Goal: Task Accomplishment & Management: Use online tool/utility

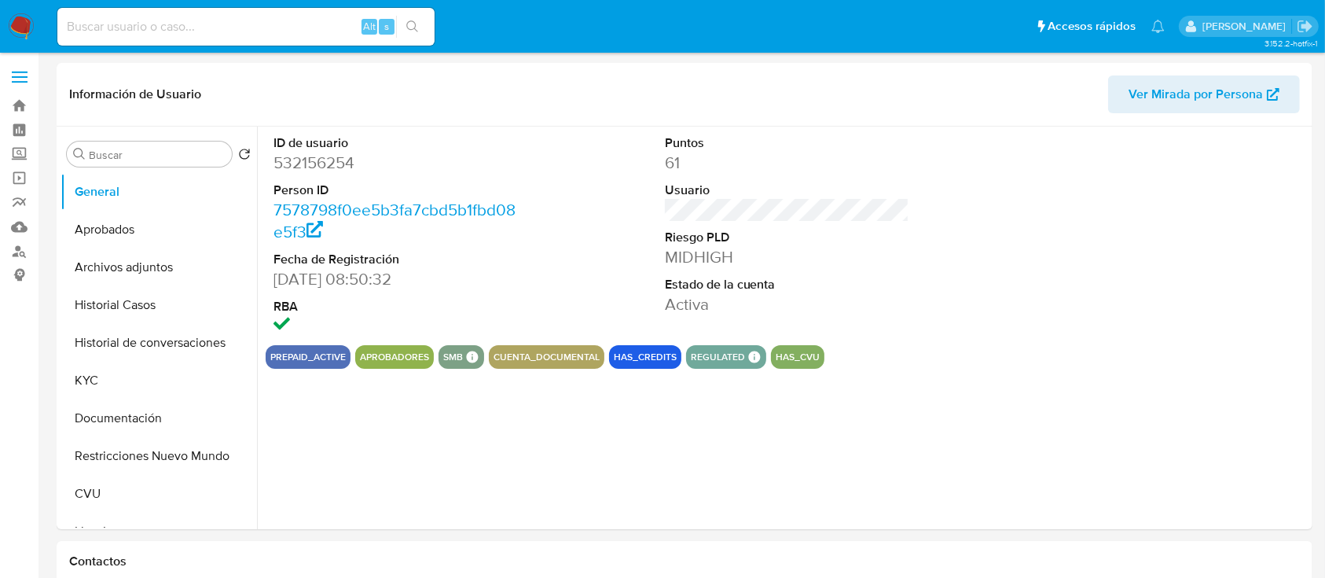
select select "10"
click at [109, 387] on button "KYC" at bounding box center [153, 381] width 184 height 38
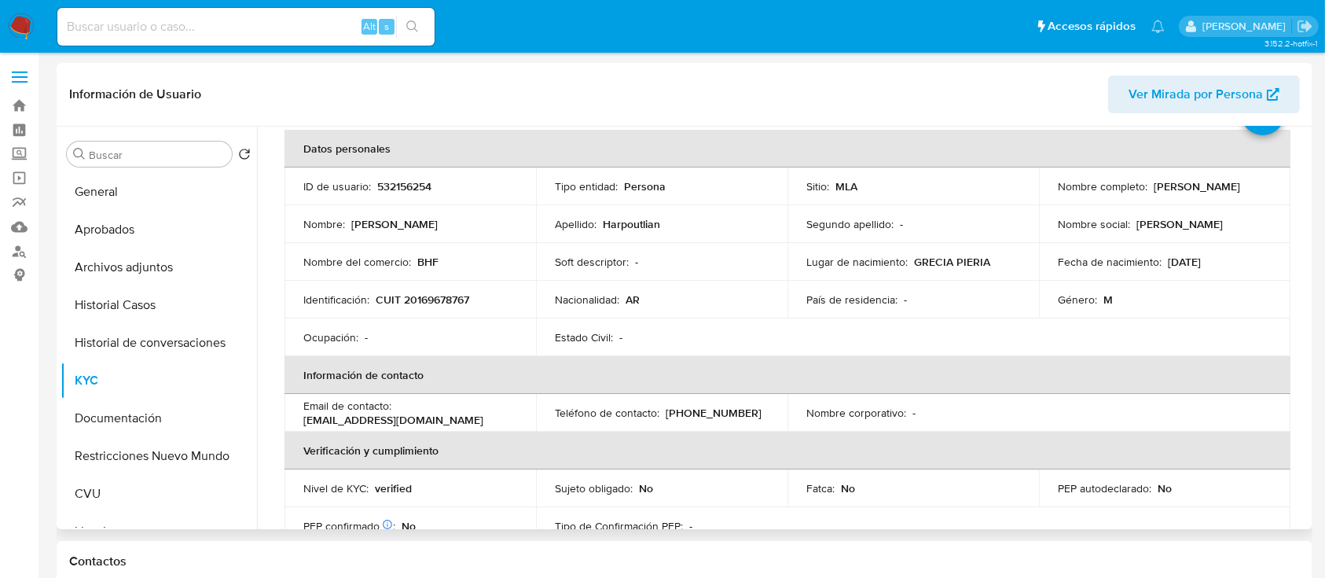
scroll to position [105, 0]
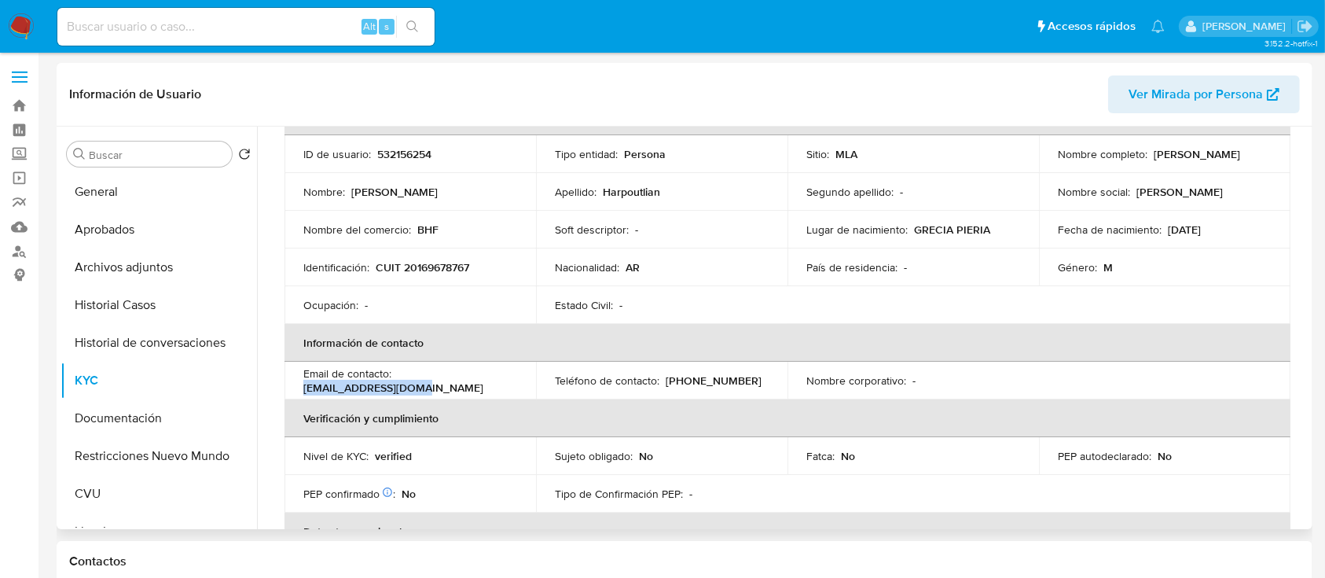
drag, startPoint x: 431, startPoint y: 390, endPoint x: 299, endPoint y: 391, distance: 132.0
click at [299, 391] on td "Email de contacto : bhfinsumos@gmail.com" at bounding box center [409, 381] width 251 height 38
copy p "bhfinsumos@gmail.com"
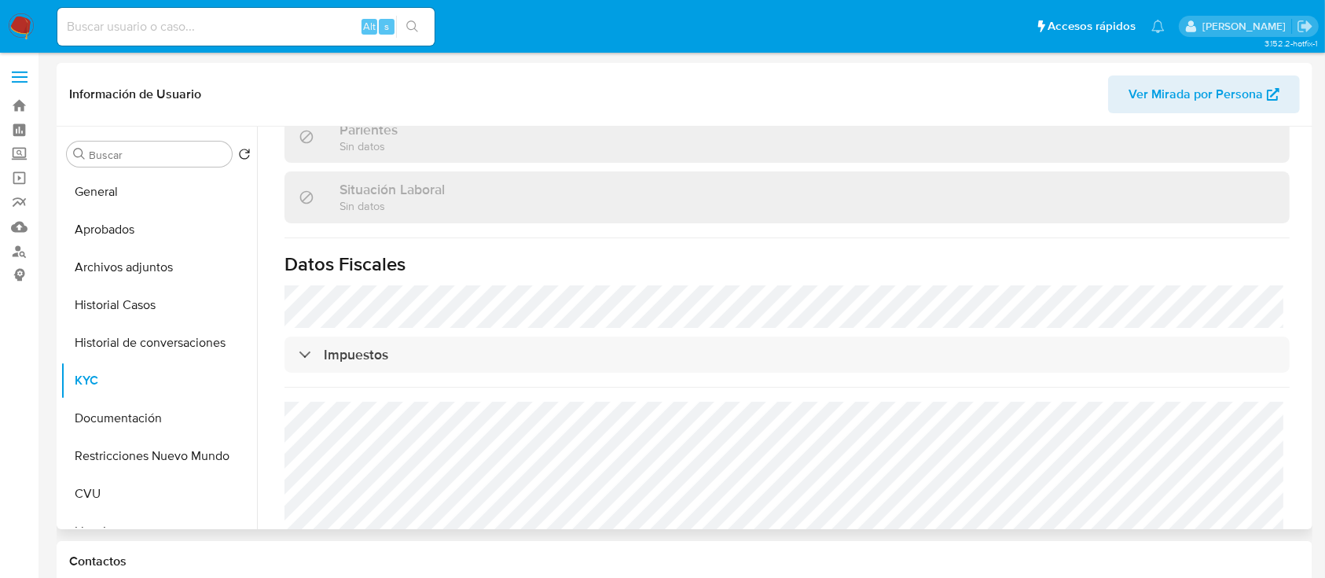
scroll to position [797, 0]
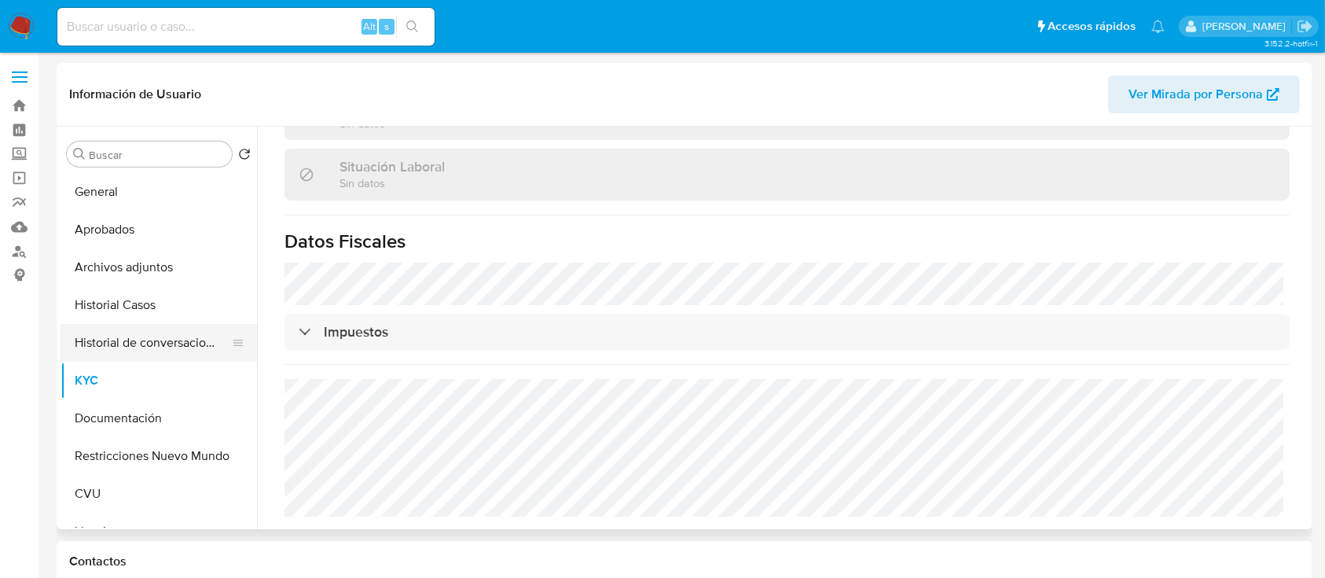
click at [151, 355] on button "Historial de conversaciones" at bounding box center [153, 343] width 184 height 38
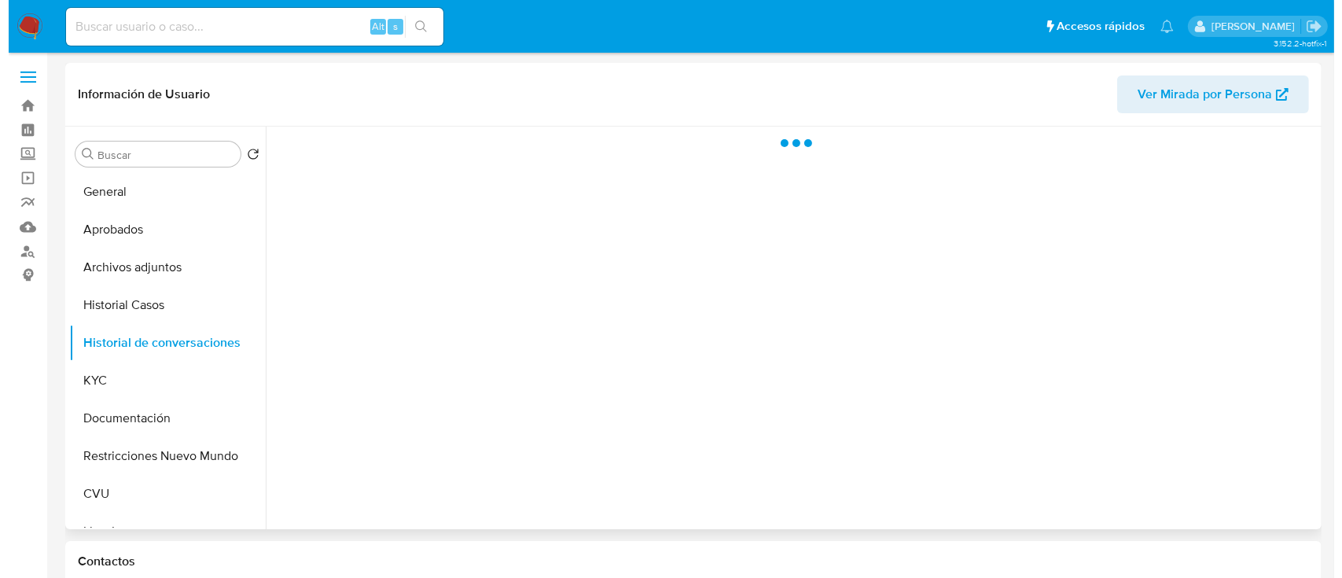
scroll to position [0, 0]
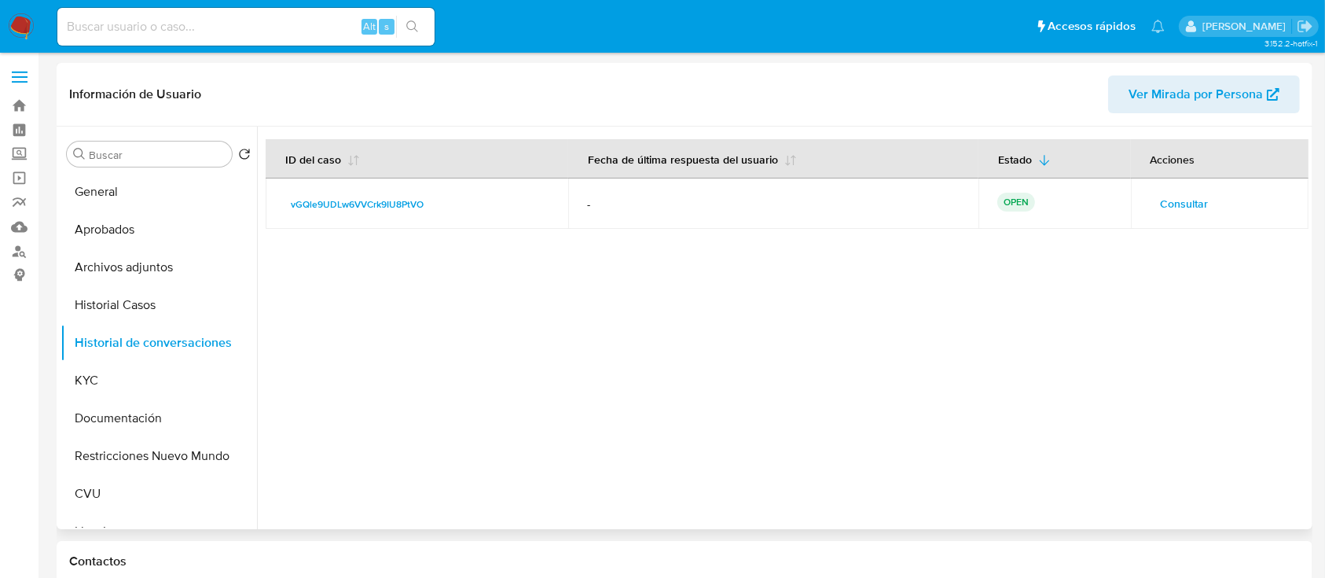
click at [1169, 193] on span "Consultar" at bounding box center [1185, 204] width 48 height 22
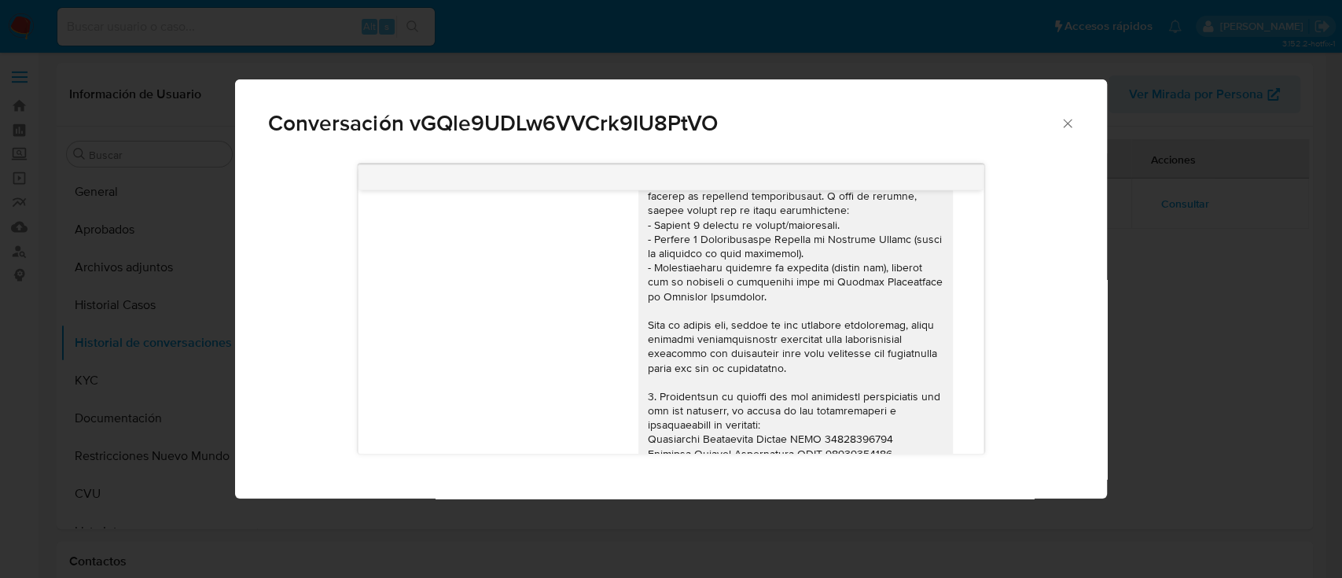
scroll to position [1553, 0]
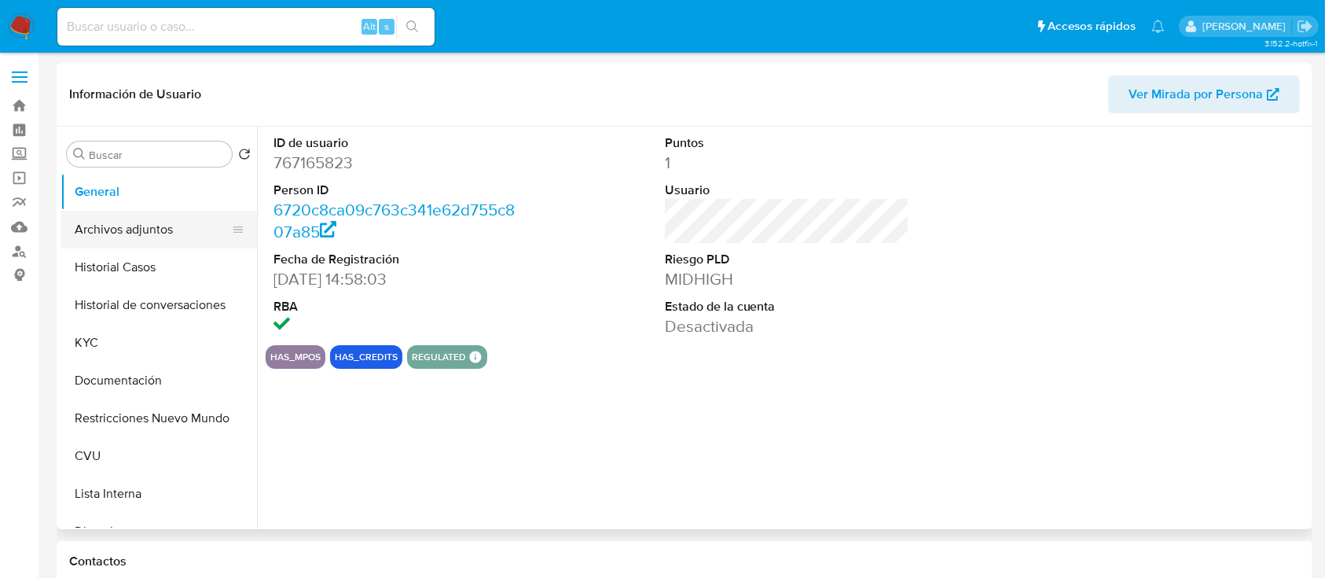
select select "10"
click at [166, 231] on button "Archivos adjuntos" at bounding box center [153, 230] width 184 height 38
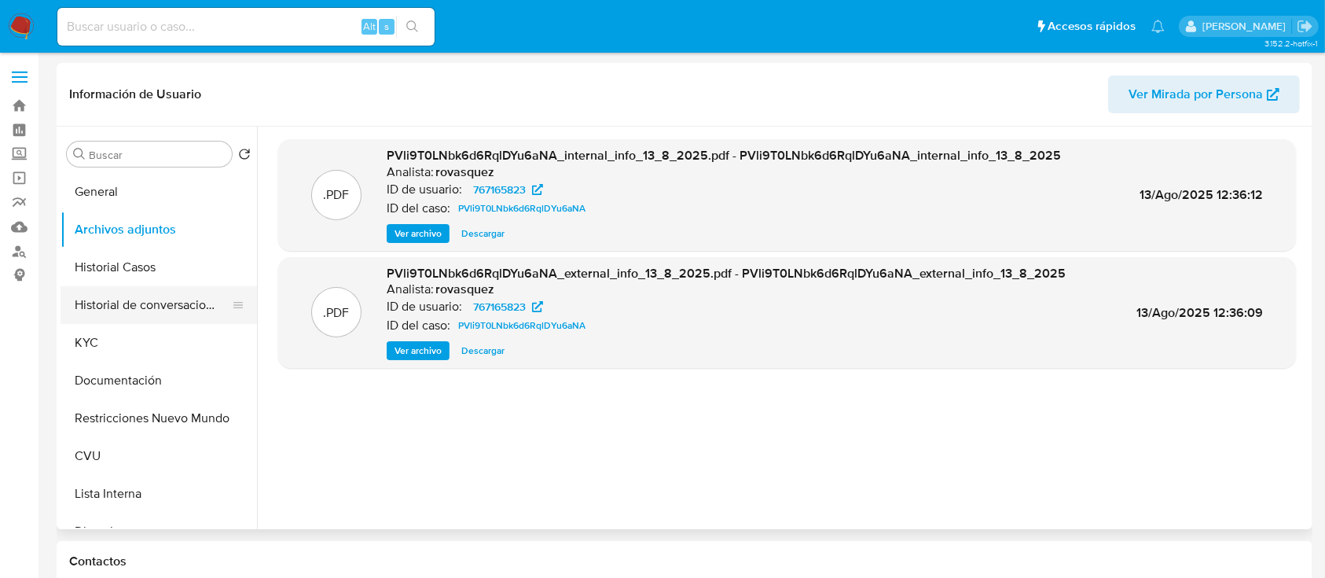
click at [146, 305] on button "Historial de conversaciones" at bounding box center [153, 305] width 184 height 38
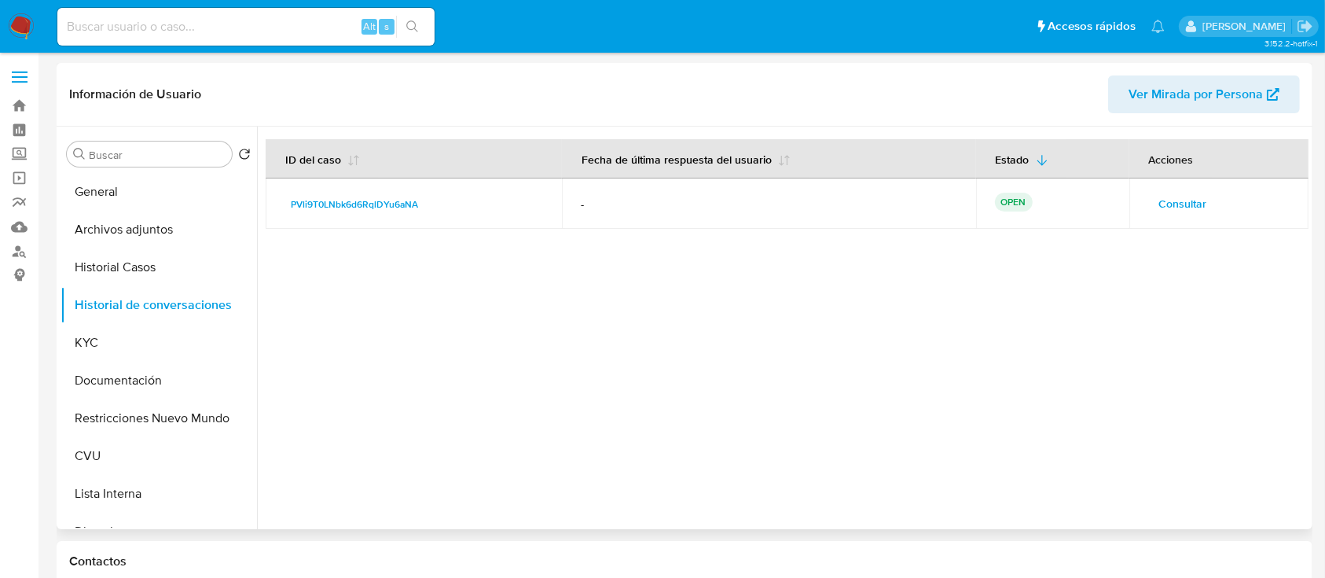
click at [1186, 204] on span "Consultar" at bounding box center [1183, 204] width 48 height 22
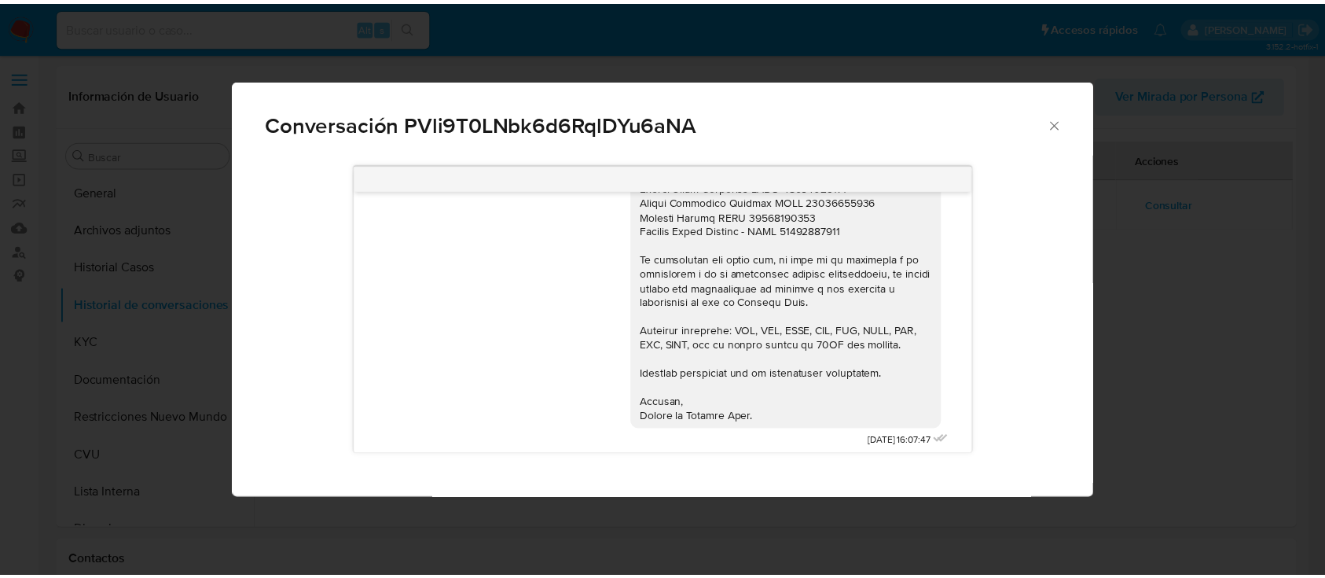
scroll to position [1562, 0]
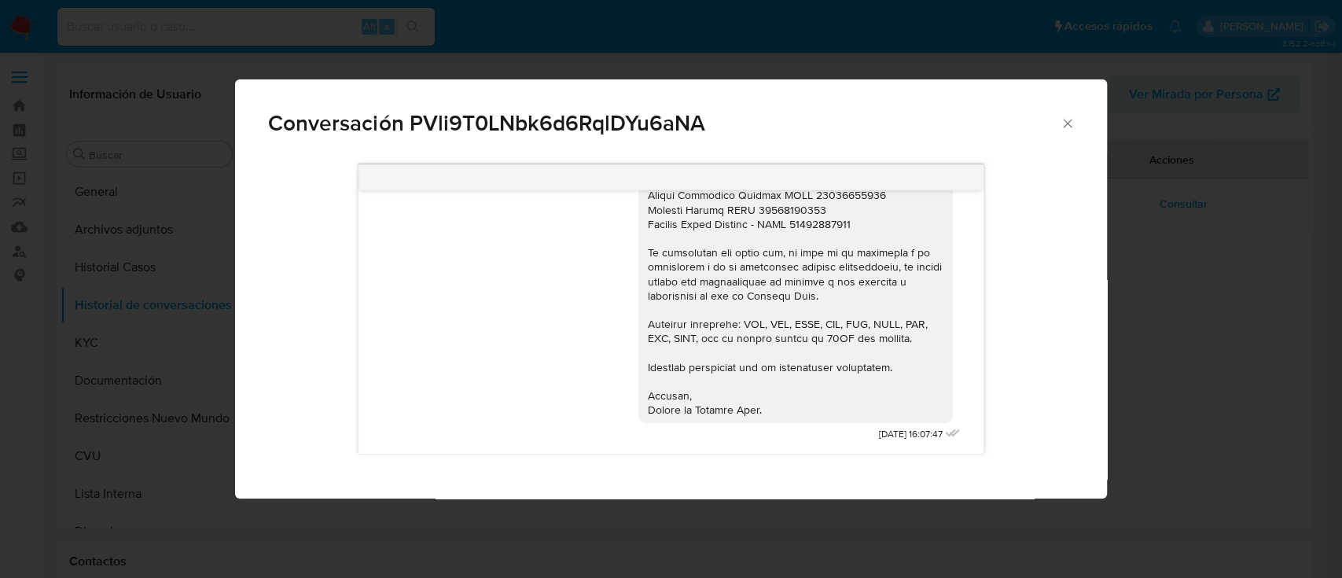
click at [1064, 119] on icon "Cerrar" at bounding box center [1067, 124] width 16 height 16
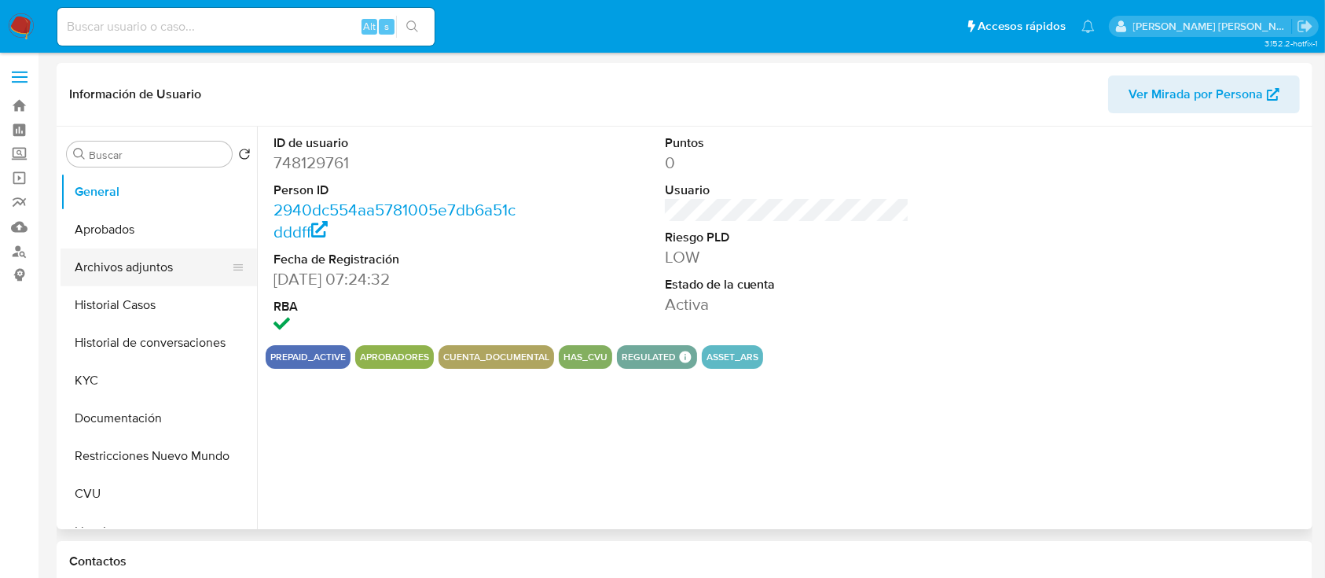
select select "10"
click at [113, 292] on button "Historial Casos" at bounding box center [153, 305] width 184 height 38
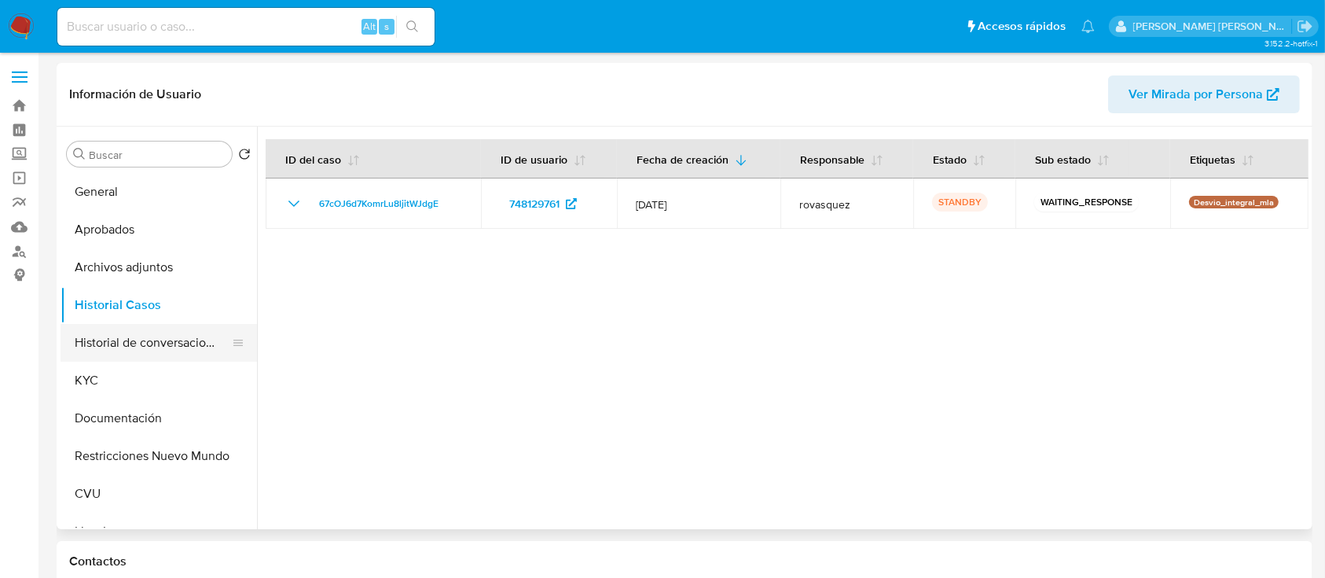
click at [141, 342] on button "Historial de conversaciones" at bounding box center [153, 343] width 184 height 38
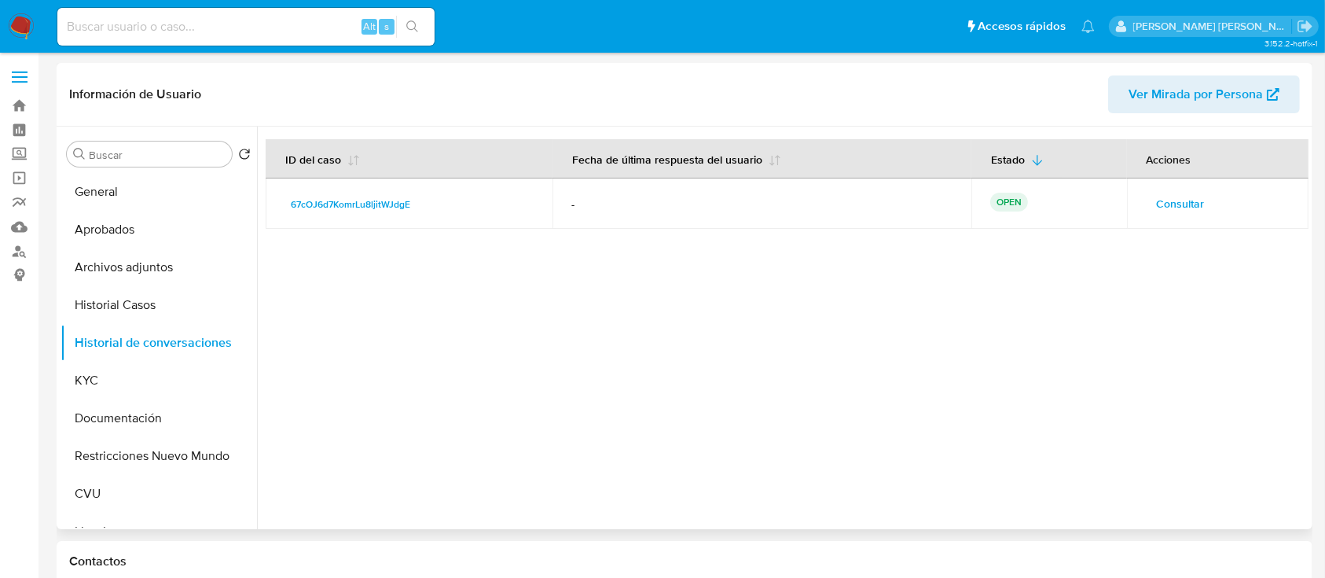
click at [1169, 198] on span "Consultar" at bounding box center [1181, 204] width 48 height 22
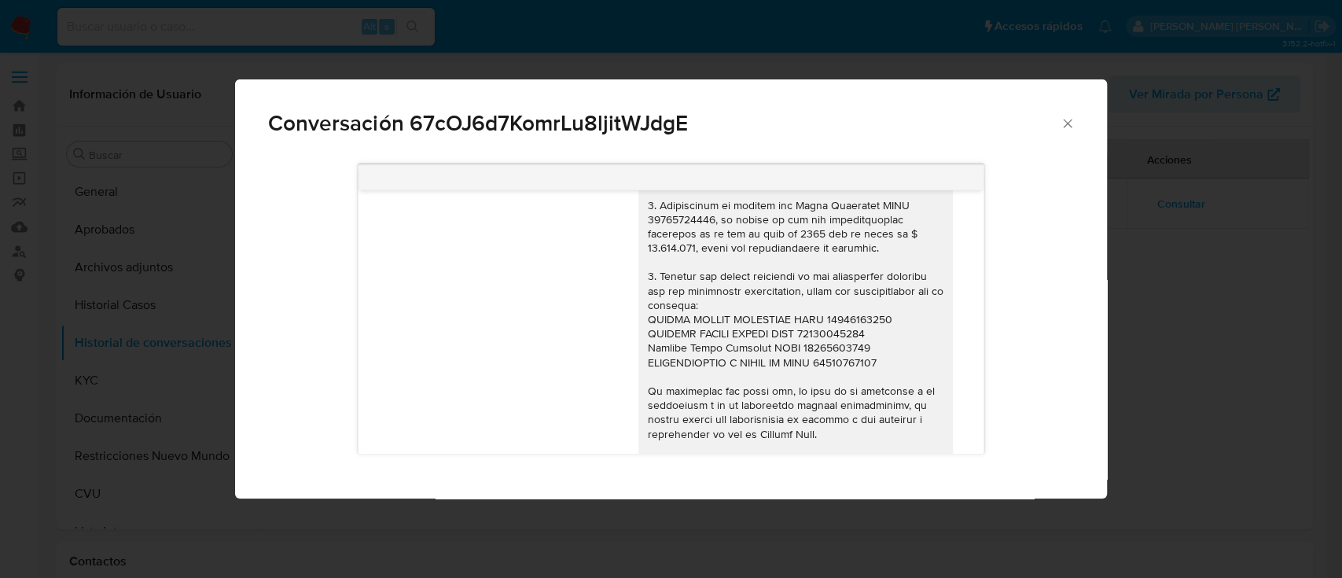
scroll to position [1243, 0]
click at [1231, 431] on div "Conversación 67cOJ6d7KomrLu8ljitWJdgE 18/06/2025 18:01:15 Hola no me deja adjun…" at bounding box center [671, 289] width 1342 height 578
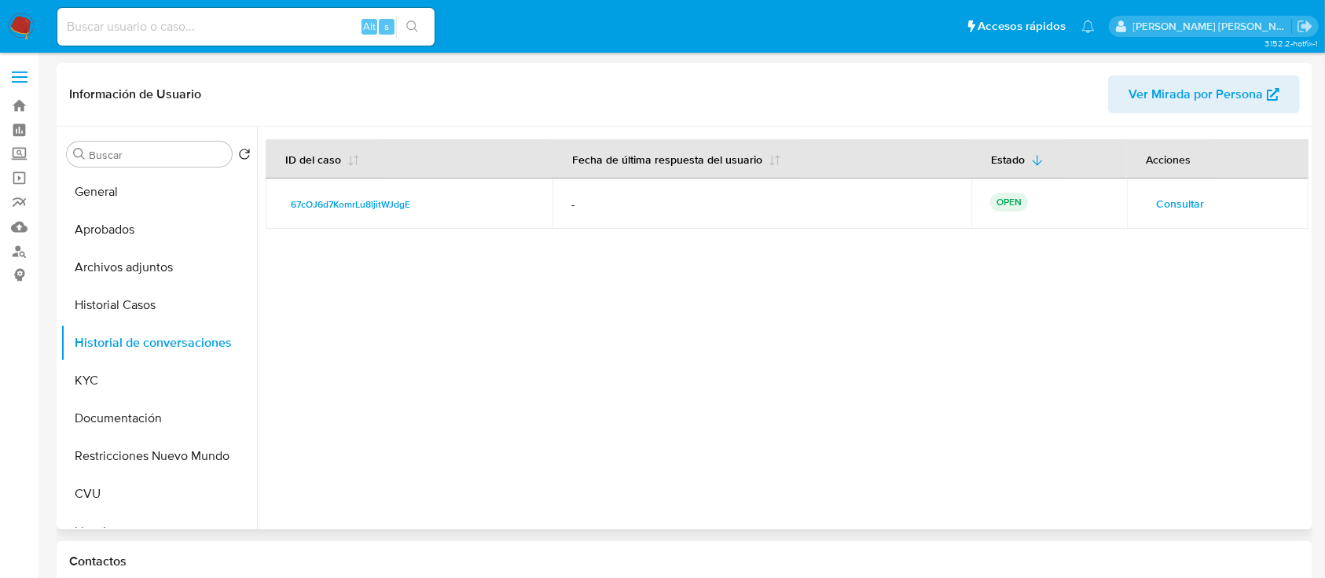
click at [786, 458] on div at bounding box center [783, 328] width 1052 height 402
click at [1147, 204] on button "Consultar" at bounding box center [1181, 203] width 70 height 25
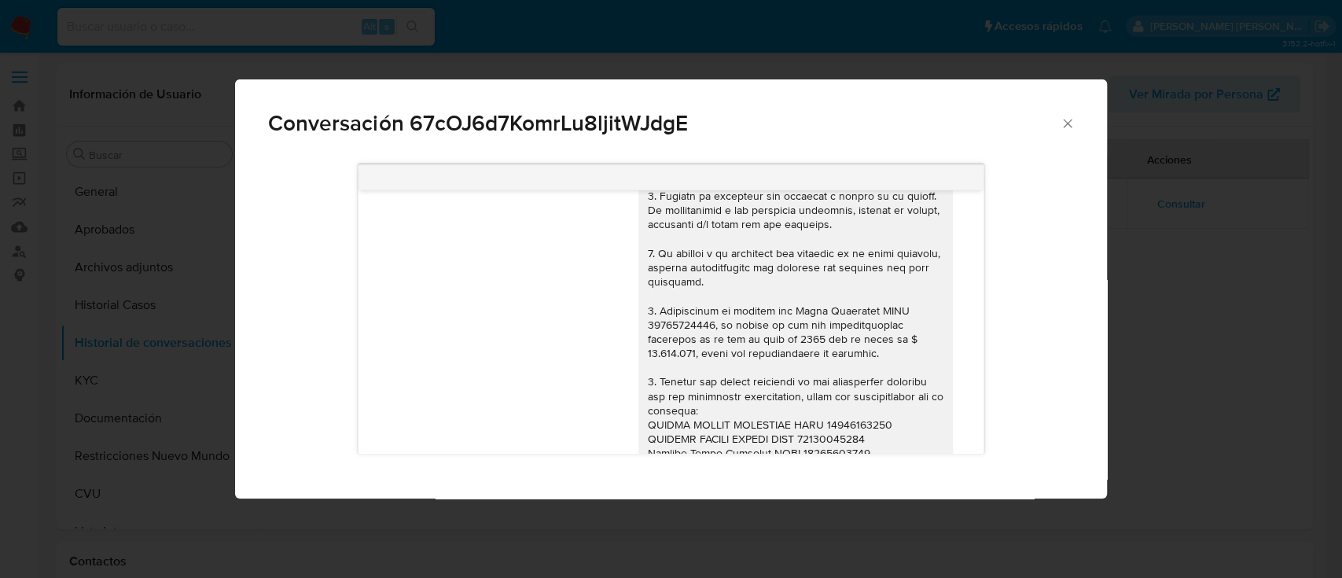
scroll to position [1452, 0]
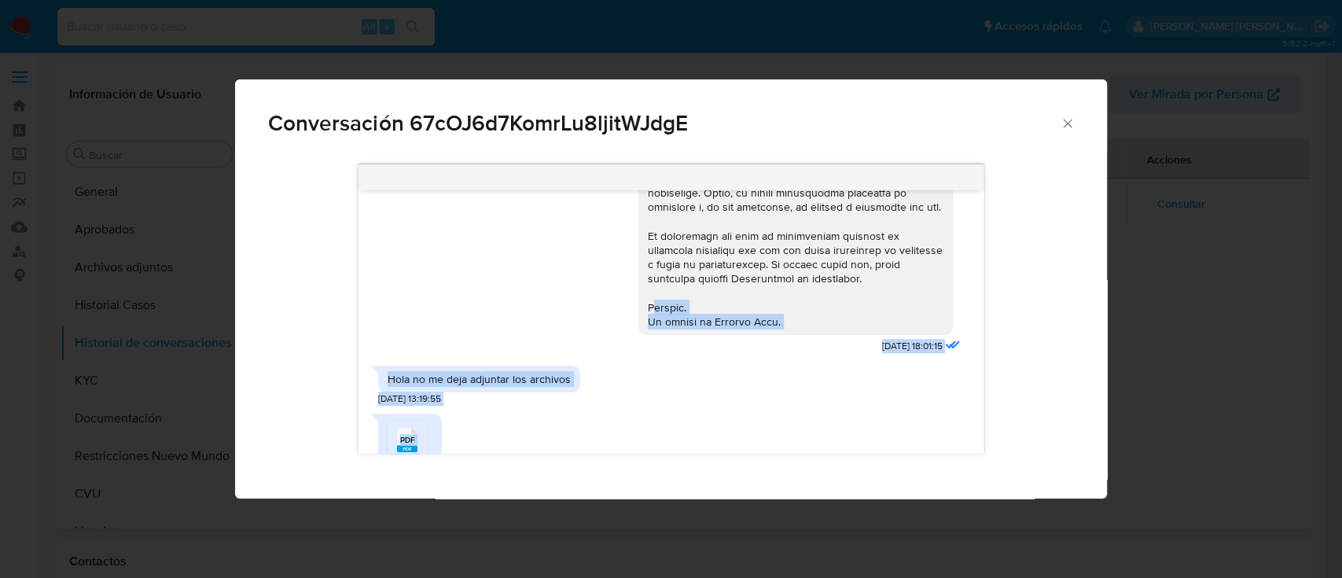
drag, startPoint x: 767, startPoint y: 412, endPoint x: 637, endPoint y: 316, distance: 161.3
click at [637, 316] on div "18/06/2025 18:01:15 Hola no me deja adjuntar los archivos 19/06/2025 13:19:55 P…" at bounding box center [670, 321] width 625 height 263
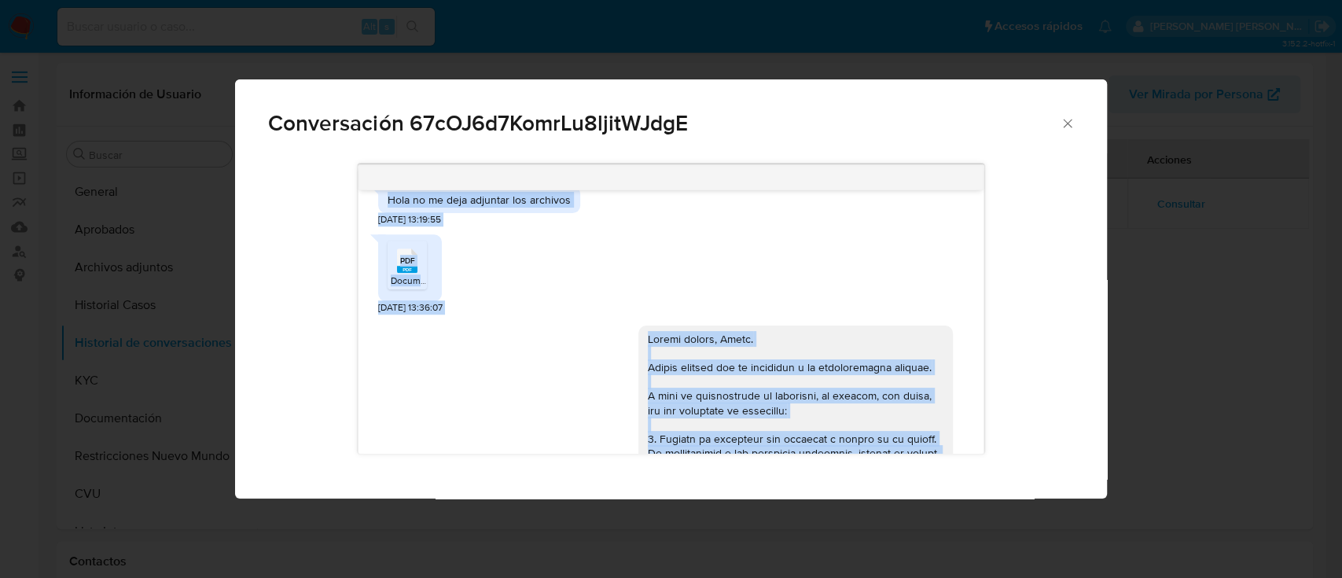
scroll to position [1135, 0]
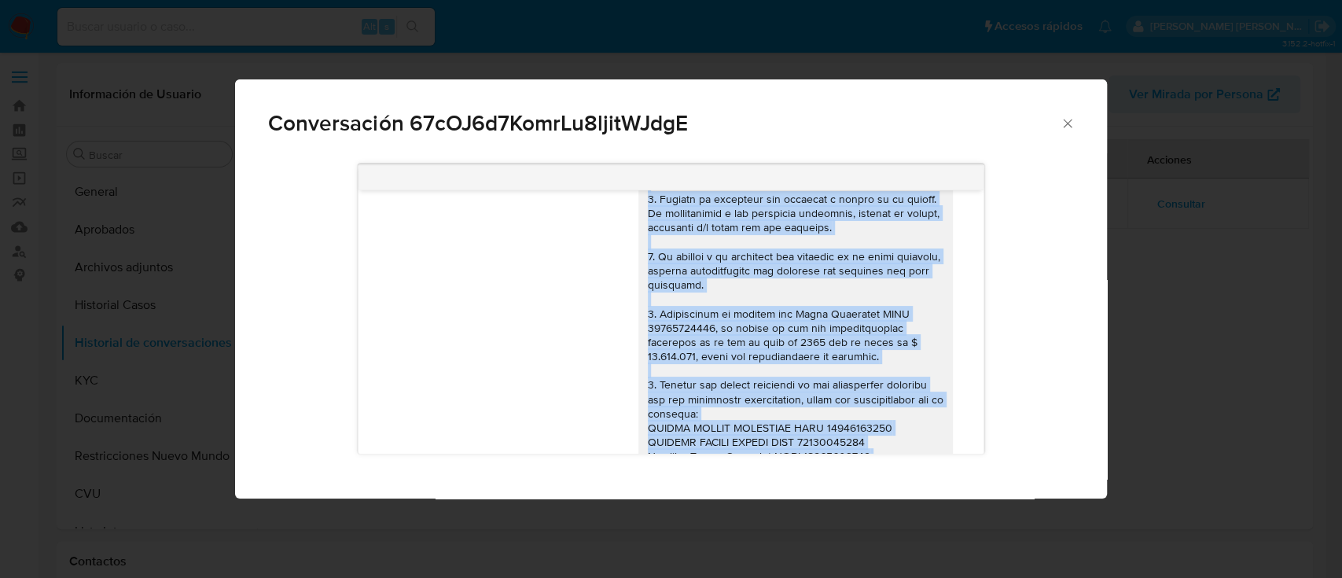
click at [820, 307] on div "Comunicación" at bounding box center [795, 399] width 295 height 615
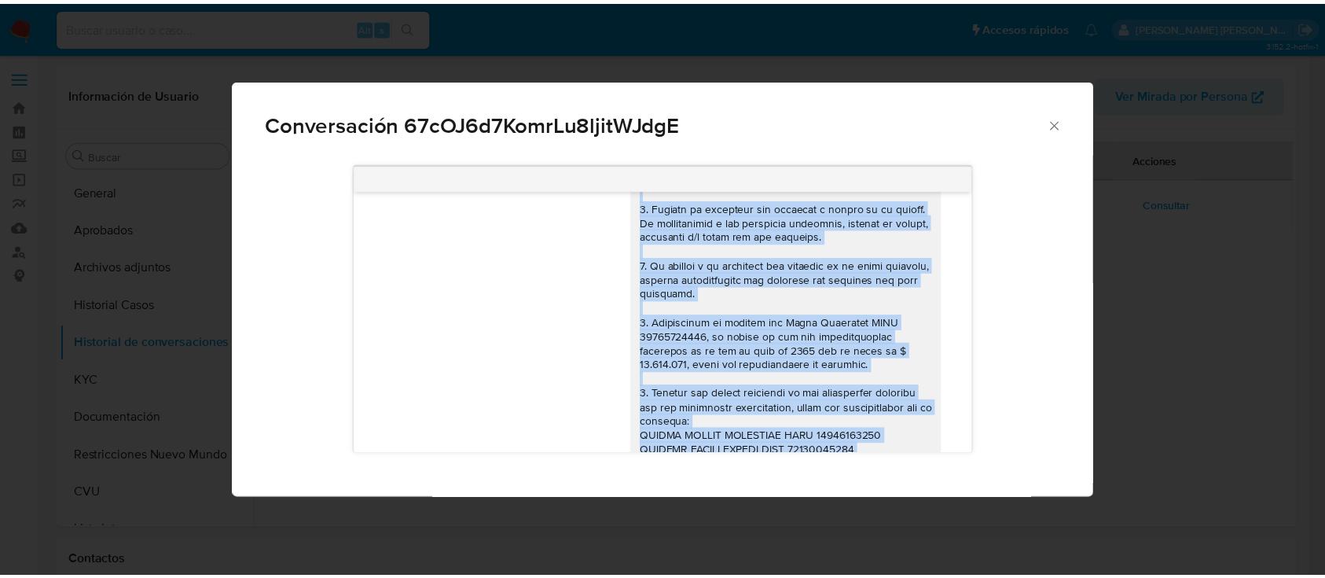
scroll to position [1030, 0]
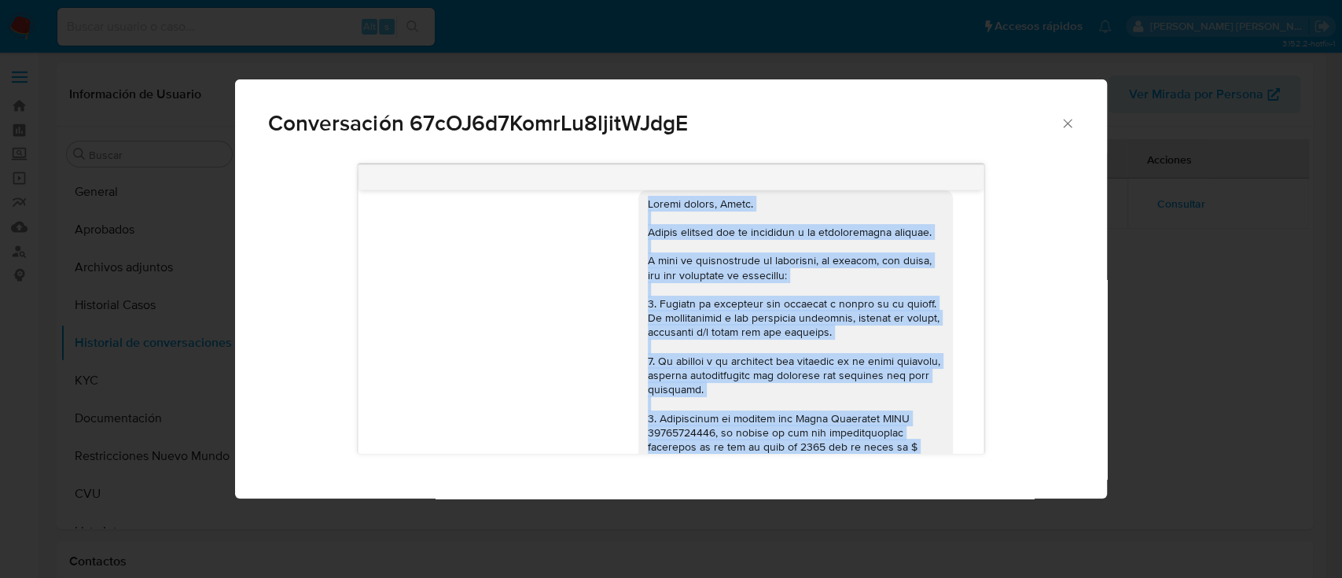
drag, startPoint x: 760, startPoint y: 412, endPoint x: 621, endPoint y: 219, distance: 237.5
click at [621, 219] on div "13/08/2025 19:20:55" at bounding box center [670, 509] width 585 height 661
copy div "Buenas tardes, Elisa. Muchas gracias por tu respuesta y la documentación enviad…"
click at [1066, 124] on icon "Cerrar" at bounding box center [1067, 124] width 16 height 16
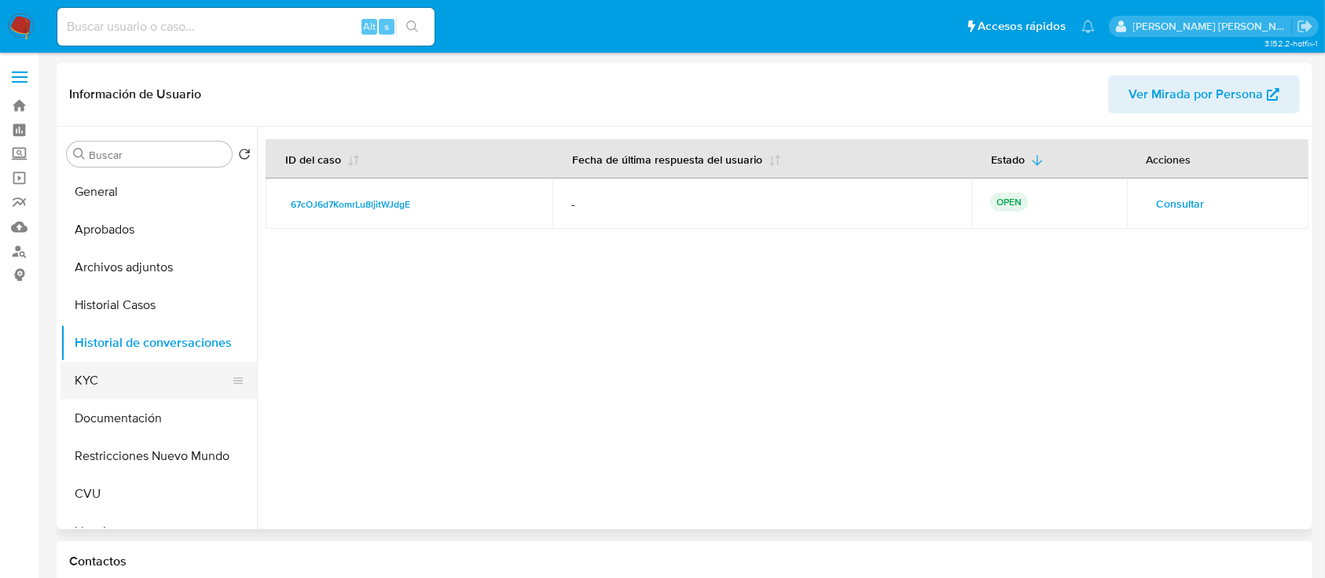
click at [141, 376] on button "KYC" at bounding box center [153, 381] width 184 height 38
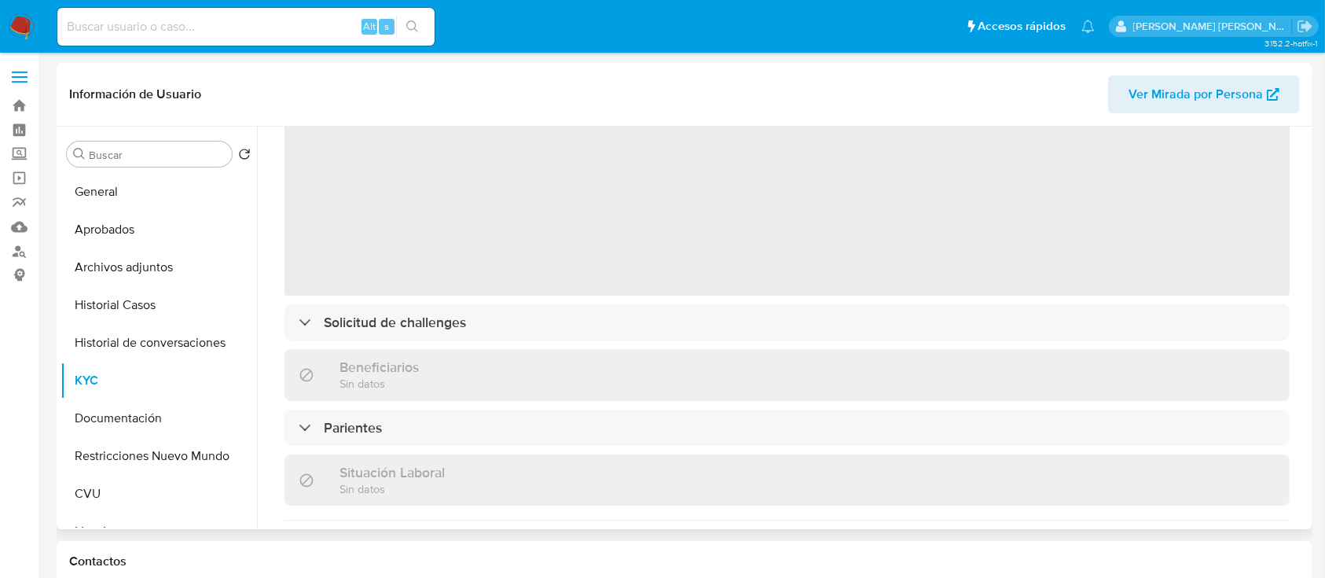
scroll to position [209, 0]
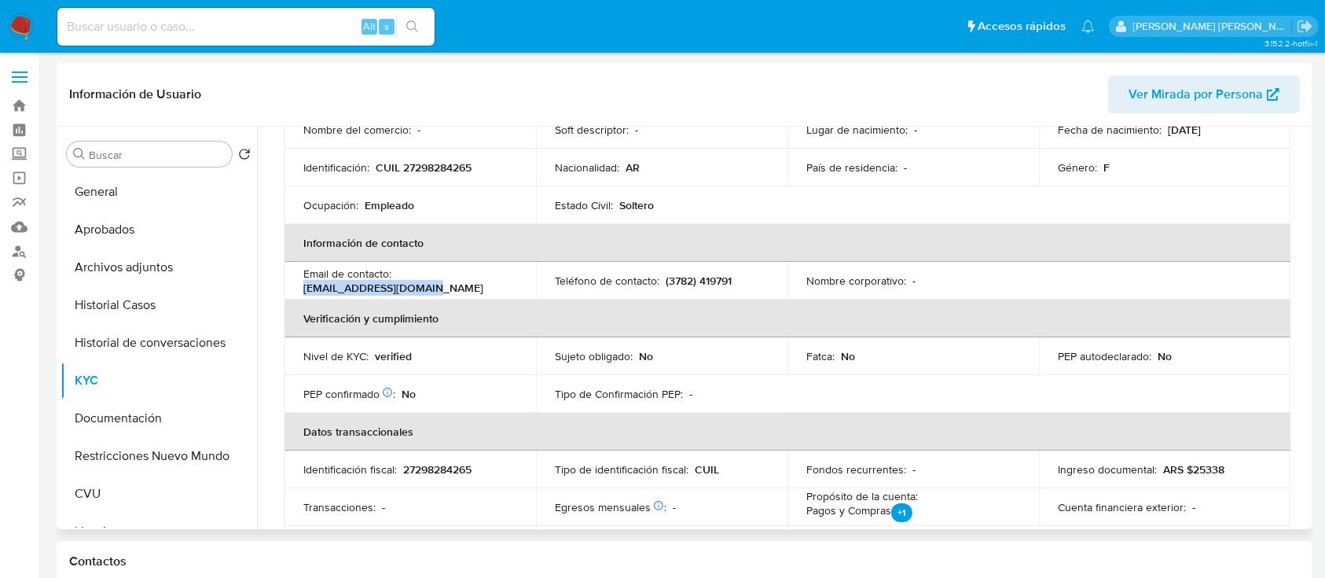
drag, startPoint x: 428, startPoint y: 284, endPoint x: 304, endPoint y: 286, distance: 124.2
click at [304, 286] on div "Email de contacto : elisaveron54@gmail.com" at bounding box center [410, 280] width 214 height 28
copy p "elisaveron54@gmail.com"
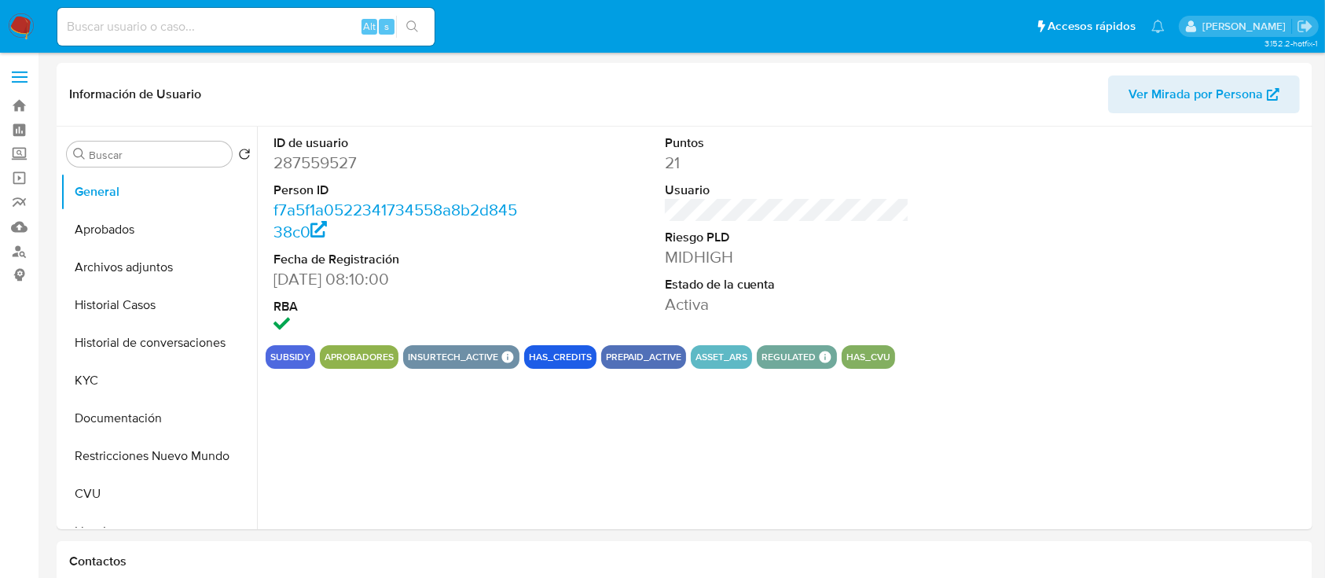
select select "10"
click at [110, 374] on button "KYC" at bounding box center [153, 381] width 184 height 38
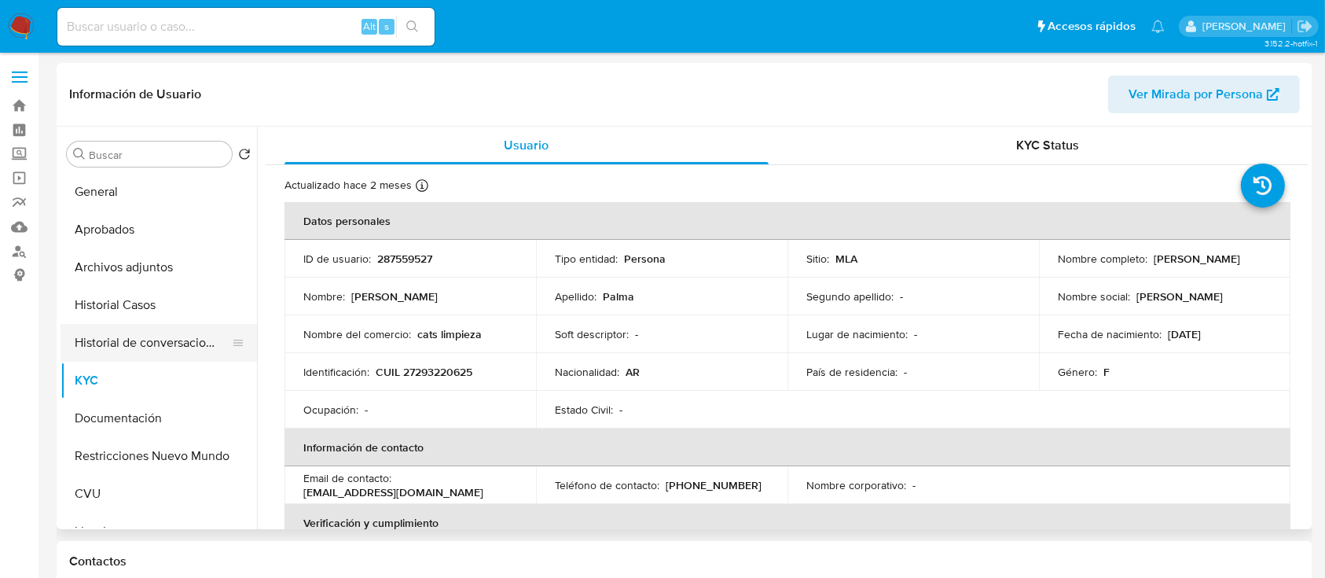
click at [142, 340] on button "Historial de conversaciones" at bounding box center [153, 343] width 184 height 38
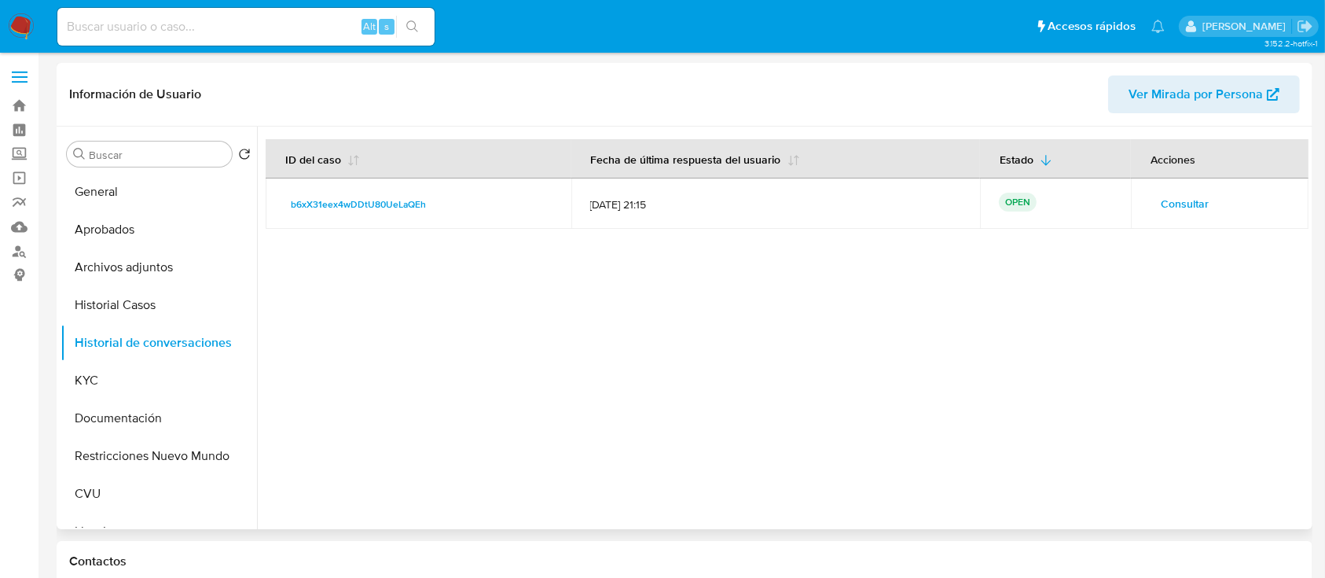
click at [1182, 196] on span "Consultar" at bounding box center [1185, 204] width 48 height 22
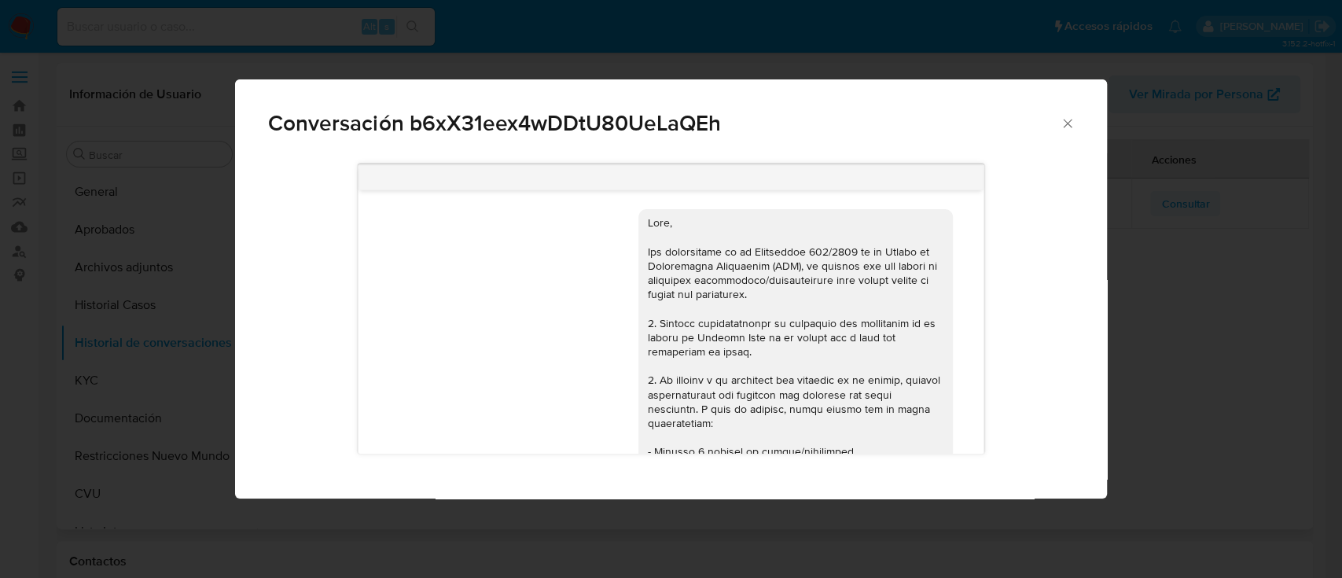
scroll to position [1994, 0]
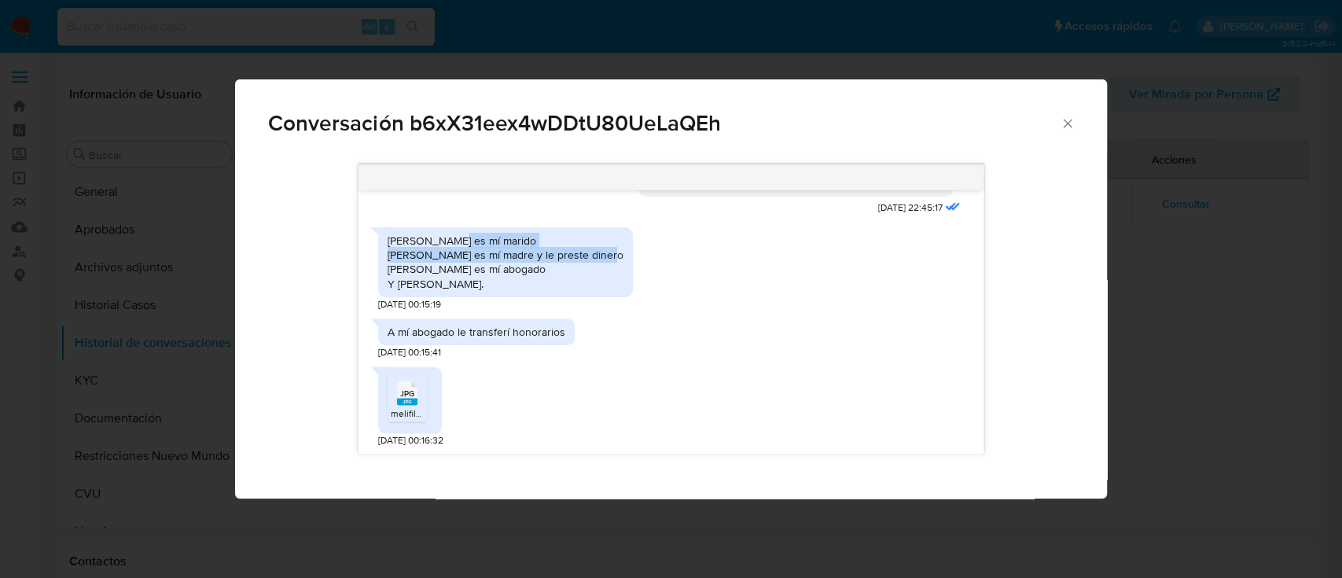
drag, startPoint x: 446, startPoint y: 241, endPoint x: 585, endPoint y: 251, distance: 139.5
click at [585, 251] on div "Matias spreno es mí marido Alicia maldotti es mí madre y le preste dinero Juan …" at bounding box center [505, 261] width 236 height 57
click at [449, 265] on div "Matias spreno es mí marido Alicia maldotti es mí madre y le preste dinero Juan …" at bounding box center [505, 261] width 236 height 57
click at [400, 404] on rect "Comunicación" at bounding box center [407, 401] width 20 height 7
drag, startPoint x: 430, startPoint y: 244, endPoint x: 518, endPoint y: 241, distance: 88.1
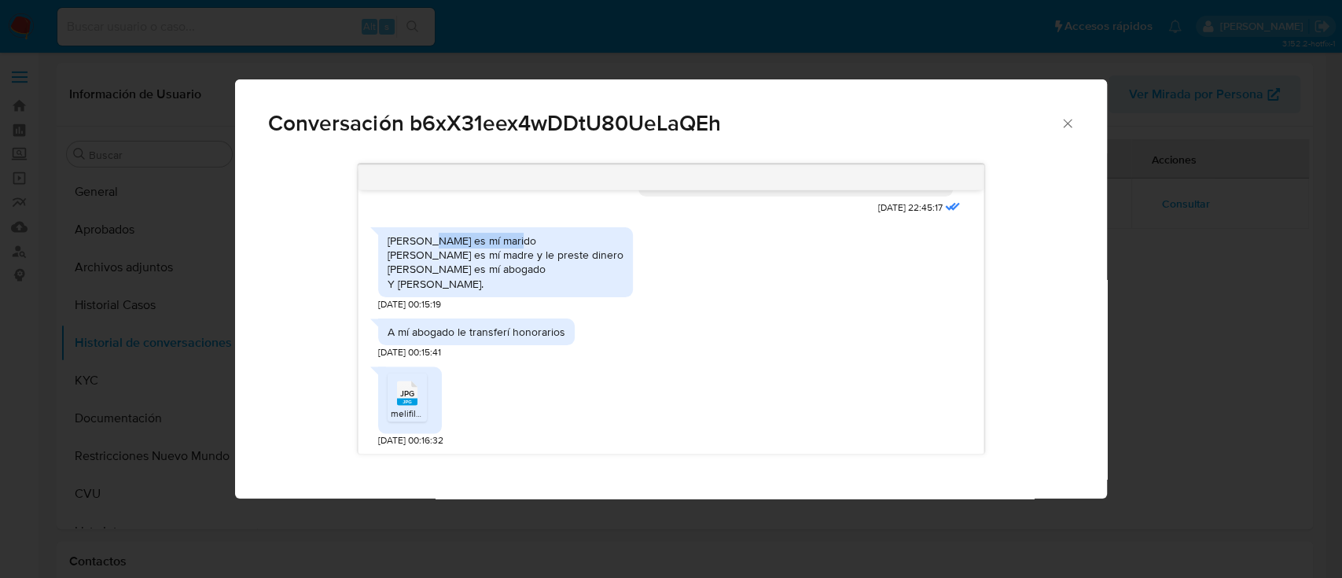
click at [518, 241] on div "Matias spreno es mí marido Alicia maldotti es mí madre y le preste dinero Juan …" at bounding box center [505, 261] width 236 height 57
click at [442, 261] on div "Matias spreno es mí marido Alicia maldotti es mí madre y le preste dinero Juan …" at bounding box center [505, 261] width 236 height 57
drag, startPoint x: 442, startPoint y: 262, endPoint x: 572, endPoint y: 266, distance: 129.7
click at [572, 266] on div "Matias spreno es mí marido Alicia maldotti es mí madre y le preste dinero Juan …" at bounding box center [505, 261] width 236 height 57
click at [547, 275] on div "Matias spreno es mí marido Alicia maldotti es mí madre y le preste dinero Juan …" at bounding box center [505, 261] width 236 height 57
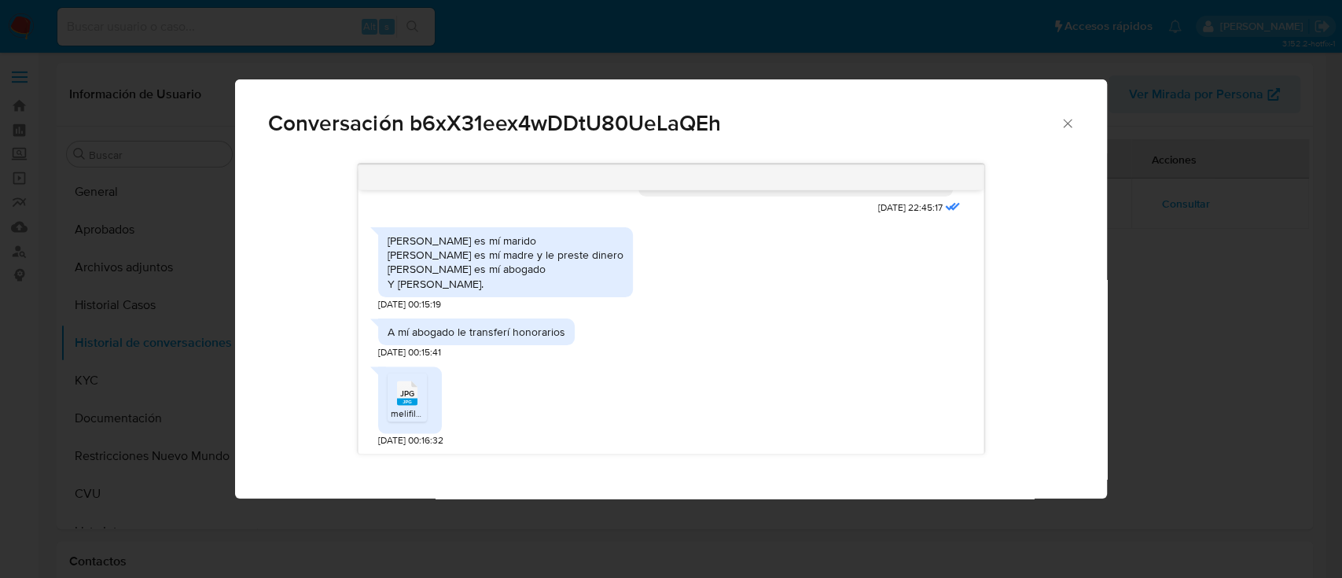
drag, startPoint x: 1062, startPoint y: 121, endPoint x: 1050, endPoint y: 118, distance: 12.2
click at [1061, 119] on icon "Cerrar" at bounding box center [1067, 124] width 16 height 16
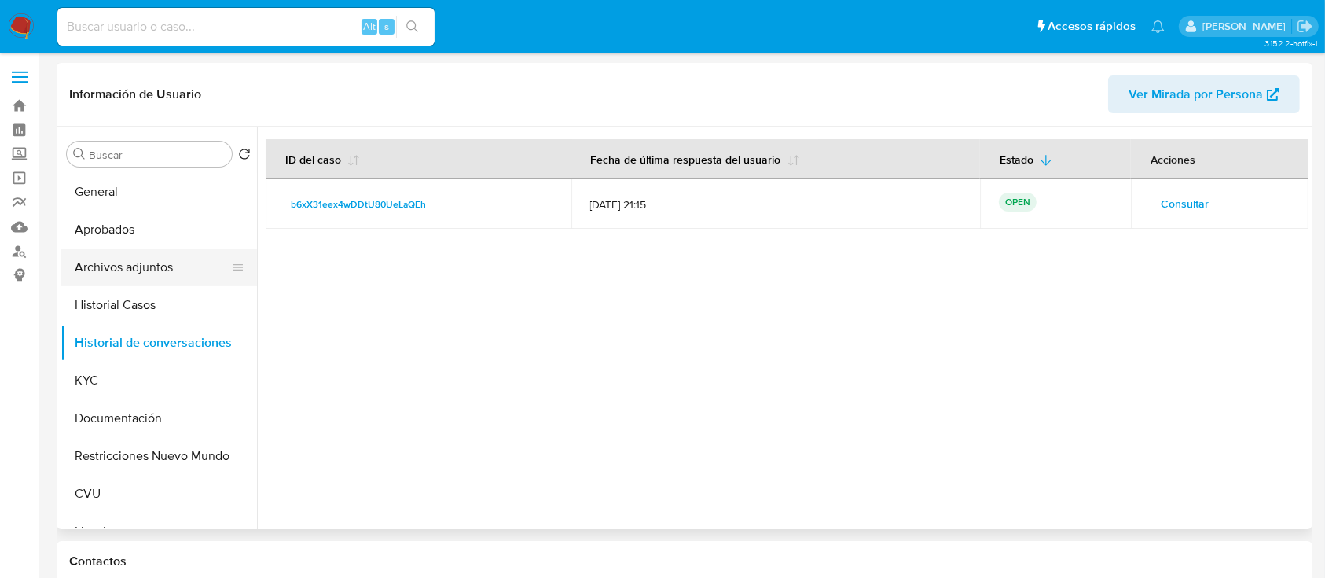
click at [145, 267] on button "Archivos adjuntos" at bounding box center [153, 267] width 184 height 38
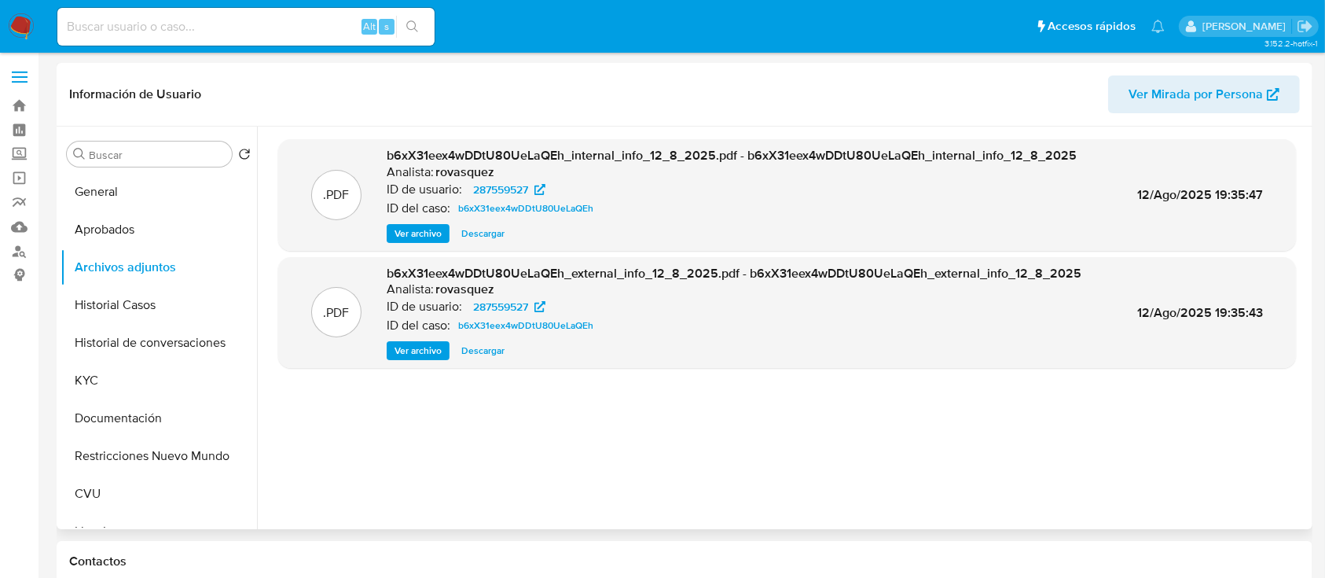
click at [425, 353] on span "Ver archivo" at bounding box center [418, 351] width 47 height 16
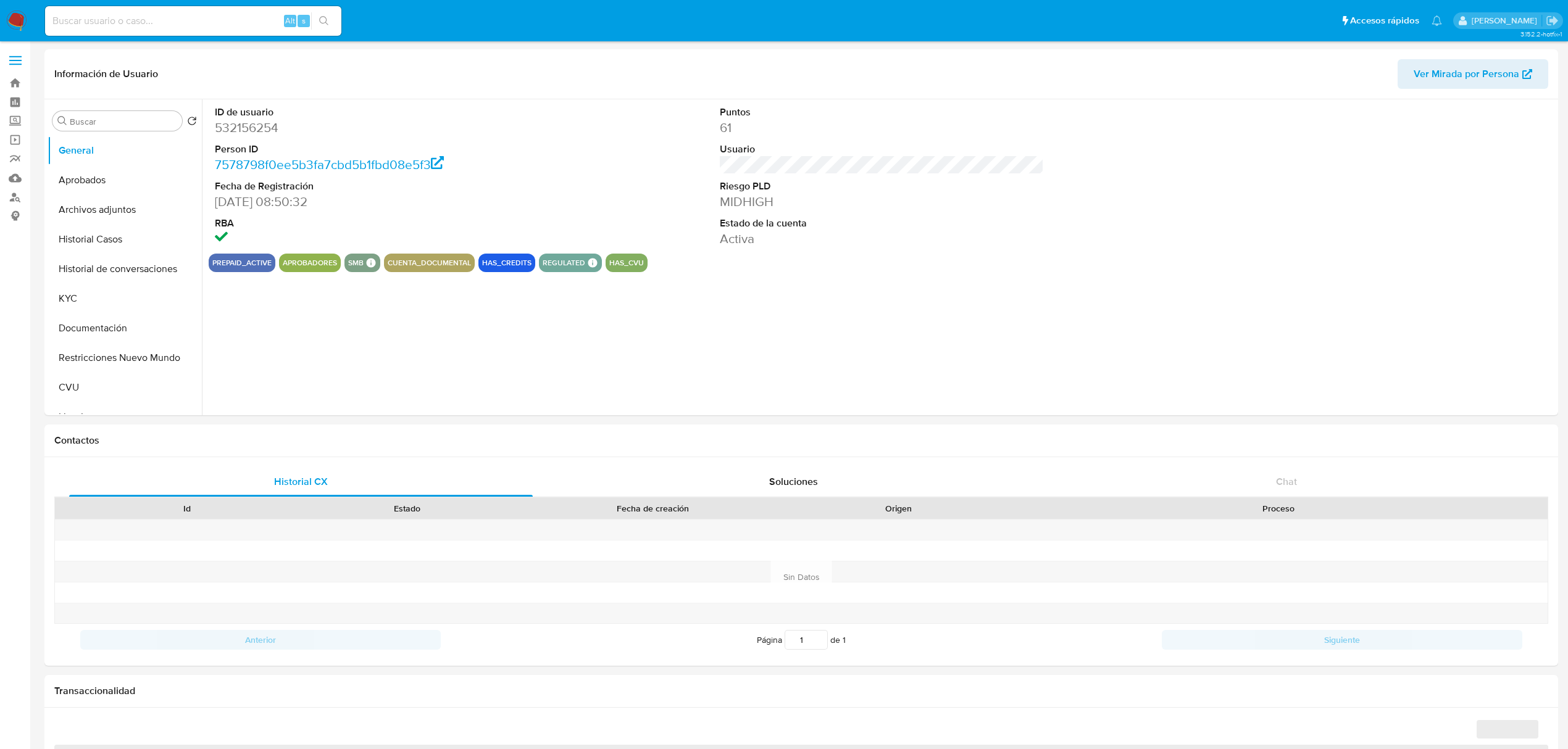
select select "10"
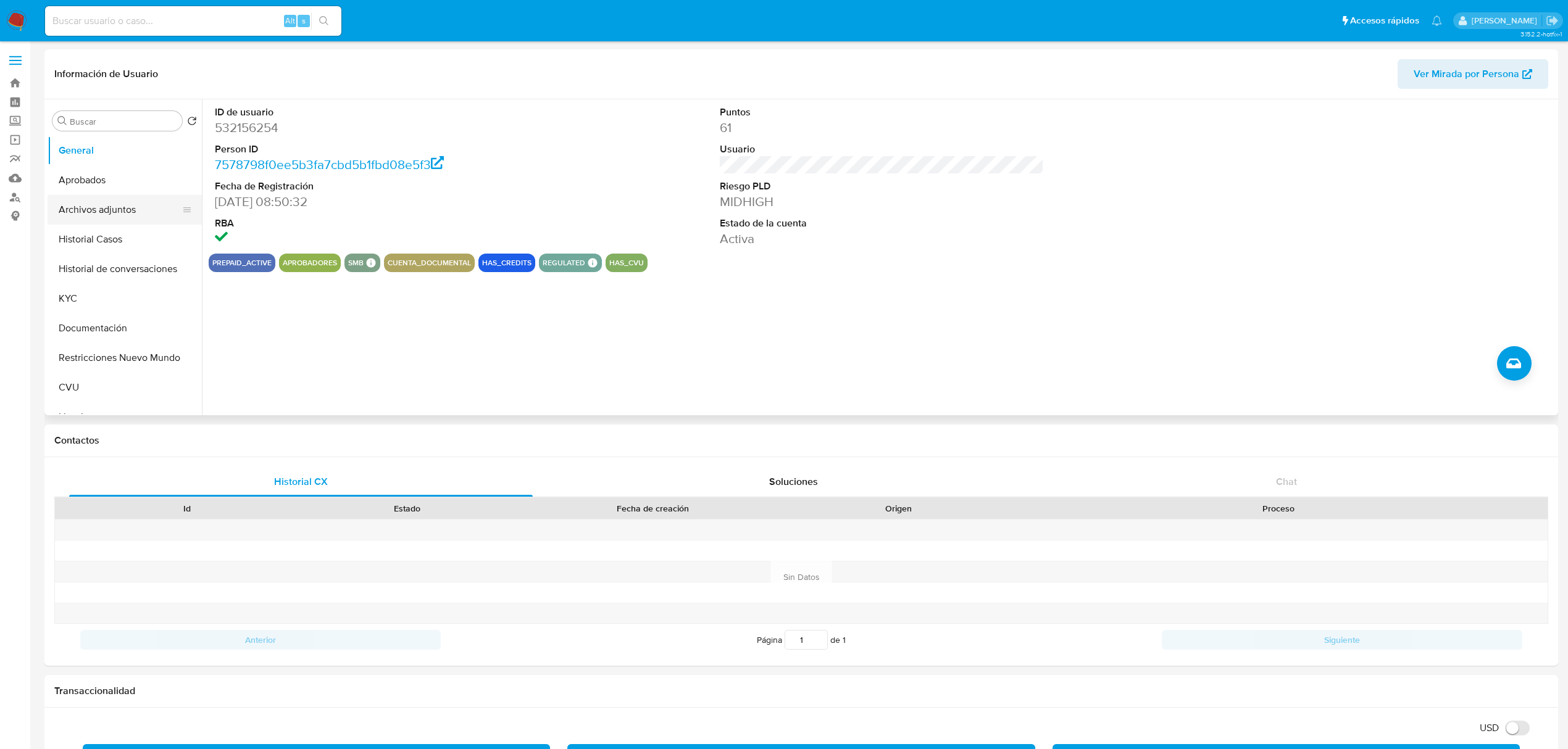
click at [65, 211] on button "Archivos adjuntos" at bounding box center [120, 210] width 145 height 30
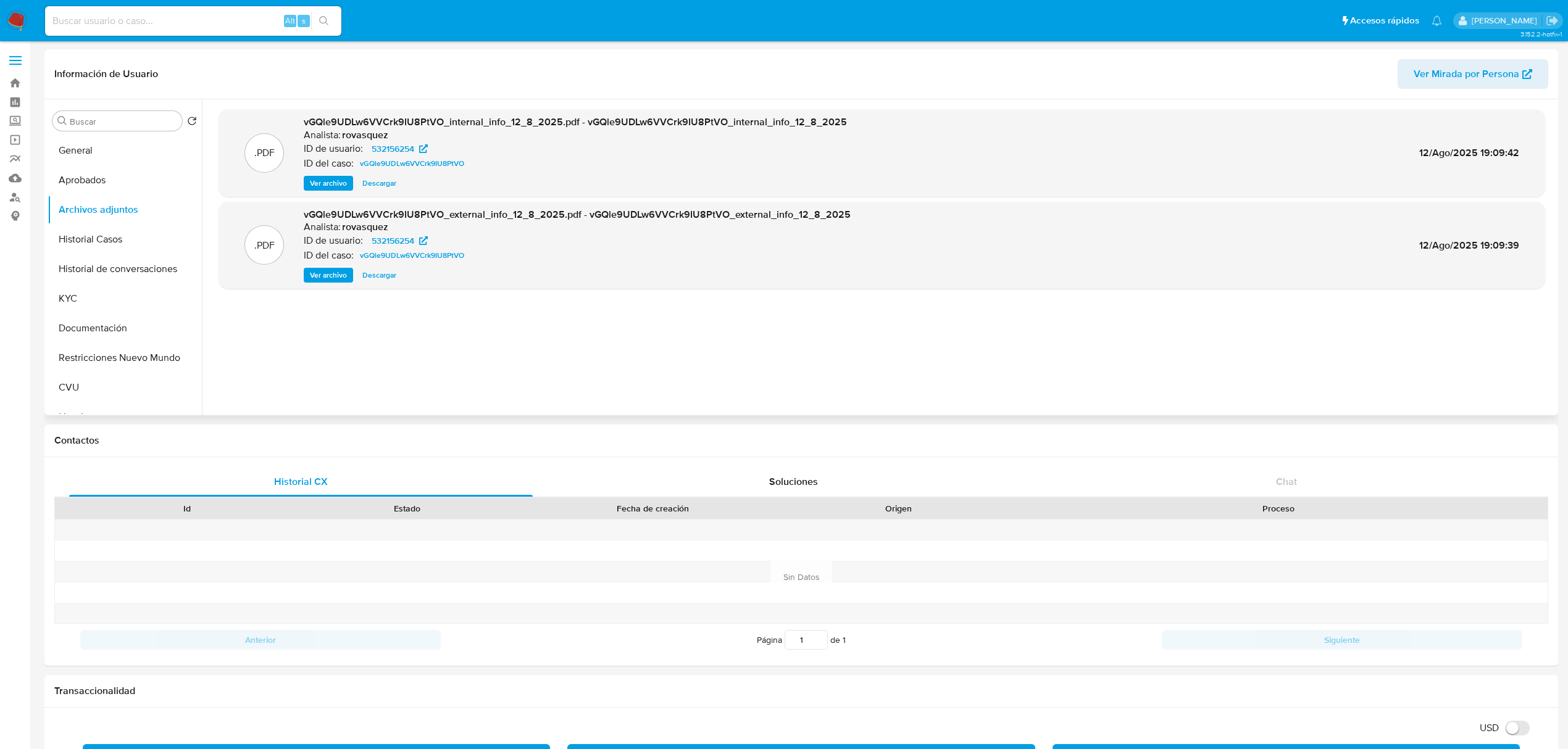
click at [342, 276] on span "Ver archivo" at bounding box center [328, 276] width 37 height 13
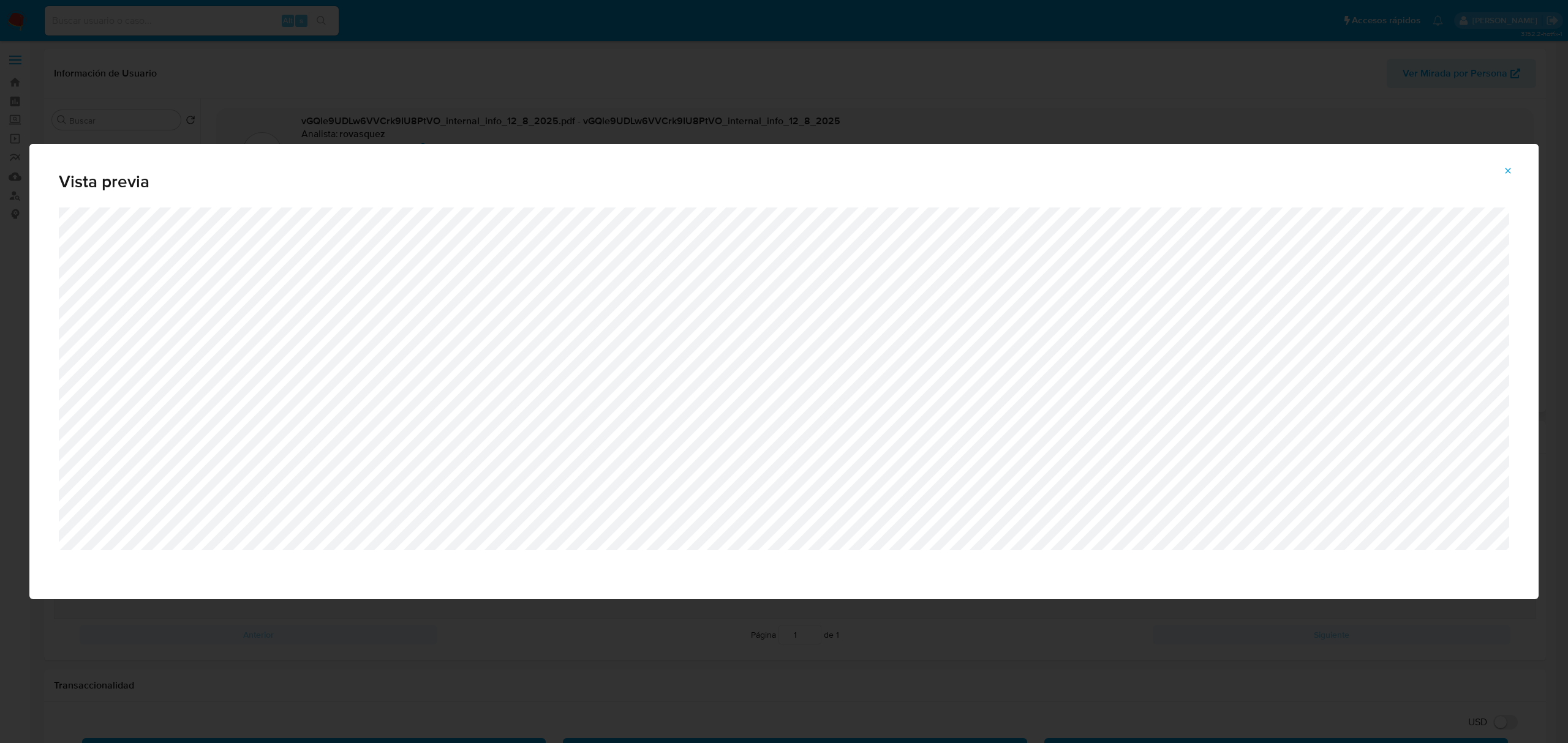
click at [1045, 177] on span "Attachment preview" at bounding box center [1508, 171] width 10 height 17
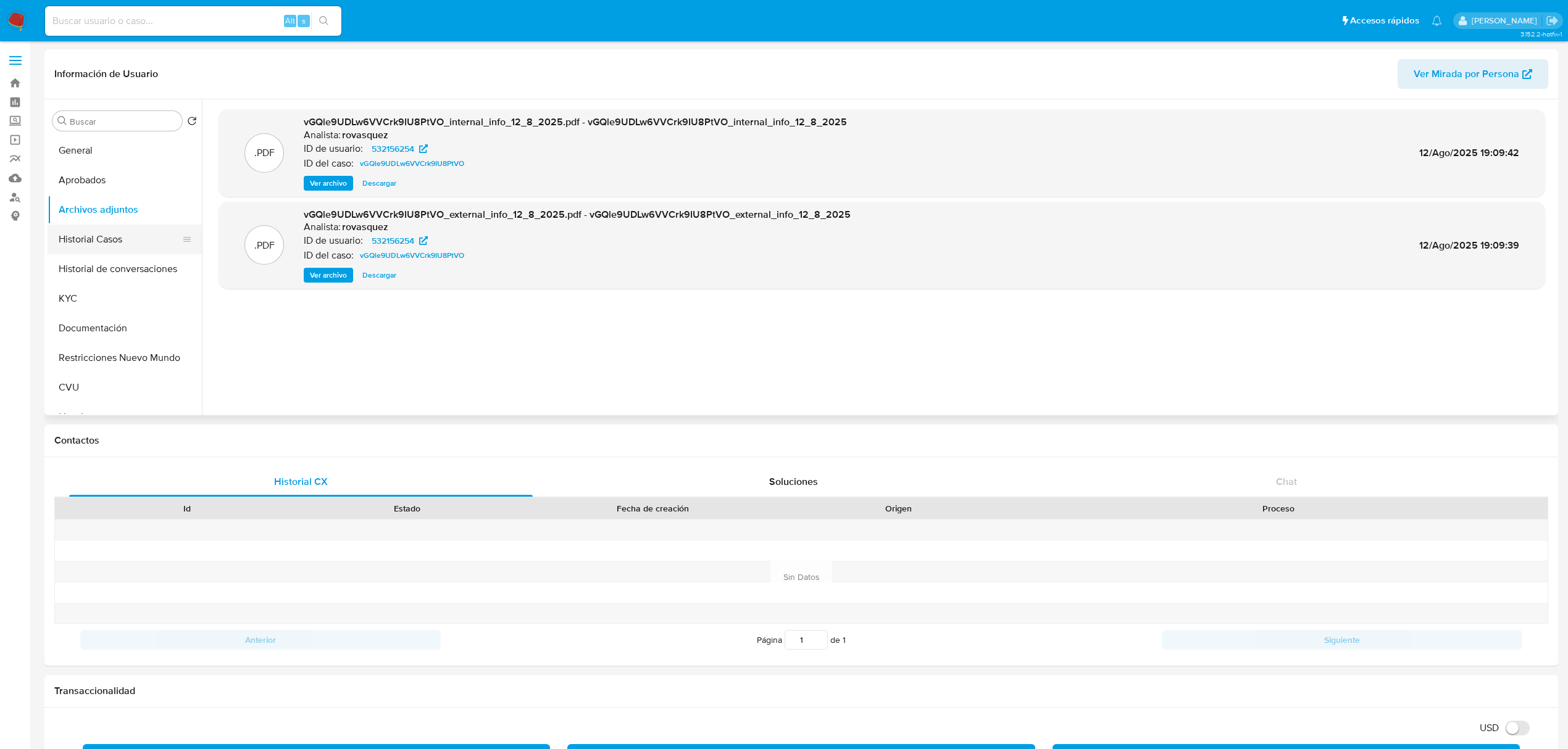
click at [121, 253] on button "Historial Casos" at bounding box center [120, 239] width 145 height 30
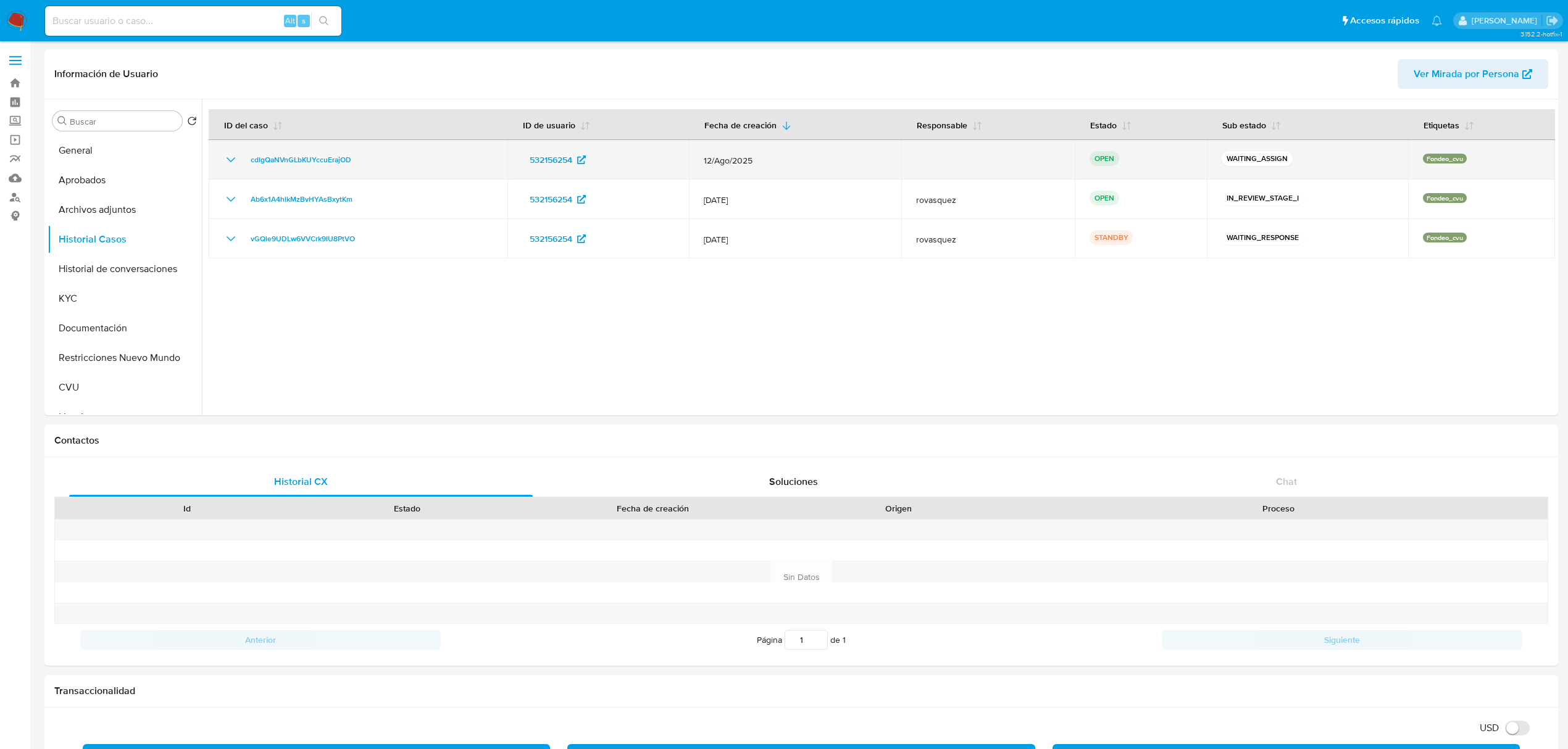
drag, startPoint x: 363, startPoint y: 160, endPoint x: 236, endPoint y: 163, distance: 127.0
click at [236, 163] on div "cdlgQaNVnGLbKUYccuErajOD" at bounding box center [357, 159] width 269 height 15
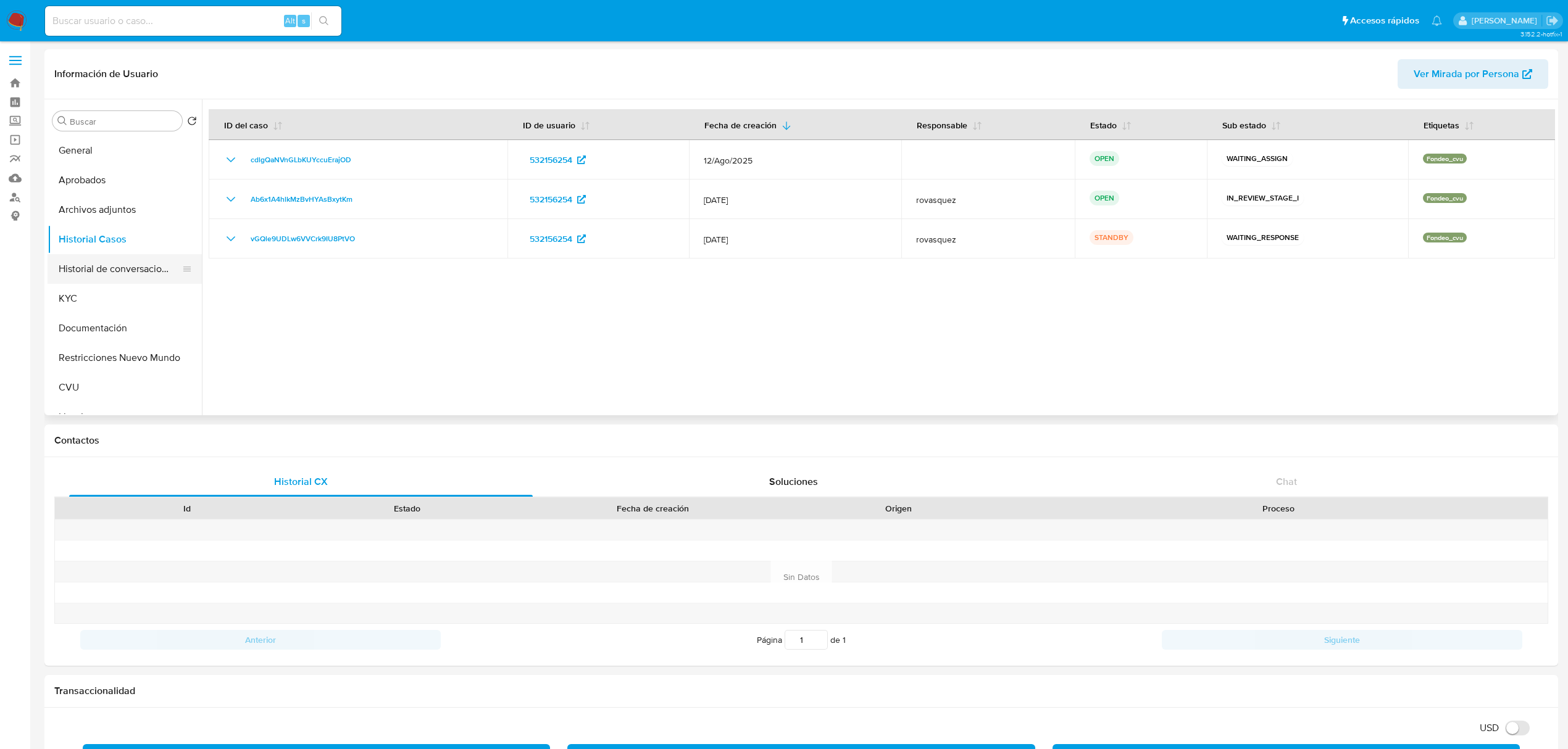
click at [122, 267] on button "Historial de conversaciones" at bounding box center [120, 269] width 145 height 30
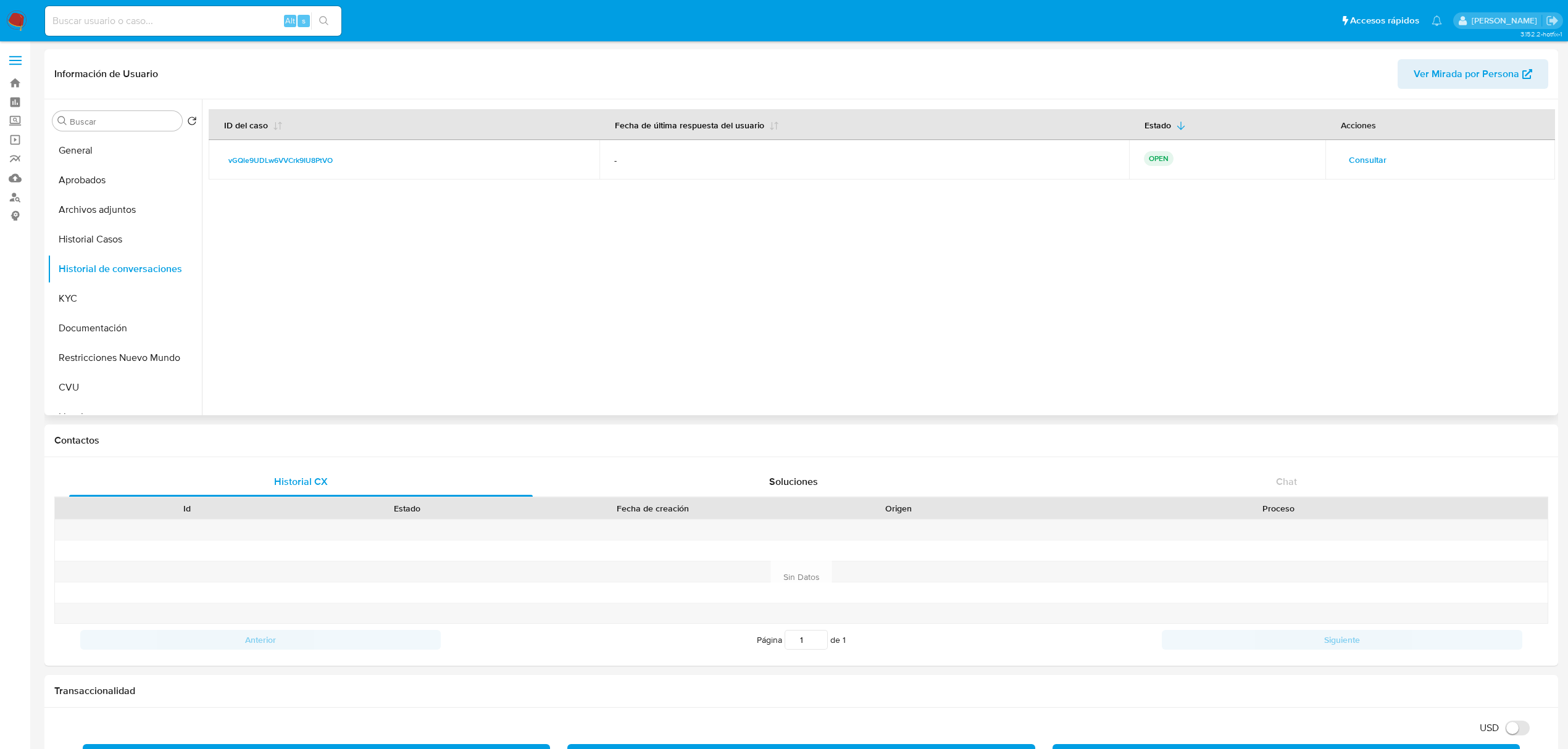
click at [1053, 160] on span "Consultar" at bounding box center [1368, 160] width 38 height 17
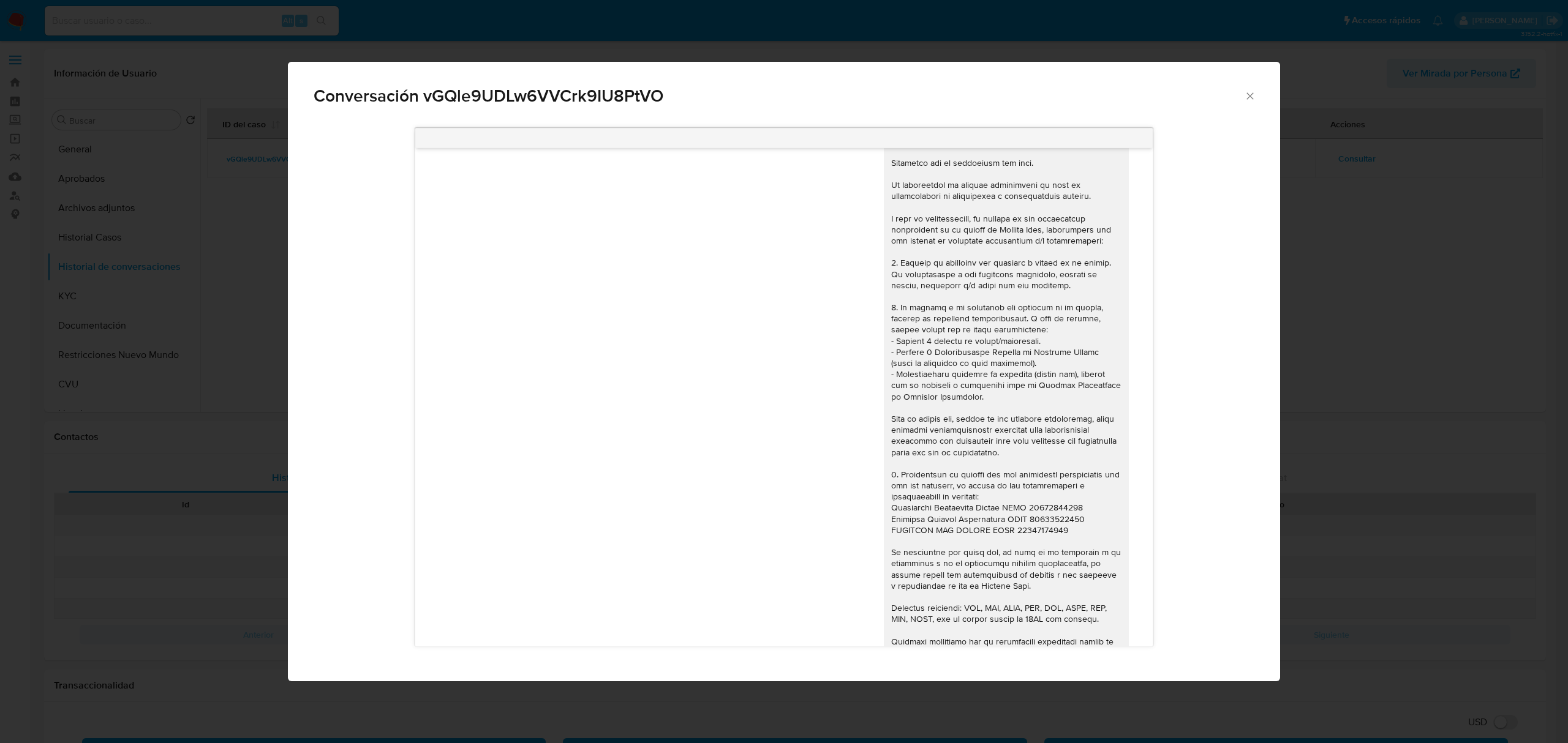
scroll to position [1079, 0]
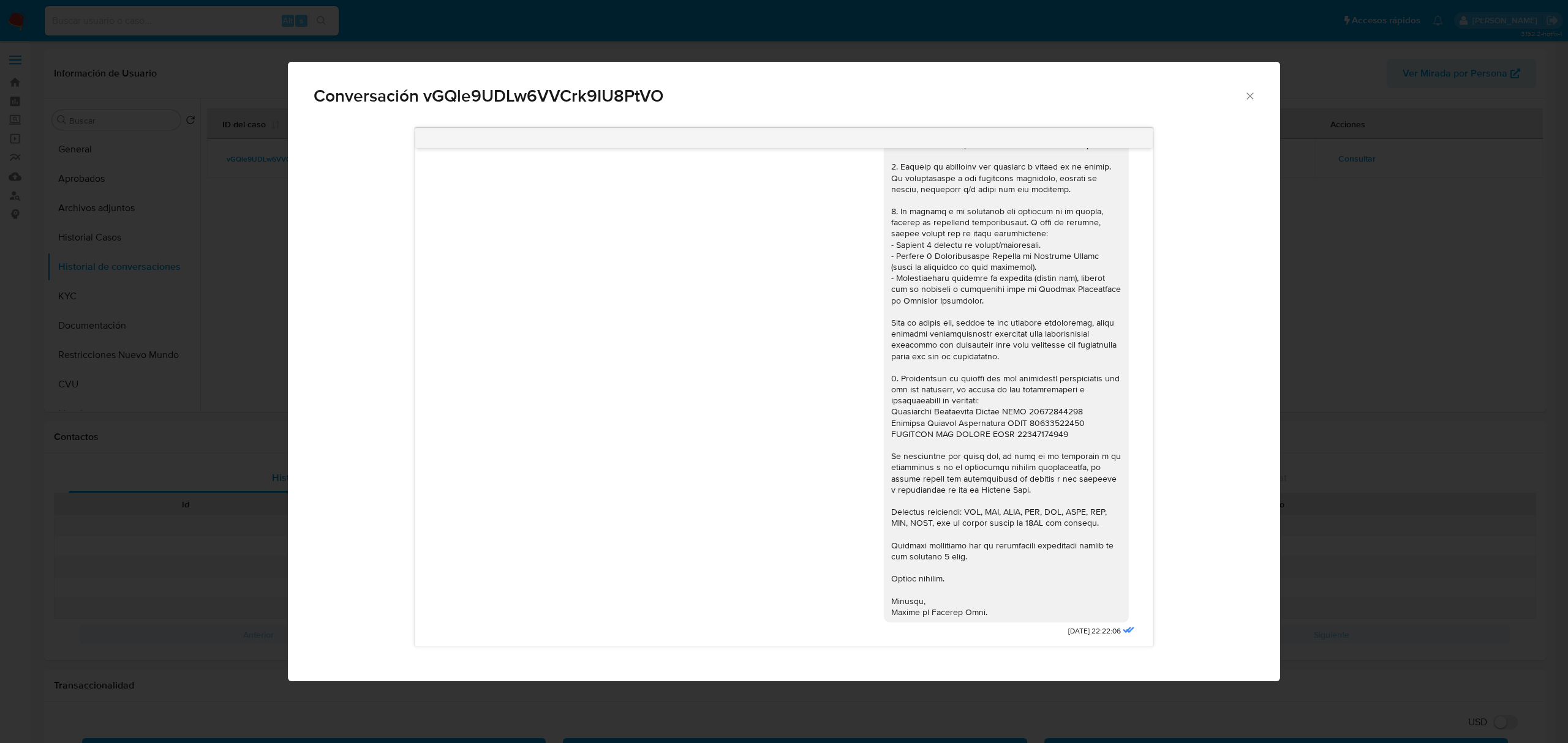
click at [1045, 97] on span "Conversación vGQle9UDLw6VVCrk9IU8PtVO" at bounding box center [779, 96] width 931 height 17
click at [1045, 94] on span "Conversación vGQle9UDLw6VVCrk9IU8PtVO" at bounding box center [779, 96] width 931 height 17
click at [1045, 93] on icon "Cerrar" at bounding box center [1249, 96] width 7 height 7
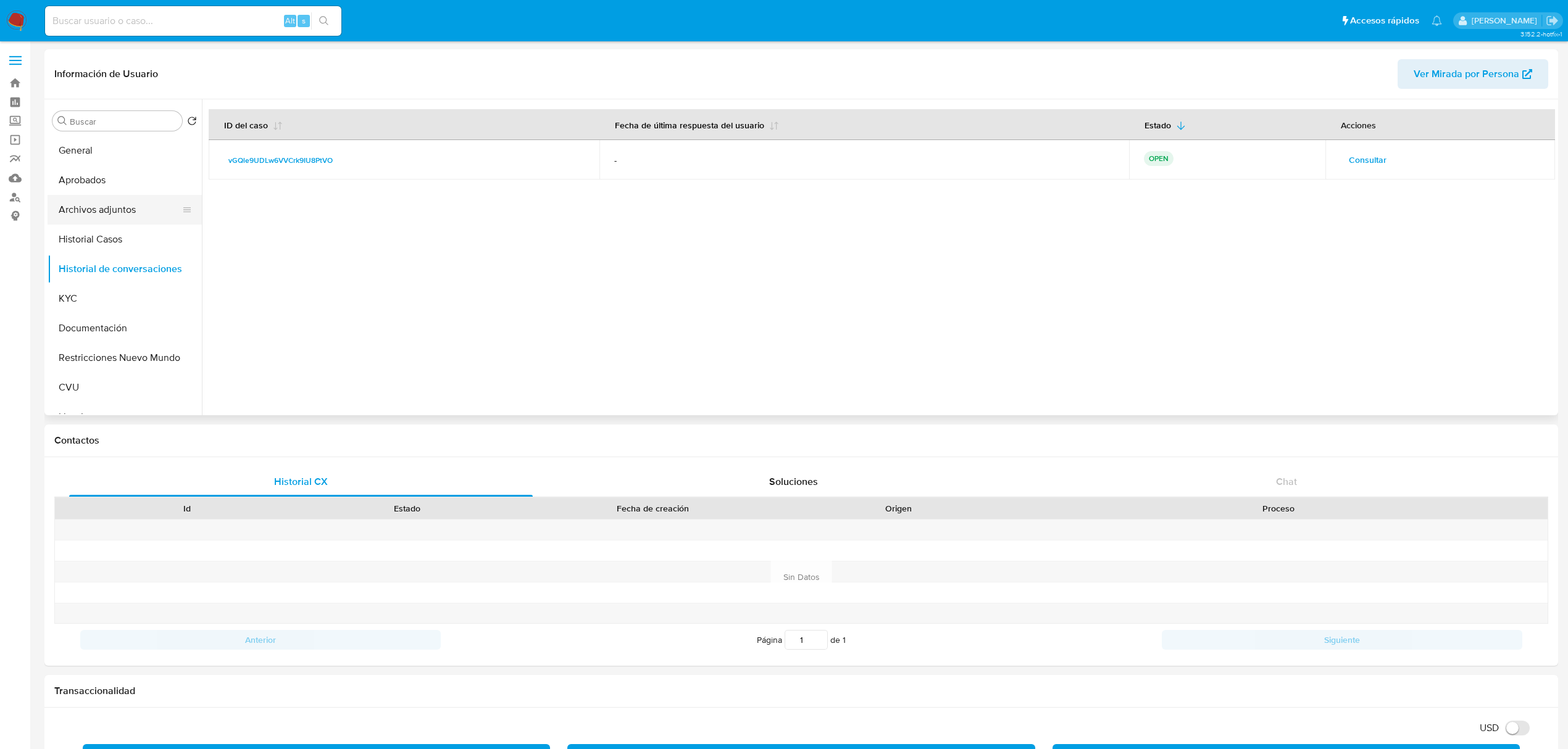
click at [93, 203] on button "Archivos adjuntos" at bounding box center [120, 210] width 145 height 30
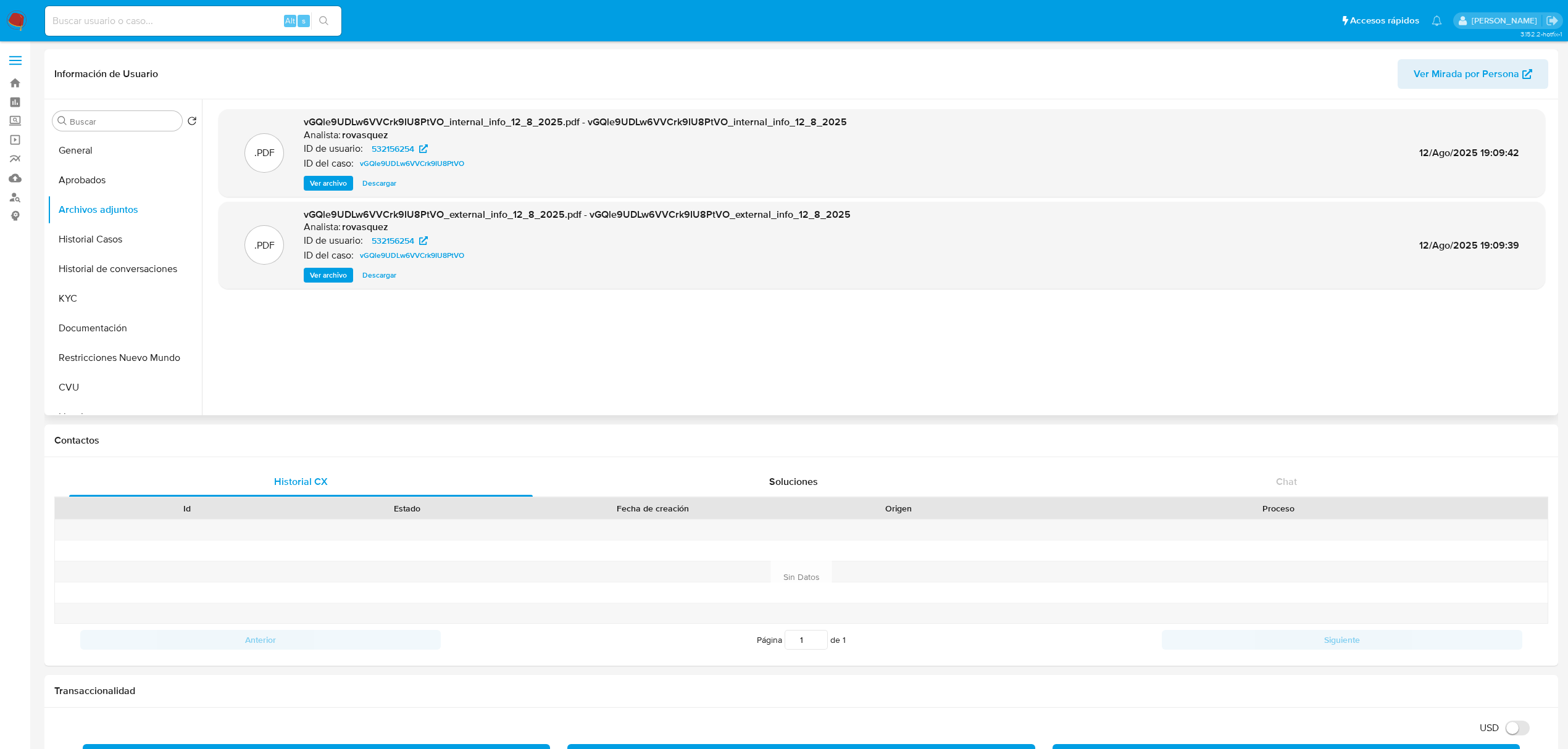
click at [326, 269] on span "Ver archivo" at bounding box center [328, 276] width 37 height 13
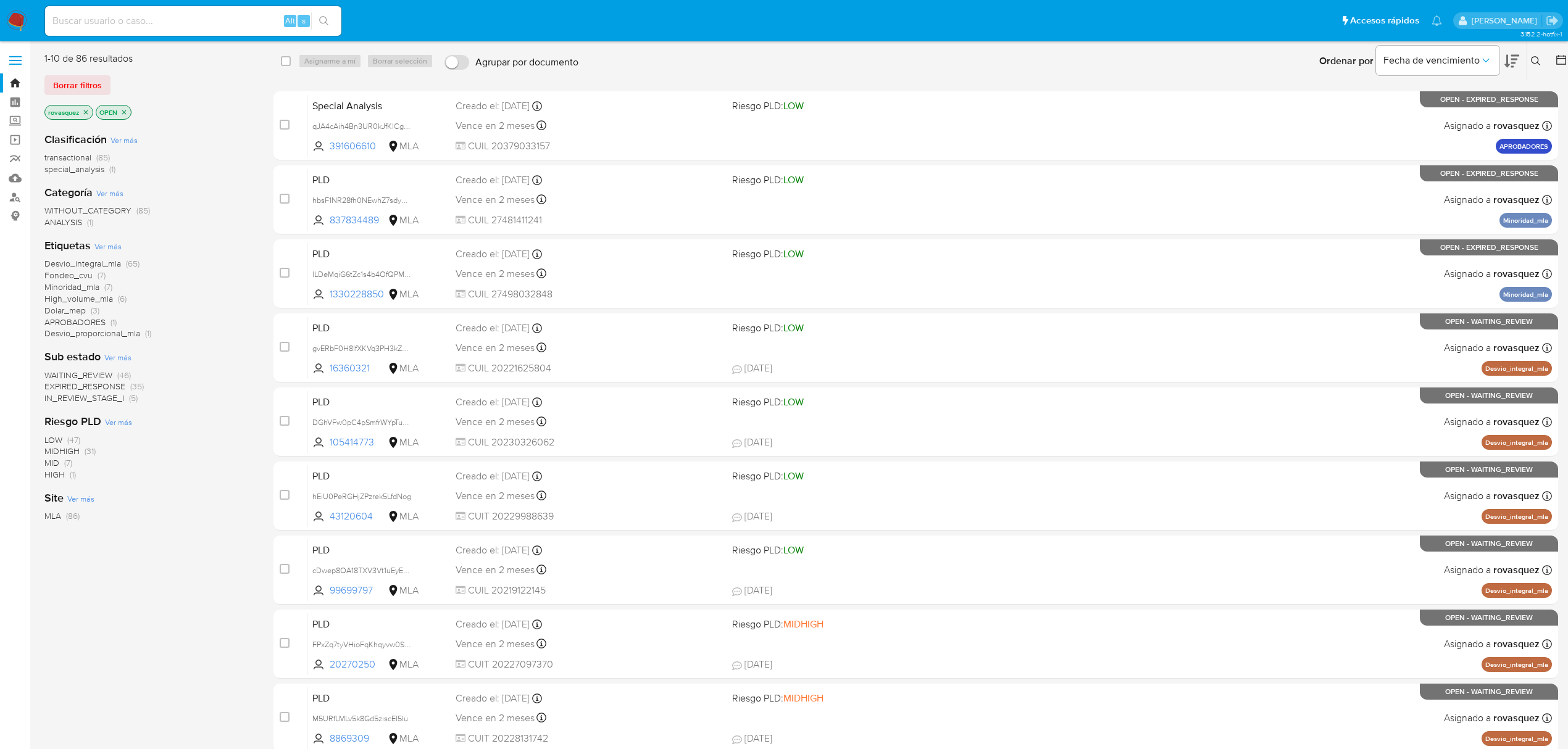
click at [1536, 62] on icon at bounding box center [1536, 61] width 10 height 10
click at [1405, 108] on input at bounding box center [1434, 108] width 209 height 16
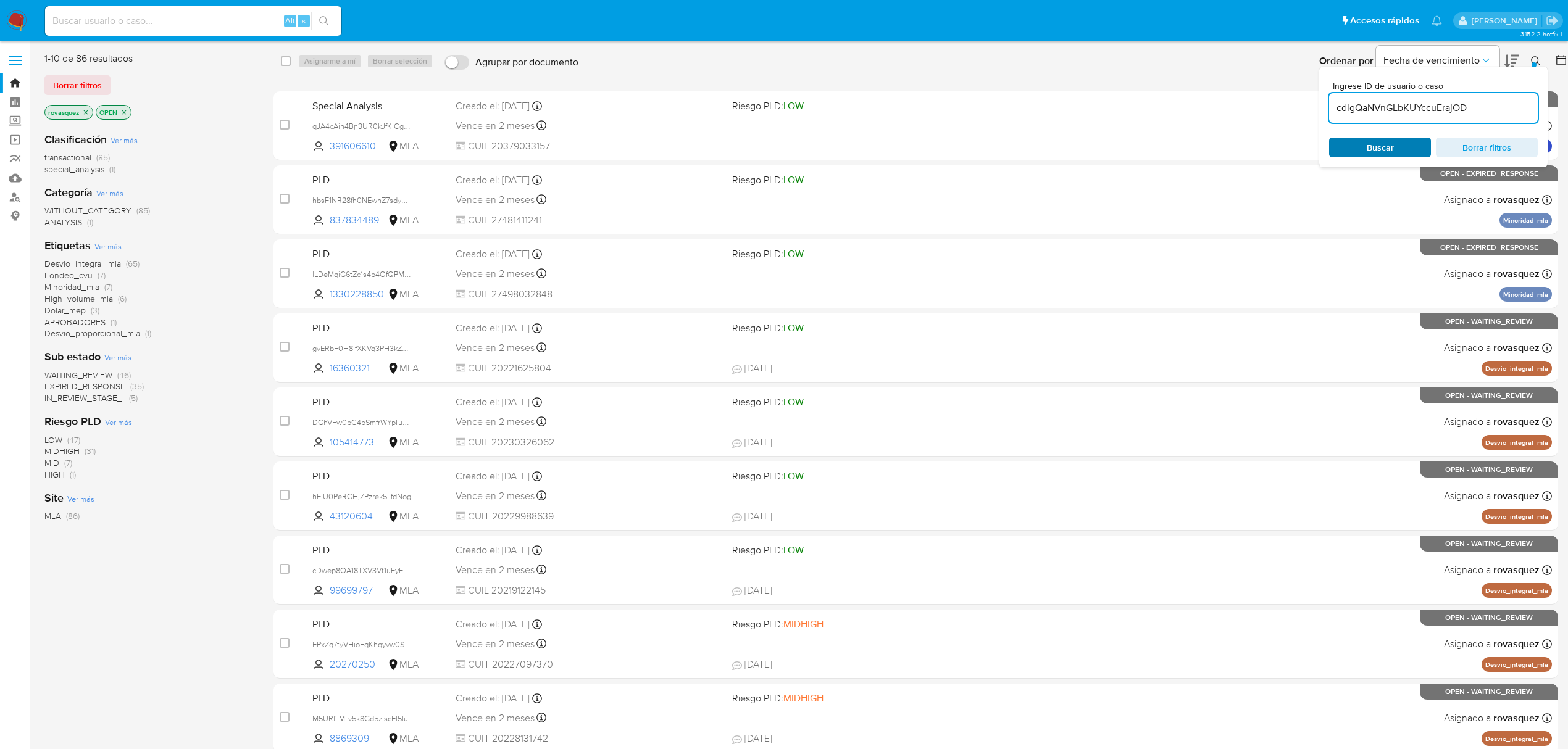
type input "cdlgQaNVnGLbKUYccuErajOD"
click at [1361, 139] on span "Buscar" at bounding box center [1380, 148] width 85 height 17
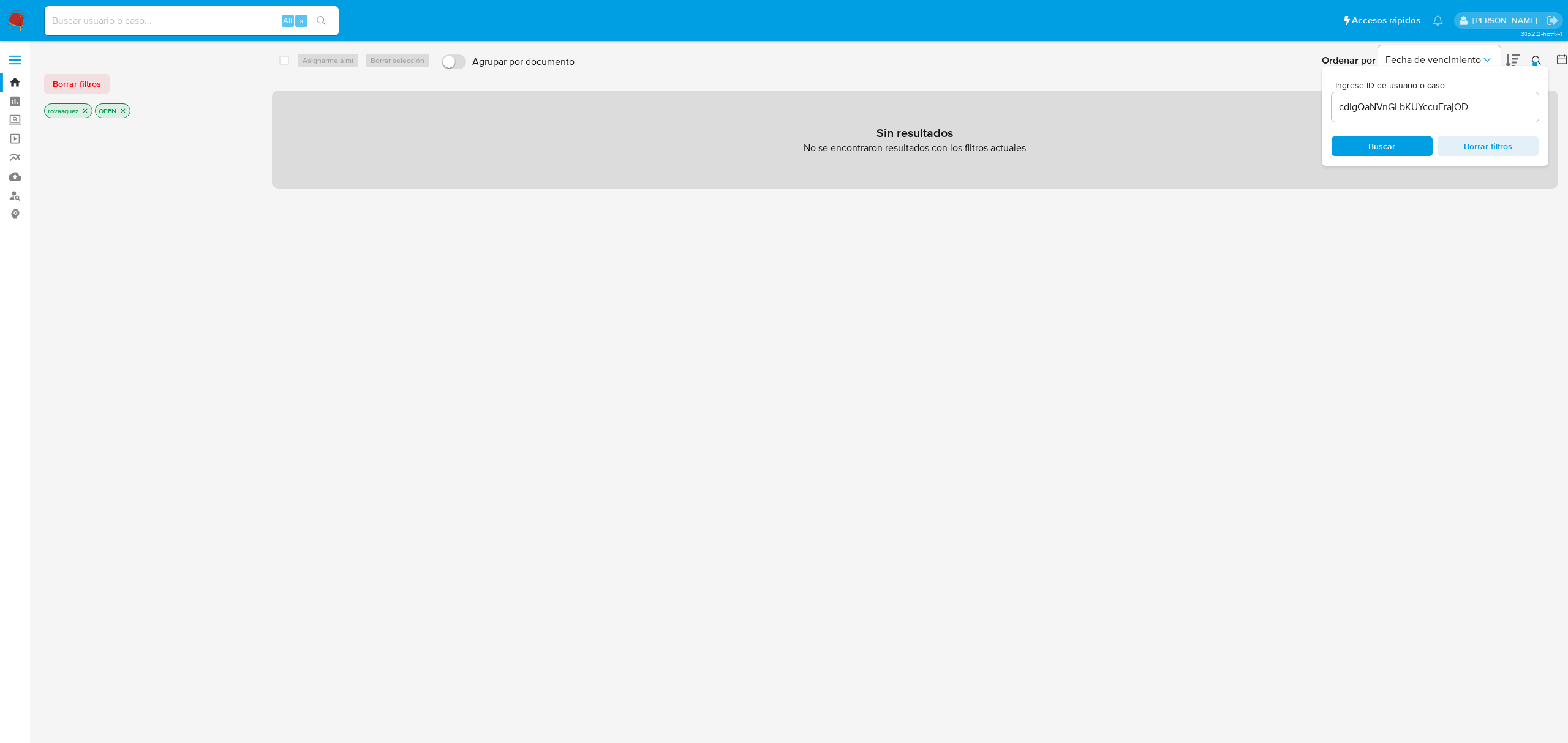
click at [86, 110] on icon "close-filter" at bounding box center [85, 111] width 7 height 7
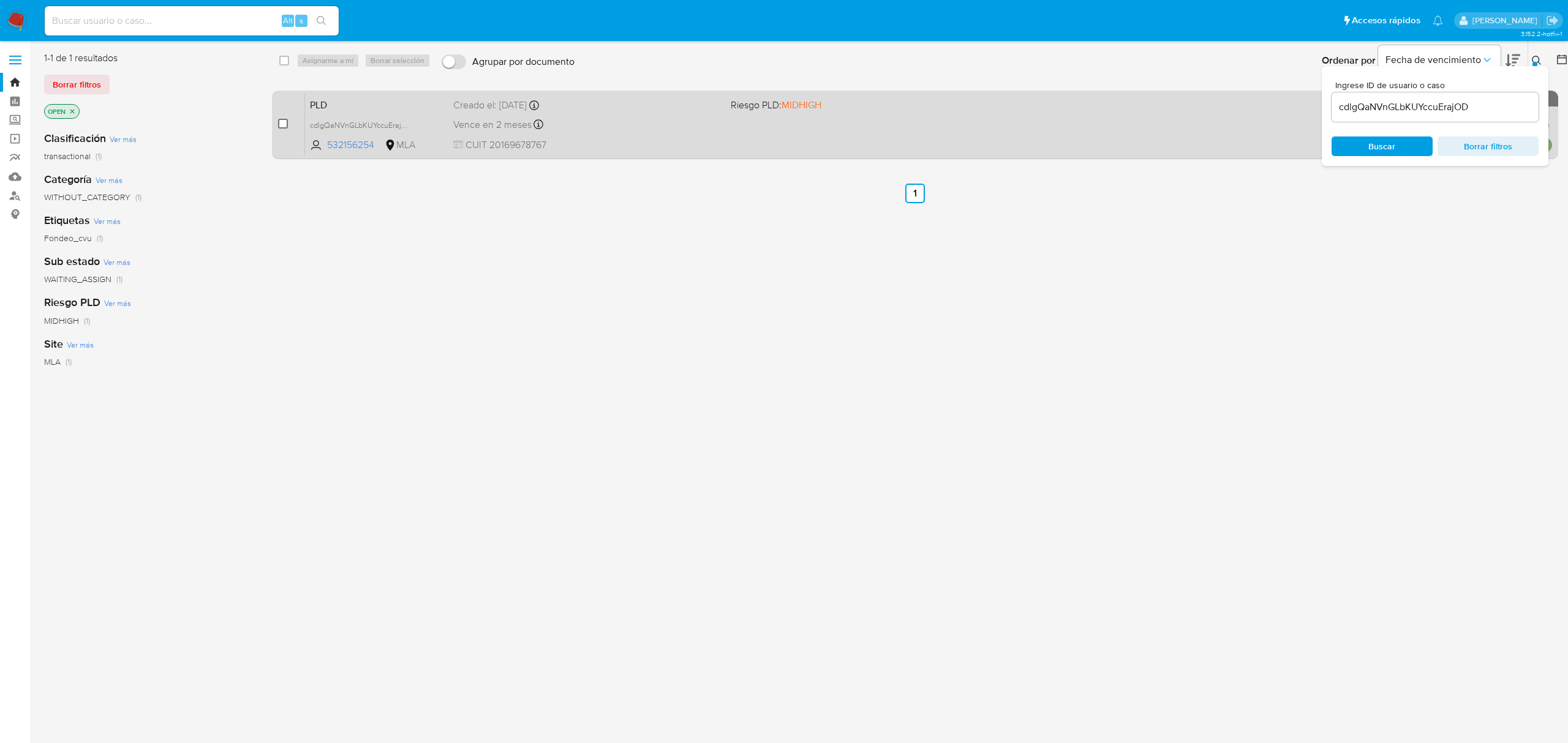
click at [278, 122] on input "checkbox" at bounding box center [283, 123] width 10 height 10
checkbox input "true"
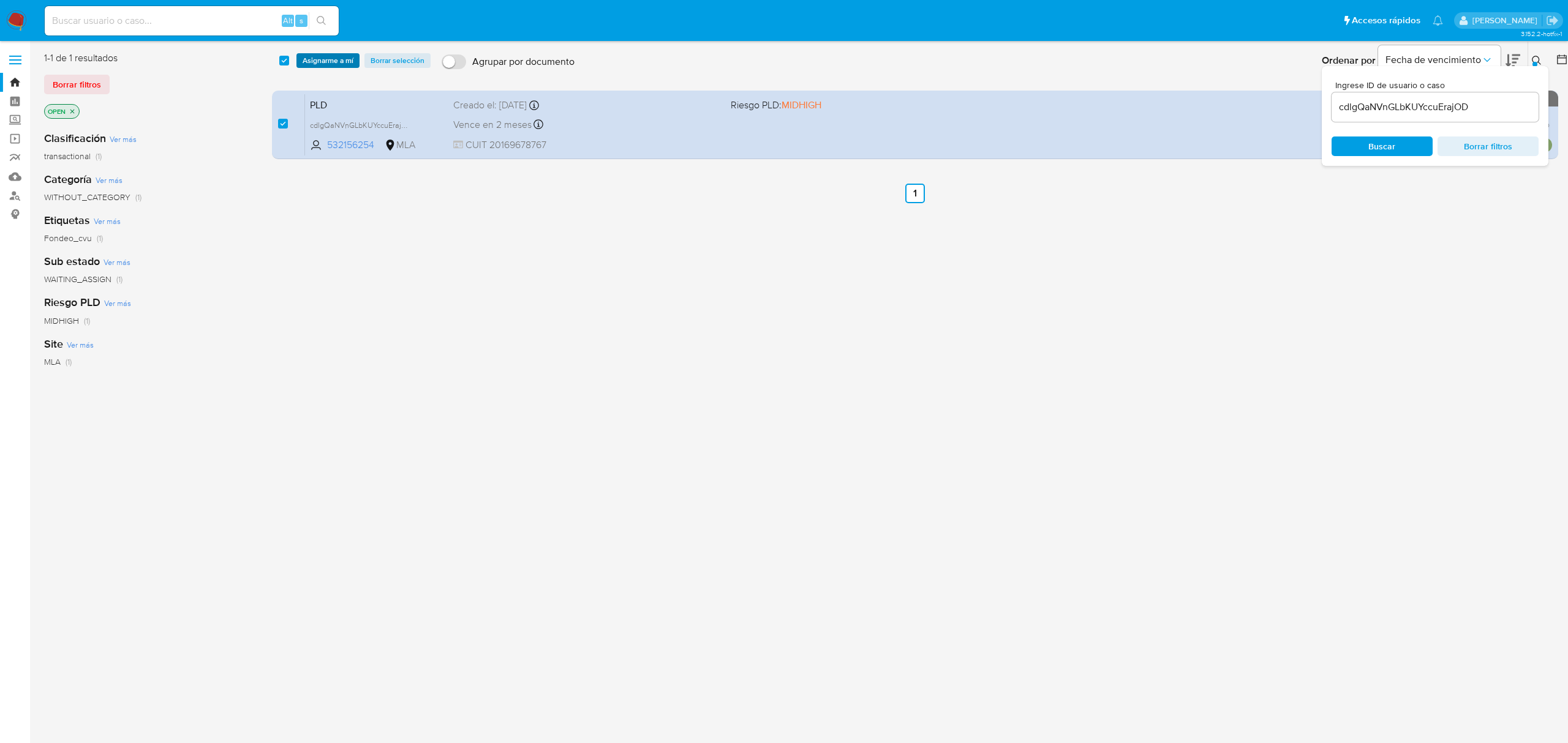
click at [339, 59] on span "Asignarme a mí" at bounding box center [327, 61] width 51 height 12
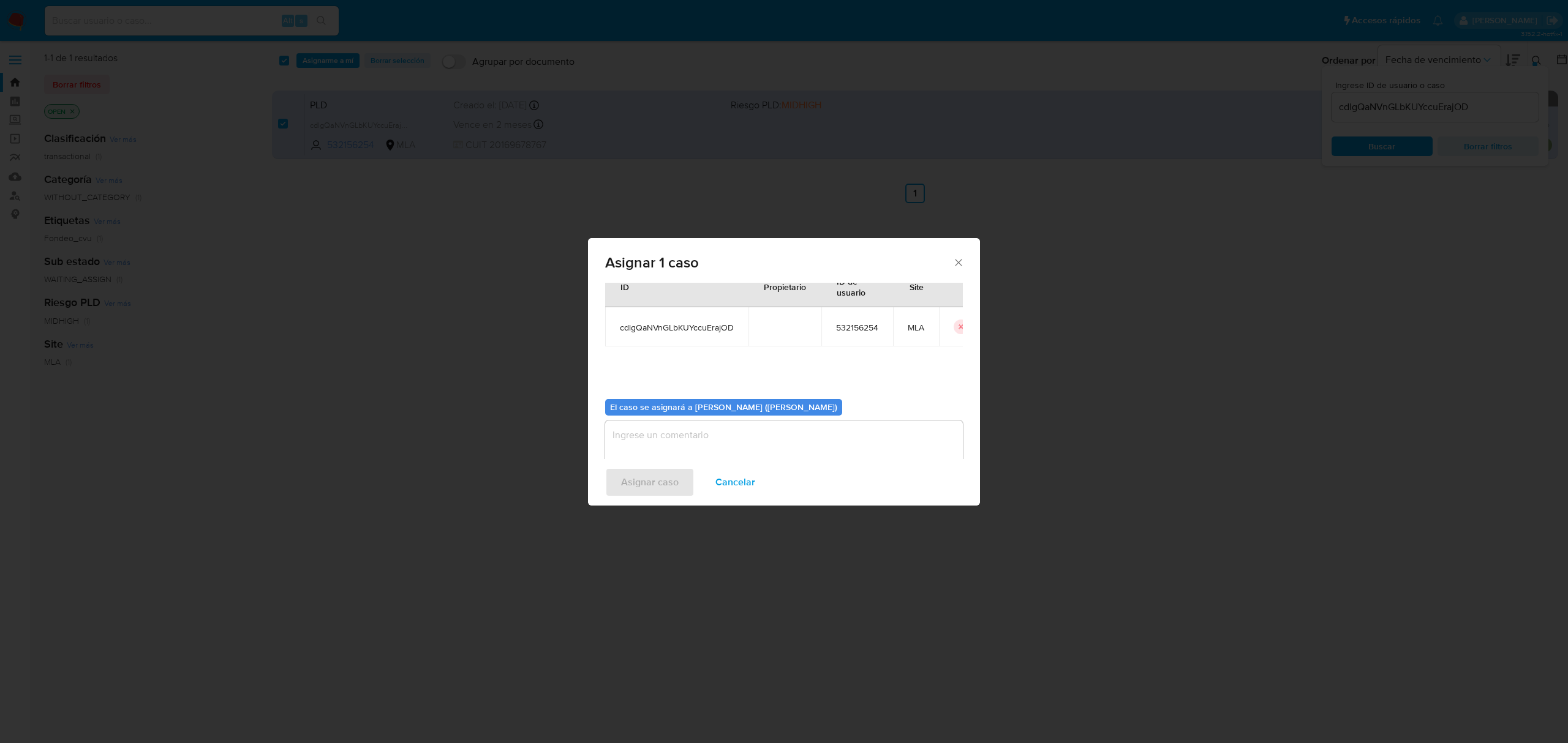
scroll to position [62, 0]
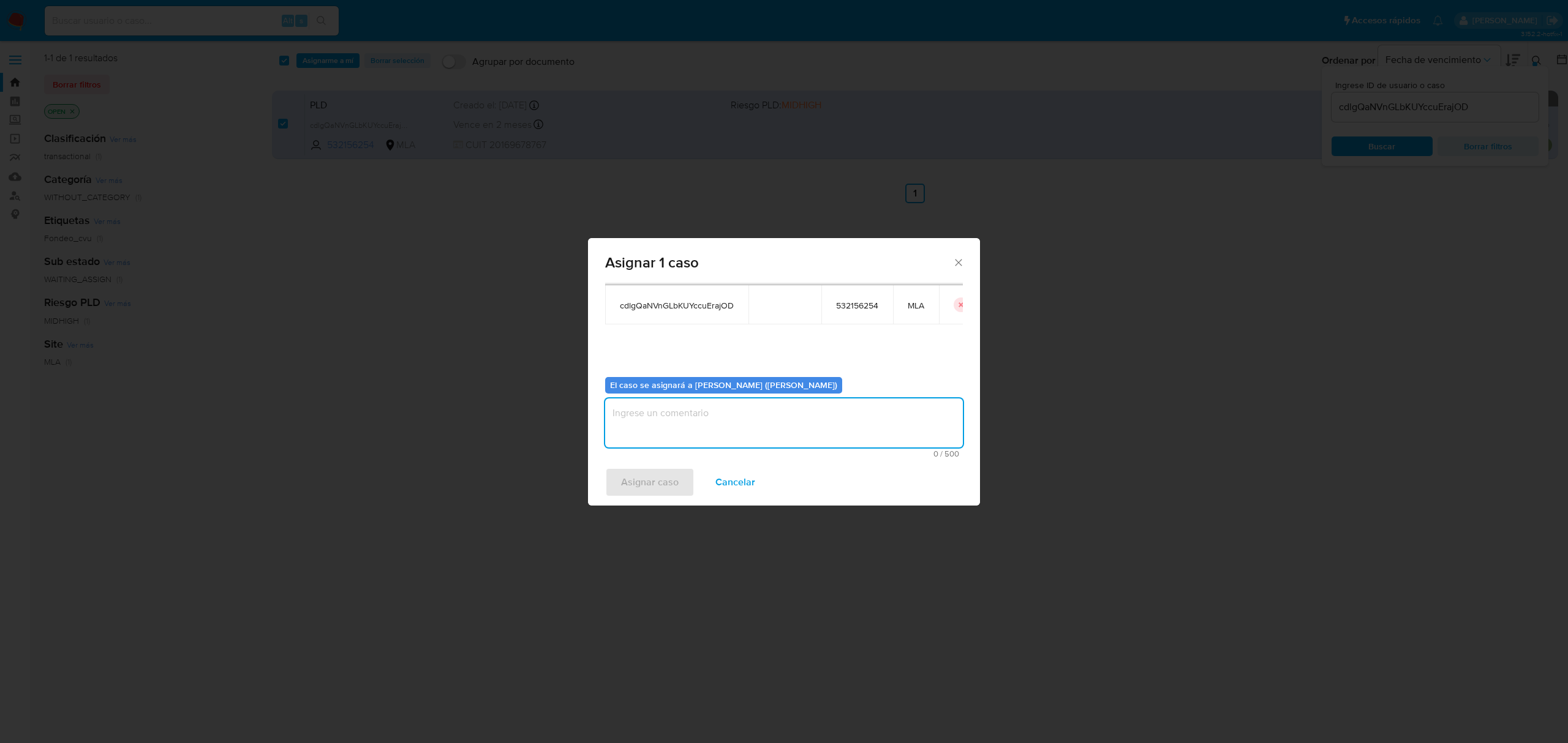
click at [675, 415] on textarea "assign-modal" at bounding box center [783, 423] width 358 height 49
type textarea "."
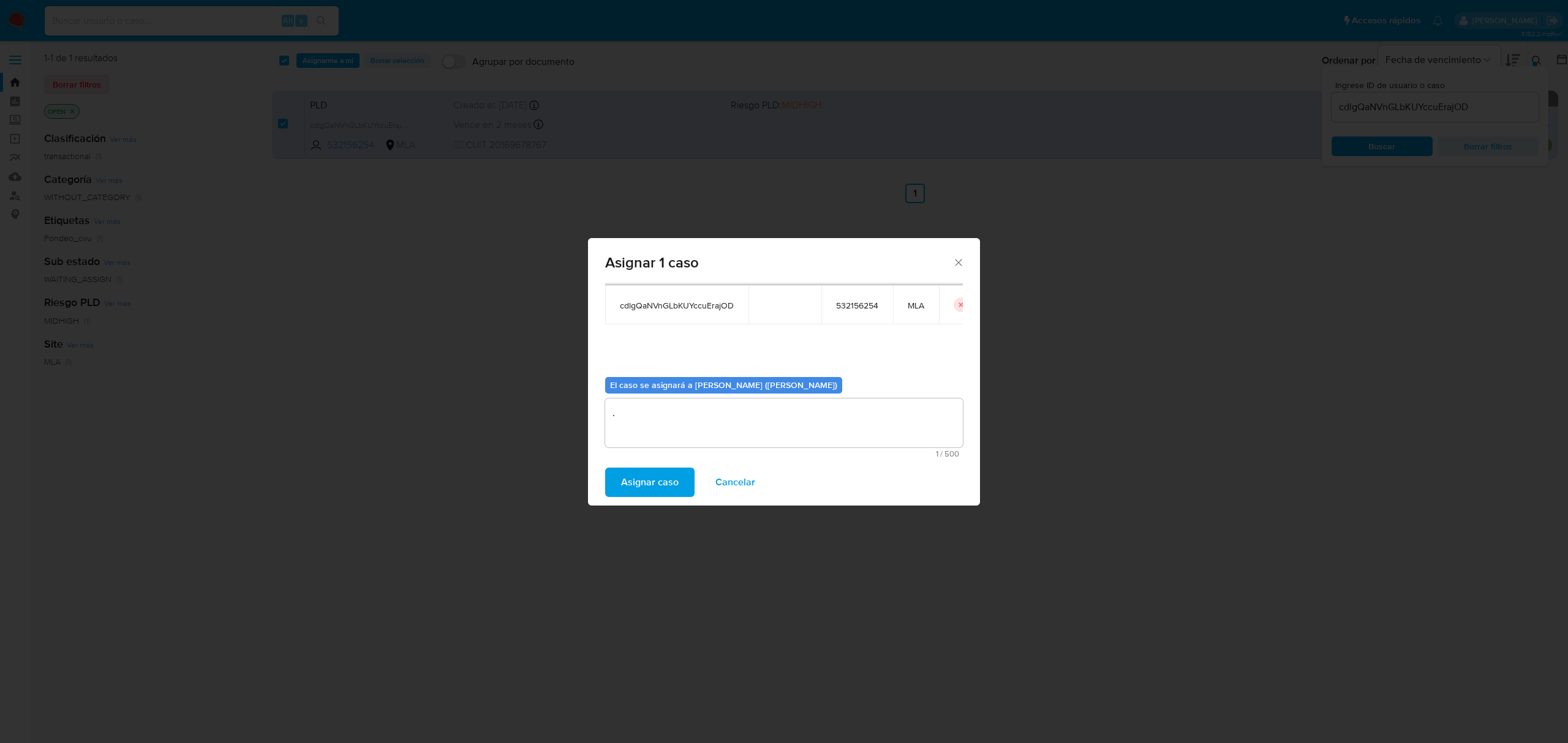
click at [662, 490] on span "Asignar caso" at bounding box center [650, 482] width 58 height 27
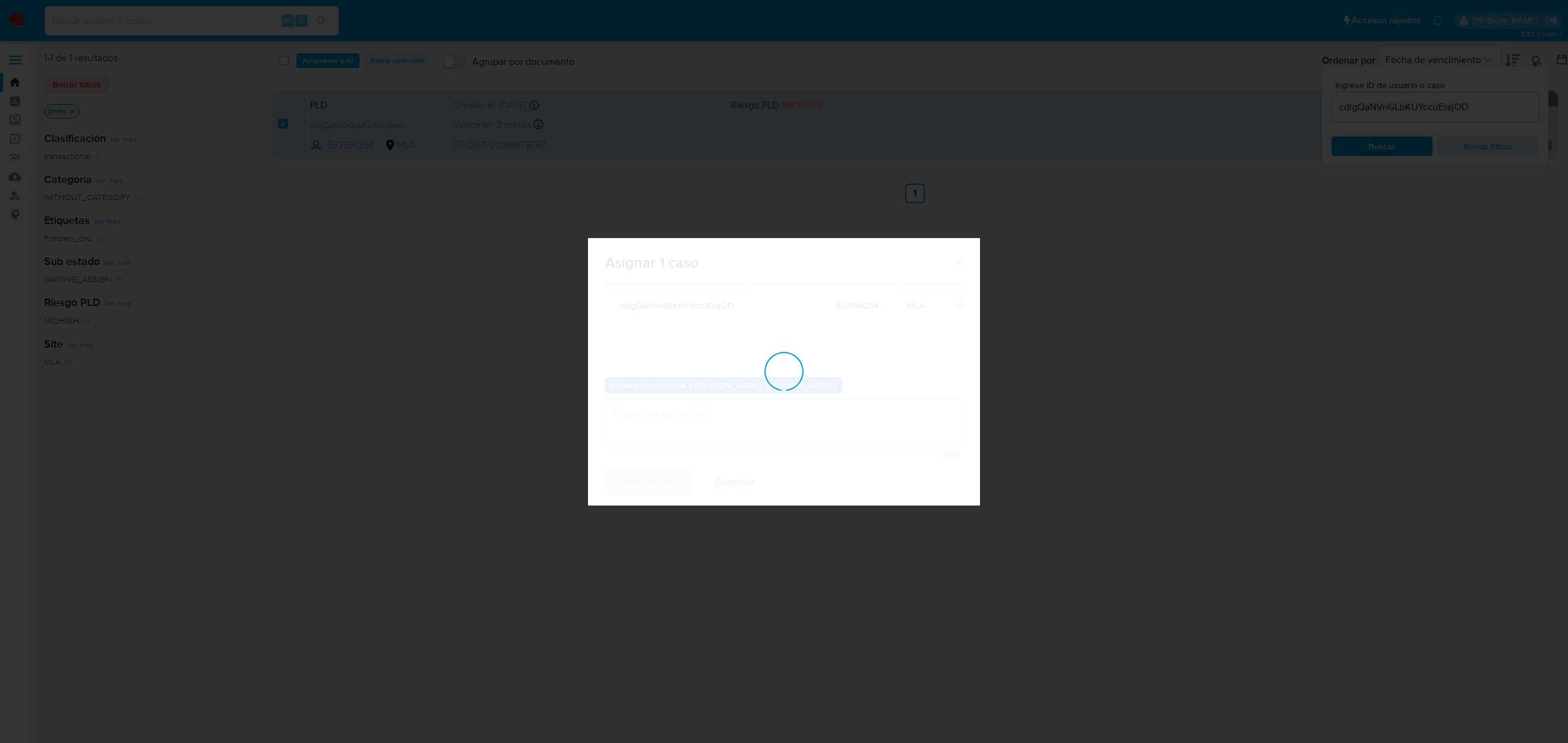
checkbox input "false"
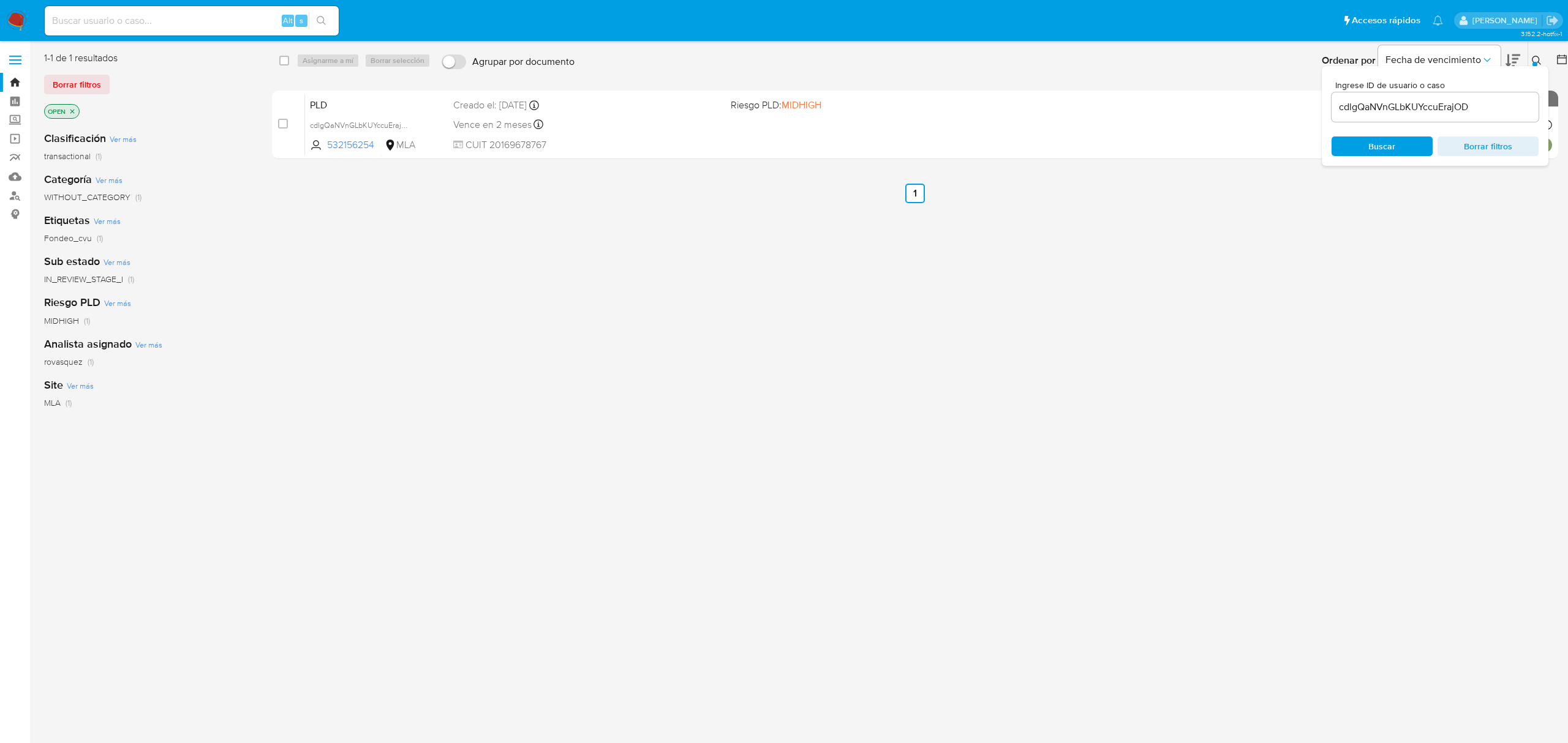
click at [464, 357] on div "select-all-cases-checkbox Asignarme a mí Borrar selección Agrupar por documento…" at bounding box center [915, 323] width 1286 height 544
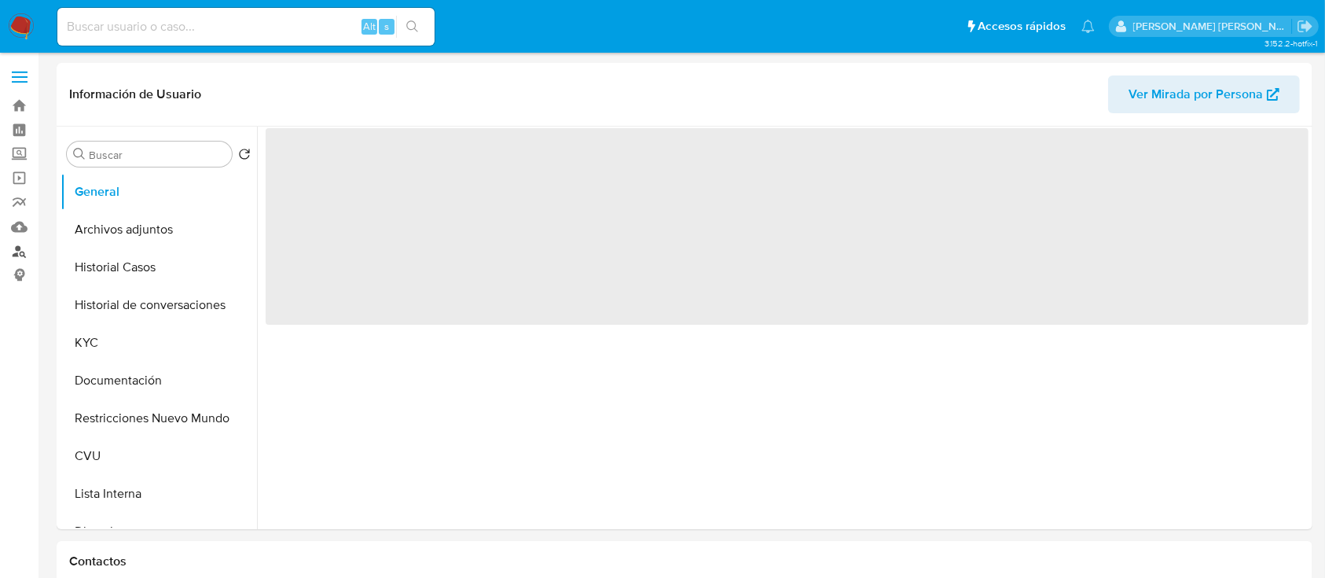
click at [26, 248] on link "Buscador de personas" at bounding box center [93, 251] width 187 height 24
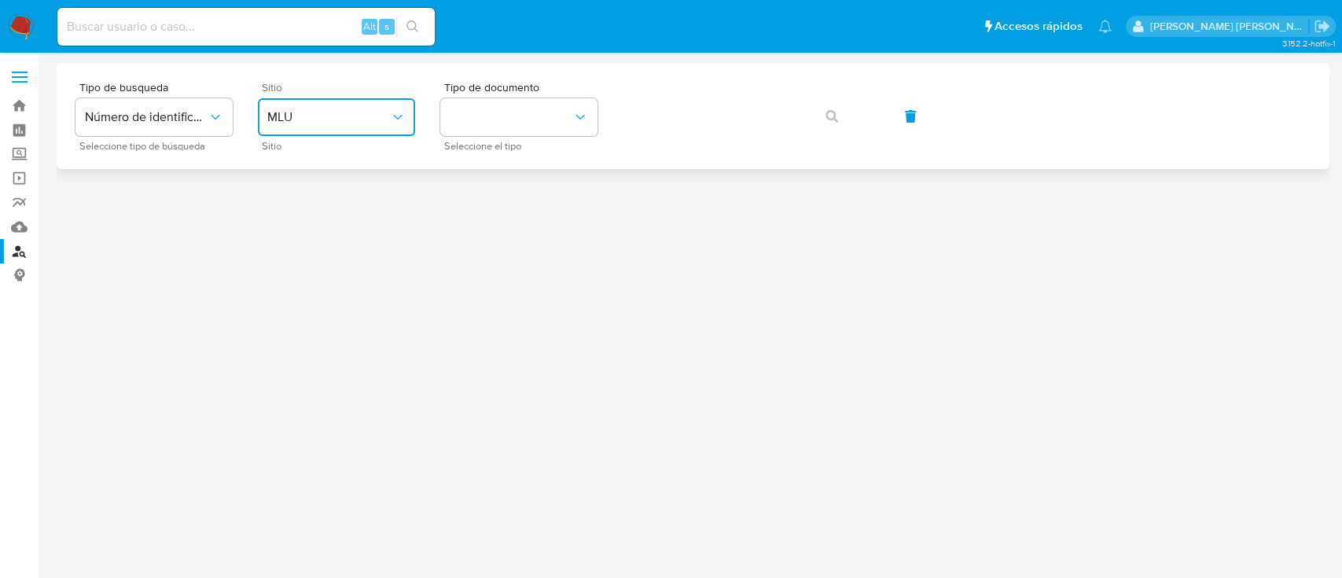
click at [340, 132] on button "MLU" at bounding box center [336, 117] width 157 height 38
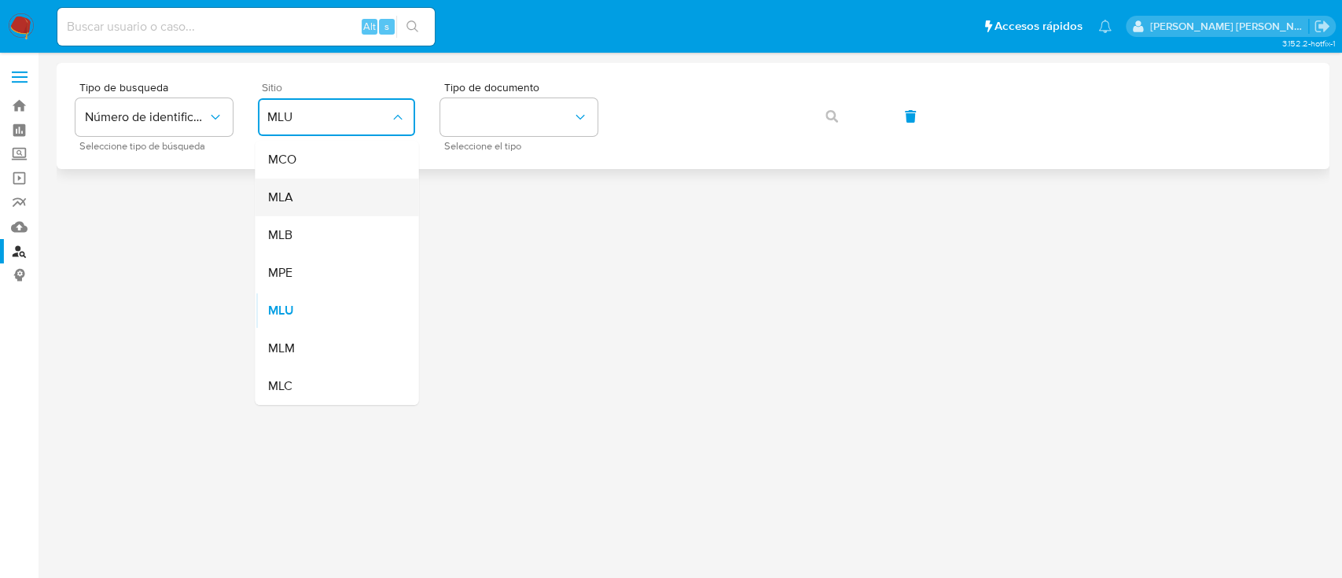
click at [329, 200] on div "MLA" at bounding box center [331, 197] width 129 height 38
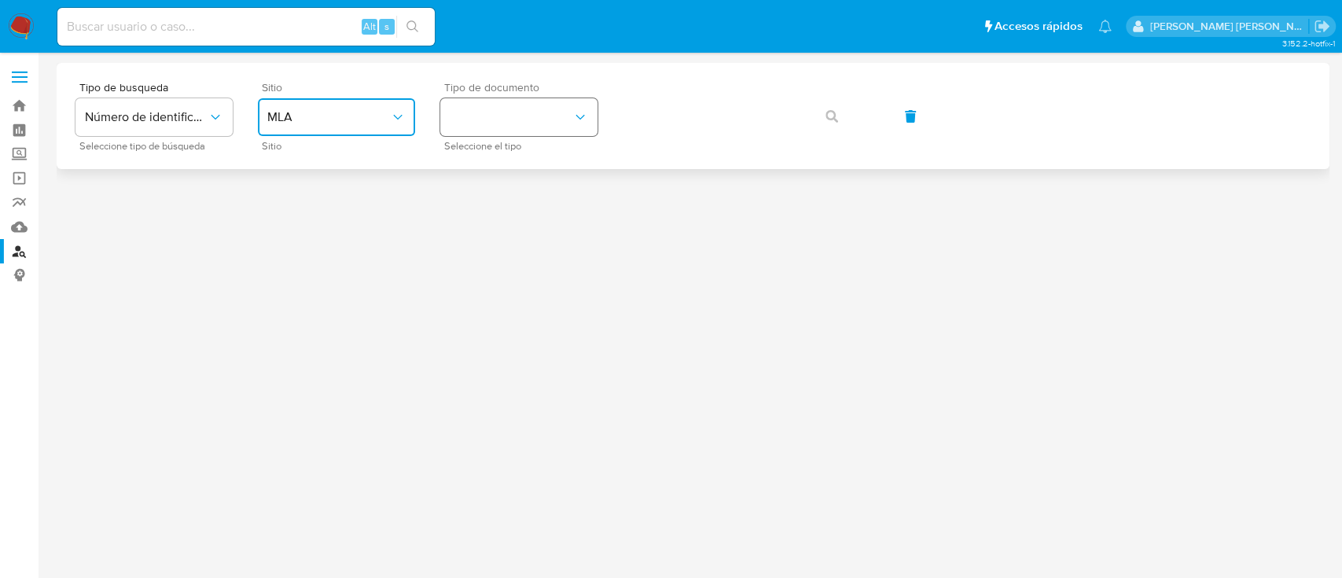
click at [500, 130] on button "identificationType" at bounding box center [518, 117] width 157 height 38
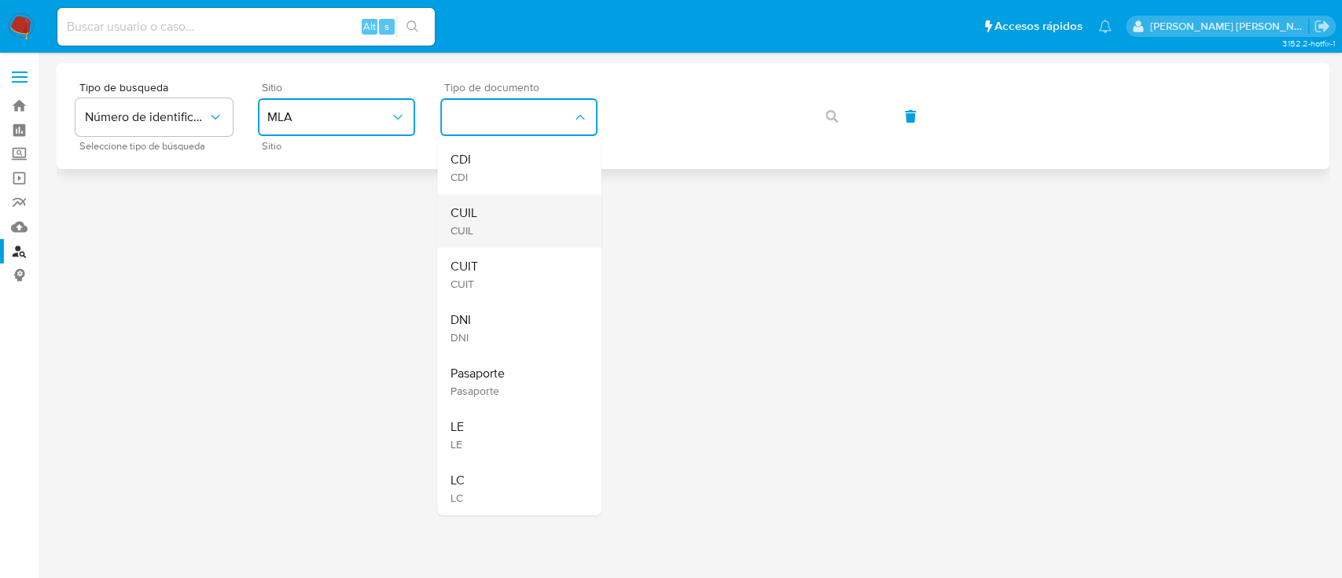
click at [516, 204] on div "CUIL CUIL" at bounding box center [514, 220] width 129 height 53
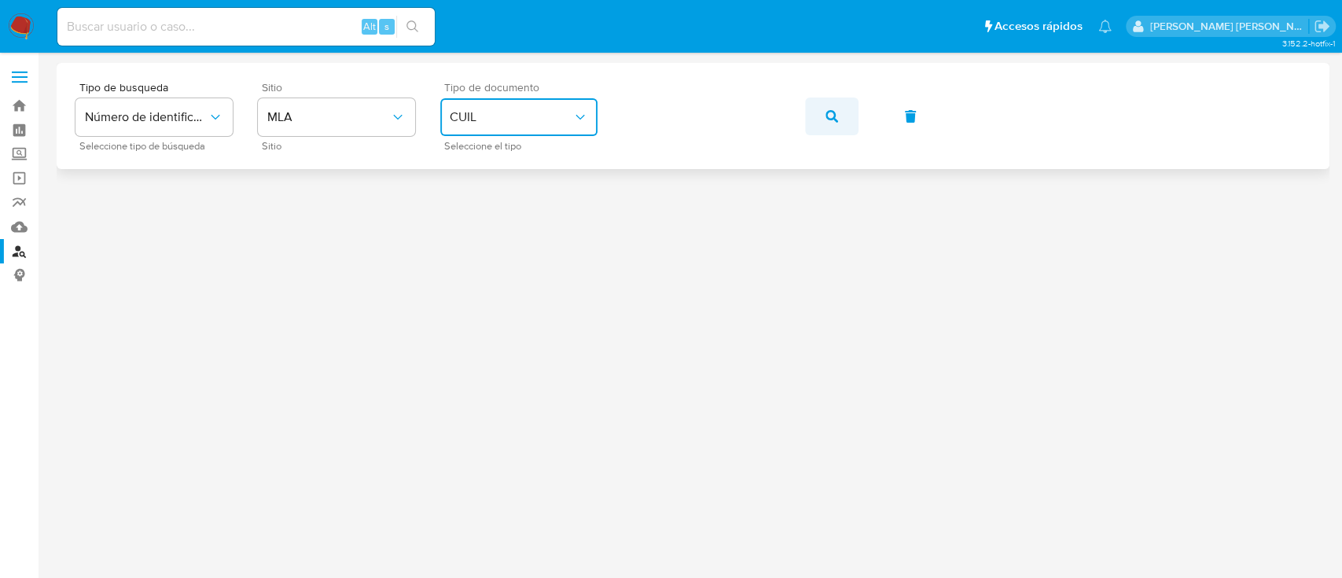
click at [842, 110] on button "button" at bounding box center [831, 116] width 53 height 38
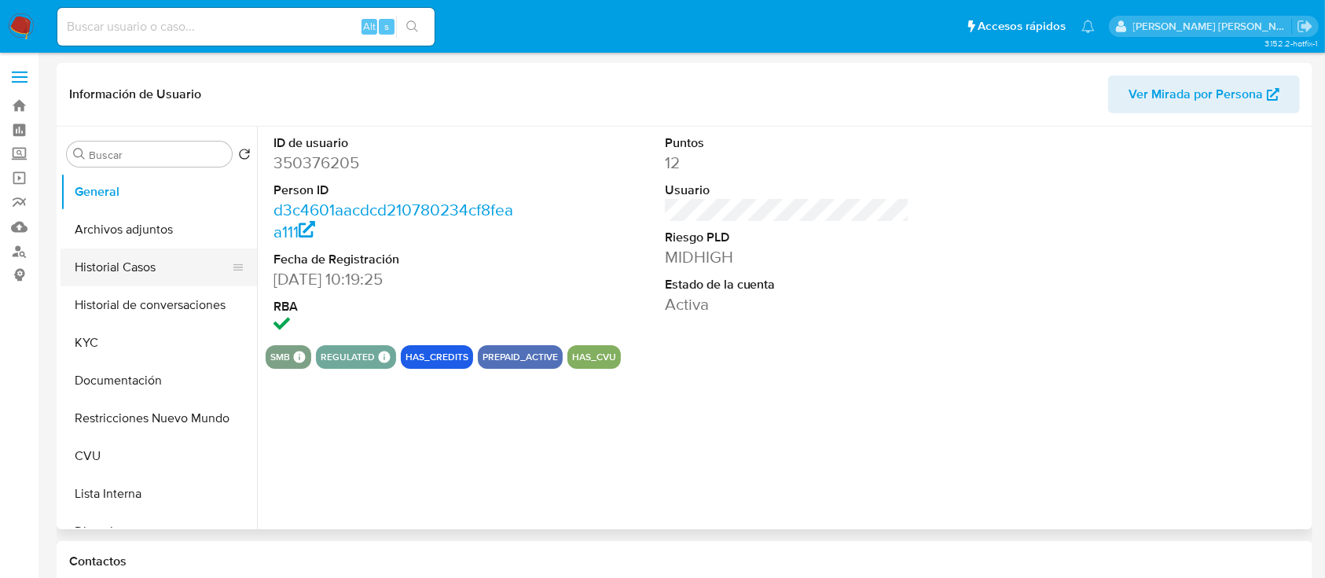
click at [107, 270] on button "Historial Casos" at bounding box center [153, 267] width 184 height 38
select select "10"
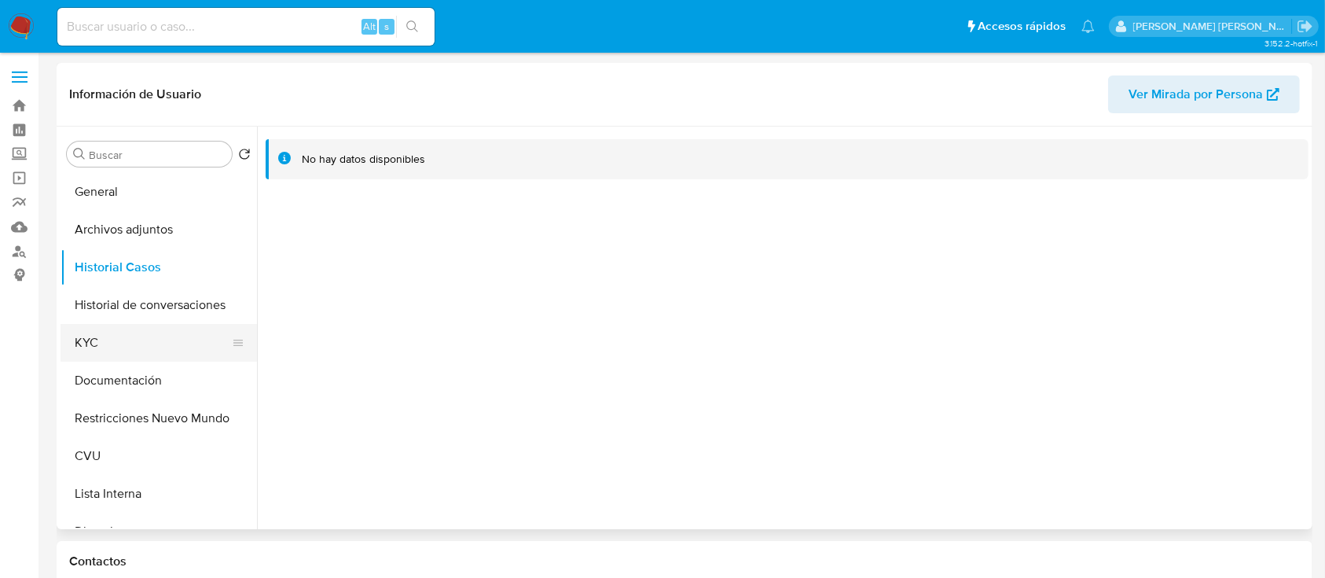
click at [107, 353] on button "KYC" at bounding box center [153, 343] width 184 height 38
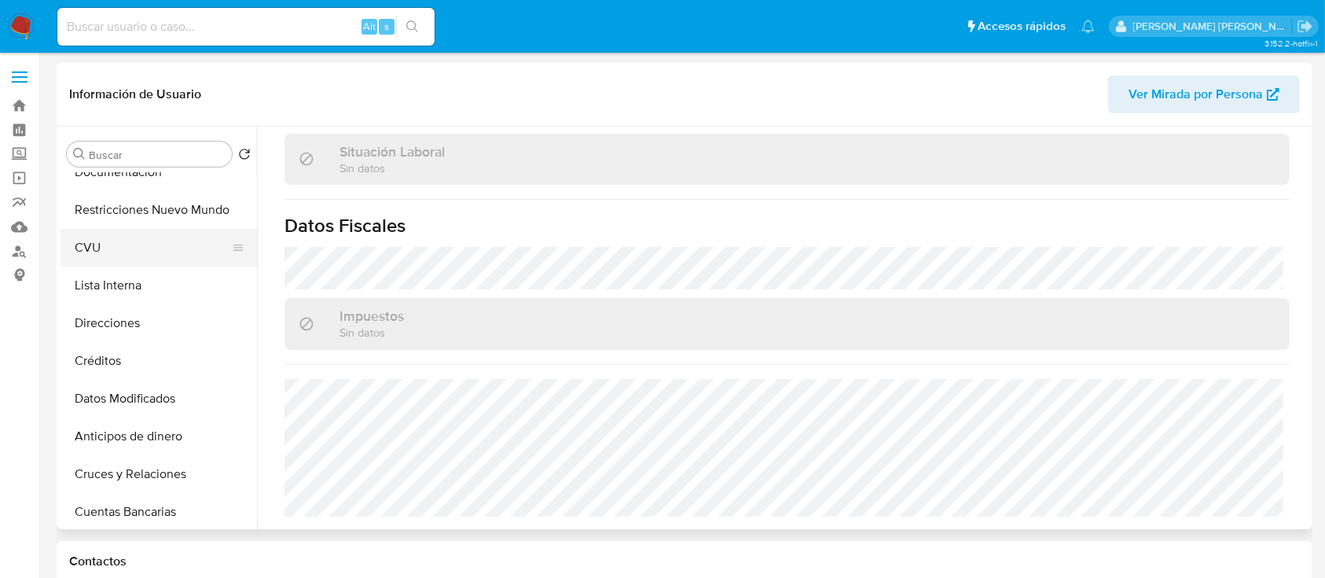
scroll to position [209, 0]
click at [117, 337] on button "Direcciones" at bounding box center [153, 322] width 184 height 38
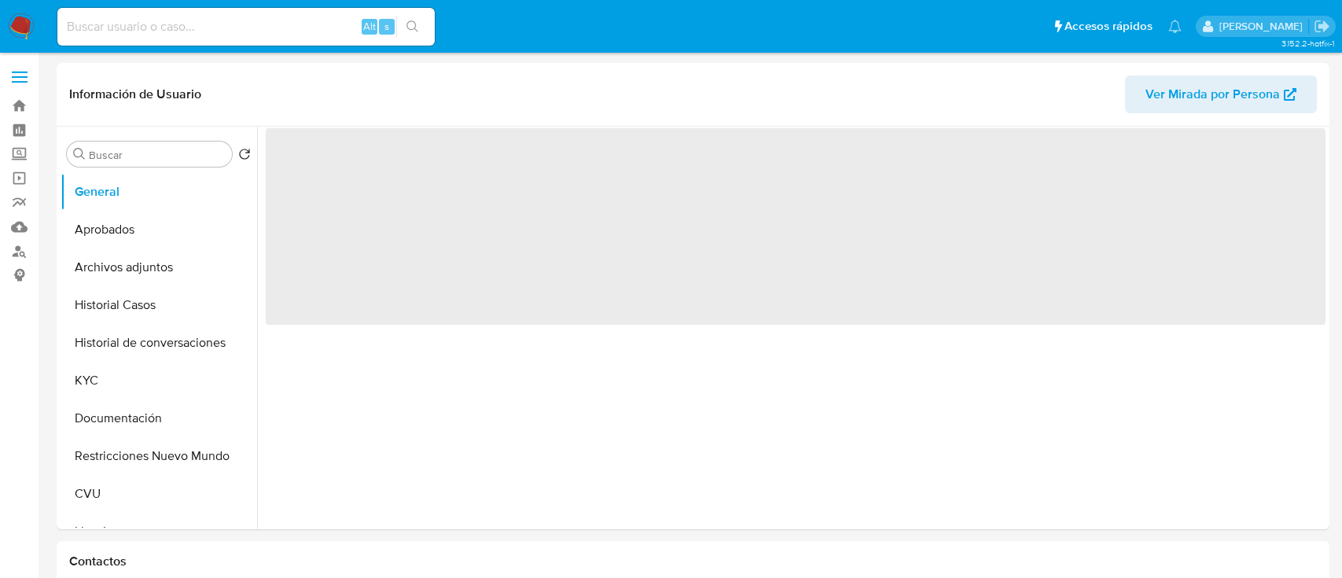
select select "10"
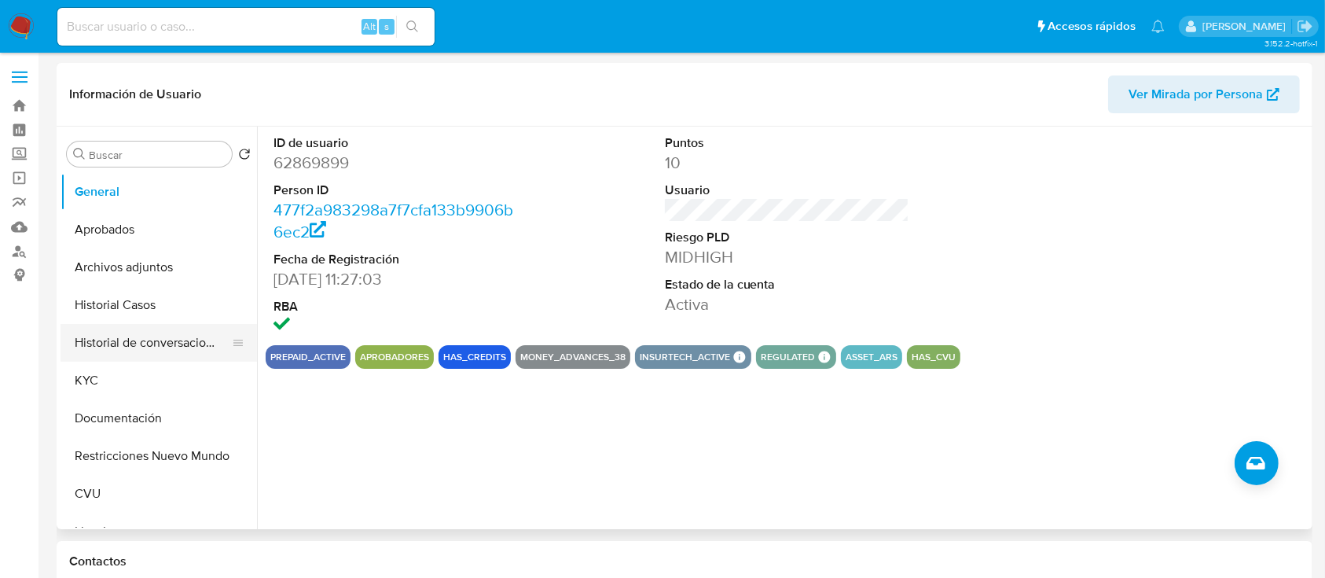
click at [156, 347] on button "Historial de conversaciones" at bounding box center [153, 343] width 184 height 38
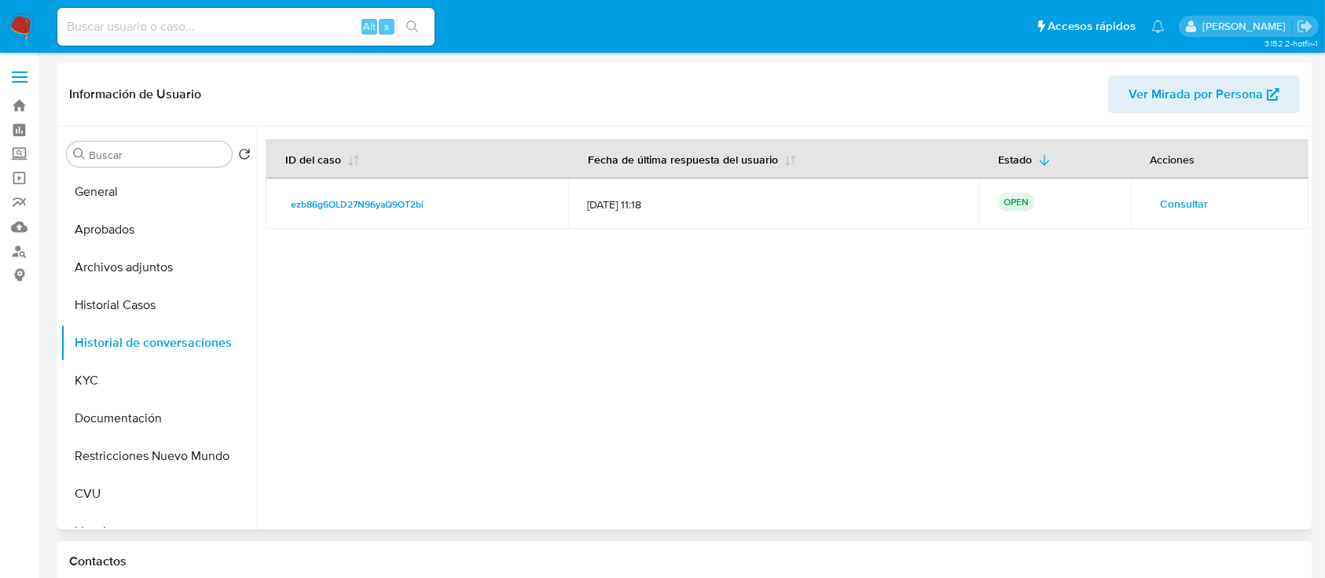
click at [1173, 204] on span "Consultar" at bounding box center [1185, 204] width 48 height 22
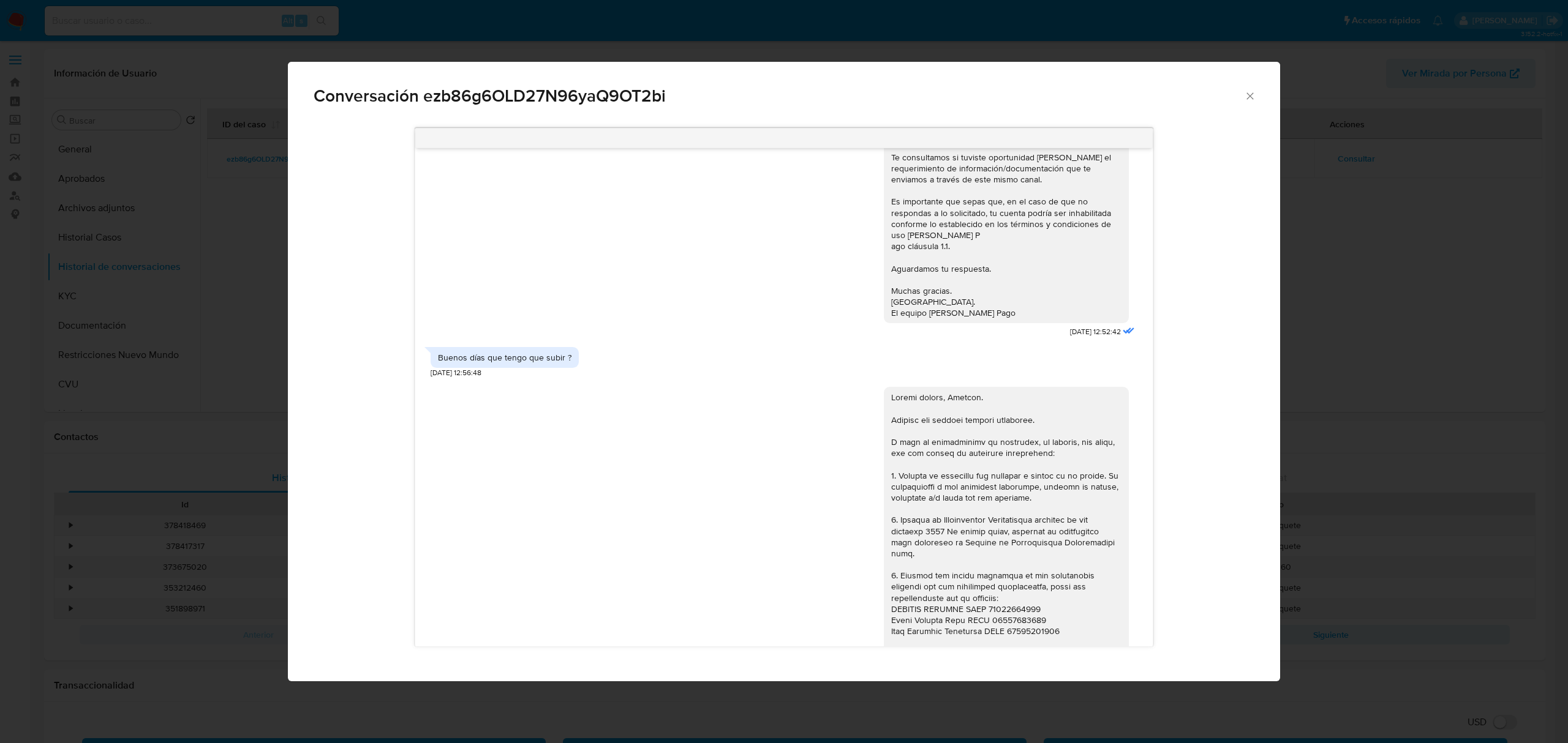
scroll to position [988, 0]
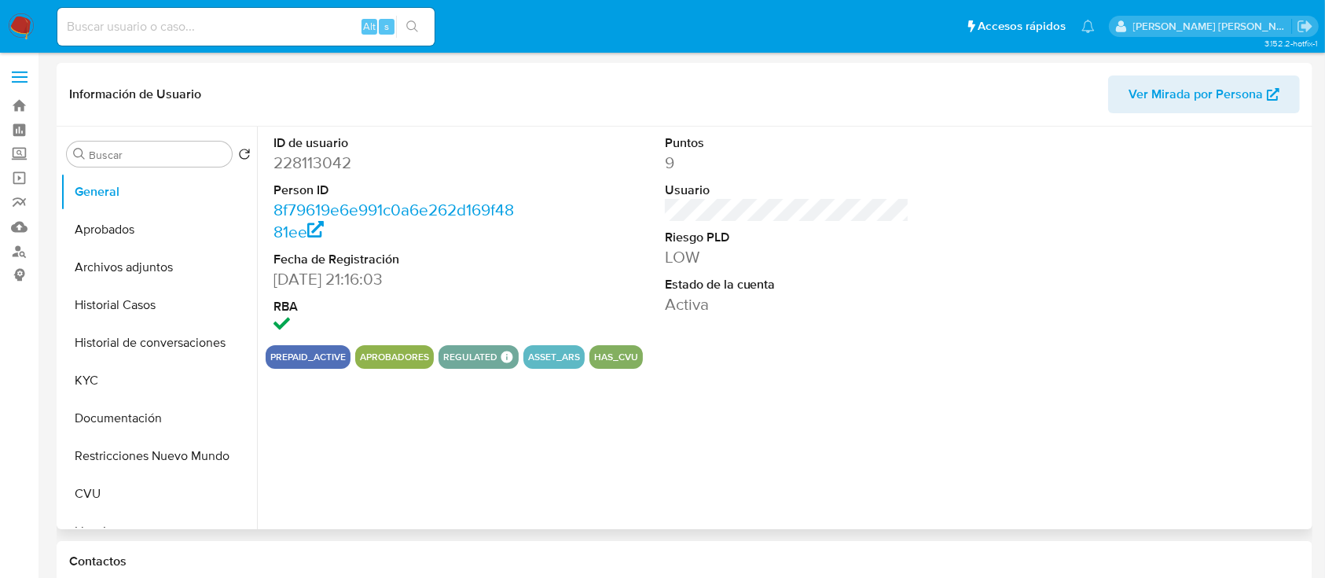
select select "10"
click at [87, 382] on button "KYC" at bounding box center [153, 381] width 184 height 38
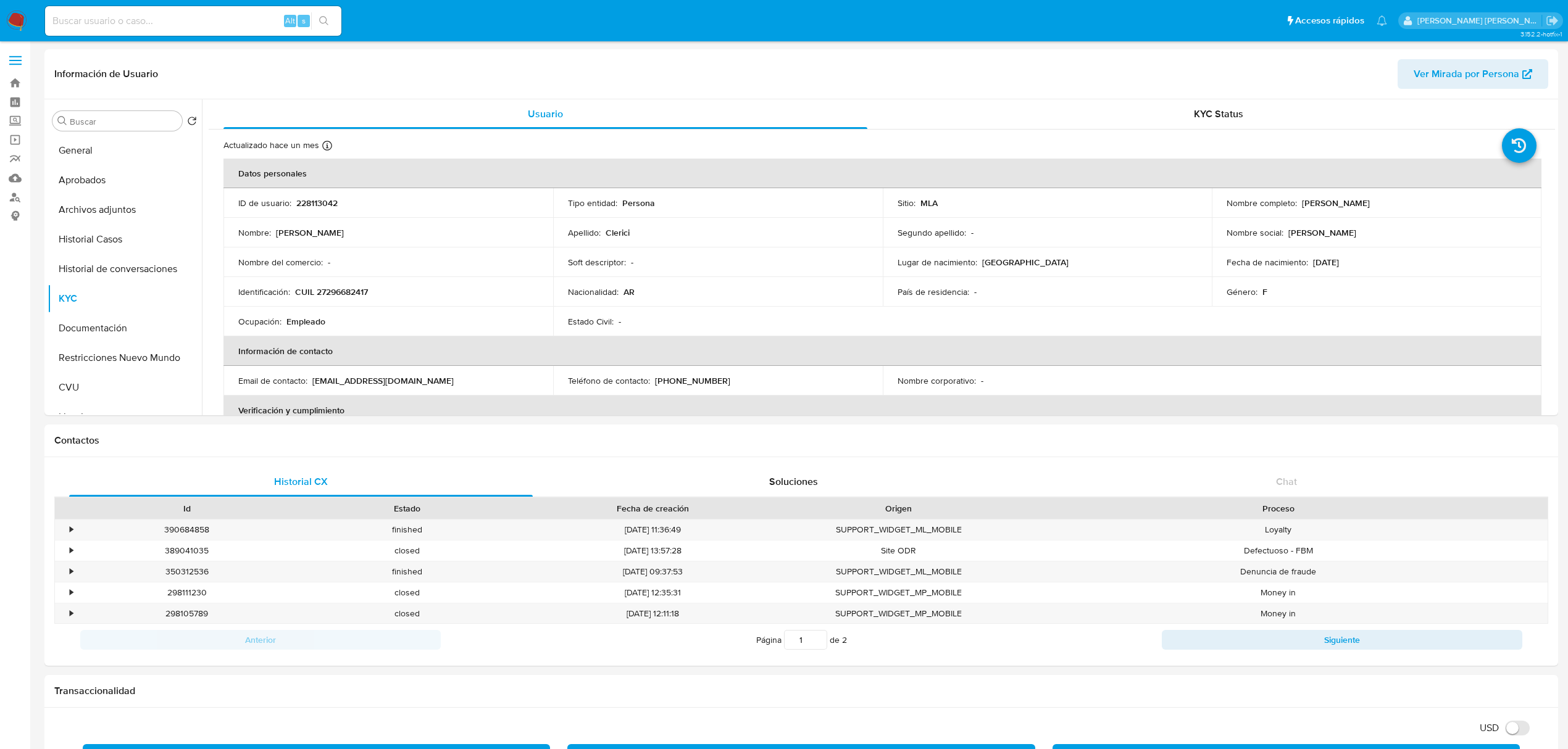
select select "10"
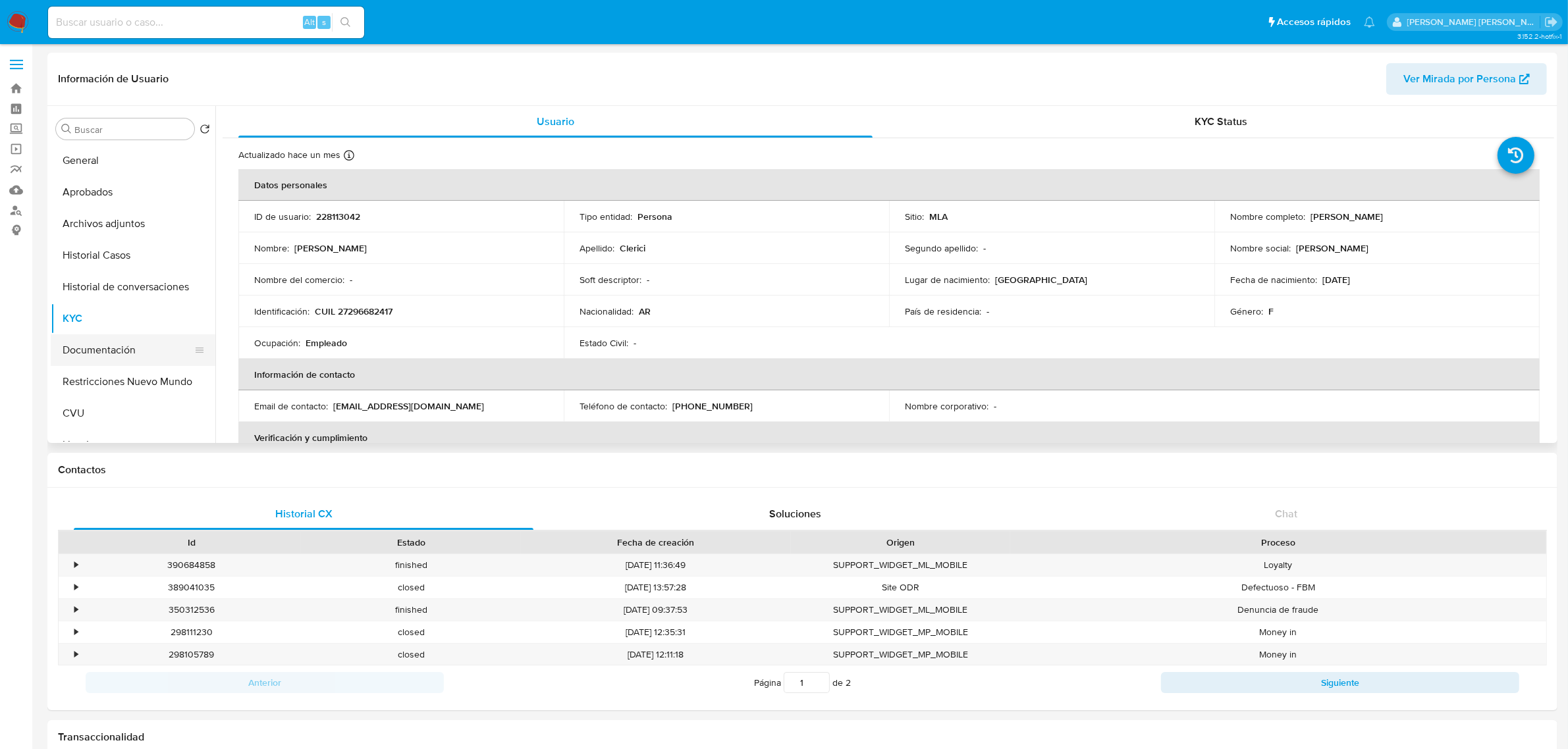
click at [111, 346] on button "Documentación" at bounding box center [128, 350] width 154 height 32
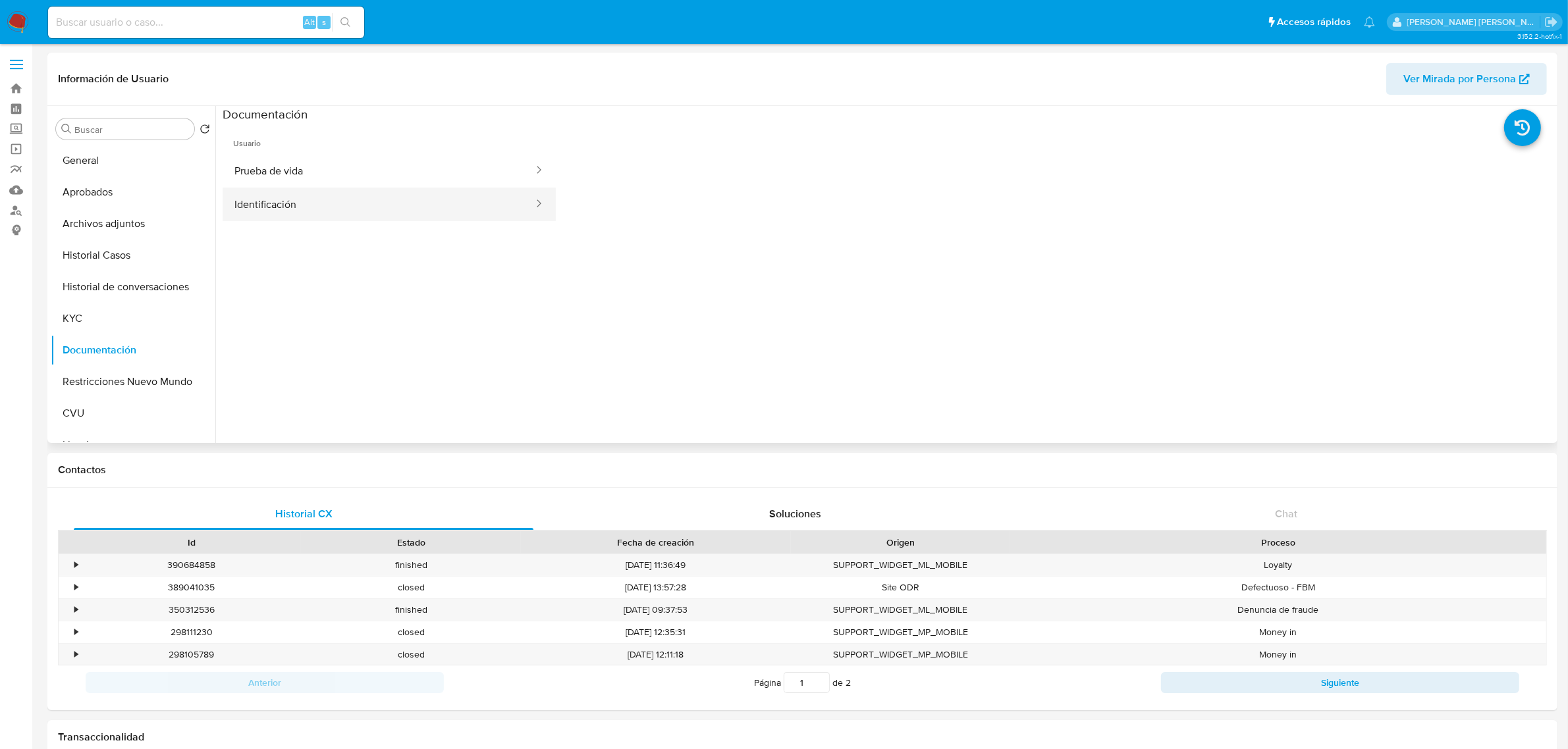
click at [426, 196] on button "Identificación" at bounding box center [379, 204] width 313 height 34
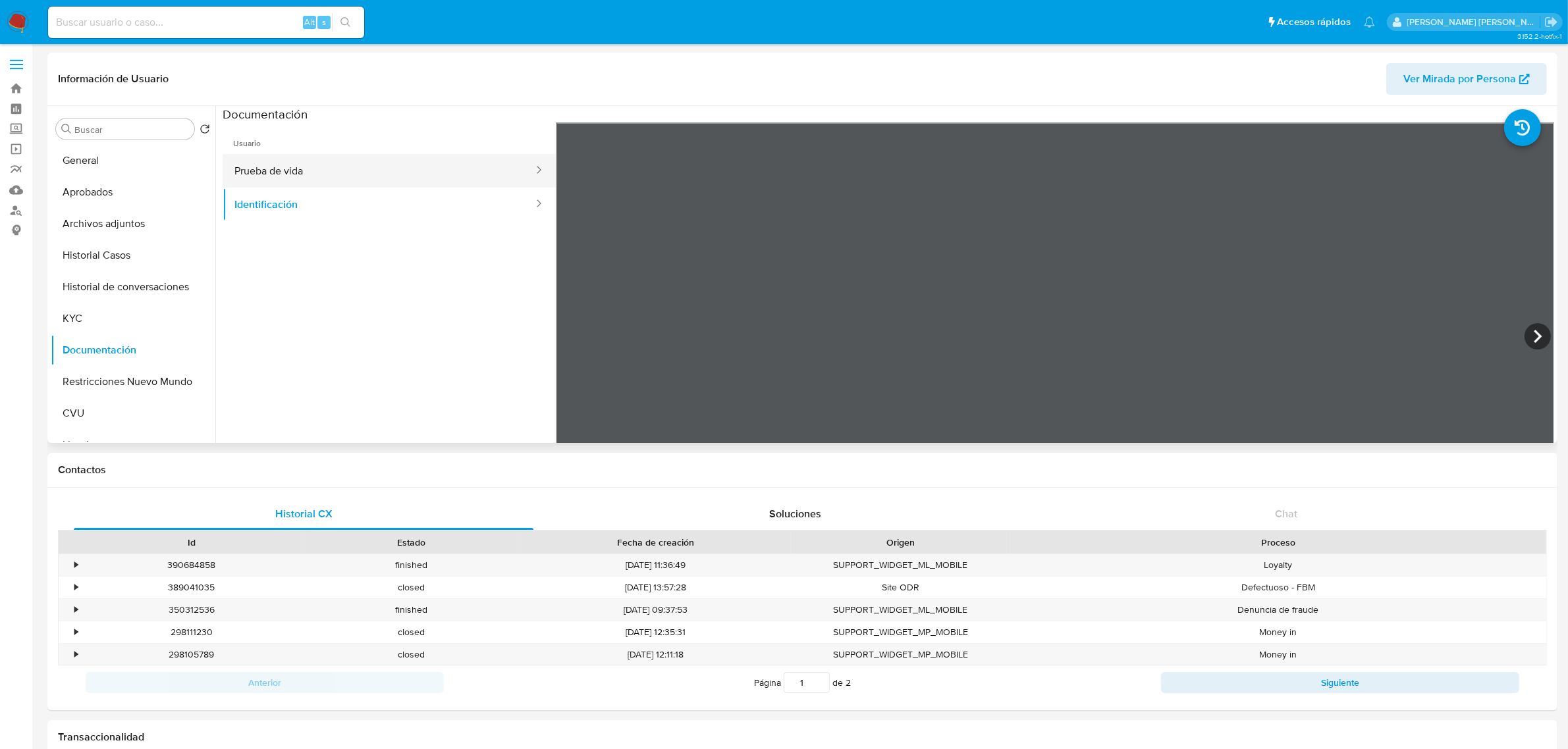
click at [298, 178] on button "Prueba de vida" at bounding box center [379, 171] width 313 height 34
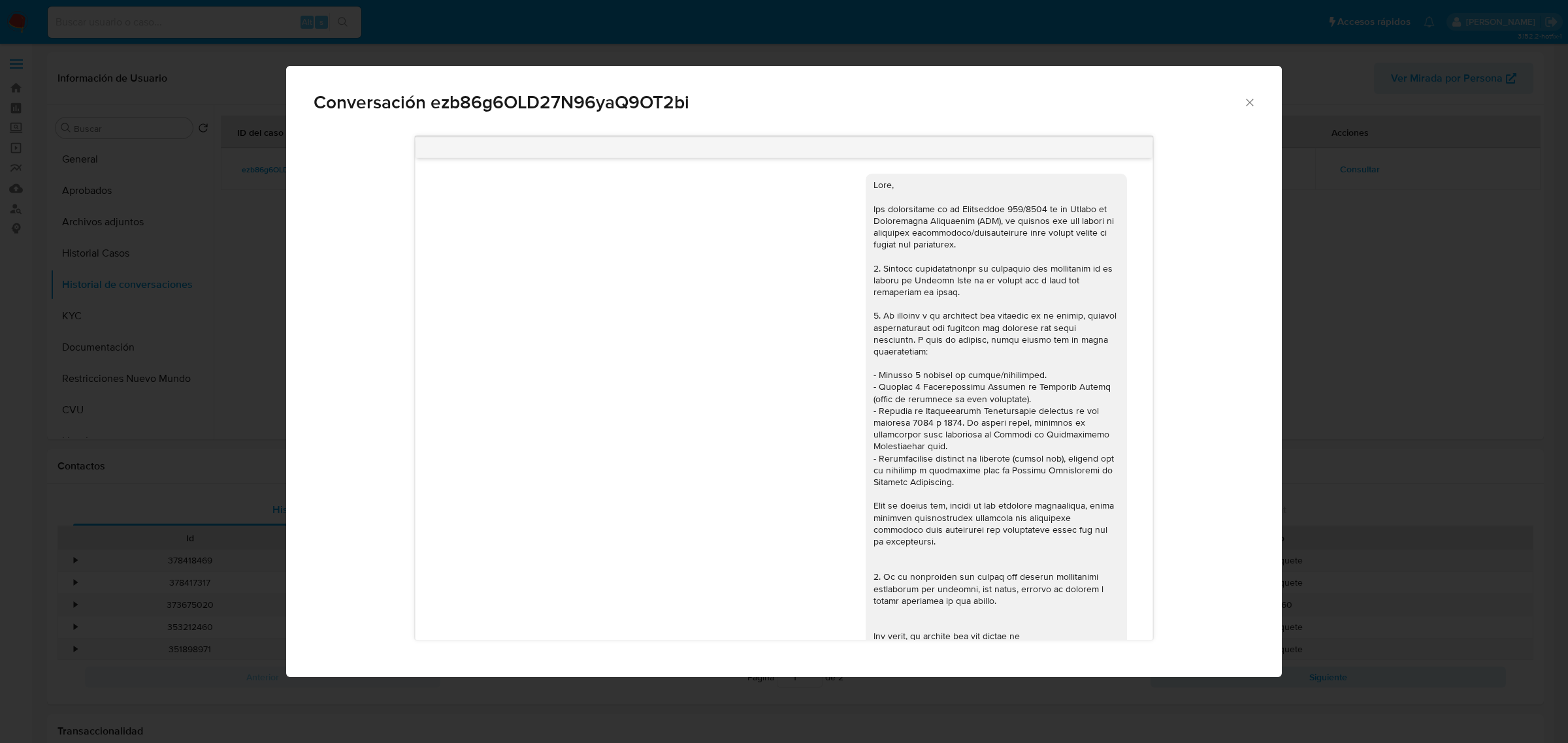
select select "10"
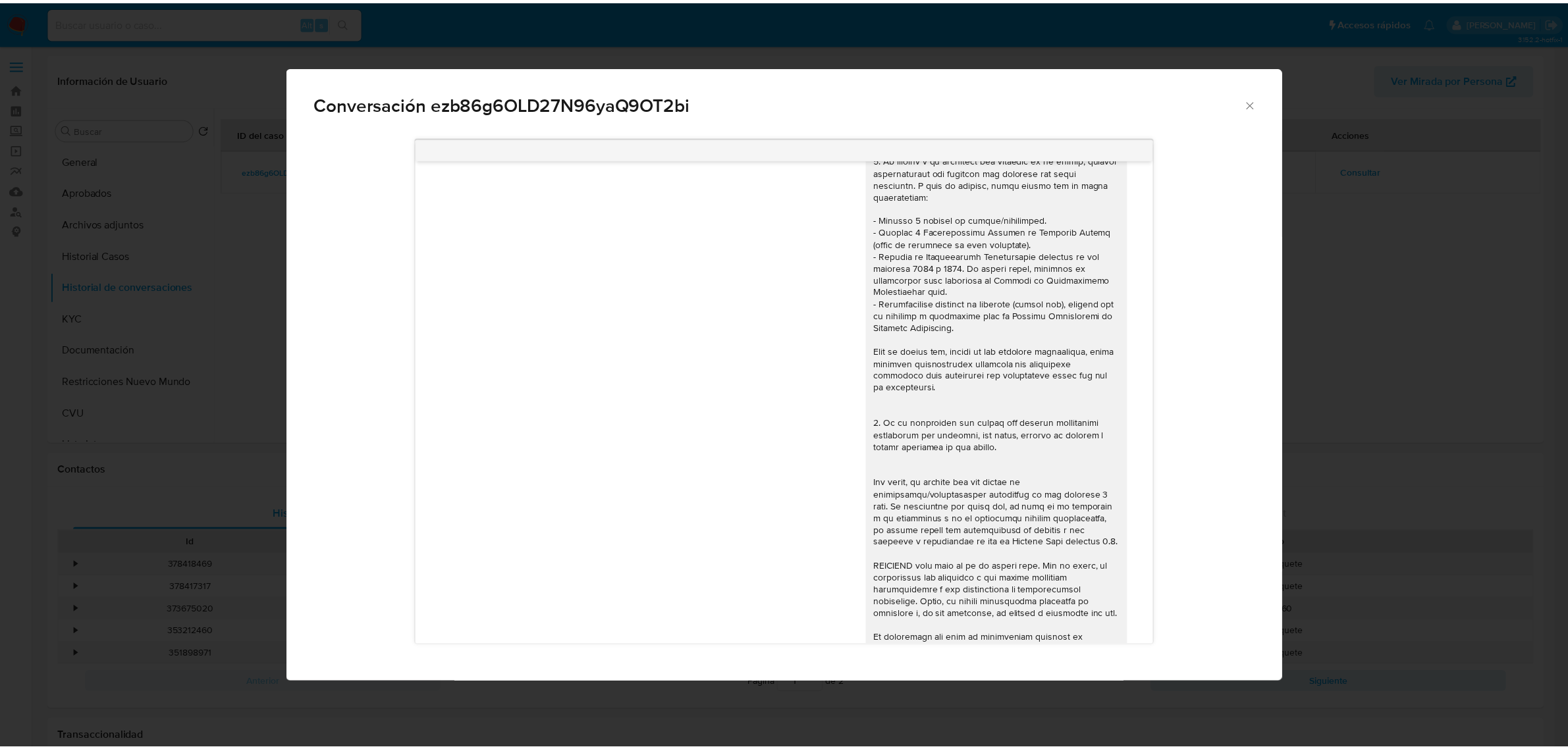
scroll to position [157, 0]
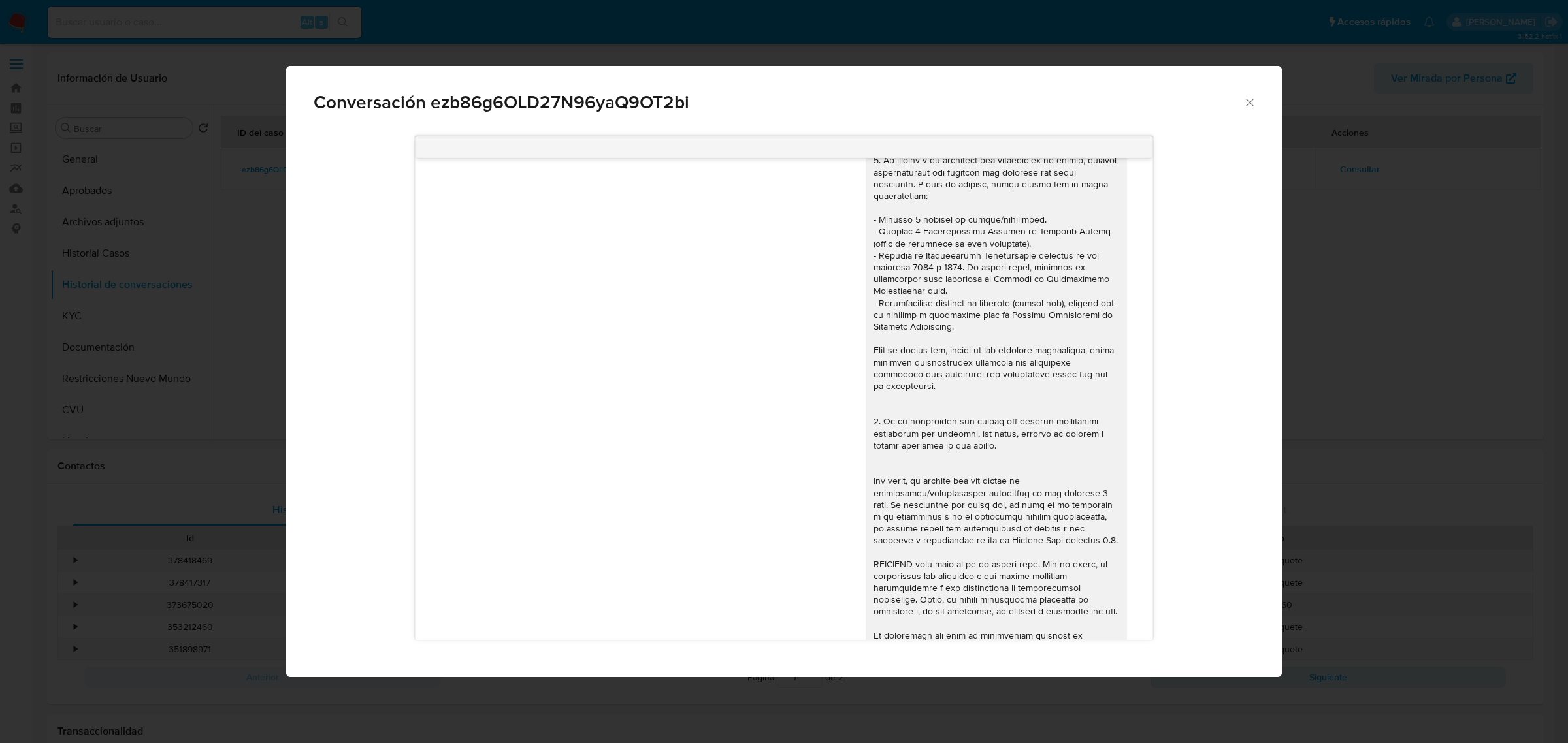
click at [1255, 102] on icon "Cerrar" at bounding box center [1250, 103] width 13 height 13
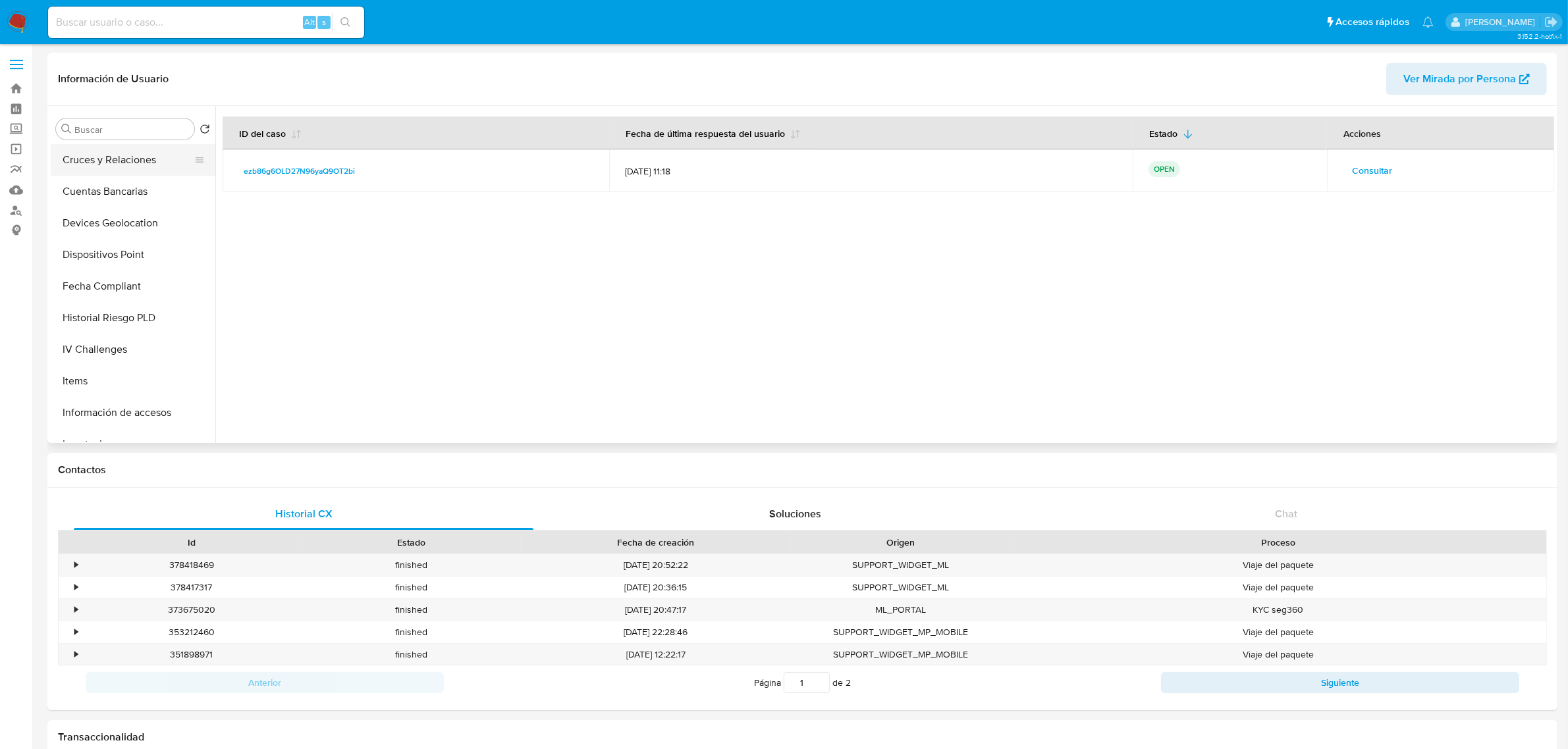
scroll to position [493, 0]
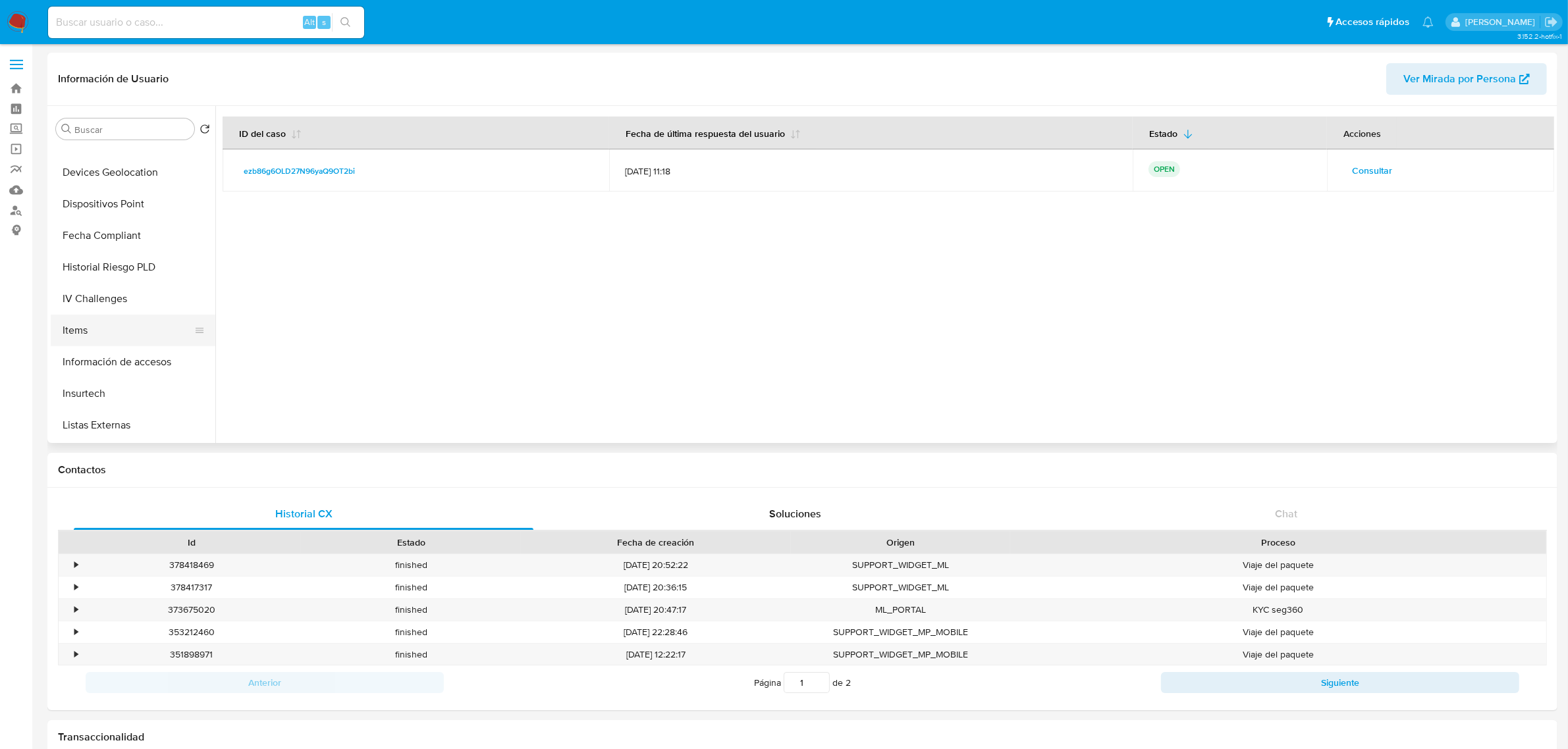
click at [111, 344] on button "Items" at bounding box center [128, 331] width 154 height 32
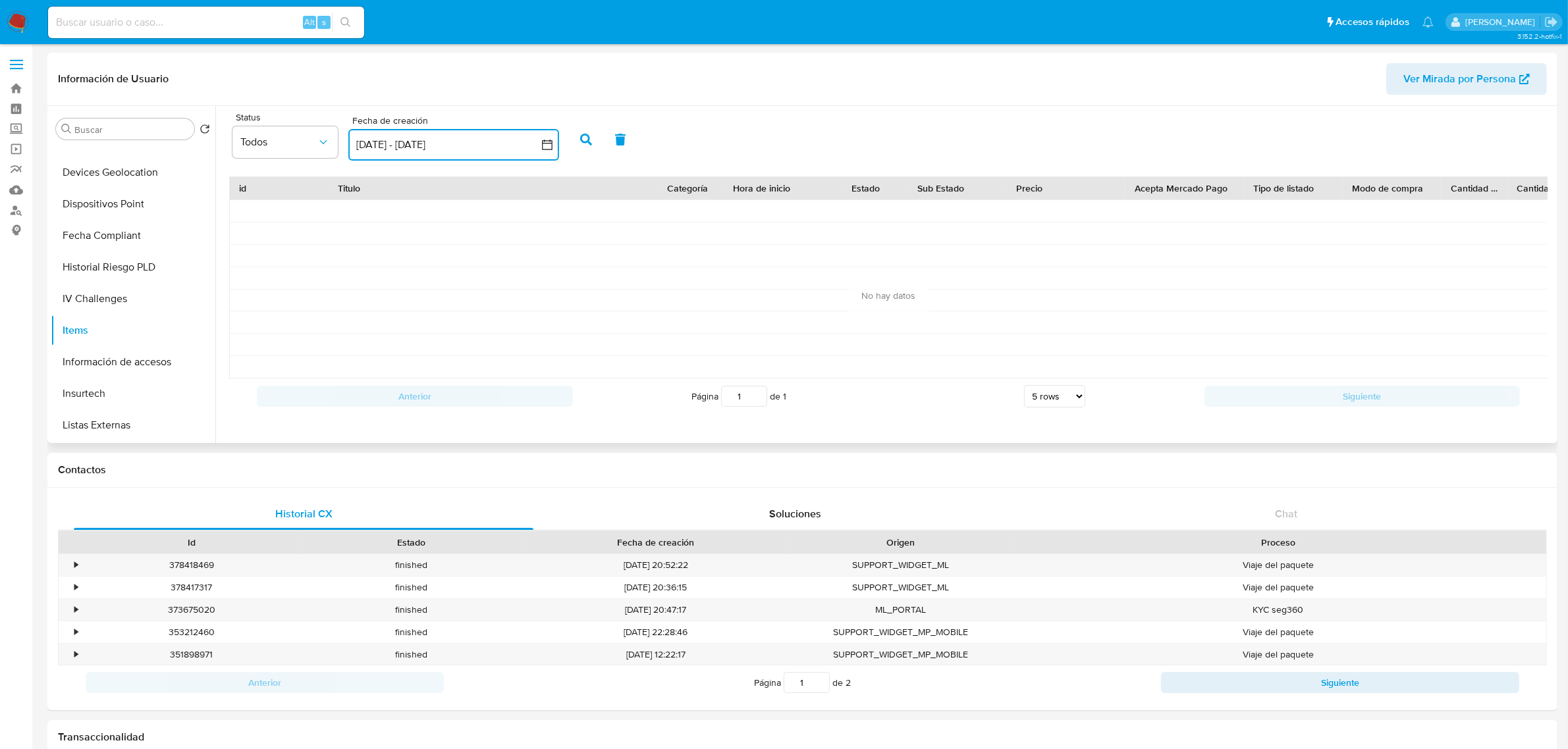
click at [545, 145] on icon "button" at bounding box center [547, 145] width 13 height 13
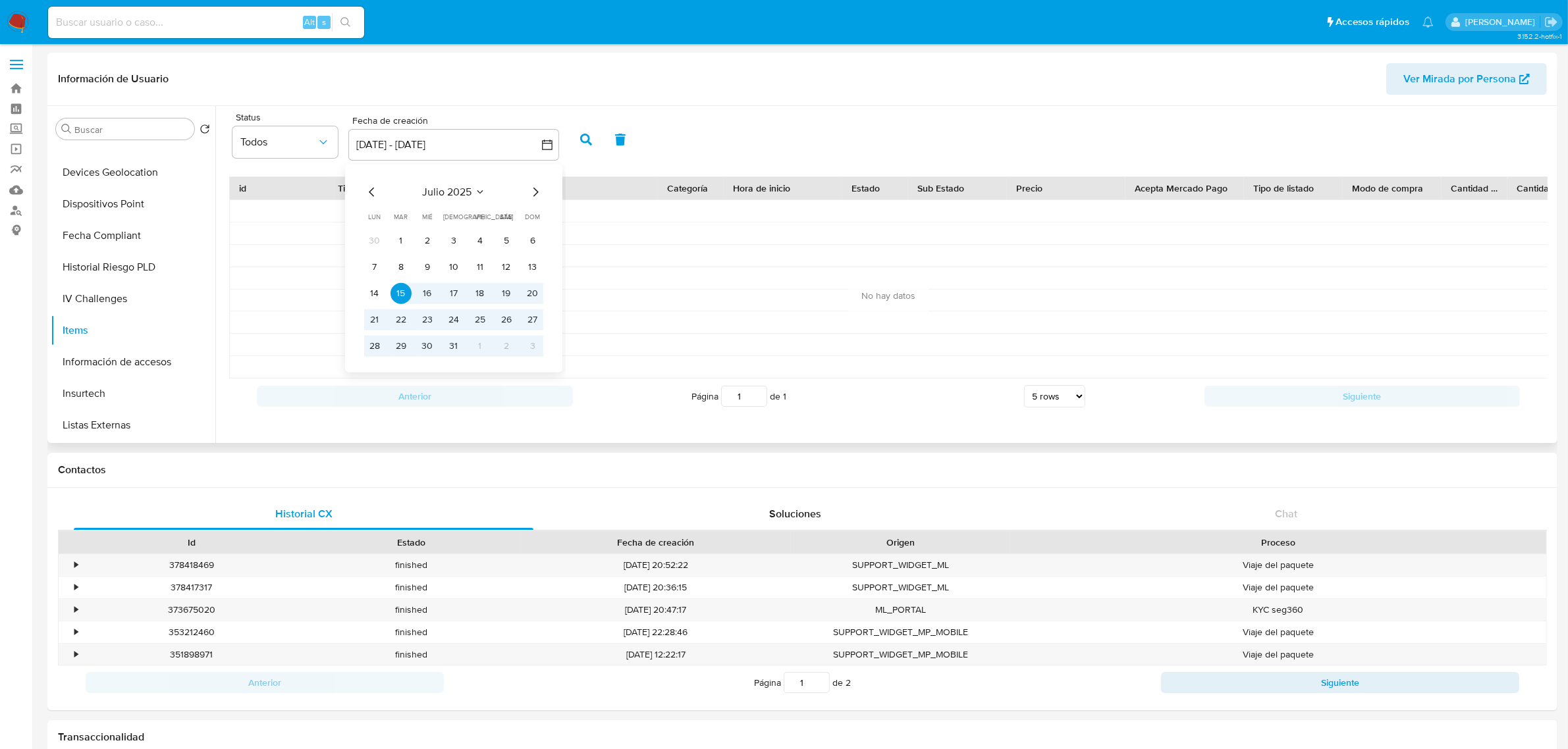
click at [372, 198] on icon "Mes anterior" at bounding box center [372, 192] width 16 height 16
click at [379, 199] on icon "Mes anterior" at bounding box center [372, 192] width 16 height 16
click at [374, 195] on icon "Mes anterior" at bounding box center [372, 192] width 16 height 16
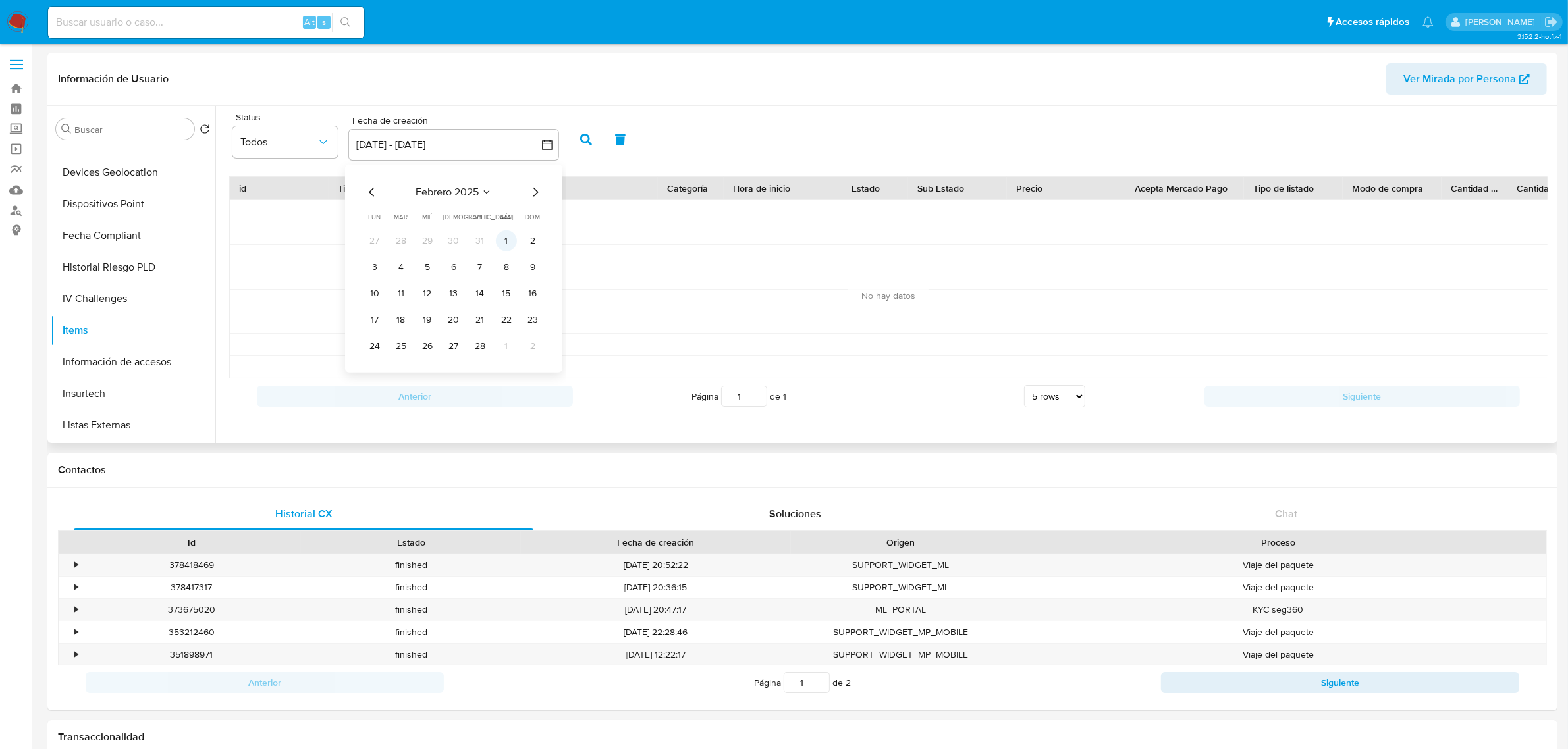
click at [511, 240] on button "1" at bounding box center [506, 240] width 21 height 21
click at [537, 182] on div "febrero 2025 febrero 2025 lun lunes mar martes mié miércoles jue jueves vie vie…" at bounding box center [453, 268] width 210 height 208
click at [537, 193] on icon "Mes siguiente" at bounding box center [536, 192] width 5 height 9
click at [530, 192] on icon "Mes siguiente" at bounding box center [536, 192] width 16 height 16
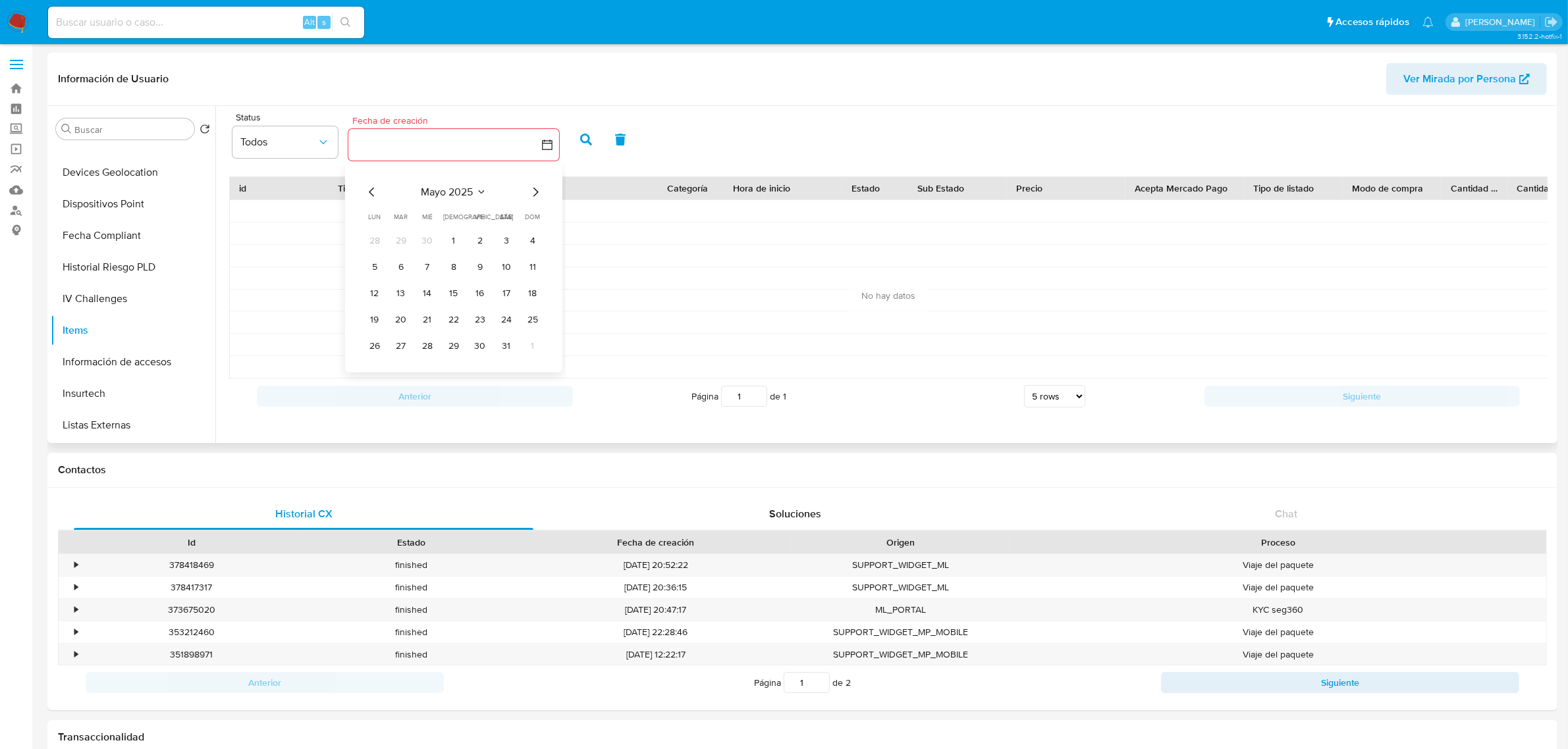
click at [530, 192] on icon "Mes siguiente" at bounding box center [536, 192] width 16 height 16
click at [453, 333] on tbody "30 1 2 3 4 5 6 7 8 9 10 11 12 13 14 15 16 17 18 19 20 21 22 23 24 25 26 27 28 2…" at bounding box center [454, 293] width 179 height 127
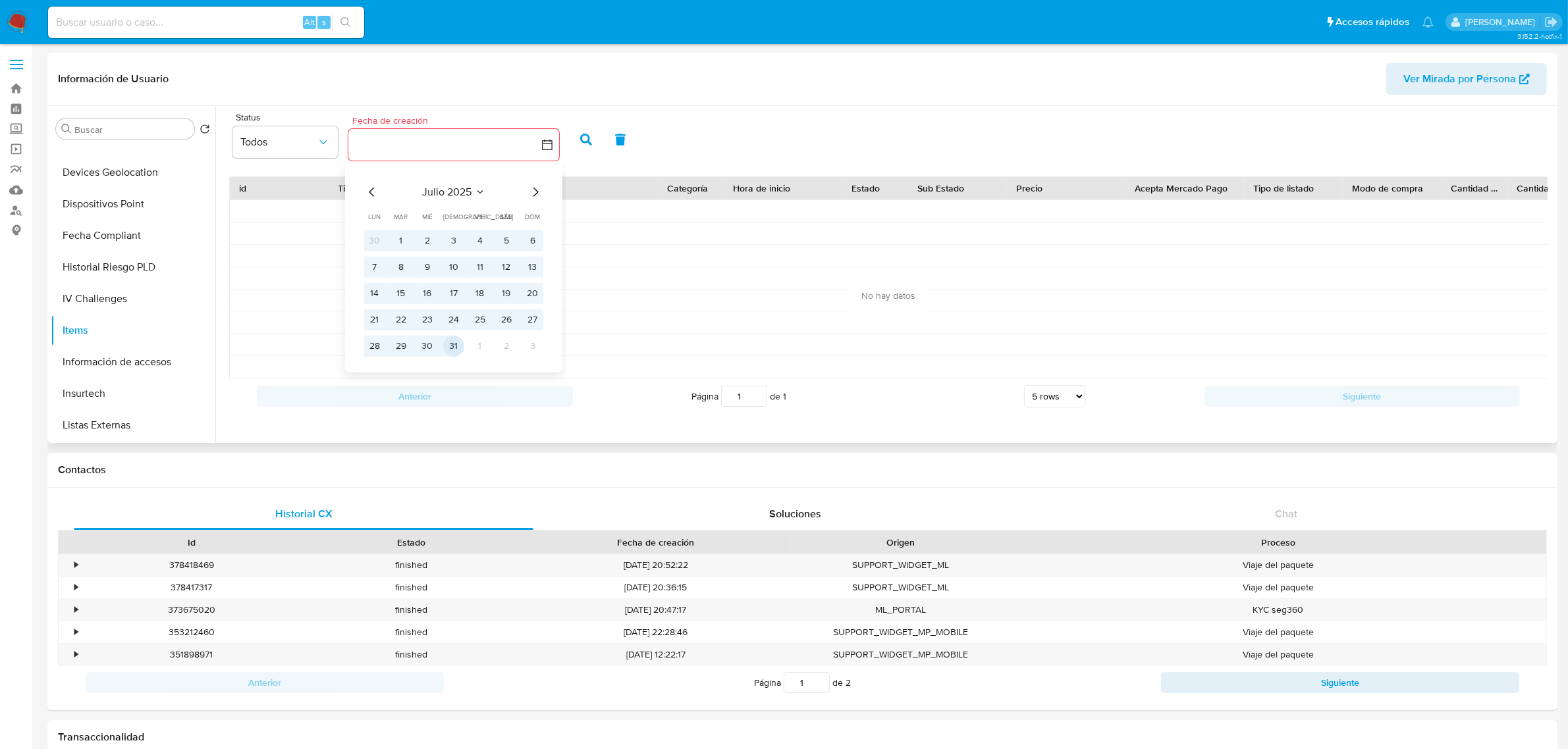
click at [451, 341] on button "31" at bounding box center [453, 346] width 21 height 21
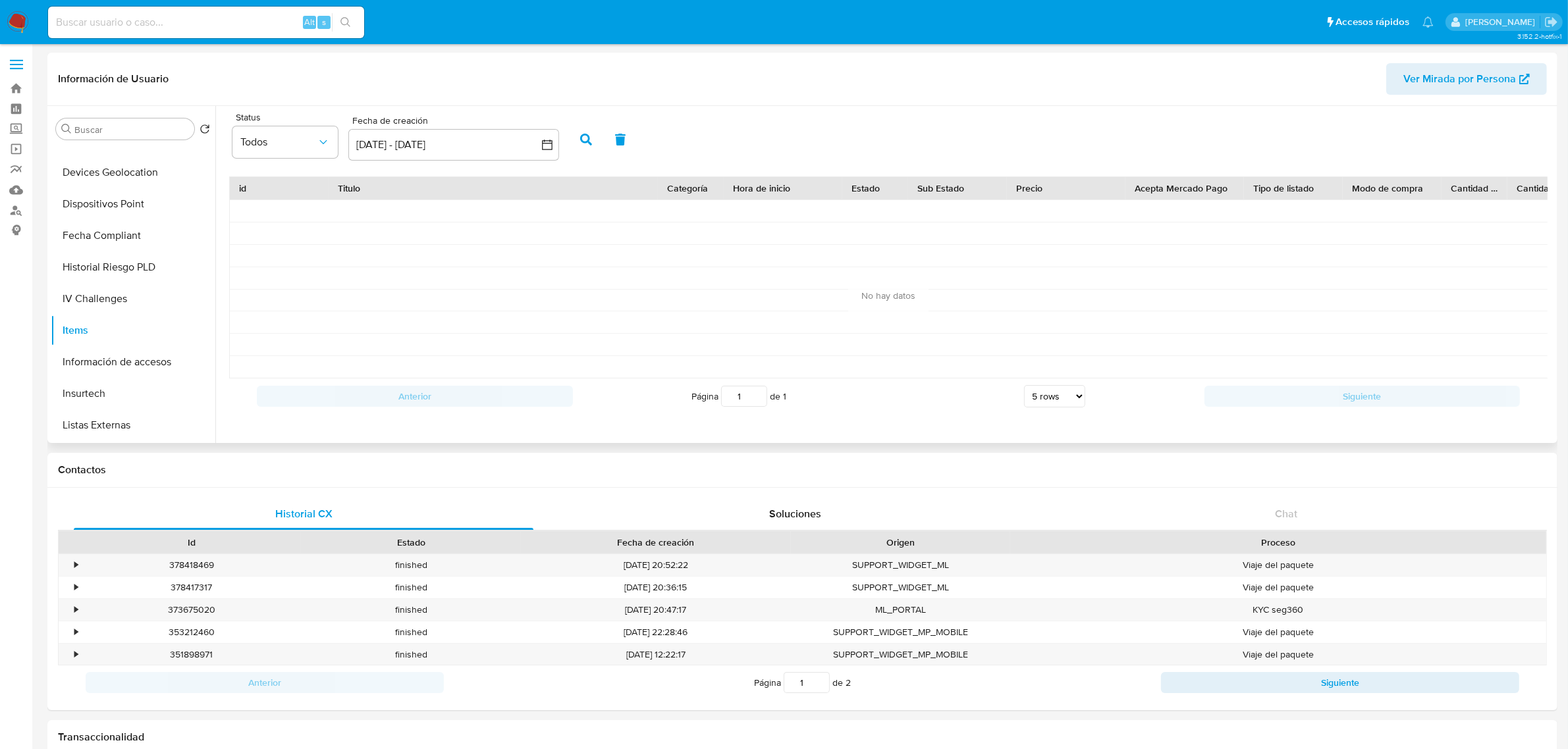
click at [587, 134] on icon "button" at bounding box center [586, 140] width 12 height 12
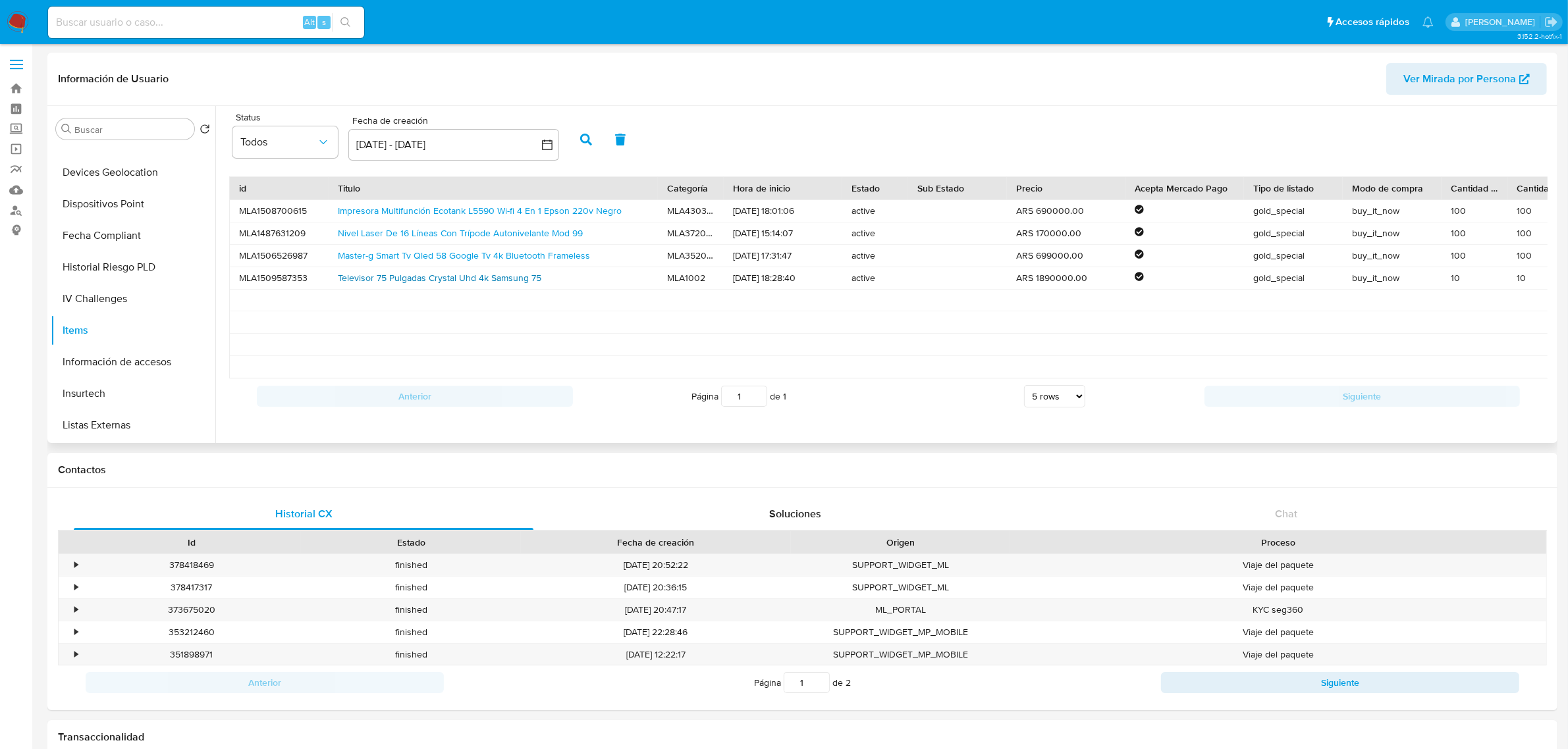
click at [491, 278] on link "Televisor 75 Pulgadas Crystal Uhd 4k Samsung 75" at bounding box center [439, 278] width 204 height 13
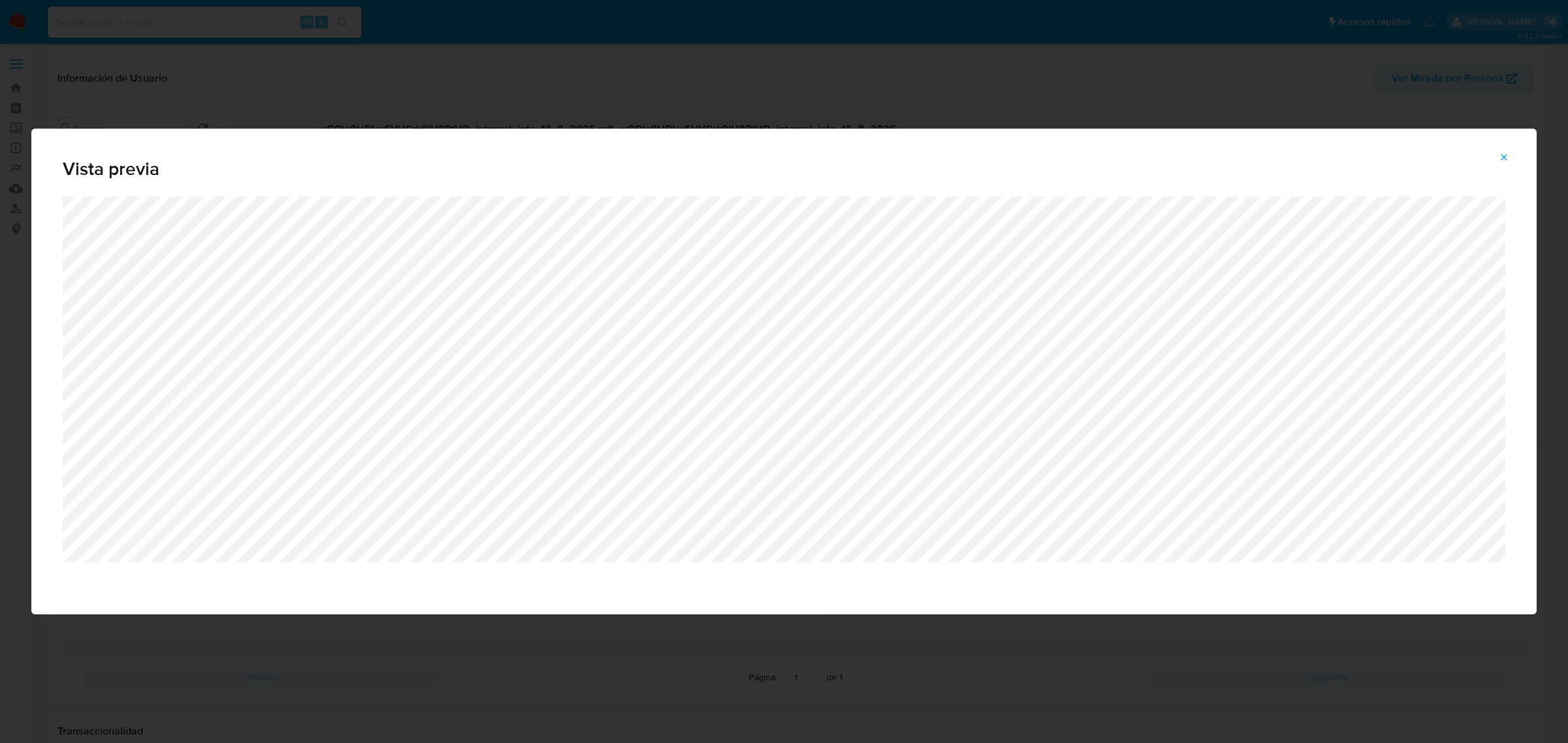
select select "10"
drag, startPoint x: 1506, startPoint y: 157, endPoint x: 1193, endPoint y: 175, distance: 313.5
click at [1506, 157] on icon "Attachment preview" at bounding box center [1504, 157] width 11 height 11
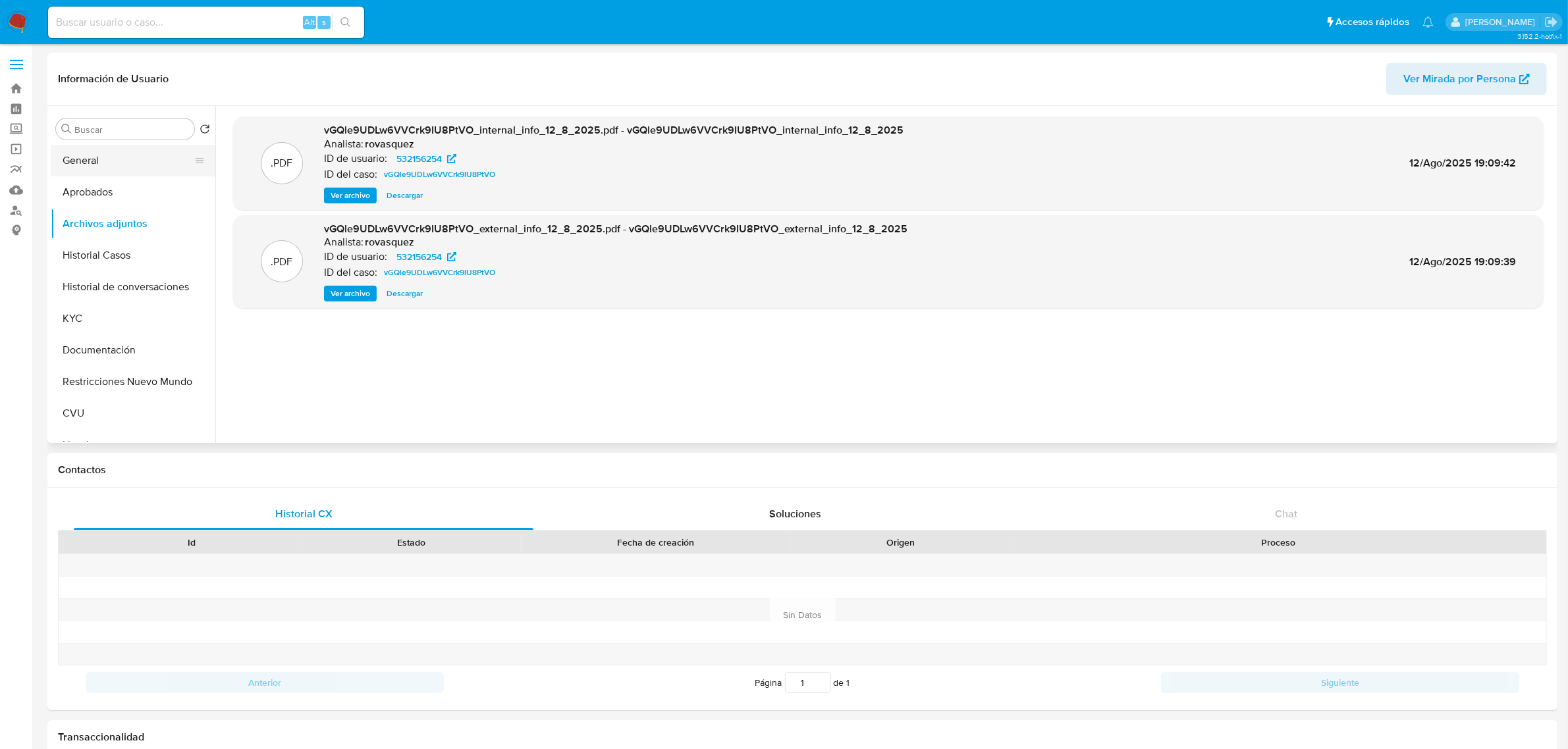
click at [90, 160] on button "General" at bounding box center [128, 161] width 154 height 32
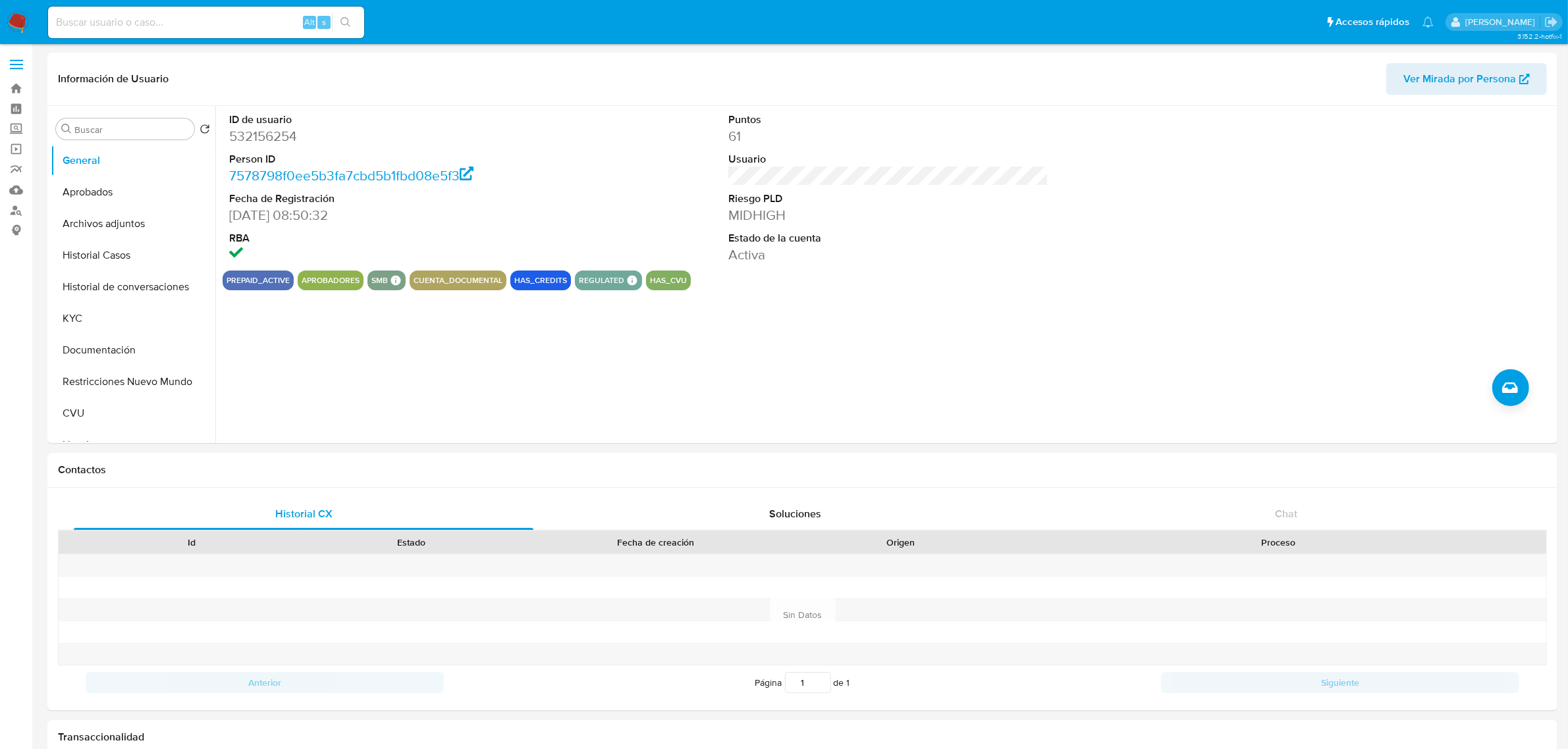
click at [489, 349] on div "ID de usuario 532156254 Person ID 7578798f0ee5b3fa7cbd5b1fbd08e5f3 Fecha de Reg…" at bounding box center [885, 275] width 1339 height 337
click at [117, 287] on button "Historial de conversaciones" at bounding box center [128, 287] width 154 height 32
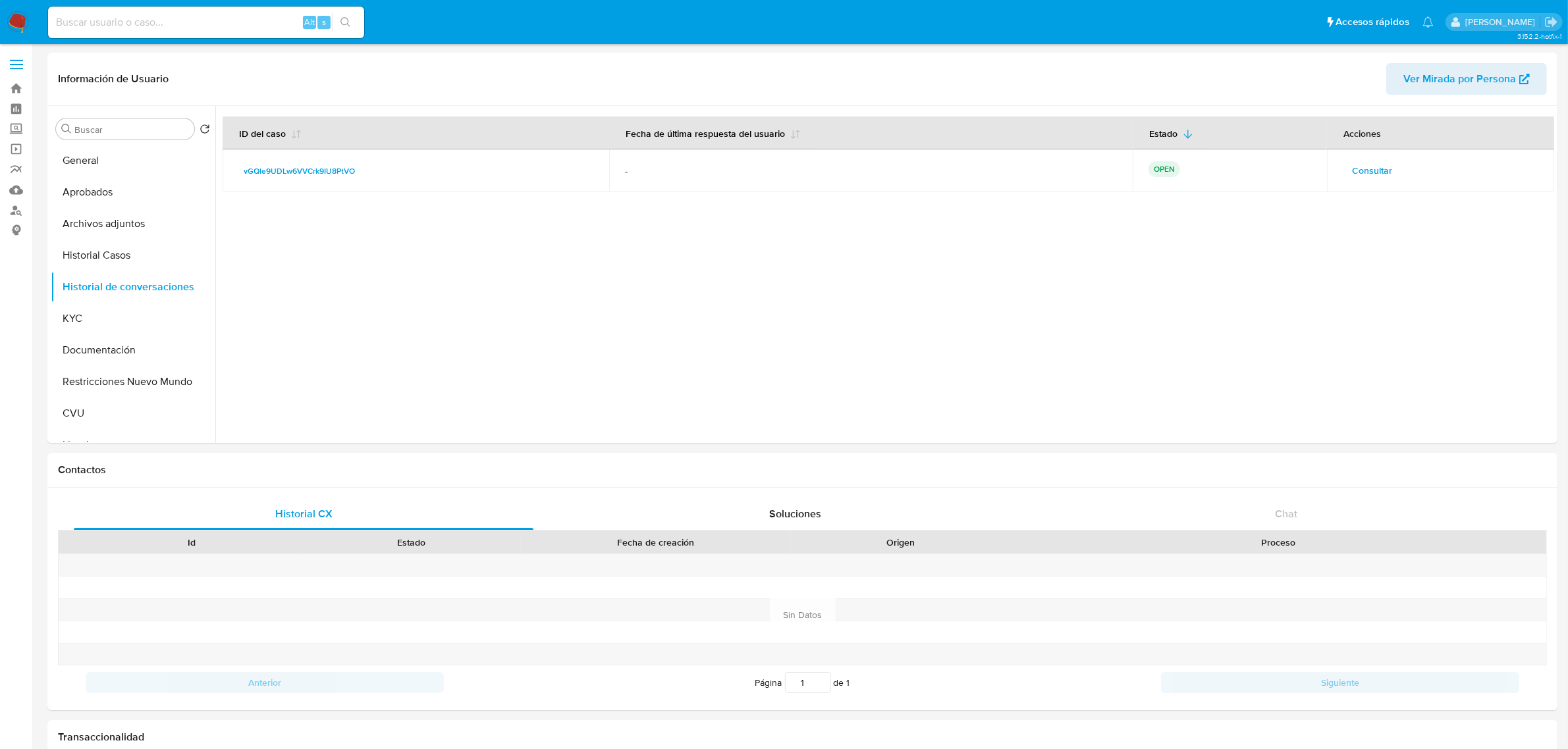
click at [1370, 175] on span "Consultar" at bounding box center [1372, 171] width 40 height 18
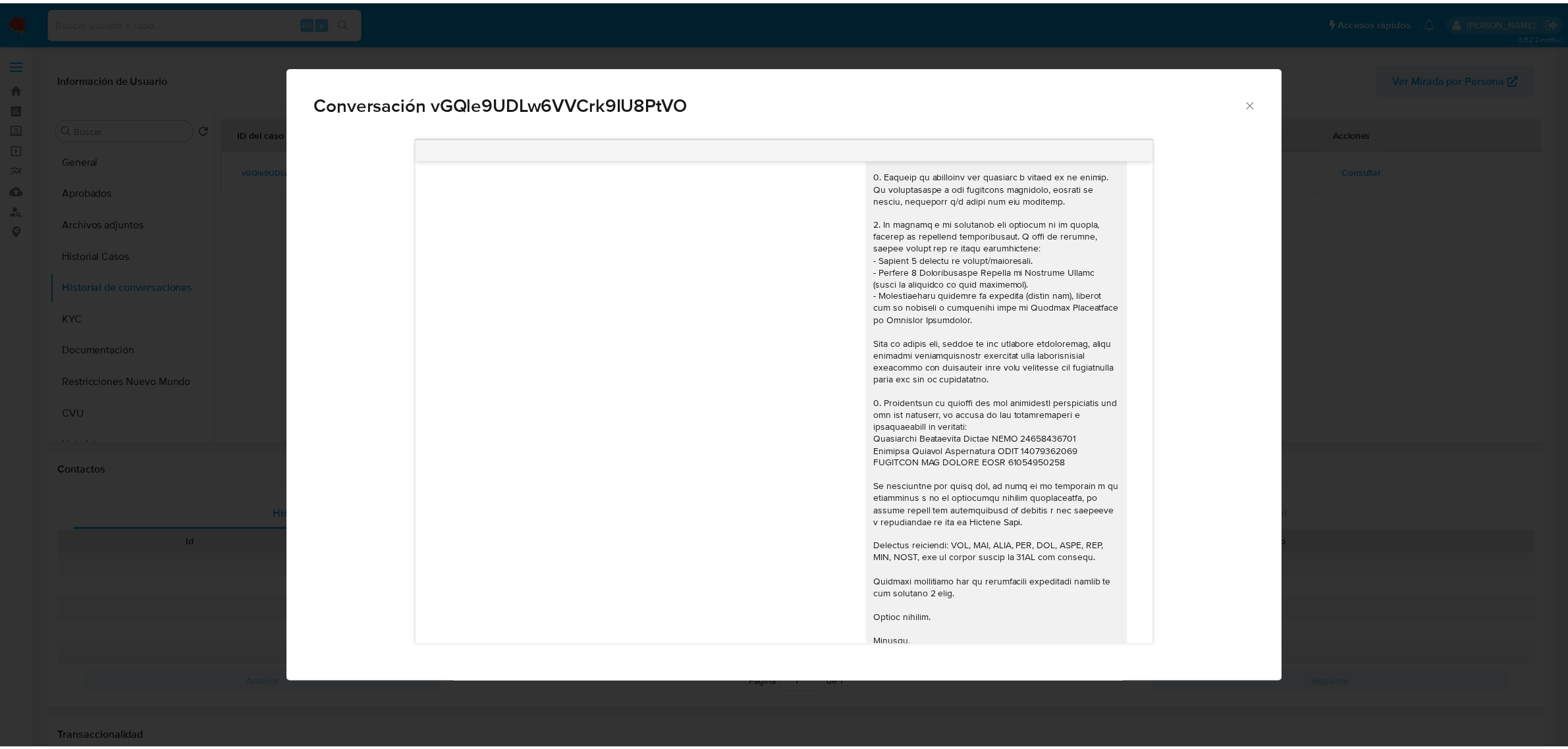
scroll to position [1211, 0]
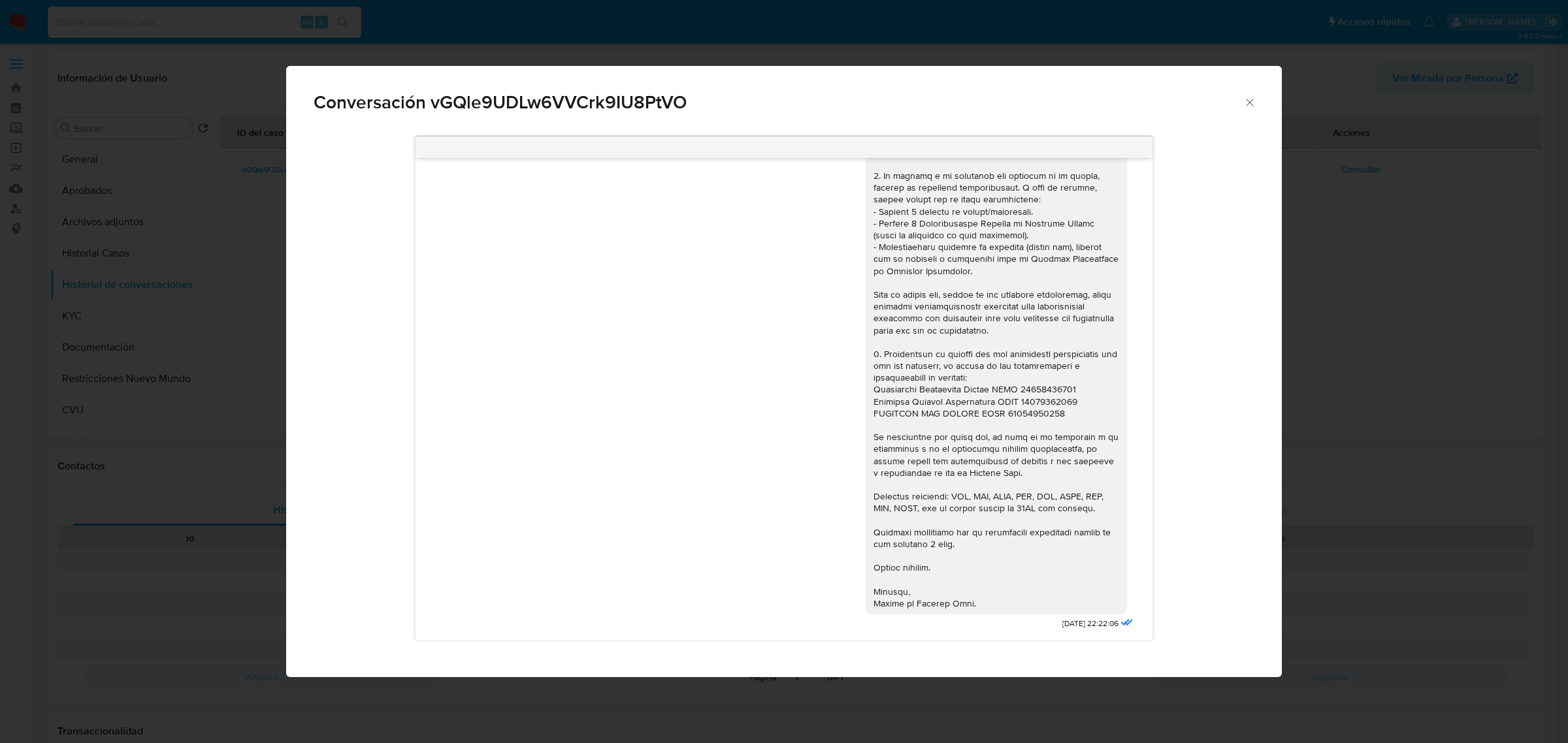
click at [1251, 99] on icon "Cerrar" at bounding box center [1250, 103] width 13 height 13
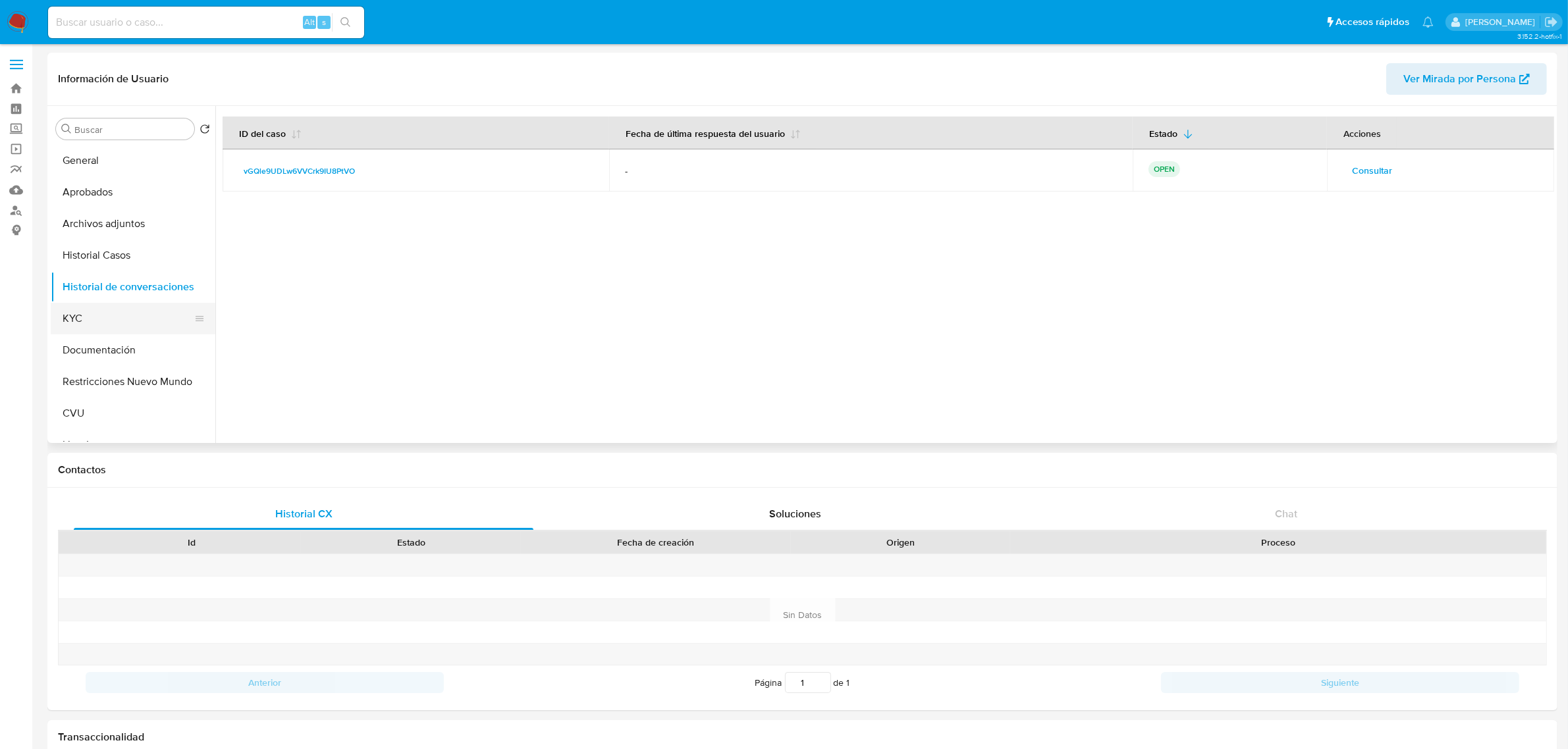
click at [76, 318] on button "KYC" at bounding box center [128, 319] width 154 height 32
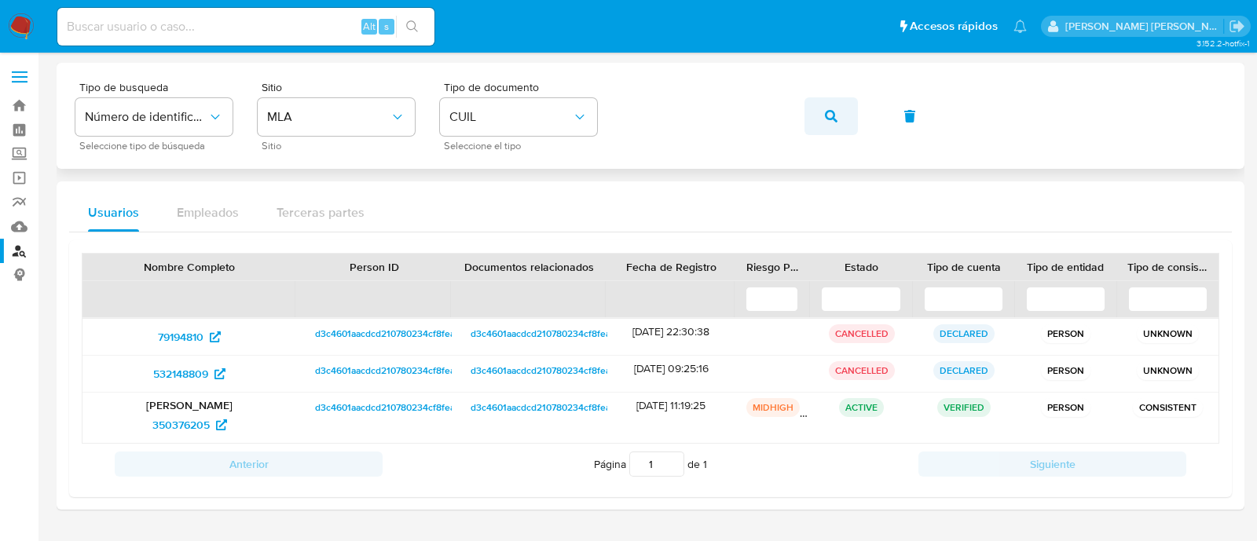
click at [846, 108] on button "button" at bounding box center [831, 116] width 53 height 38
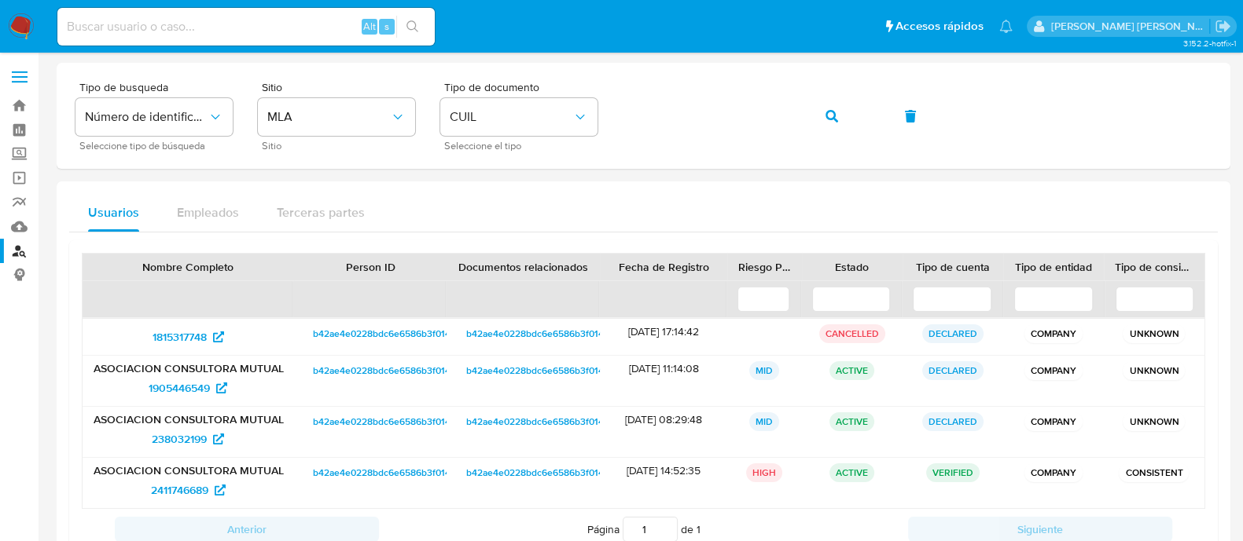
click at [825, 218] on div "Usuarios Empleados Terceras partes" at bounding box center [643, 213] width 1148 height 38
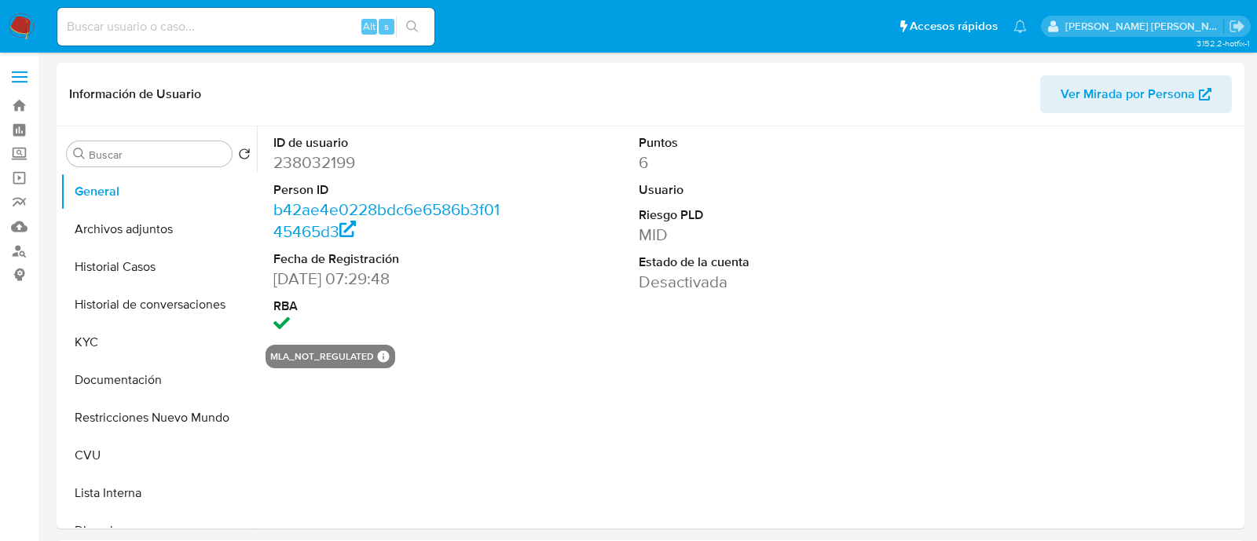
select select "10"
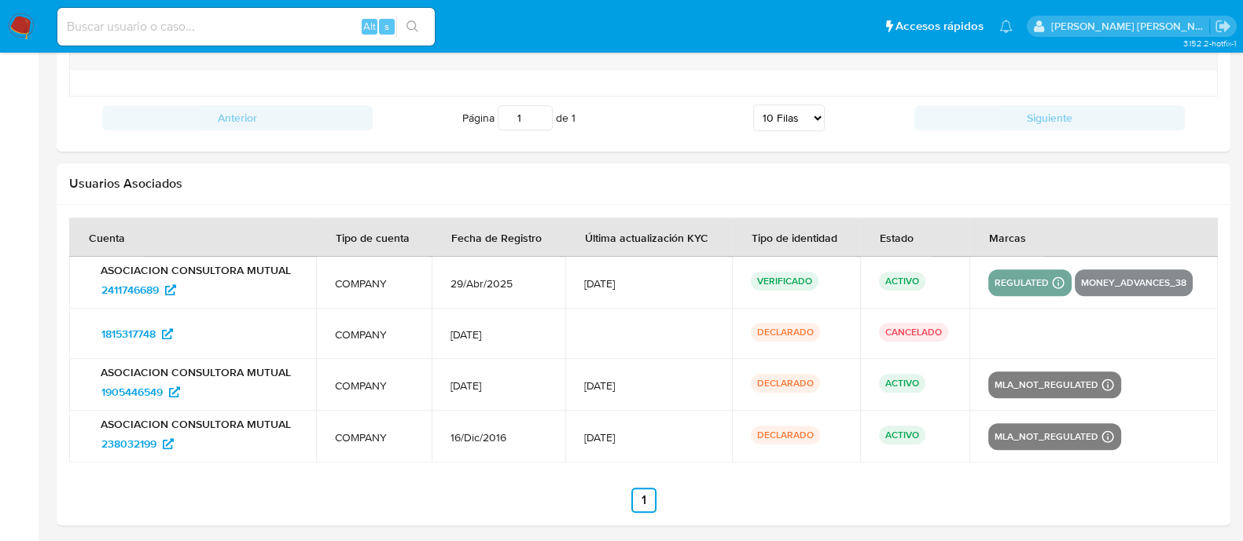
scroll to position [1865, 0]
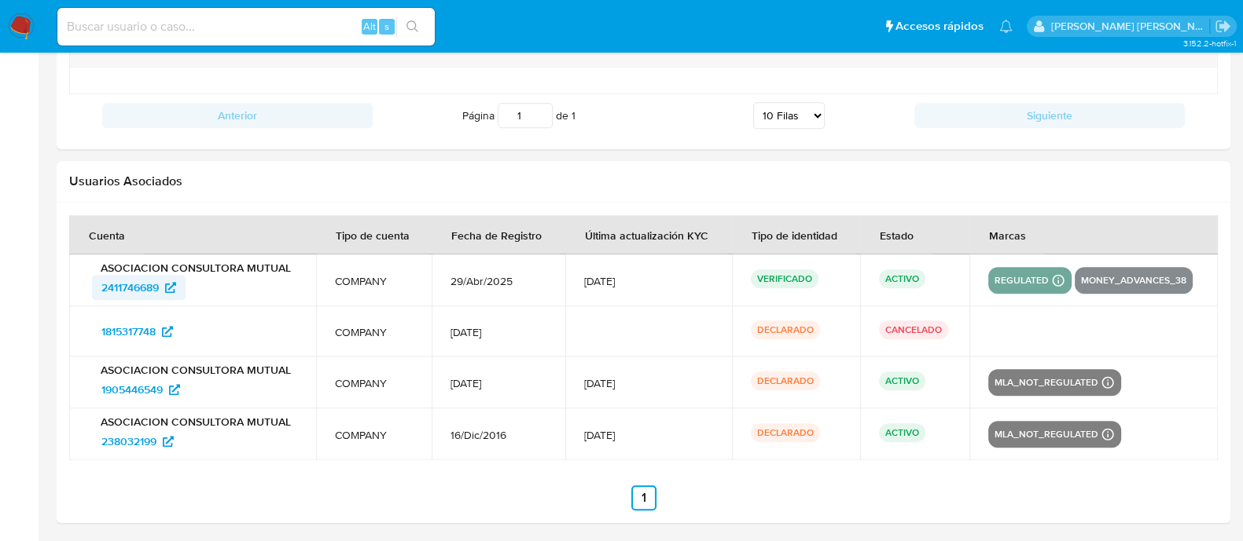
click at [128, 288] on span "2411746689" at bounding box center [129, 287] width 57 height 25
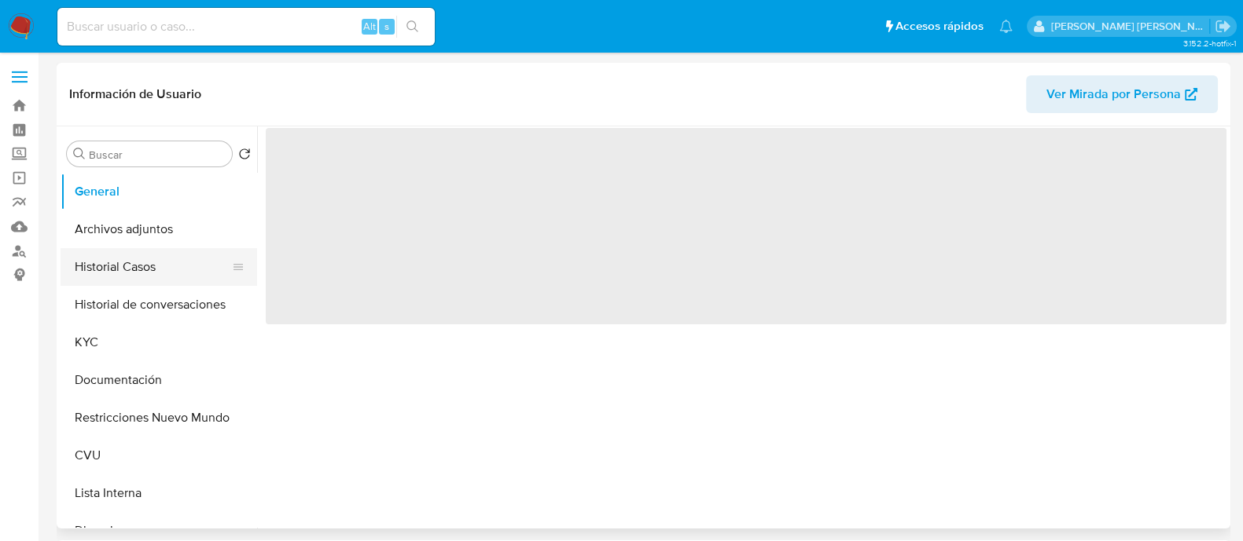
click at [145, 270] on button "Historial Casos" at bounding box center [153, 267] width 184 height 38
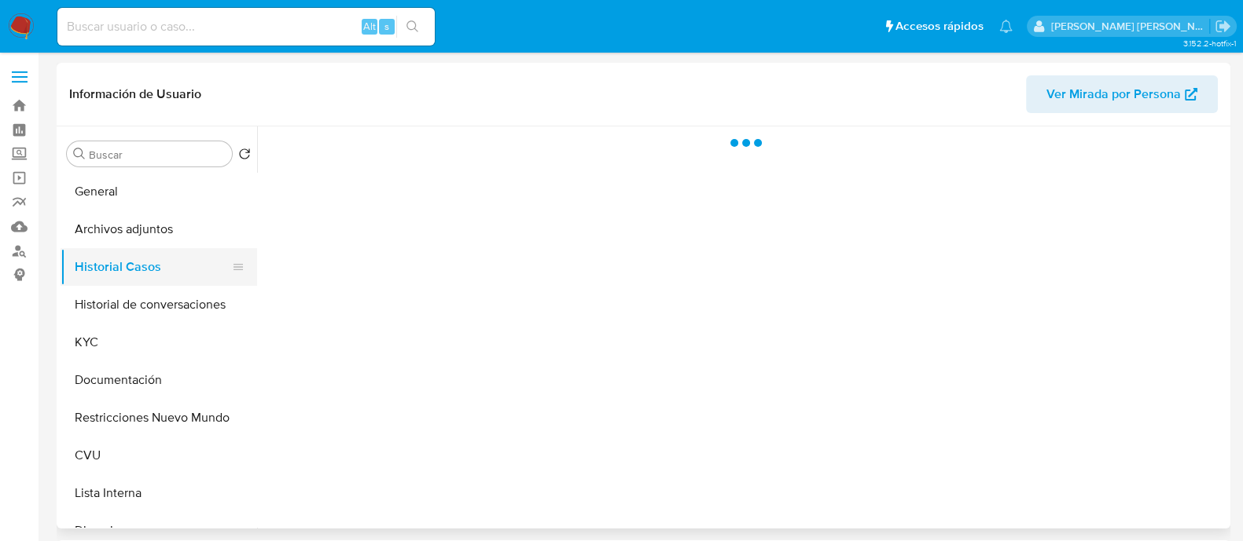
select select "10"
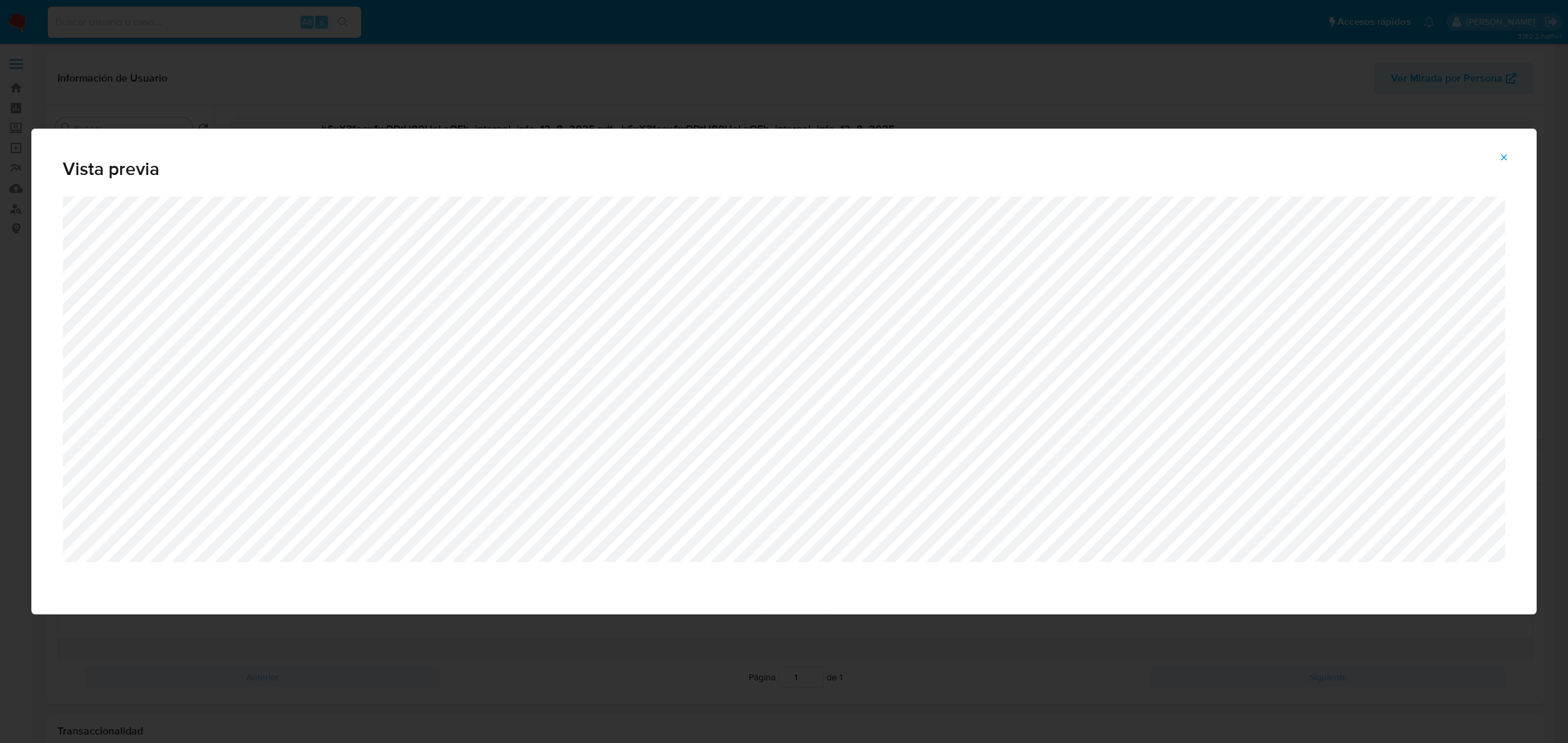
select select "10"
click at [1506, 155] on icon "Attachment preview" at bounding box center [1504, 157] width 11 height 11
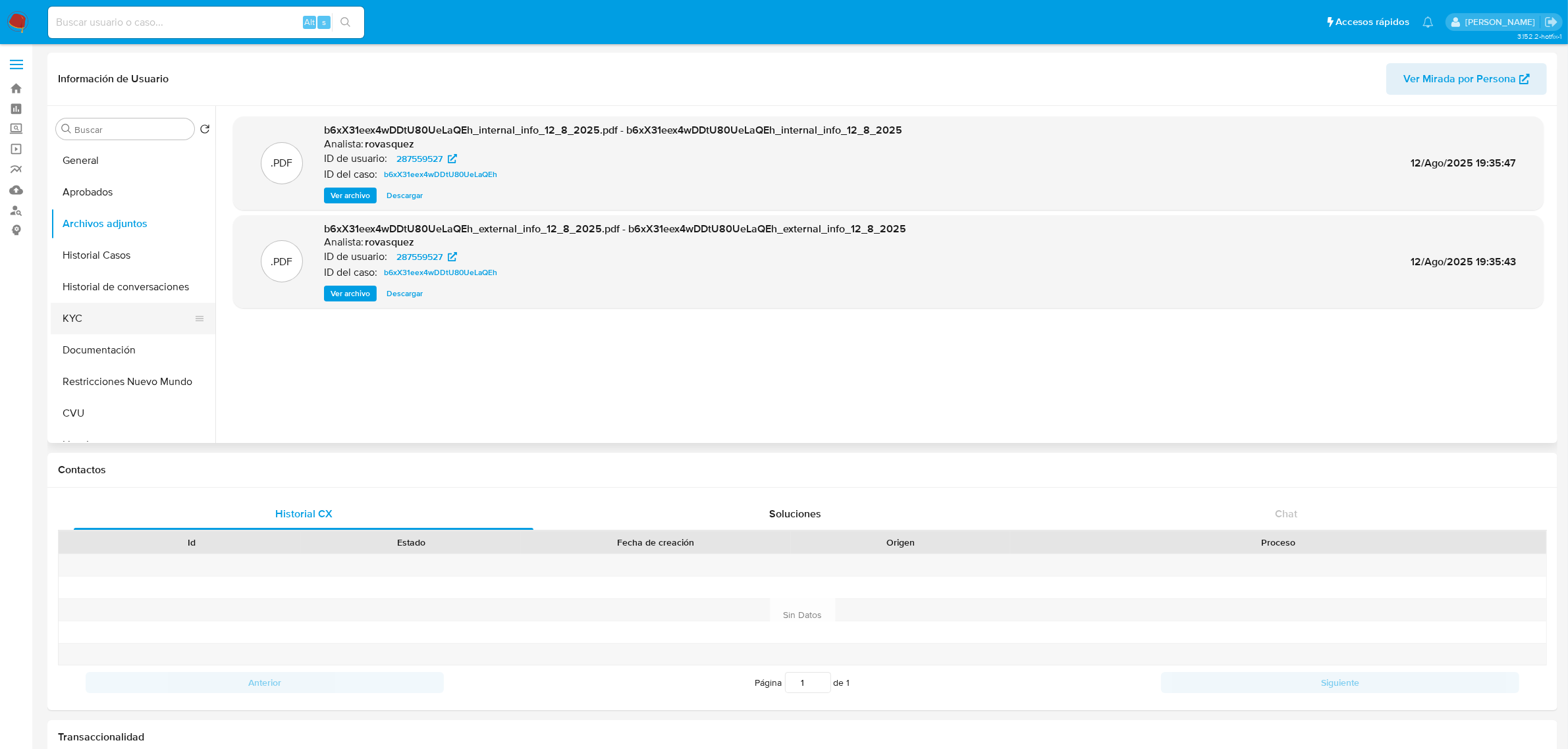
click at [70, 323] on button "KYC" at bounding box center [128, 319] width 154 height 32
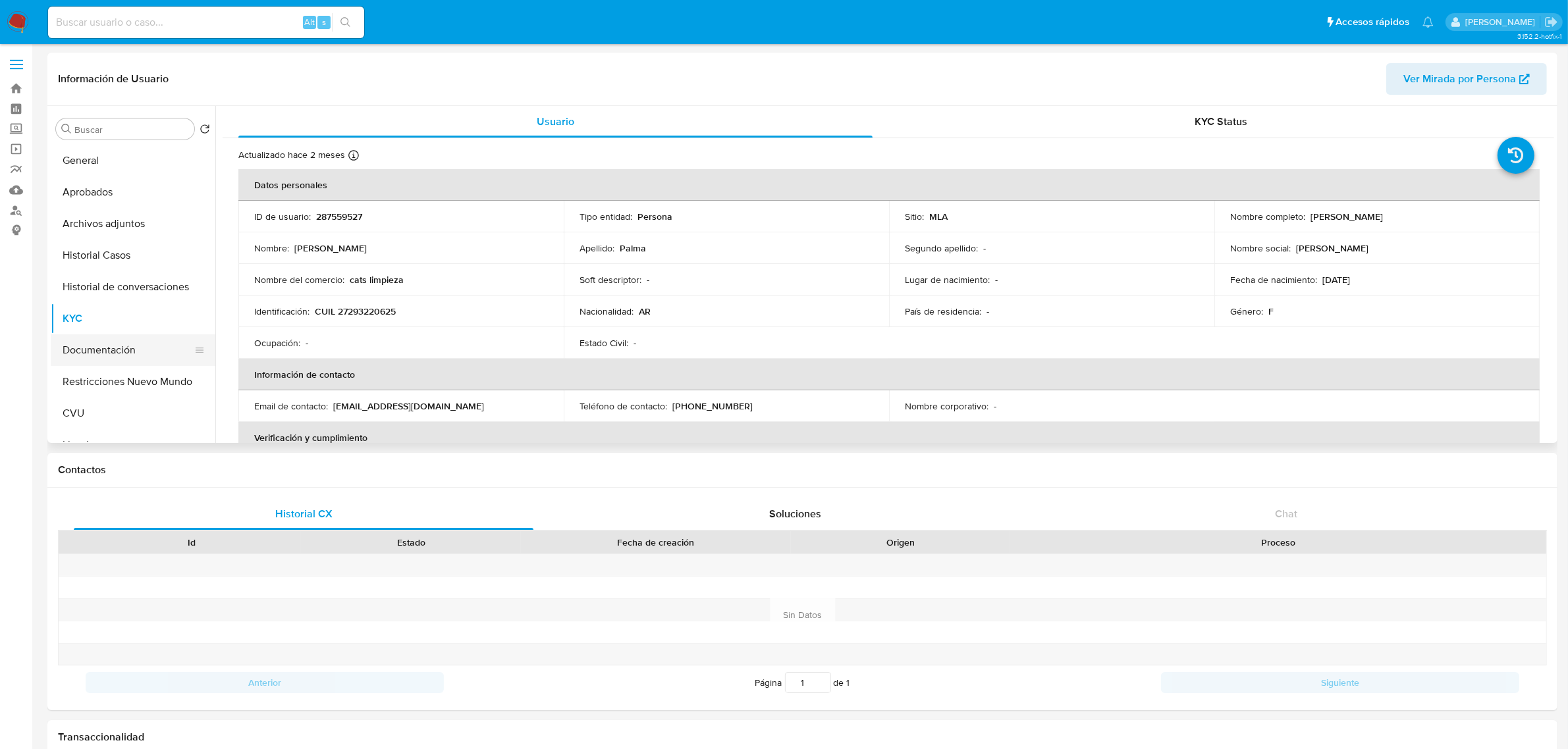
click at [116, 346] on button "Documentación" at bounding box center [128, 350] width 154 height 32
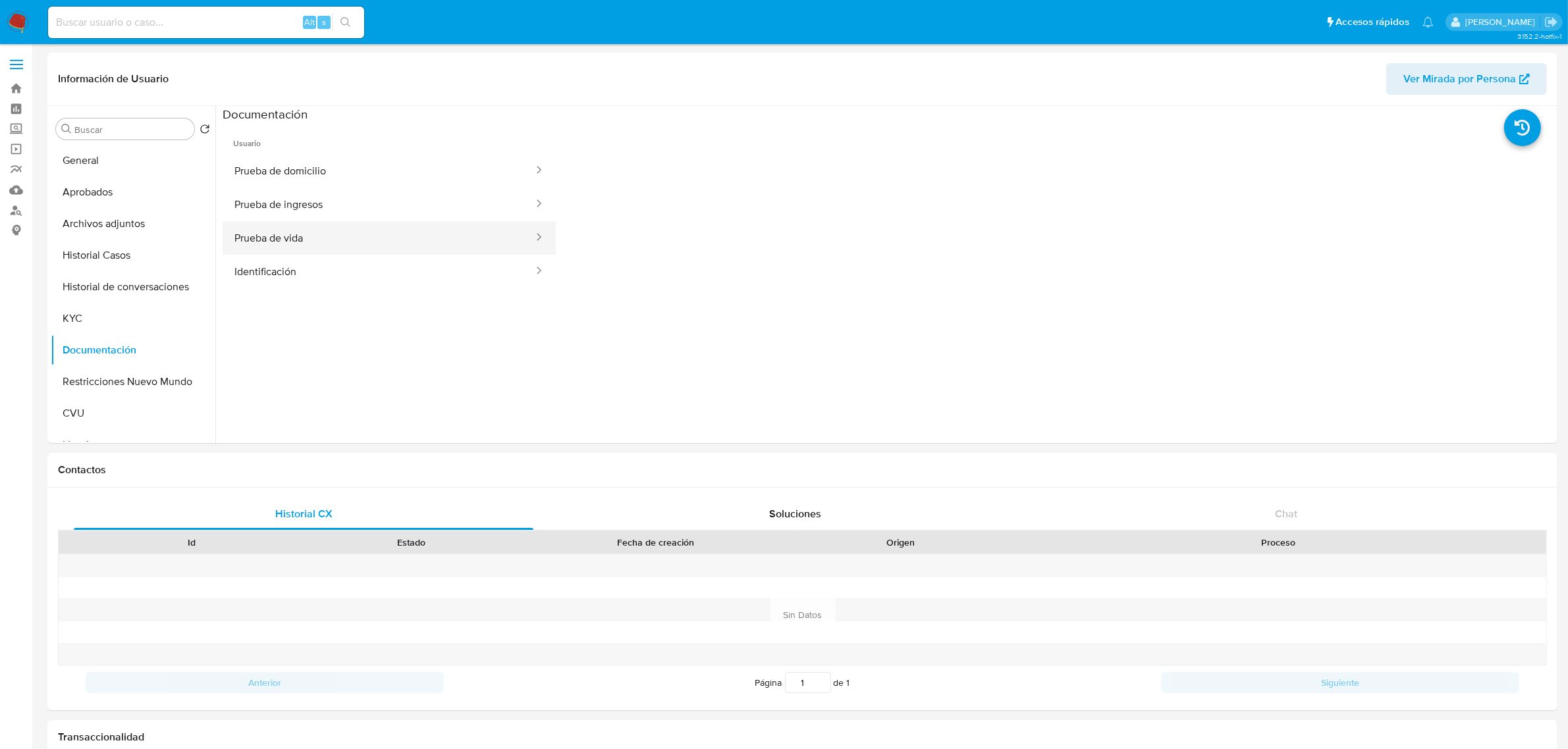
click at [347, 251] on button "Prueba de vida" at bounding box center [379, 238] width 313 height 34
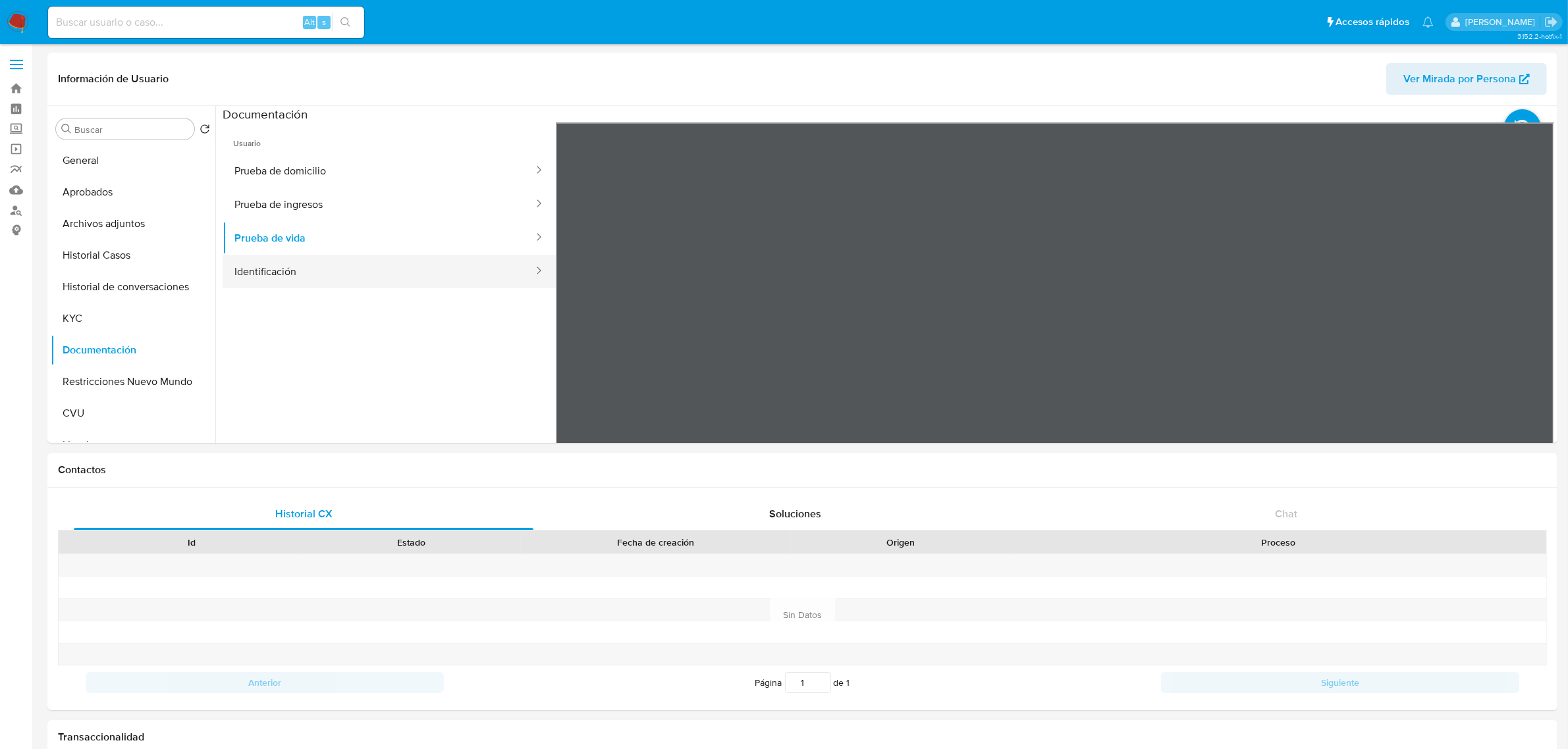
click at [329, 280] on button "Identificación" at bounding box center [379, 271] width 313 height 34
click at [1534, 333] on icon at bounding box center [1537, 336] width 26 height 26
click at [113, 290] on button "Historial de conversaciones" at bounding box center [128, 287] width 154 height 32
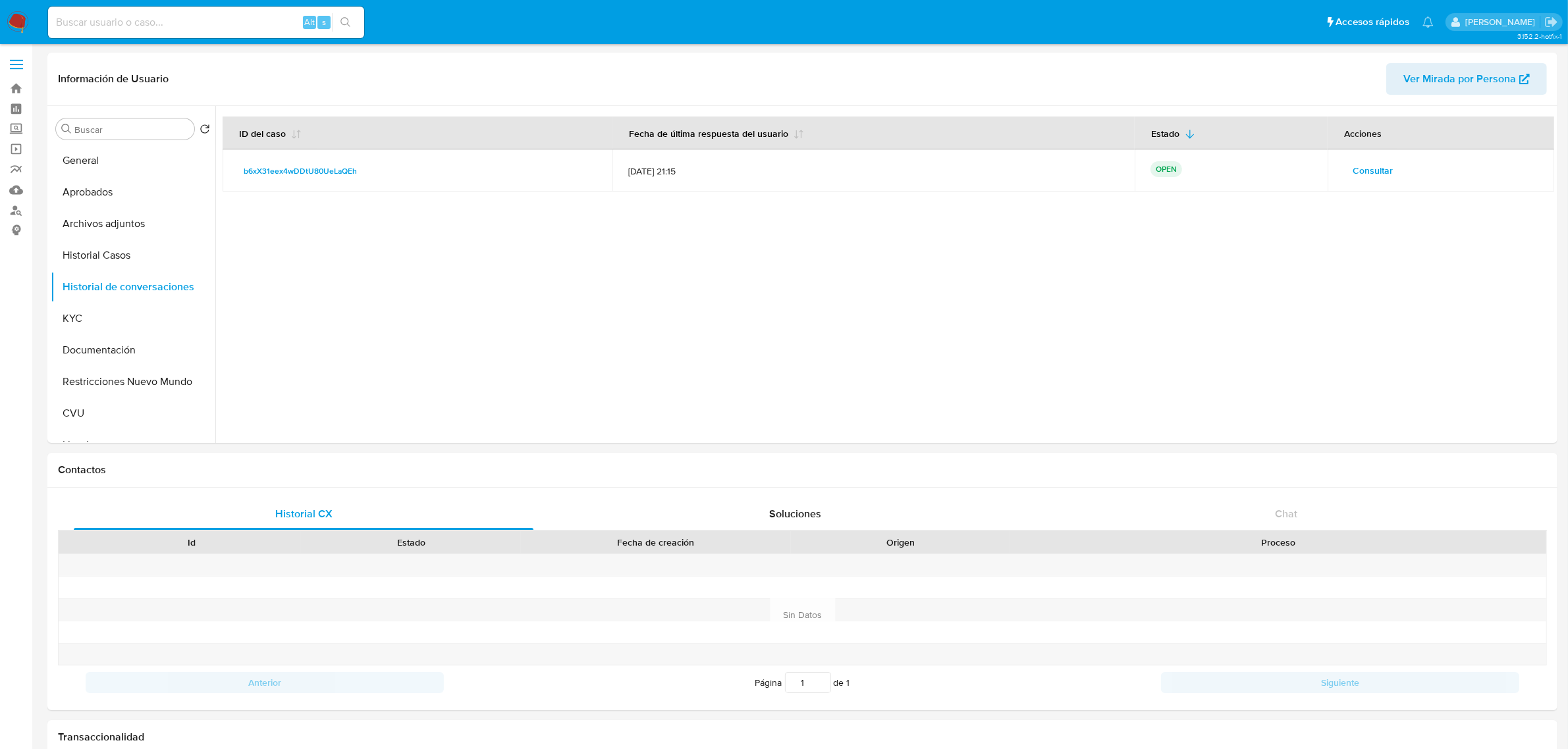
click at [1369, 177] on span "Consultar" at bounding box center [1373, 171] width 40 height 18
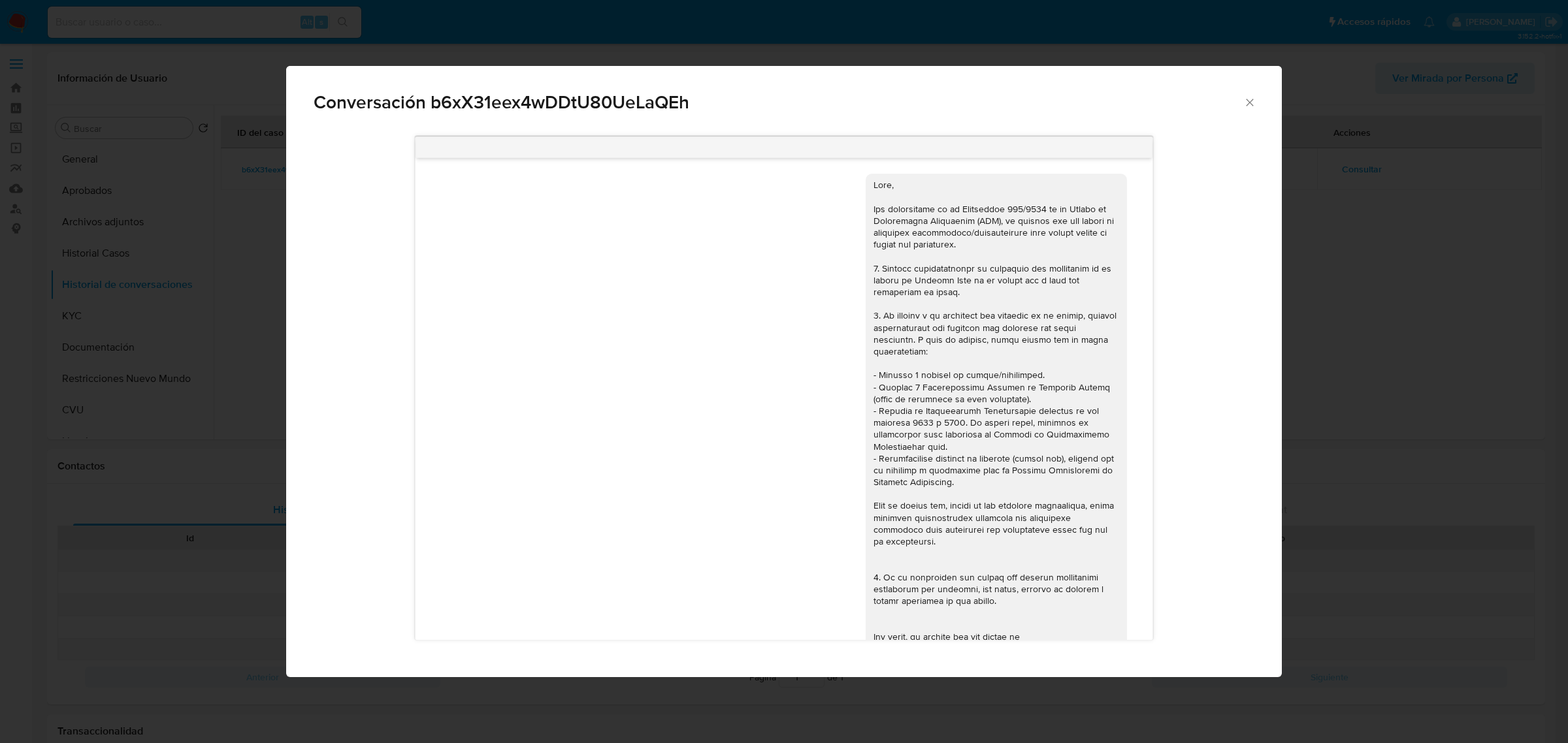
scroll to position [1395, 0]
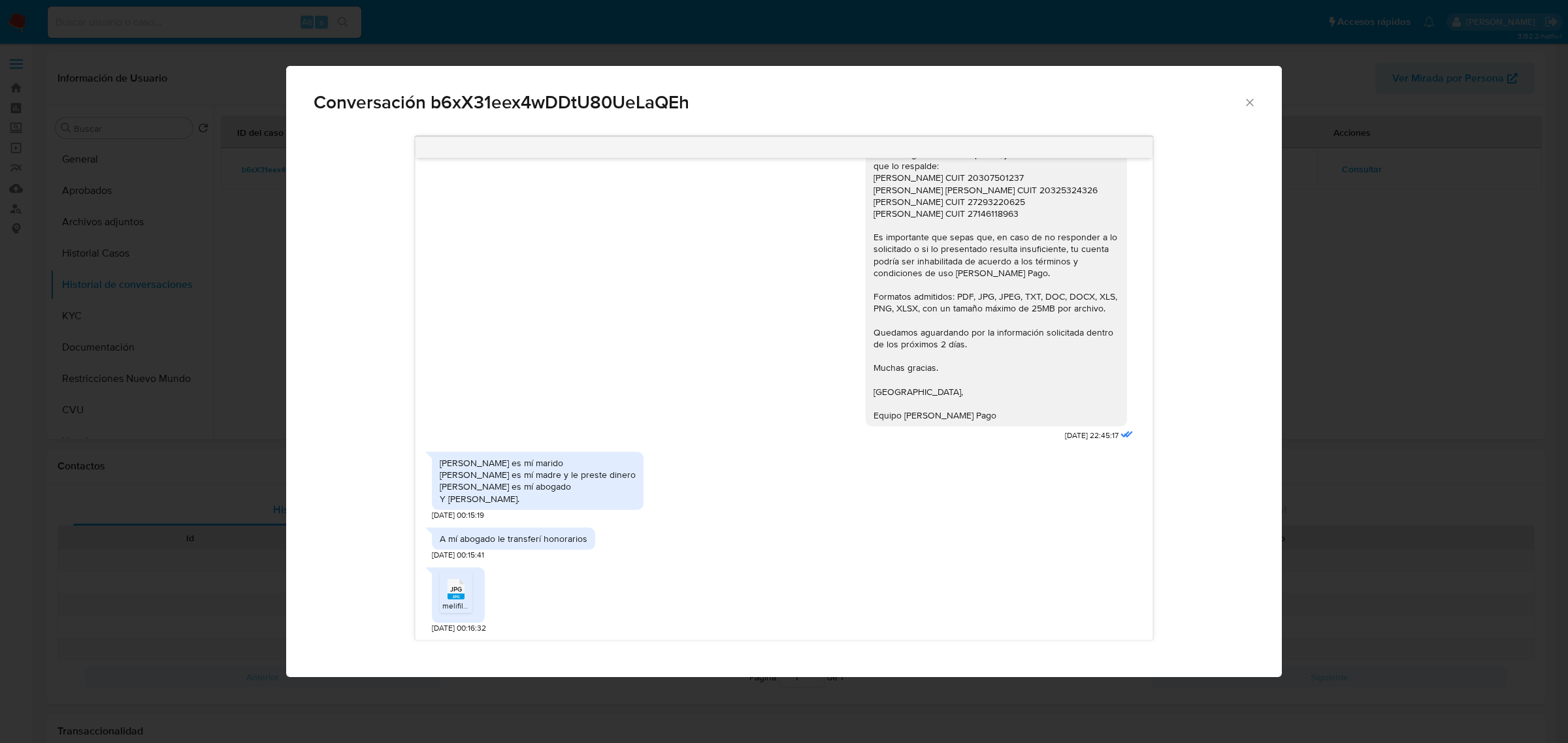
drag, startPoint x: 472, startPoint y: 500, endPoint x: 530, endPoint y: 499, distance: 58.0
click at [530, 499] on div "Matias spreno es mí marido Alicia maldotti es mí madre y le preste dinero Juan …" at bounding box center [538, 480] width 196 height 47
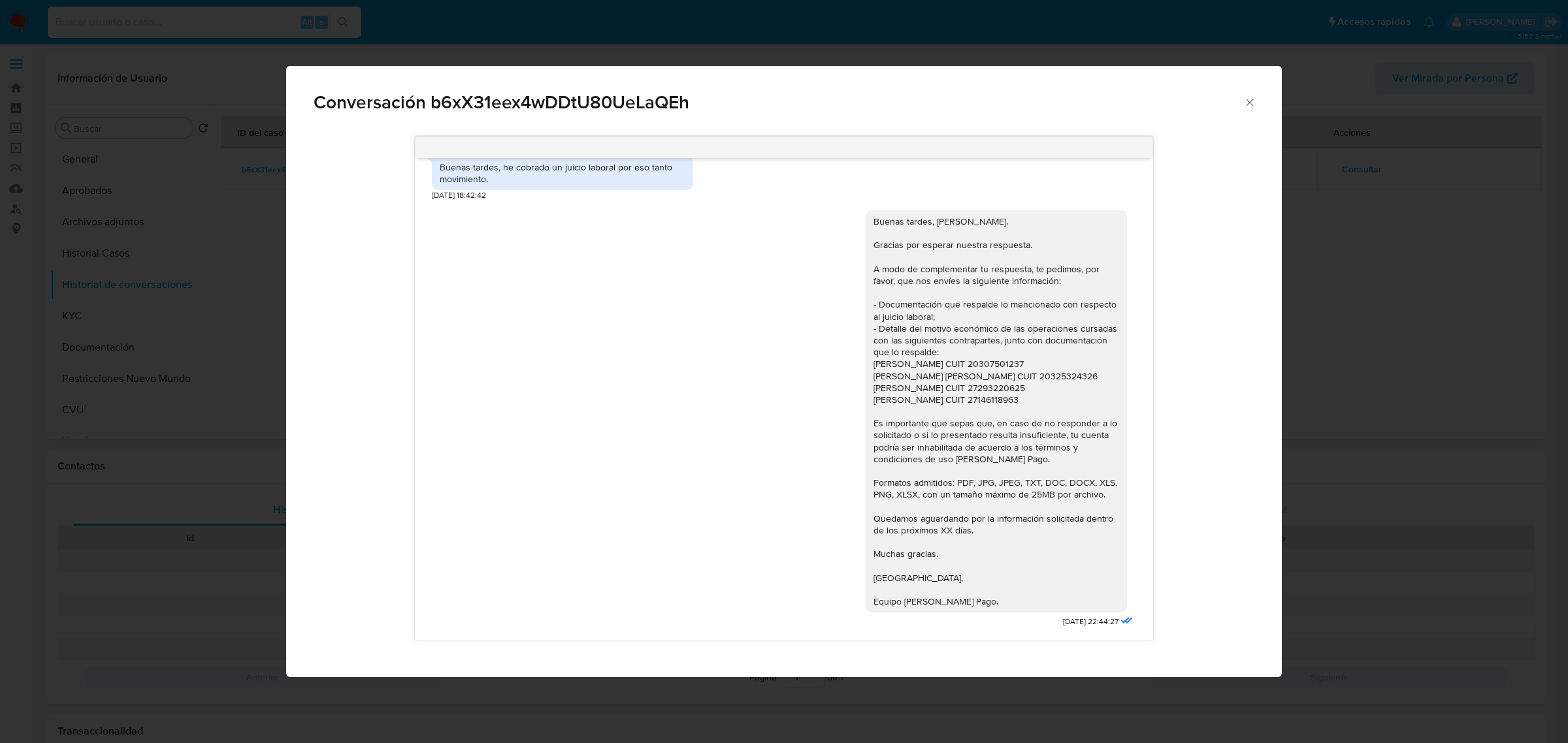
scroll to position [660, 0]
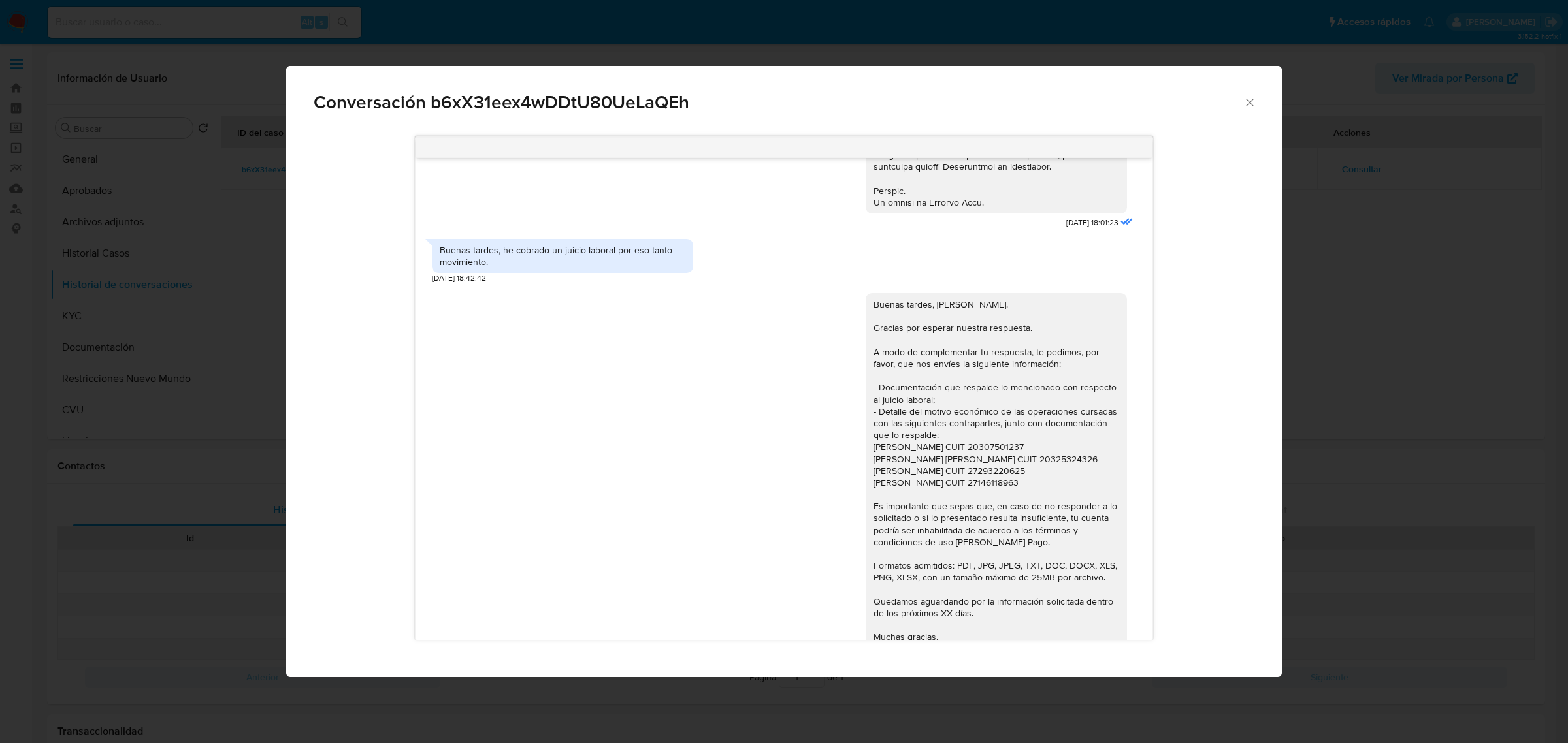
click at [1250, 106] on icon "Cerrar" at bounding box center [1250, 103] width 13 height 13
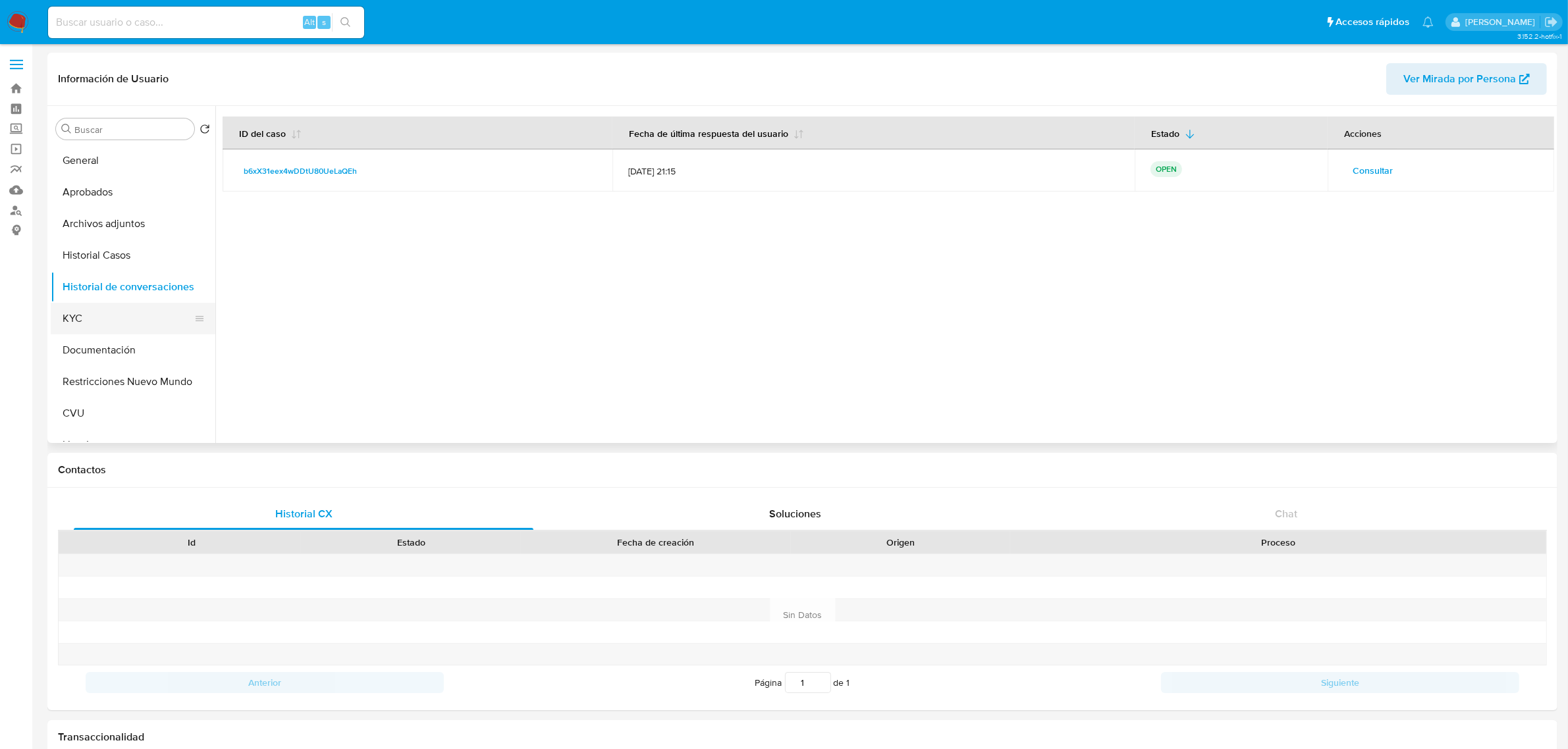
click at [102, 321] on button "KYC" at bounding box center [128, 319] width 154 height 32
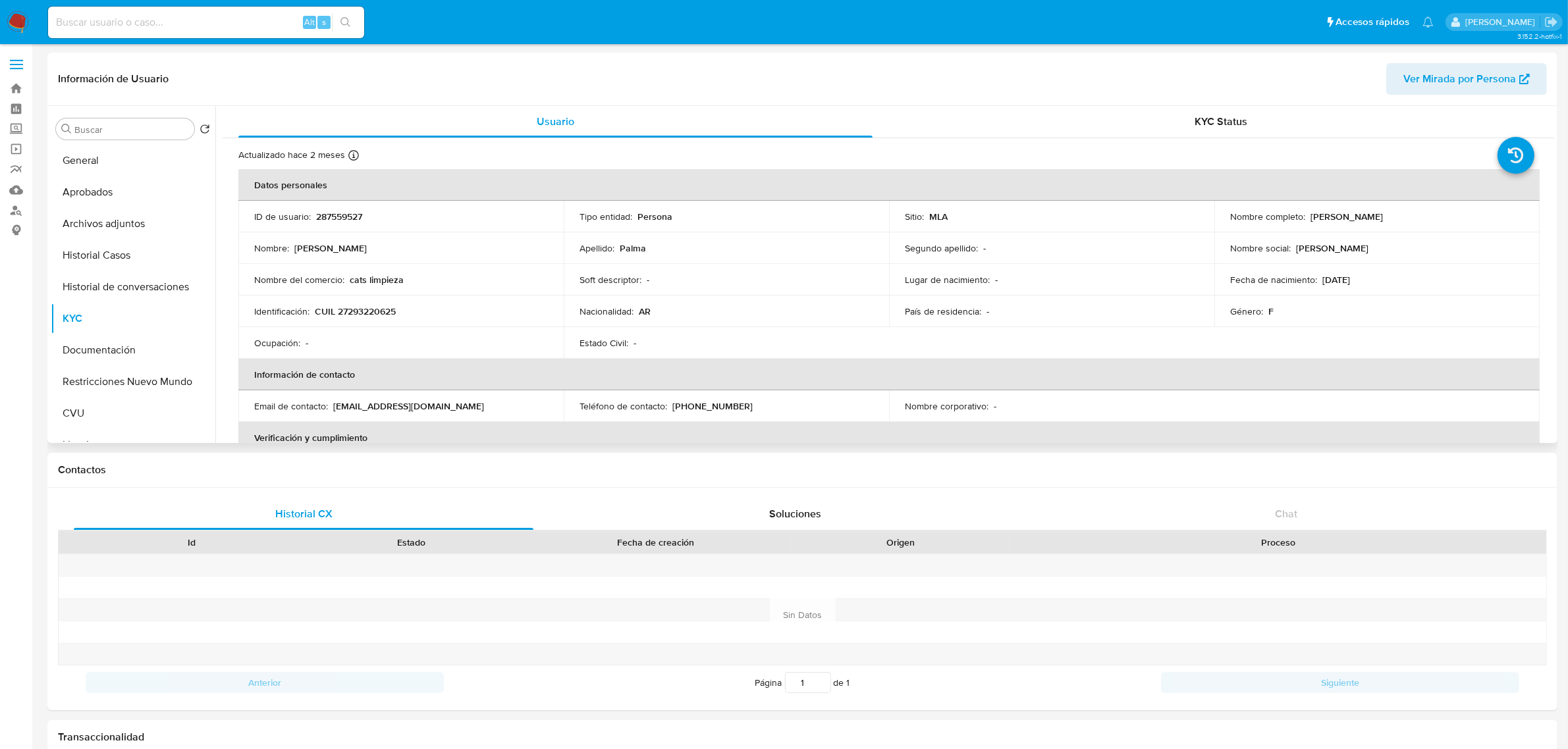
click at [369, 311] on p "CUIL 27293220625" at bounding box center [355, 312] width 81 height 12
copy p "27293220625"
click at [145, 280] on button "Historial de conversaciones" at bounding box center [128, 287] width 154 height 32
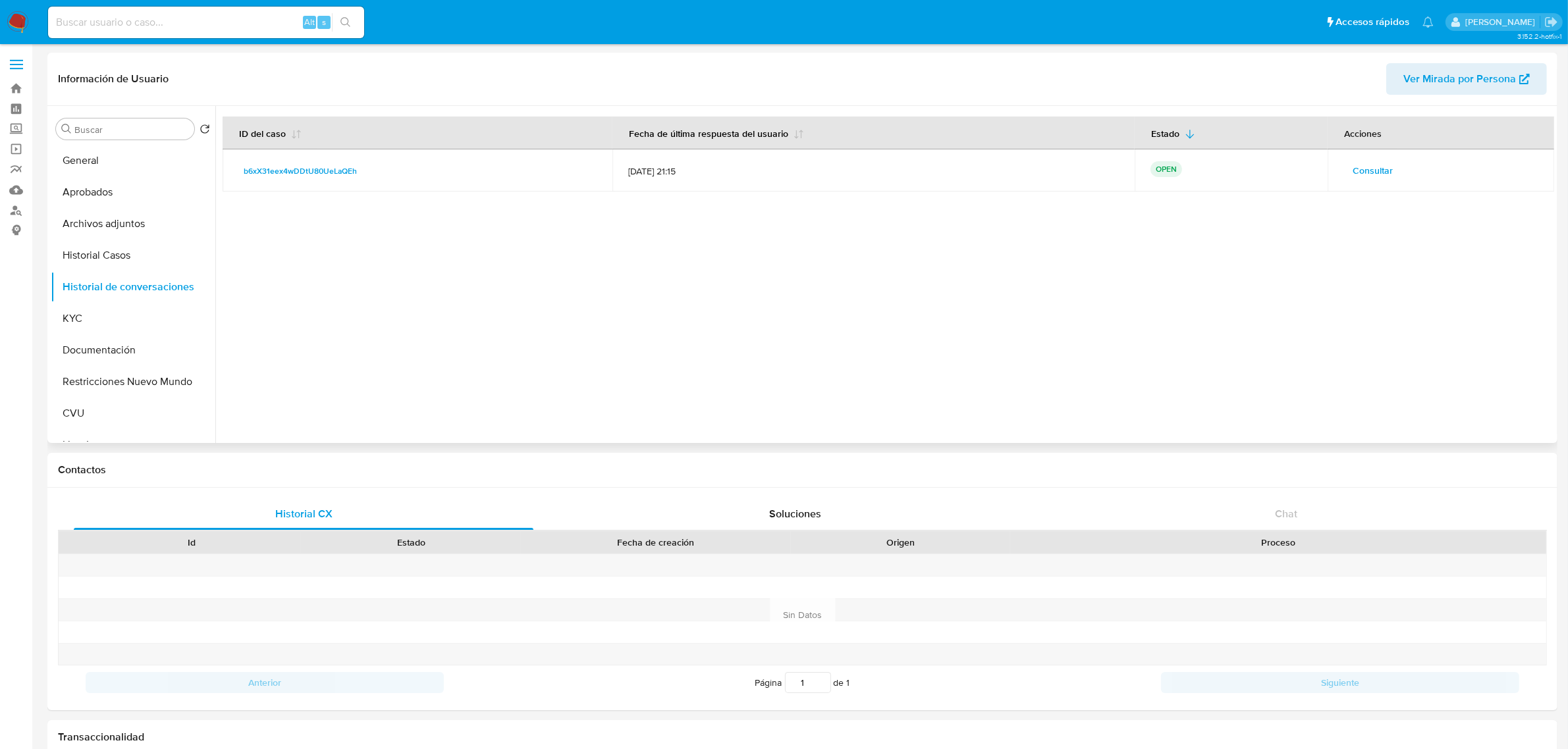
click at [1377, 180] on span "Consultar" at bounding box center [1373, 171] width 40 height 18
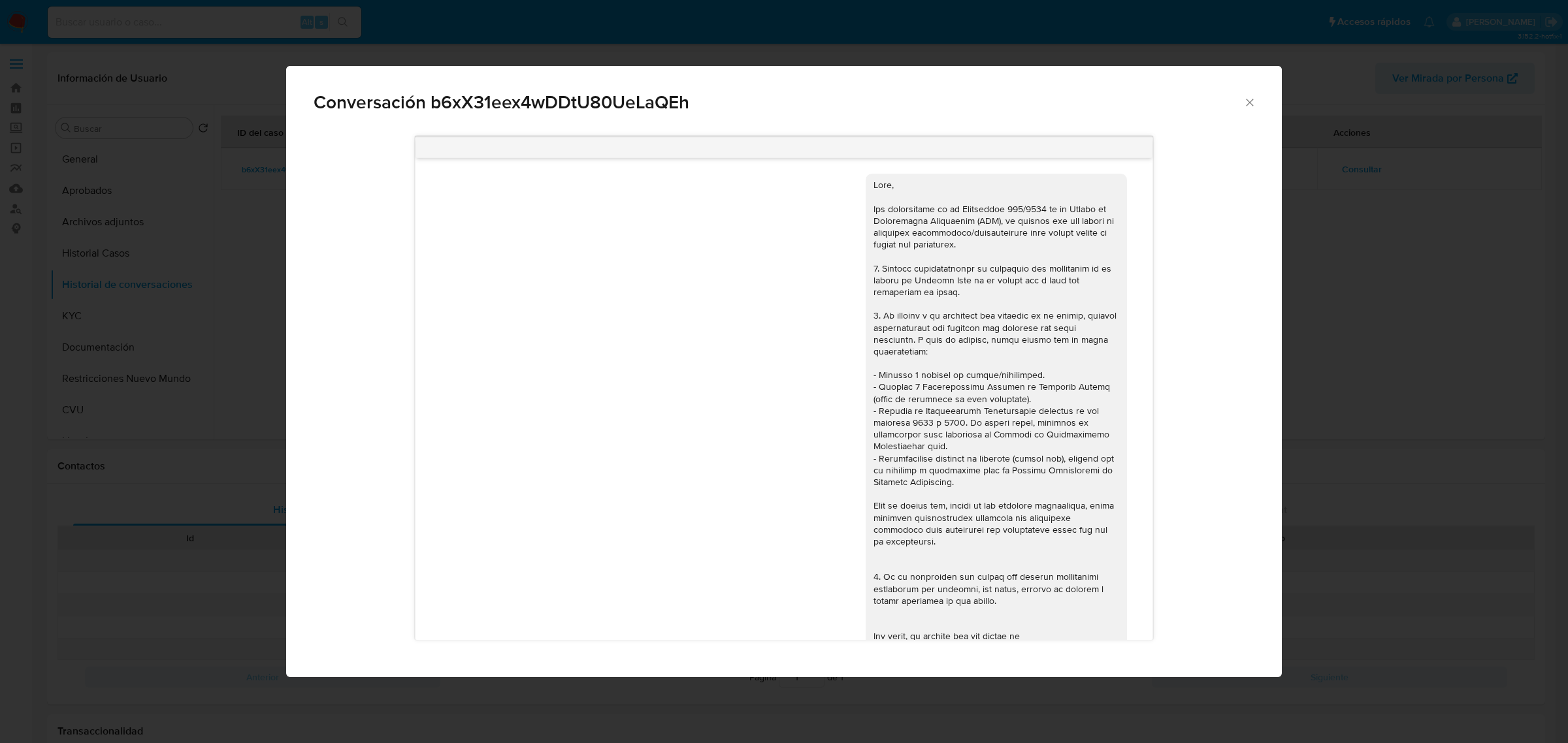
scroll to position [1395, 0]
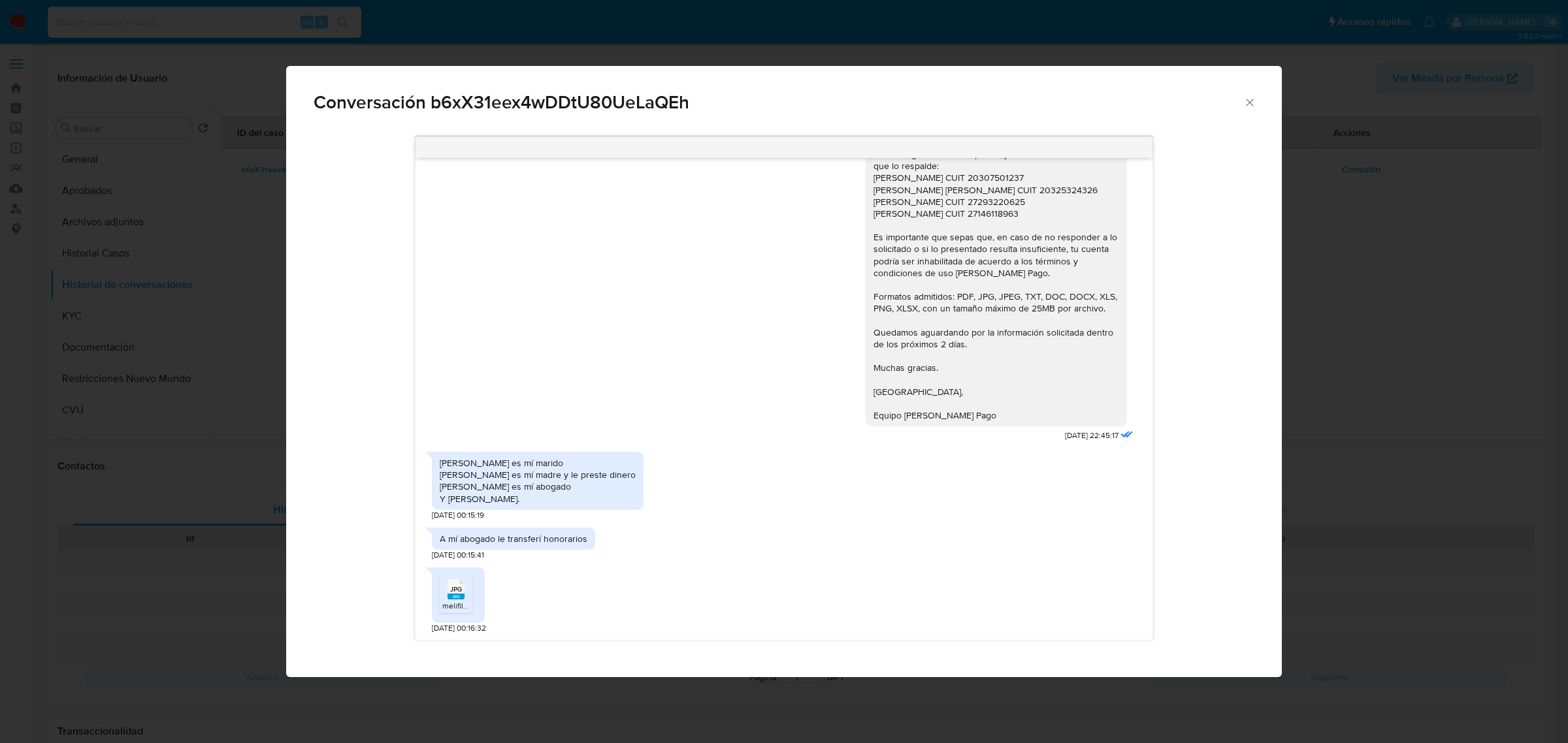
click at [658, 558] on div "A mí abogado le transferí honorarios 13/08/2025 00:15:41" at bounding box center [783, 541] width 704 height 40
click at [1253, 106] on icon "Cerrar" at bounding box center [1250, 103] width 13 height 13
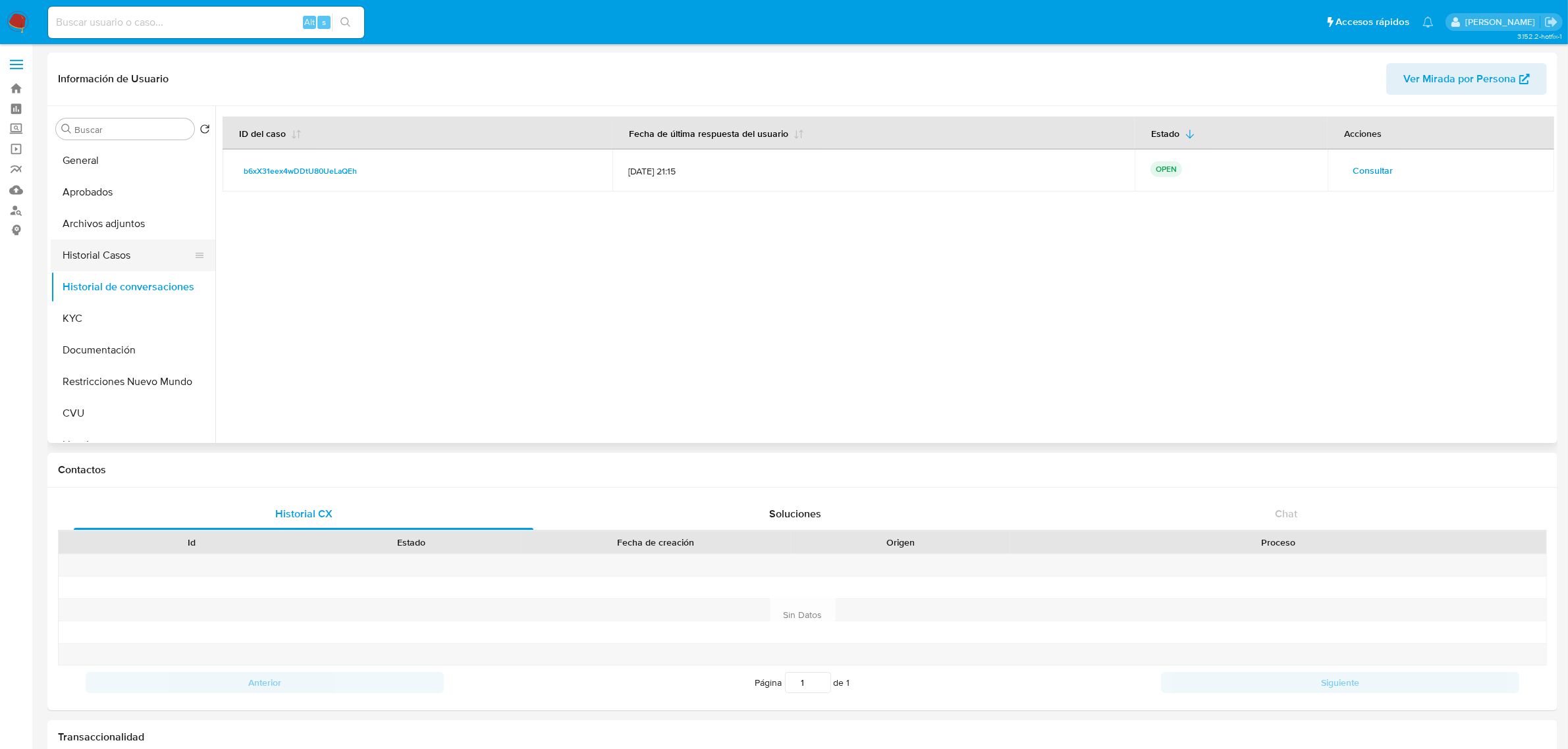
click at [106, 255] on button "Historial Casos" at bounding box center [128, 256] width 154 height 32
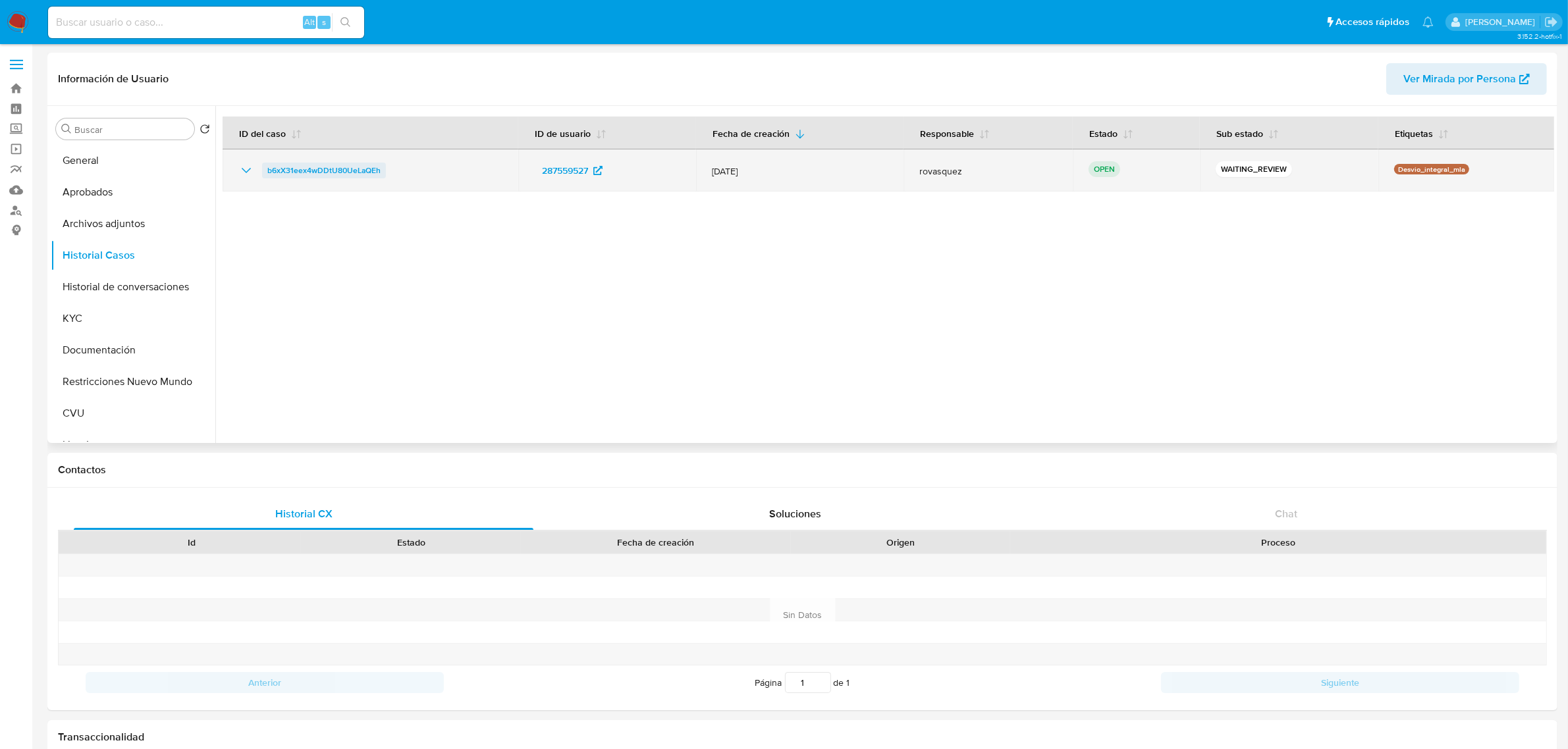
click at [377, 175] on link "b6xX31eex4wDDtU80UeLaQEh" at bounding box center [324, 170] width 124 height 16
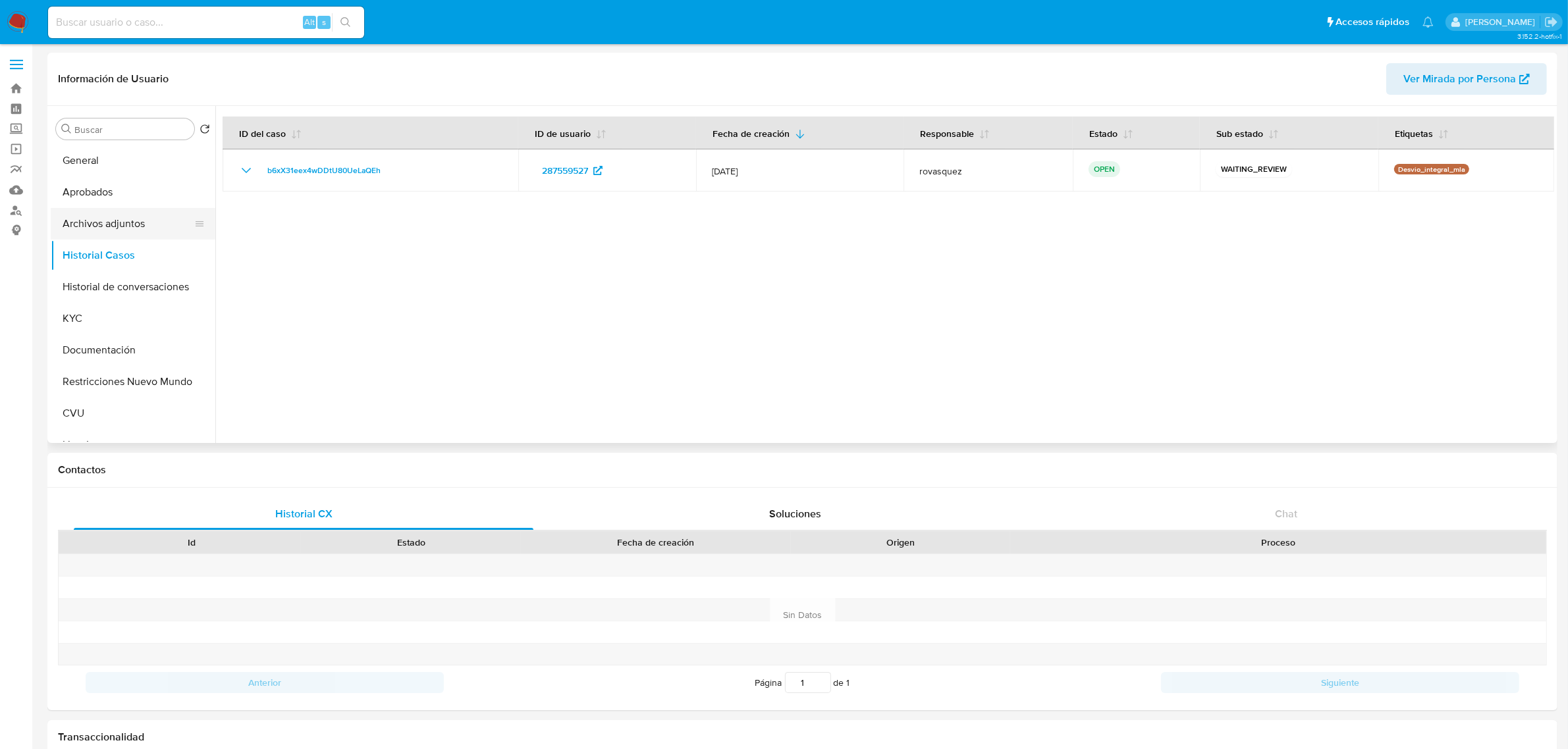
click at [86, 219] on button "Archivos adjuntos" at bounding box center [128, 224] width 154 height 32
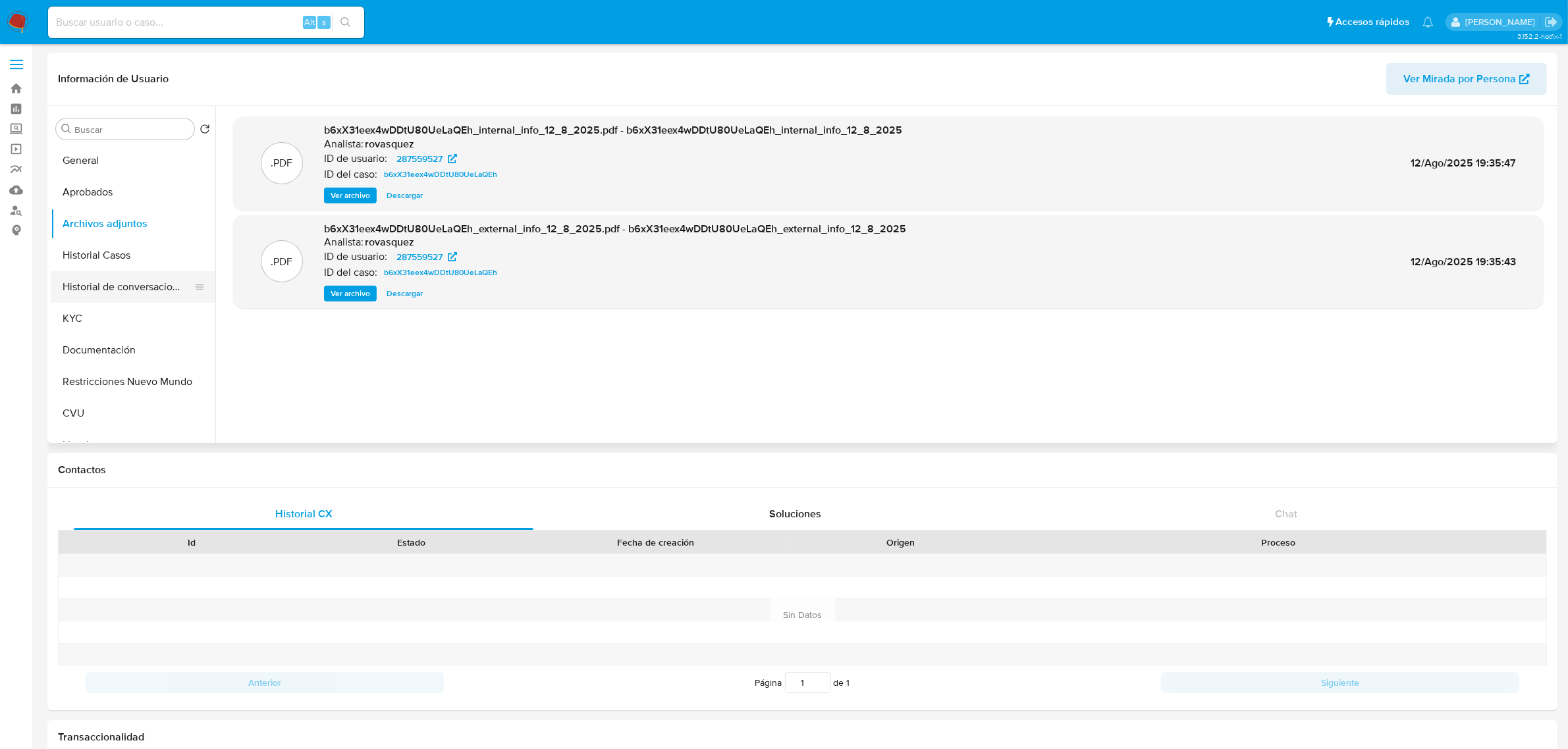
click at [127, 290] on button "Historial de conversaciones" at bounding box center [128, 287] width 154 height 32
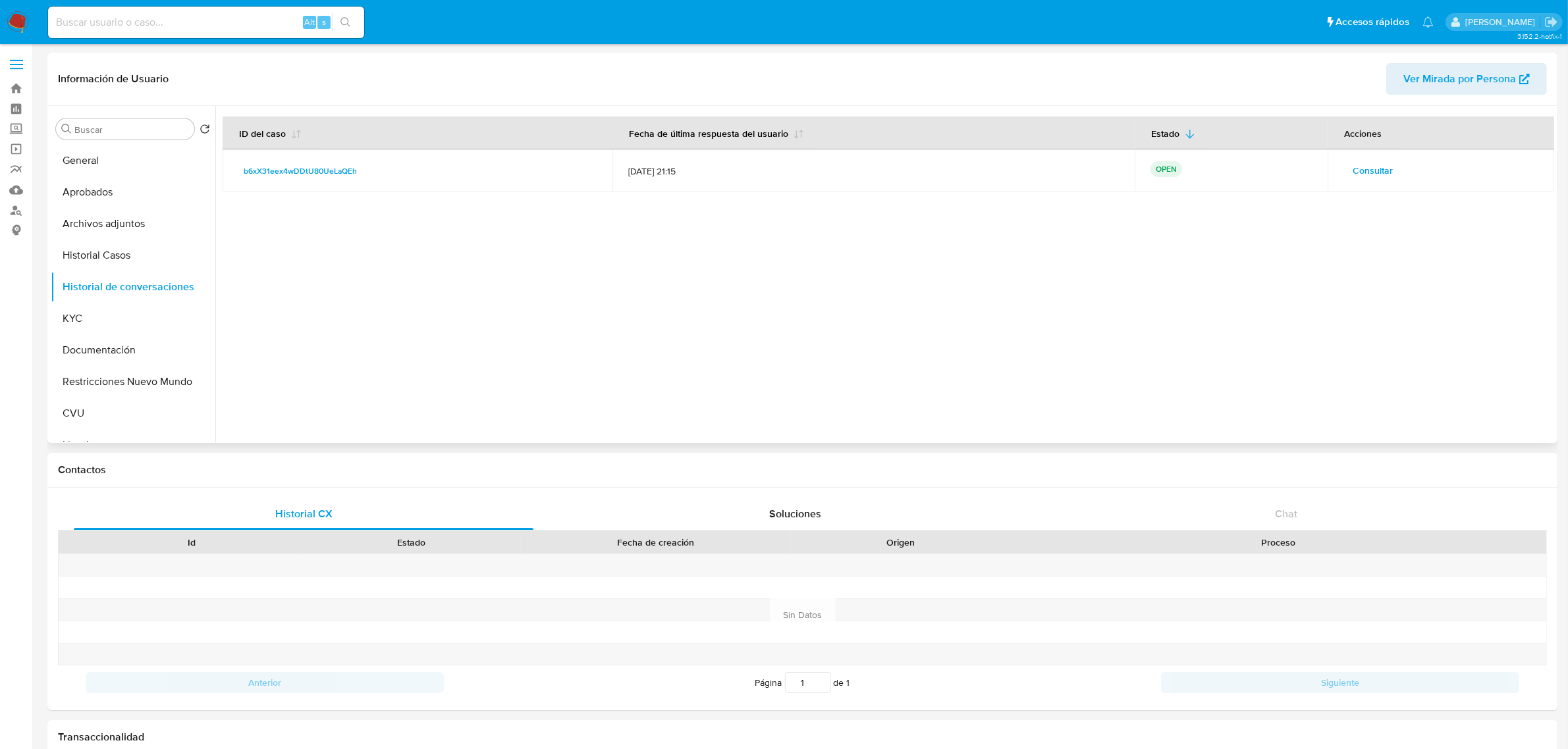
click at [1371, 166] on span "Consultar" at bounding box center [1373, 171] width 40 height 18
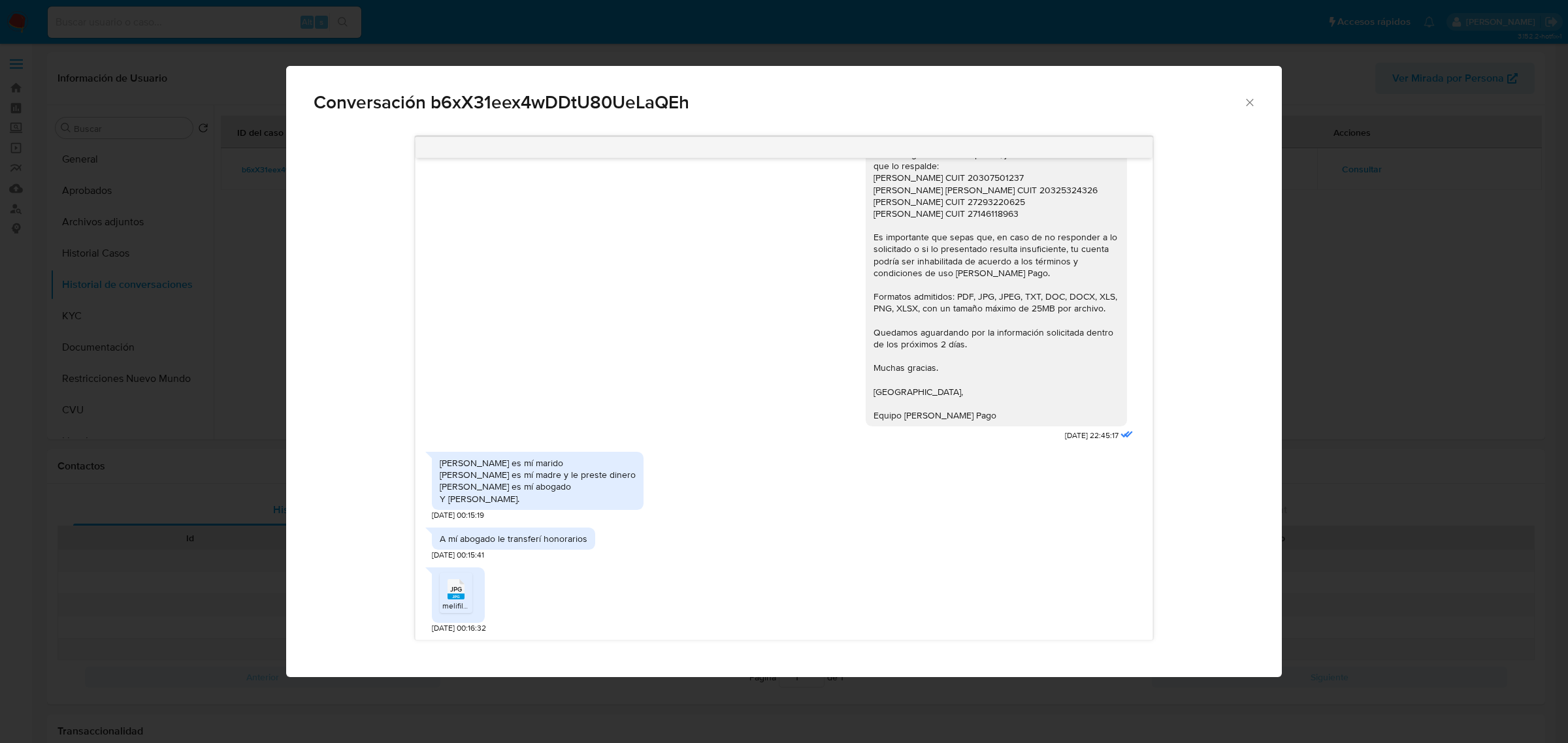
drag, startPoint x: 461, startPoint y: 495, endPoint x: 569, endPoint y: 498, distance: 108.0
click at [569, 498] on div "Matias spreno es mí marido Alicia maldotti es mí madre y le preste dinero Juan …" at bounding box center [538, 480] width 196 height 47
click at [530, 495] on div "Matias spreno es mí marido Alicia maldotti es mí madre y le preste dinero Juan …" at bounding box center [538, 480] width 196 height 47
drag, startPoint x: 451, startPoint y: 484, endPoint x: 524, endPoint y: 489, distance: 73.2
click at [524, 489] on div "Matias spreno es mí marido Alicia maldotti es mí madre y le preste dinero Juan …" at bounding box center [538, 480] width 196 height 47
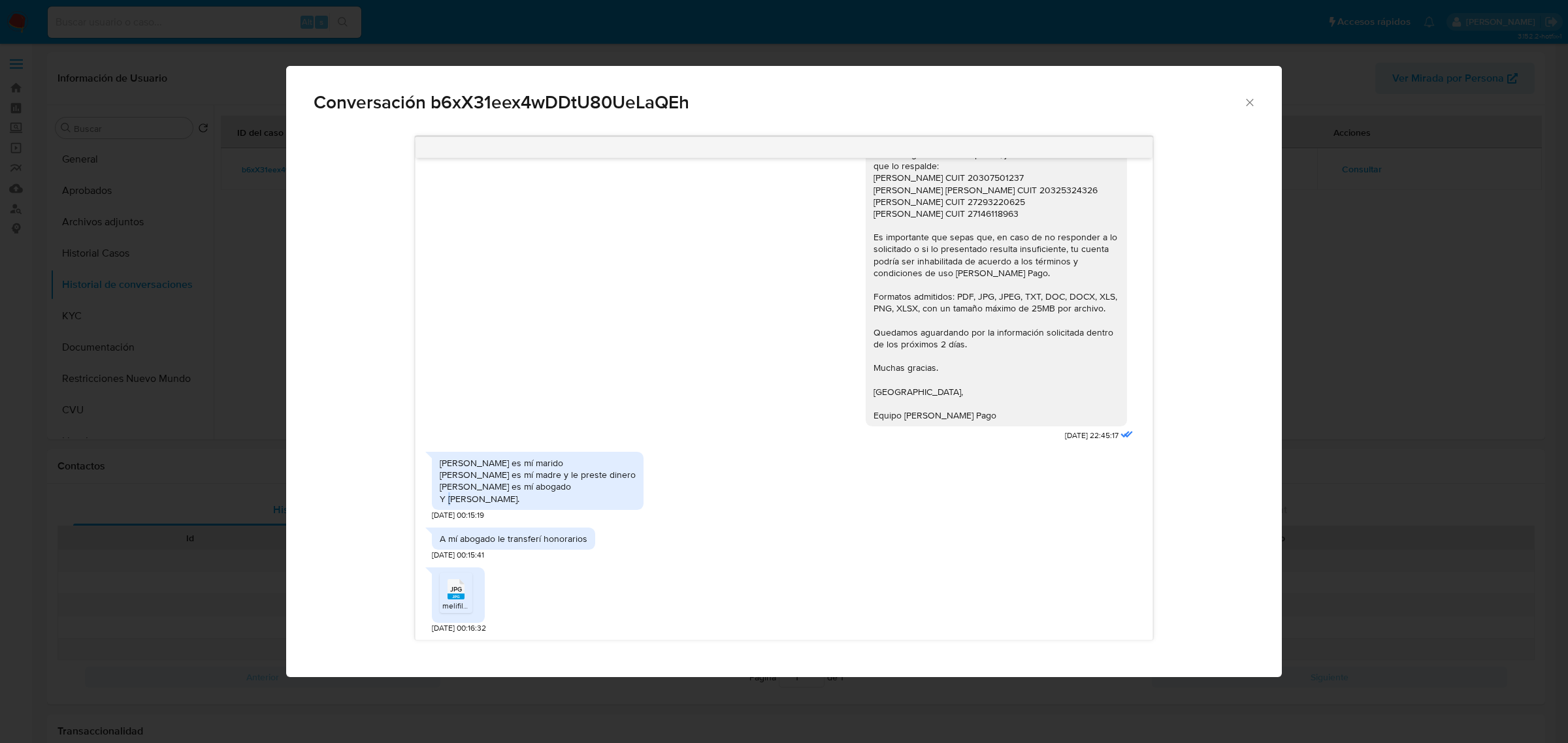
click at [563, 490] on div "Matias spreno es mí marido Alicia maldotti es mí madre y le preste dinero Juan …" at bounding box center [538, 480] width 196 height 47
click at [450, 489] on div "Matias spreno es mí marido Alicia maldotti es mí madre y le preste dinero Juan …" at bounding box center [538, 480] width 196 height 47
drag, startPoint x: 466, startPoint y: 490, endPoint x: 560, endPoint y: 493, distance: 94.0
click at [560, 493] on div "Matias spreno es mí marido Alicia maldotti es mí madre y le preste dinero Juan …" at bounding box center [538, 480] width 196 height 47
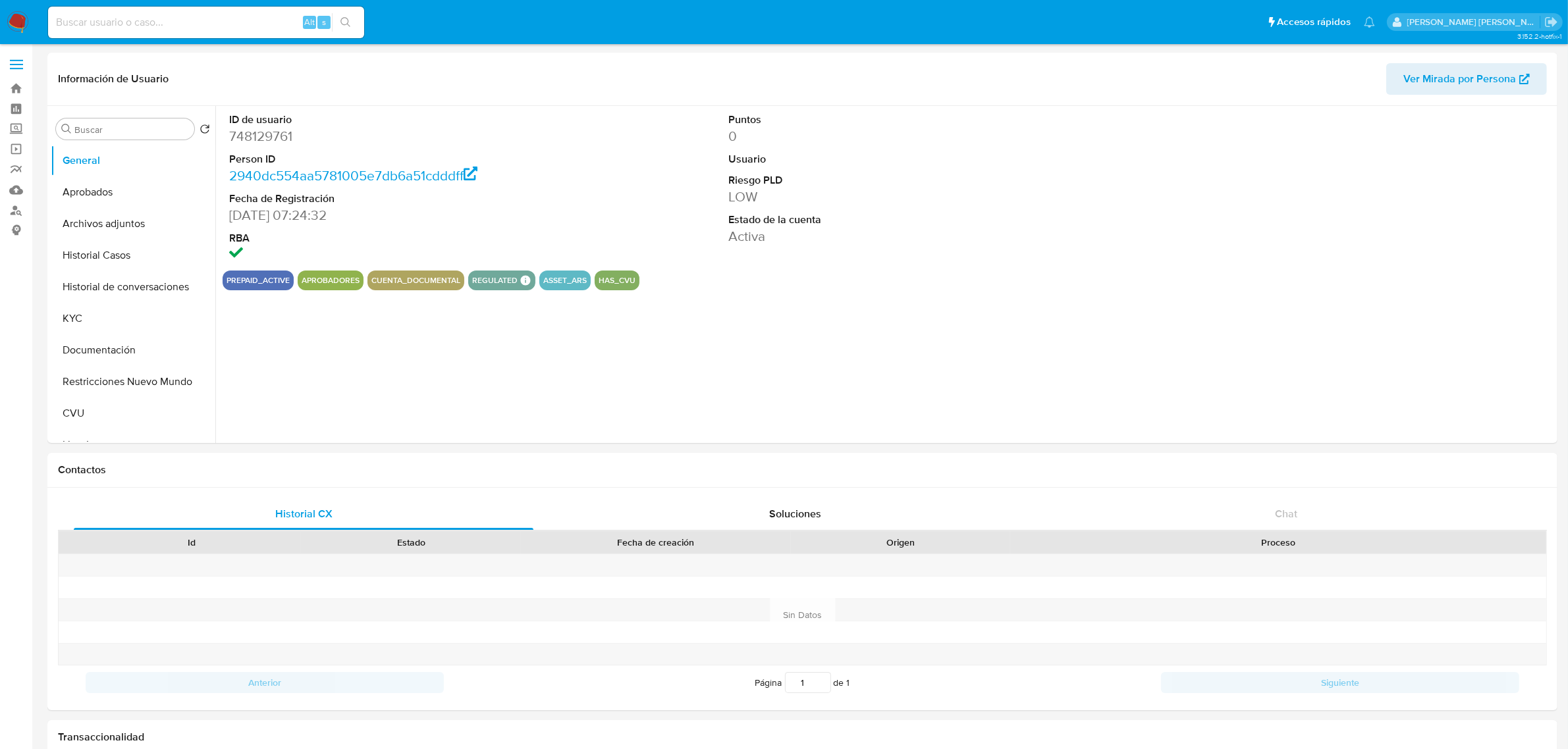
select select "10"
click at [118, 287] on button "Historial de conversaciones" at bounding box center [128, 287] width 154 height 32
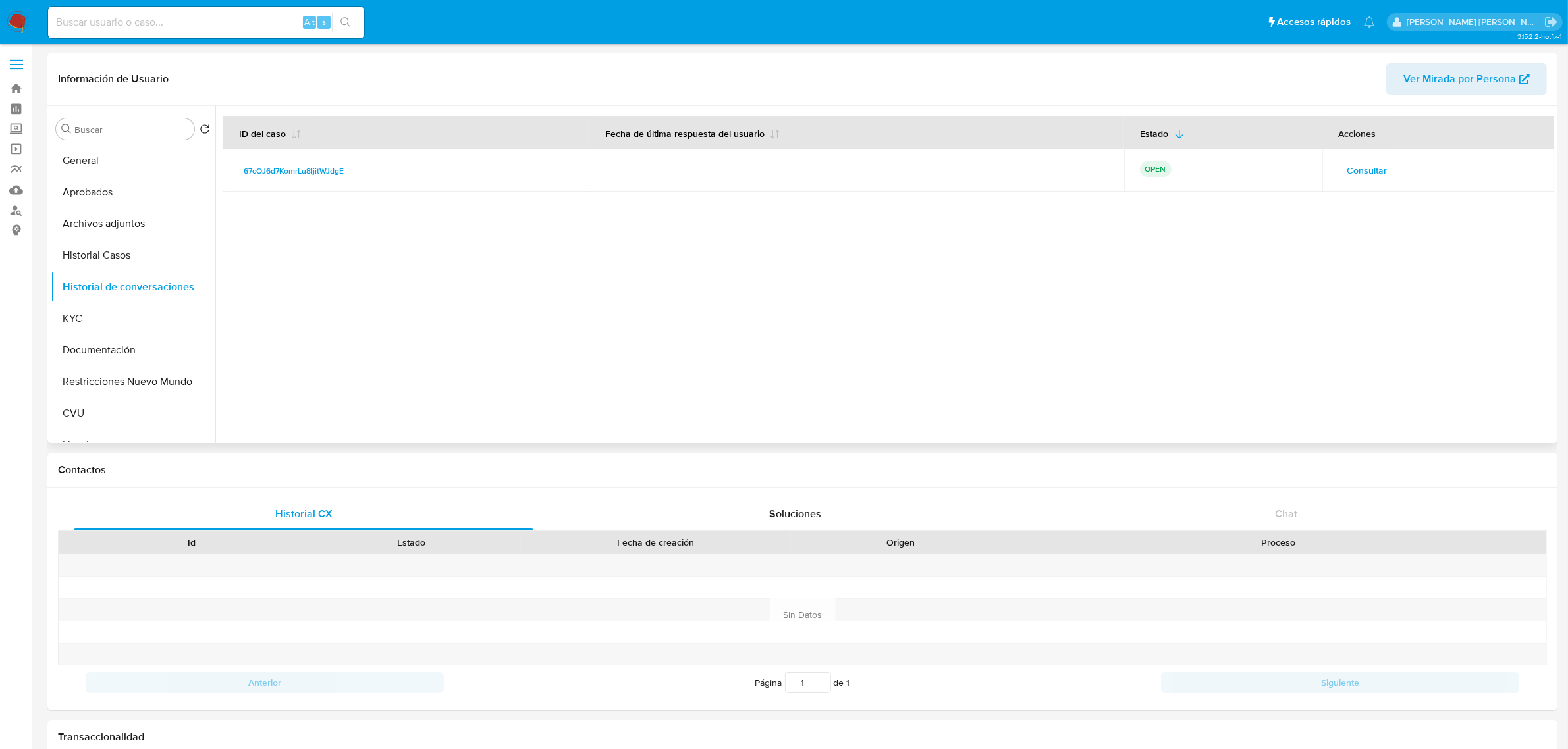
click at [1361, 172] on span "Consultar" at bounding box center [1368, 171] width 40 height 18
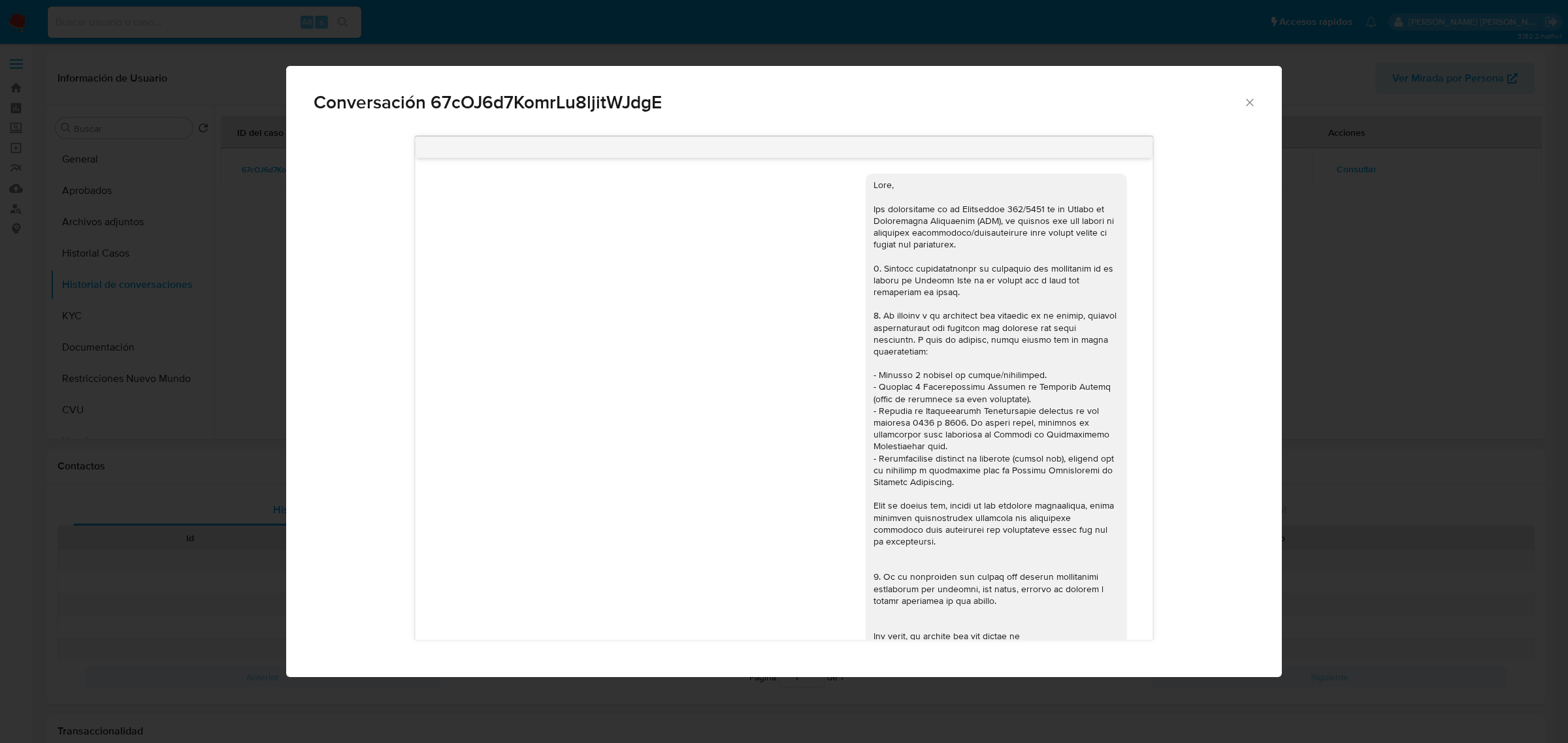
scroll to position [490, 0]
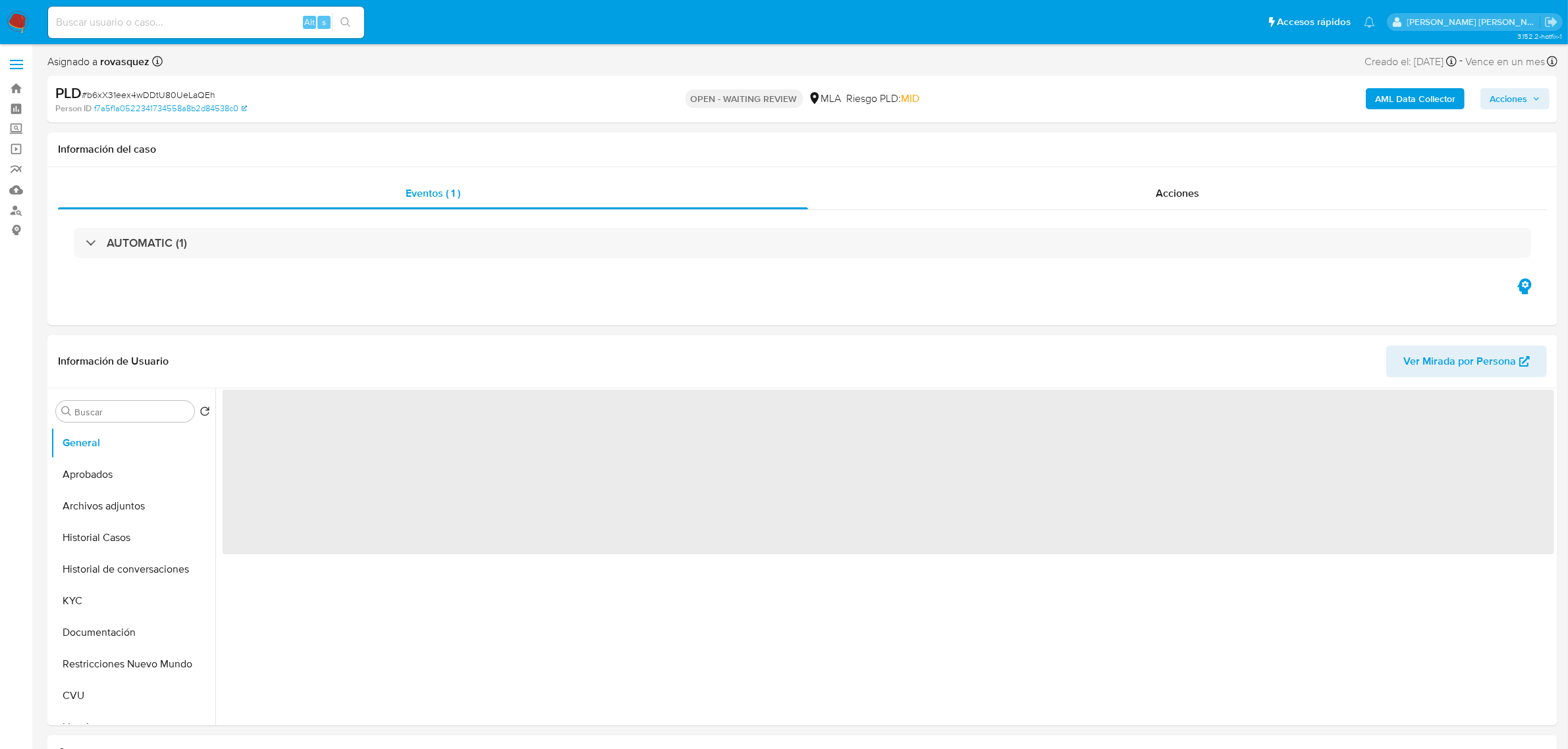
click at [1400, 104] on b "AML Data Collector" at bounding box center [1415, 98] width 80 height 21
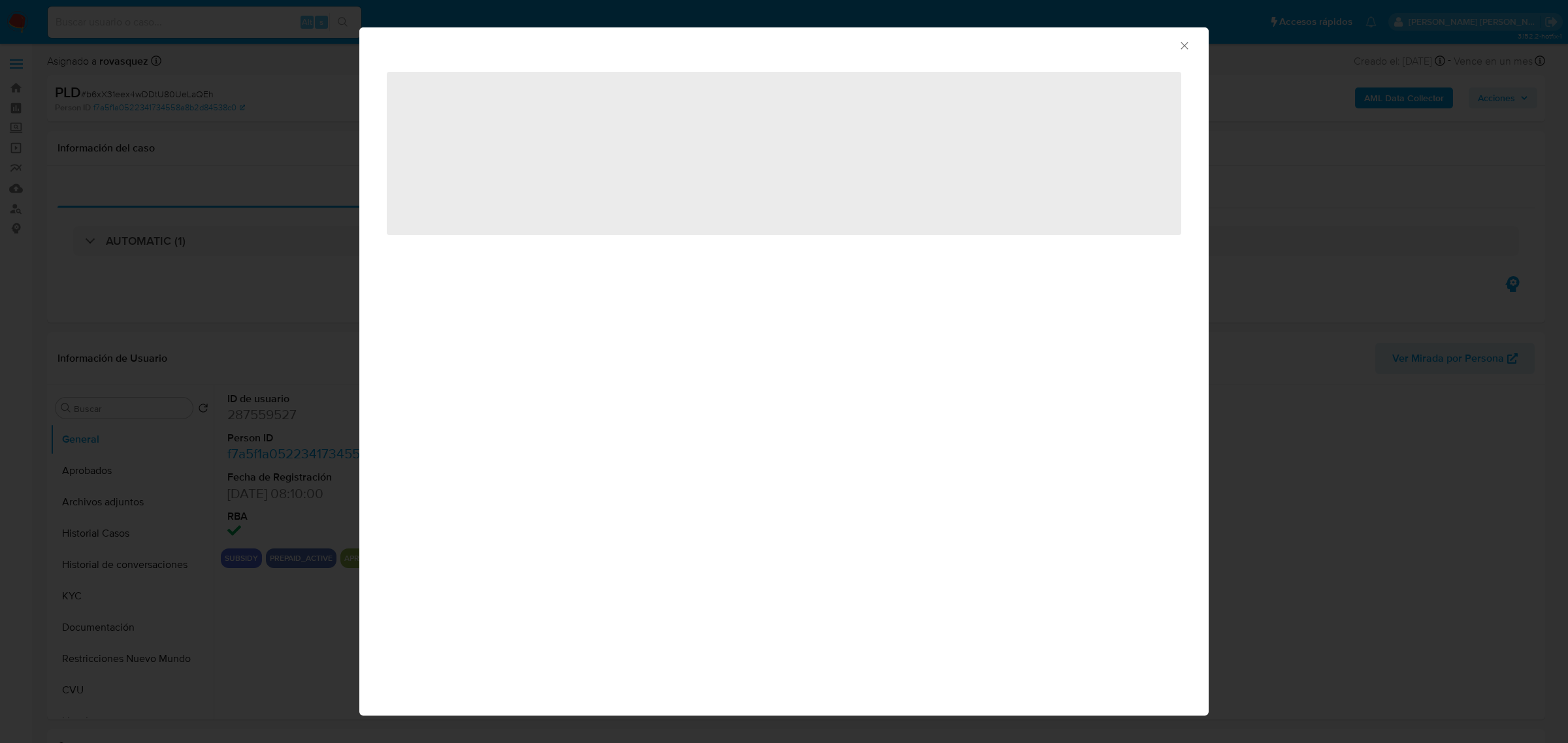
select select "10"
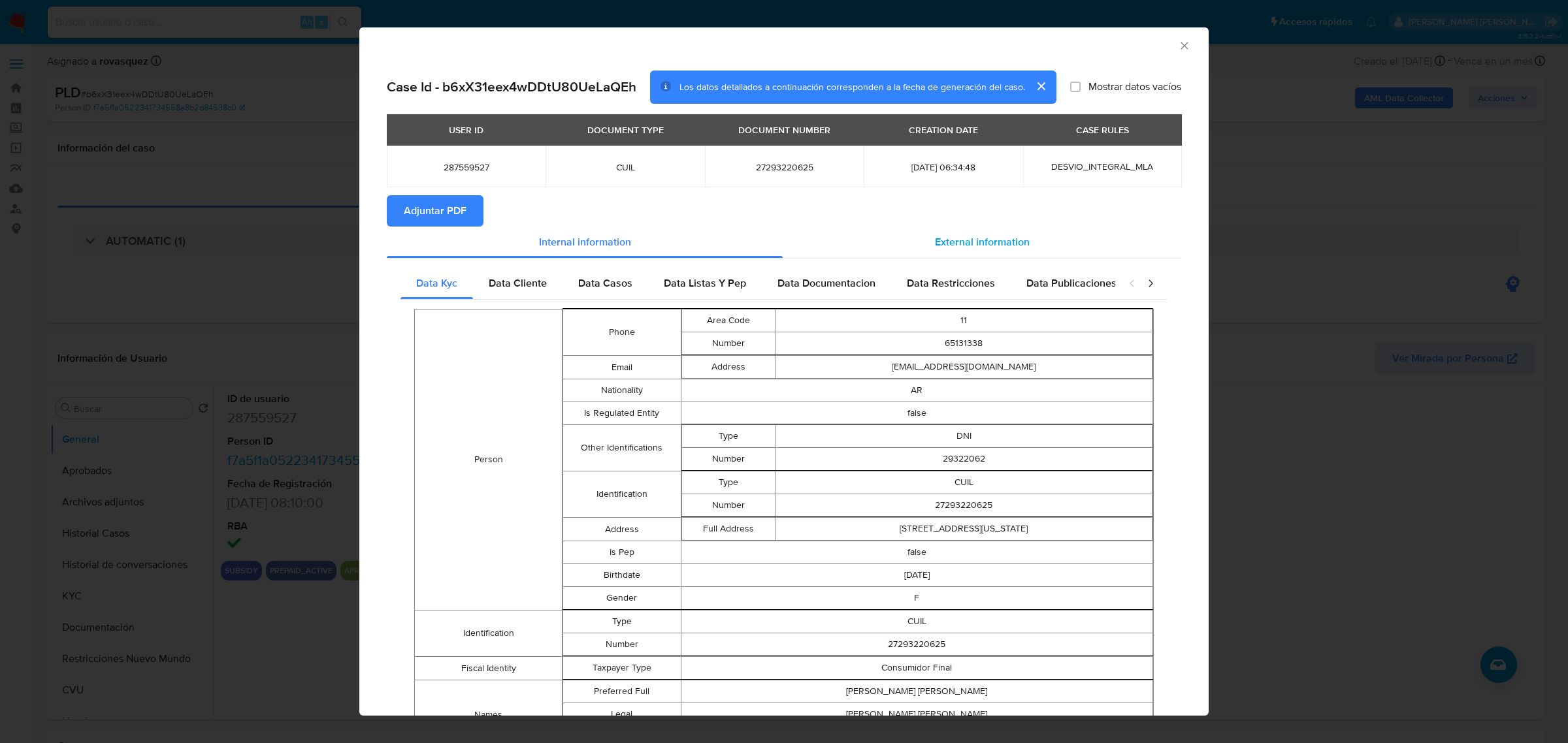
click at [994, 236] on span "External information" at bounding box center [983, 242] width 95 height 15
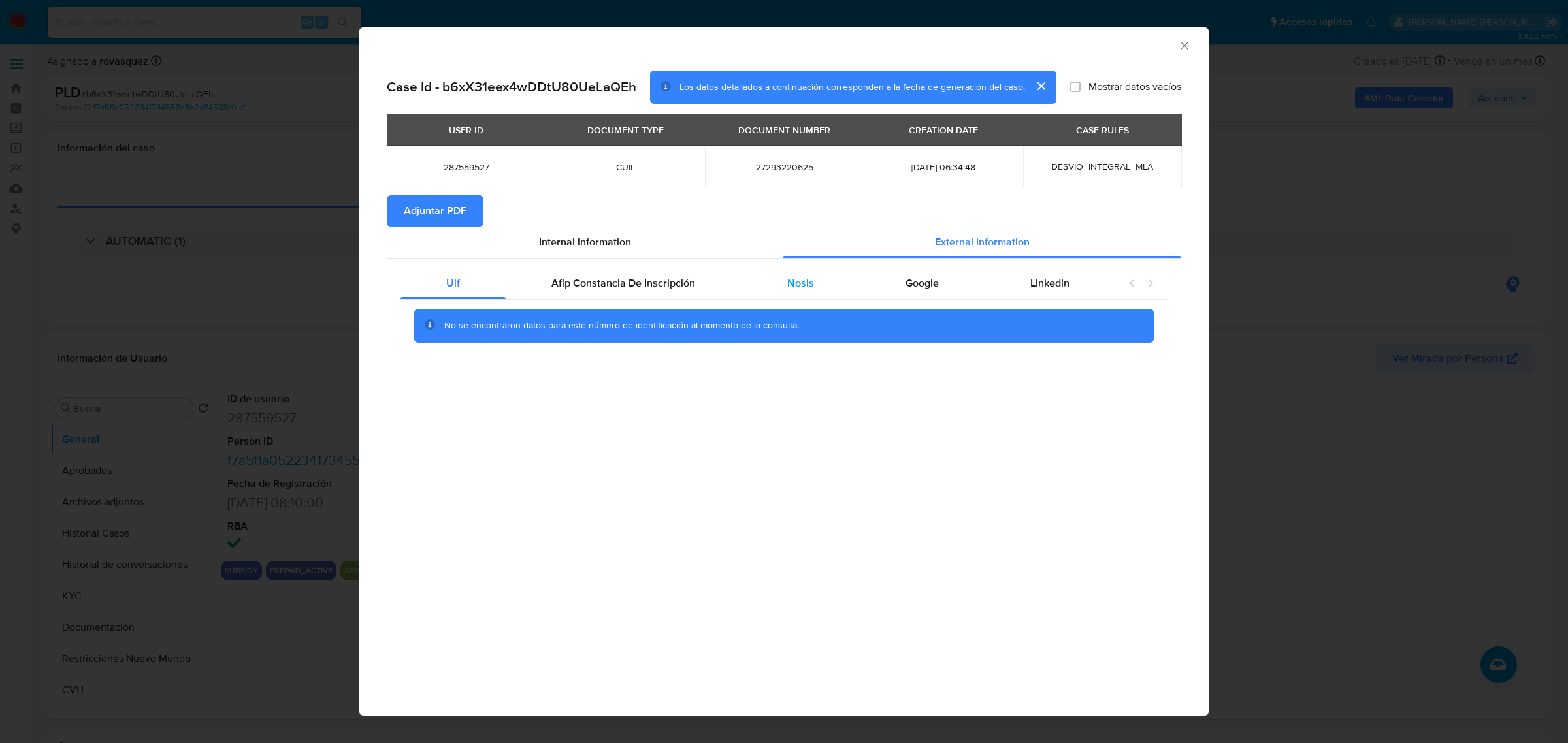
click at [796, 286] on span "Nosis" at bounding box center [801, 283] width 27 height 15
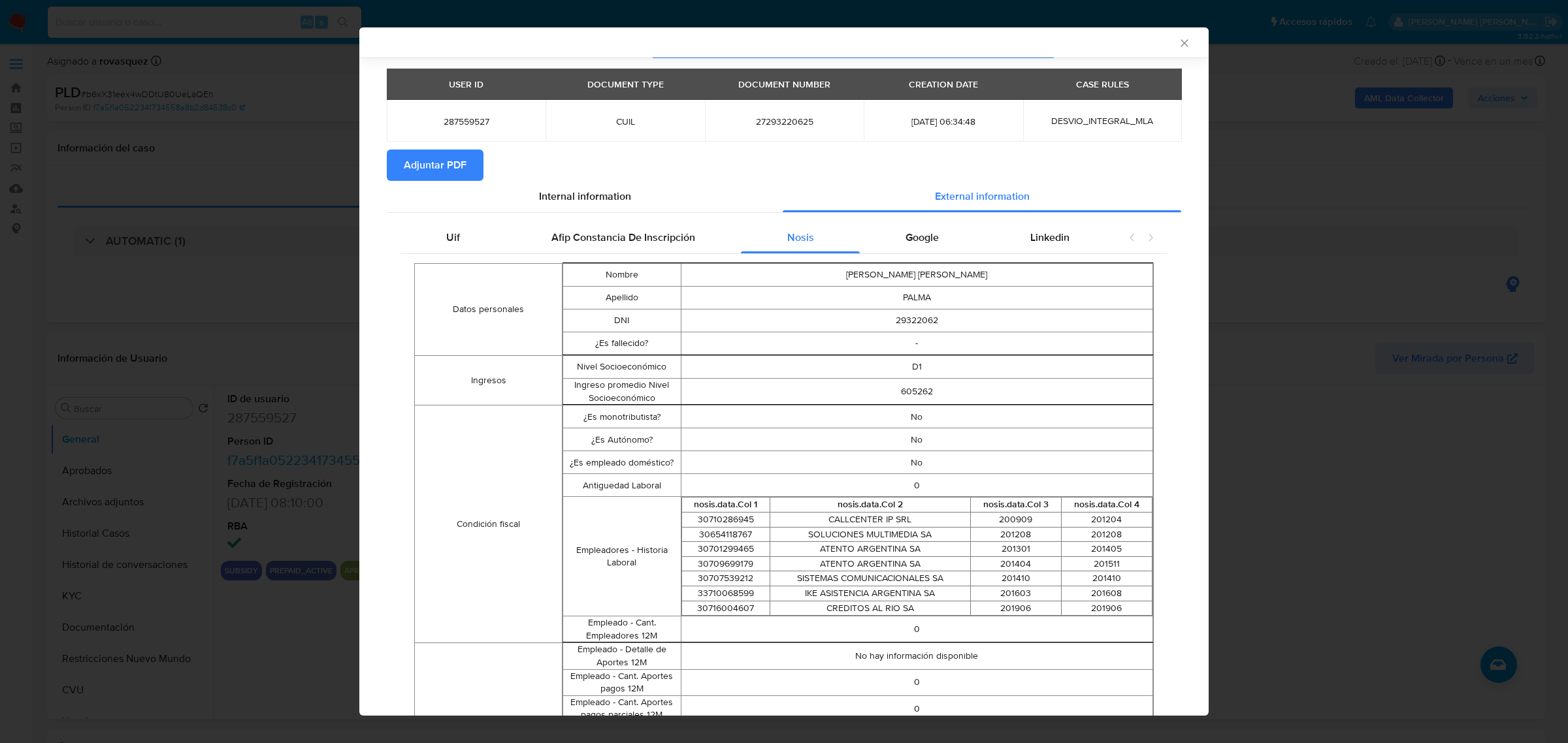
scroll to position [79, 0]
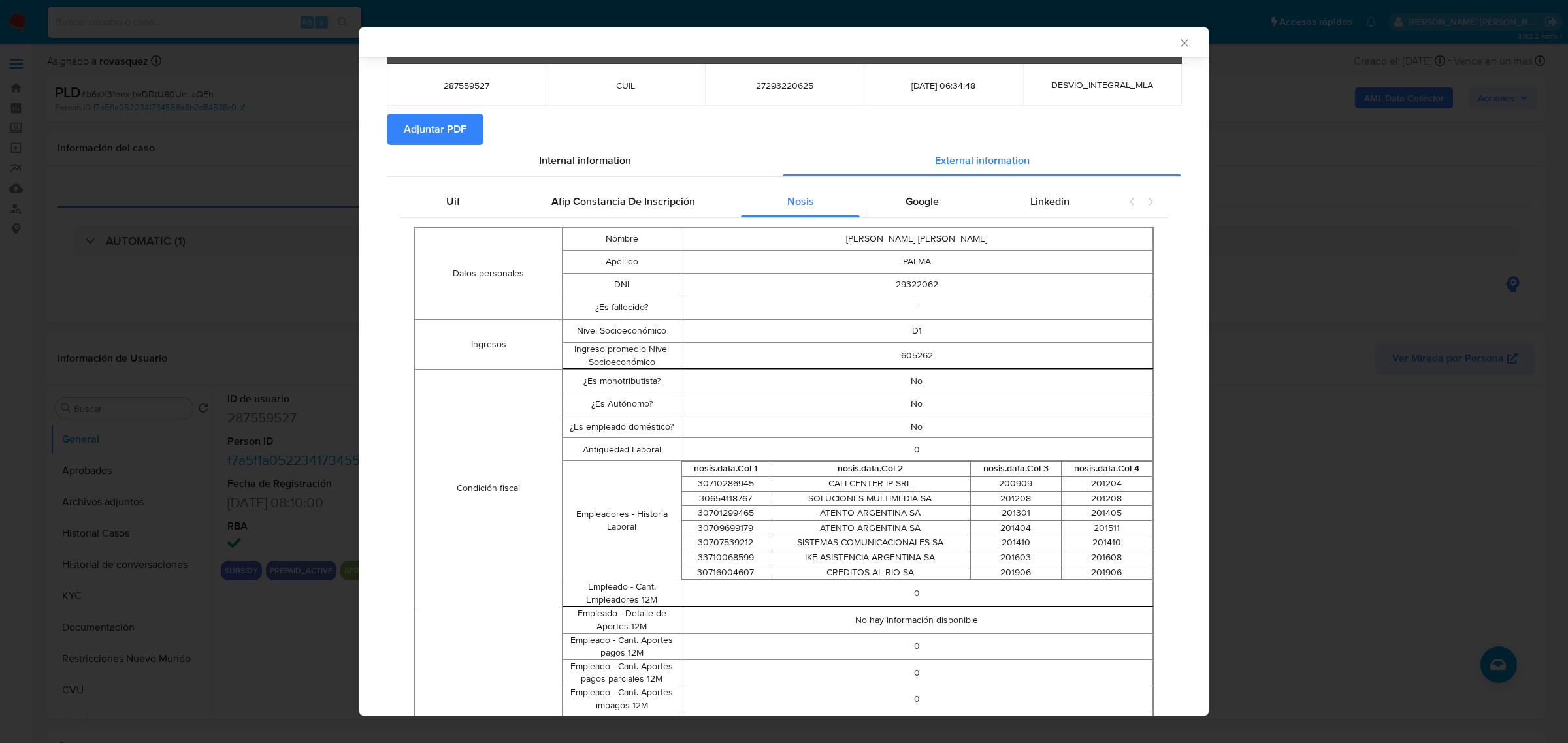
click at [895, 577] on td "CREDITOS AL RIO SA" at bounding box center [870, 573] width 200 height 15
click at [918, 575] on td "CREDITOS AL RIO SA" at bounding box center [870, 573] width 200 height 15
drag, startPoint x: 919, startPoint y: 573, endPoint x: 816, endPoint y: 575, distance: 103.0
click at [816, 575] on td "CREDITOS AL RIO SA" at bounding box center [870, 573] width 200 height 15
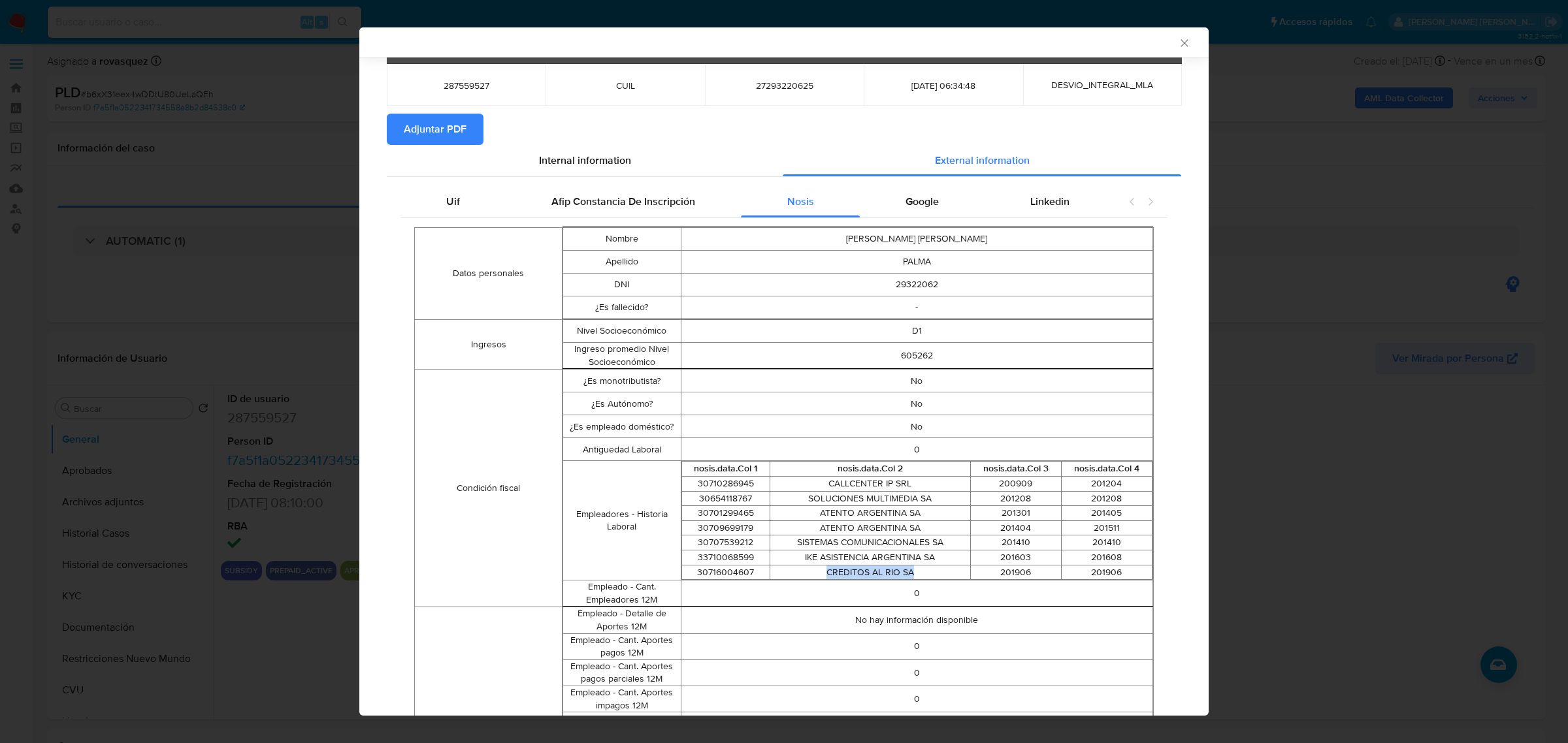
copy td "CREDITOS AL RIO SA"
click at [922, 585] on td "0" at bounding box center [916, 593] width 471 height 26
drag, startPoint x: 1112, startPoint y: 575, endPoint x: 688, endPoint y: 569, distance: 424.0
click at [688, 569] on tr "30716004607 CREDITOS AL RIO SA 201906 201906" at bounding box center [917, 573] width 471 height 15
click at [811, 572] on td "CREDITOS AL RIO SA" at bounding box center [870, 573] width 200 height 15
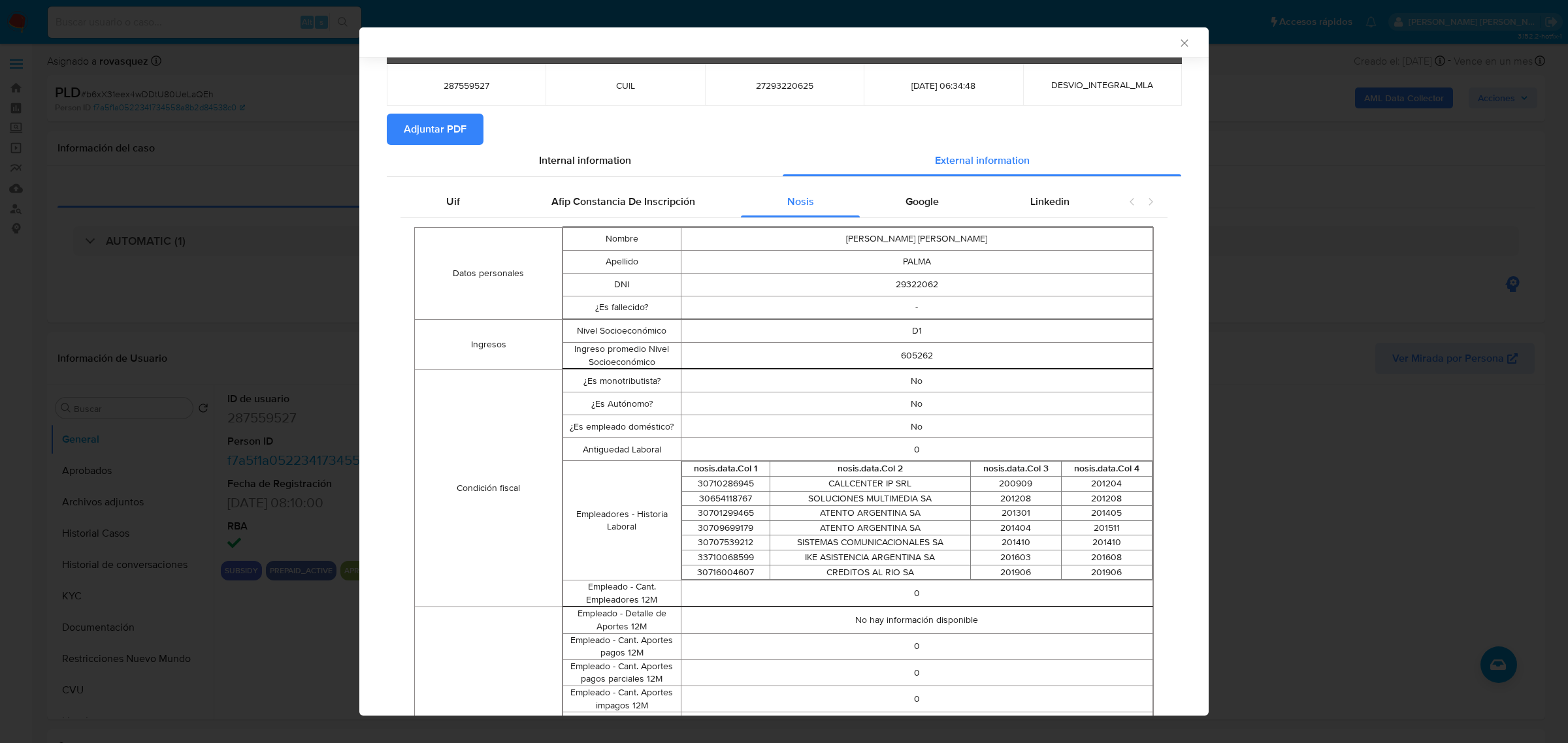
click at [909, 573] on td "CREDITOS AL RIO SA" at bounding box center [870, 573] width 200 height 15
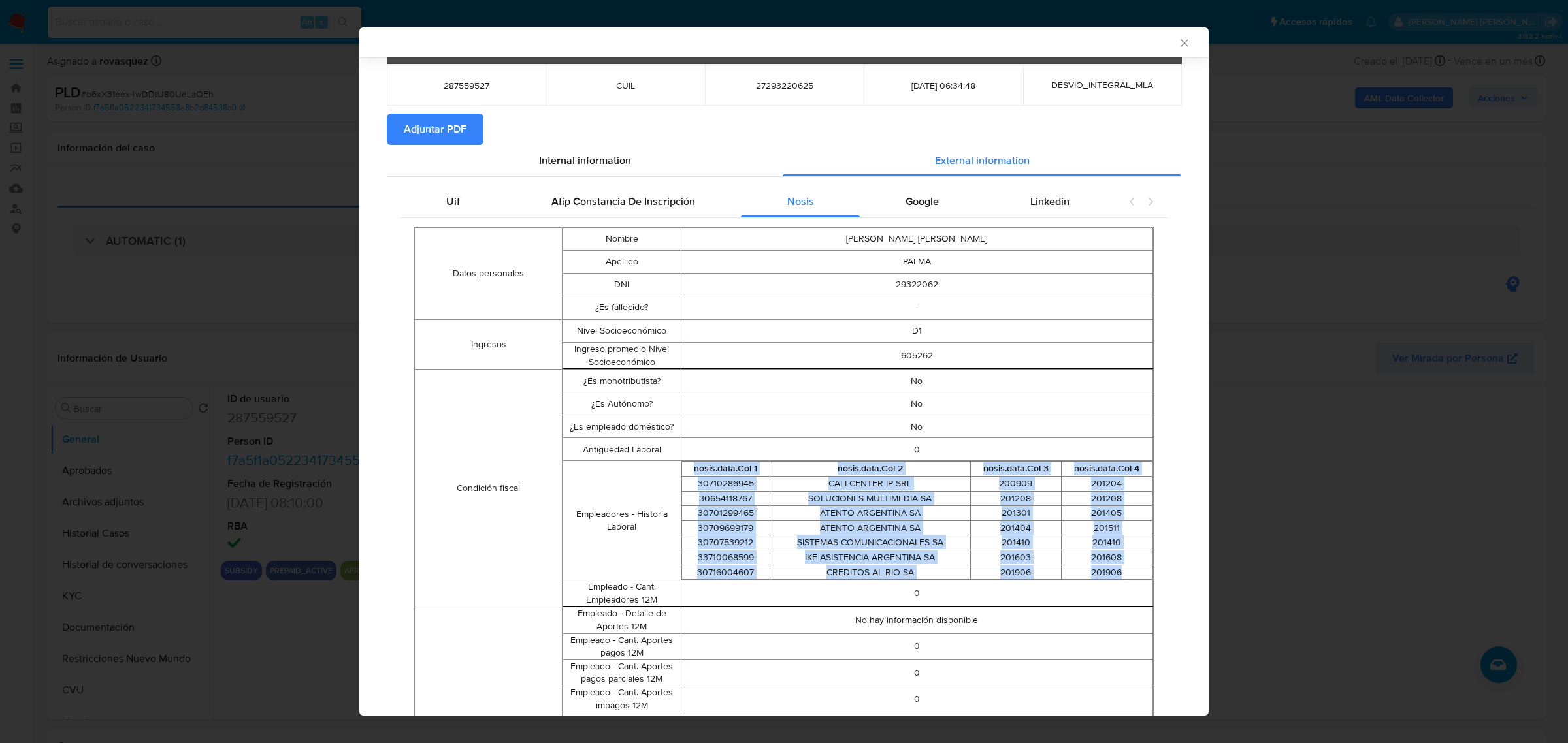
drag, startPoint x: 1119, startPoint y: 573, endPoint x: 683, endPoint y: 470, distance: 448.0
click at [683, 470] on table "nosis.data.Col 1 nosis.data.Col 2 nosis.data.Col 3 nosis.data.Col 4 30710286945…" at bounding box center [917, 520] width 471 height 119
copy table "nosis.data.Col 1 nosis.data.Col 2 nosis.data.Col 3 nosis.data.Col 4 30710286945…"
click at [811, 510] on td "ATENTO ARGENTINA SA" at bounding box center [870, 514] width 200 height 15
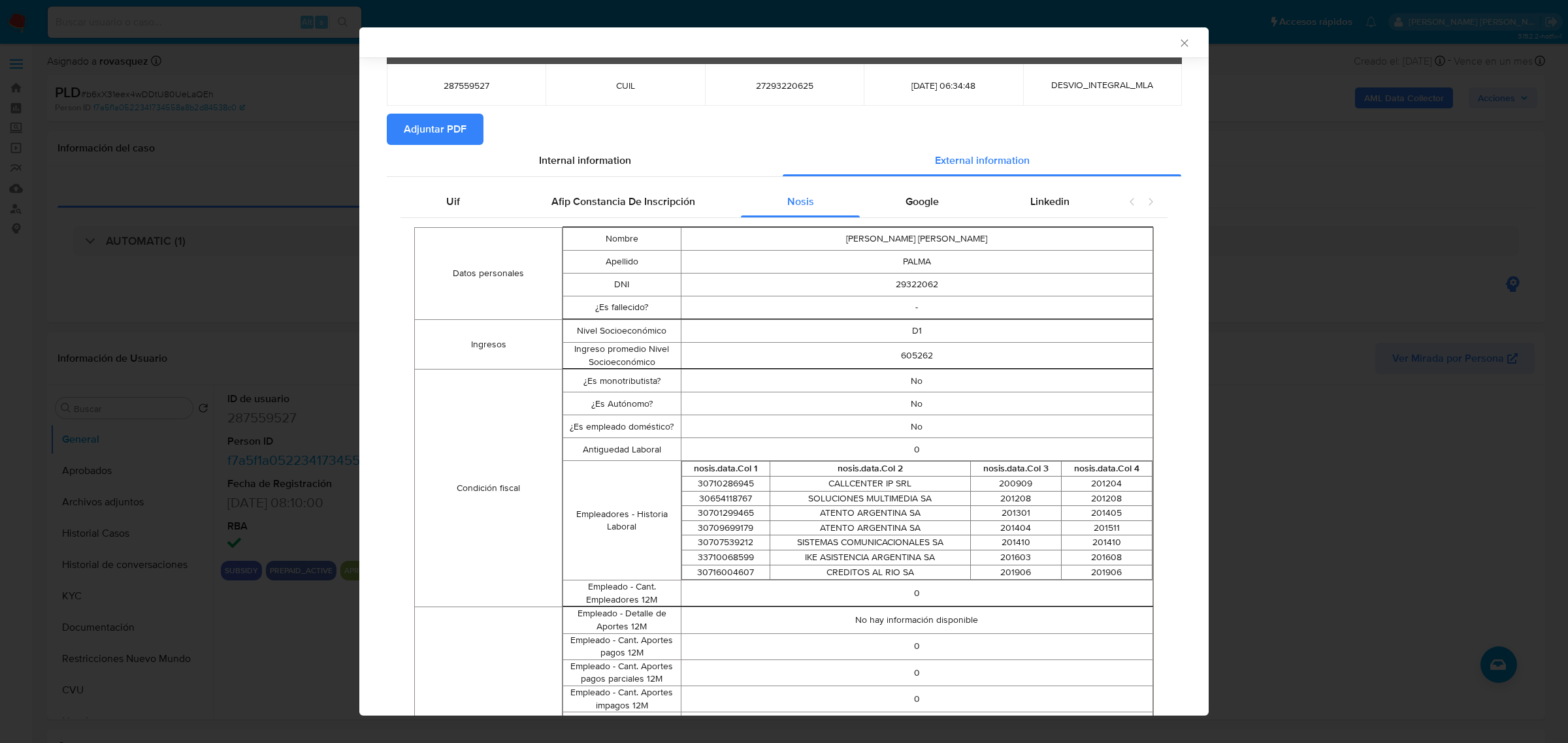
click at [819, 506] on td "SOLUCIONES MULTIMEDIA SA" at bounding box center [870, 499] width 200 height 15
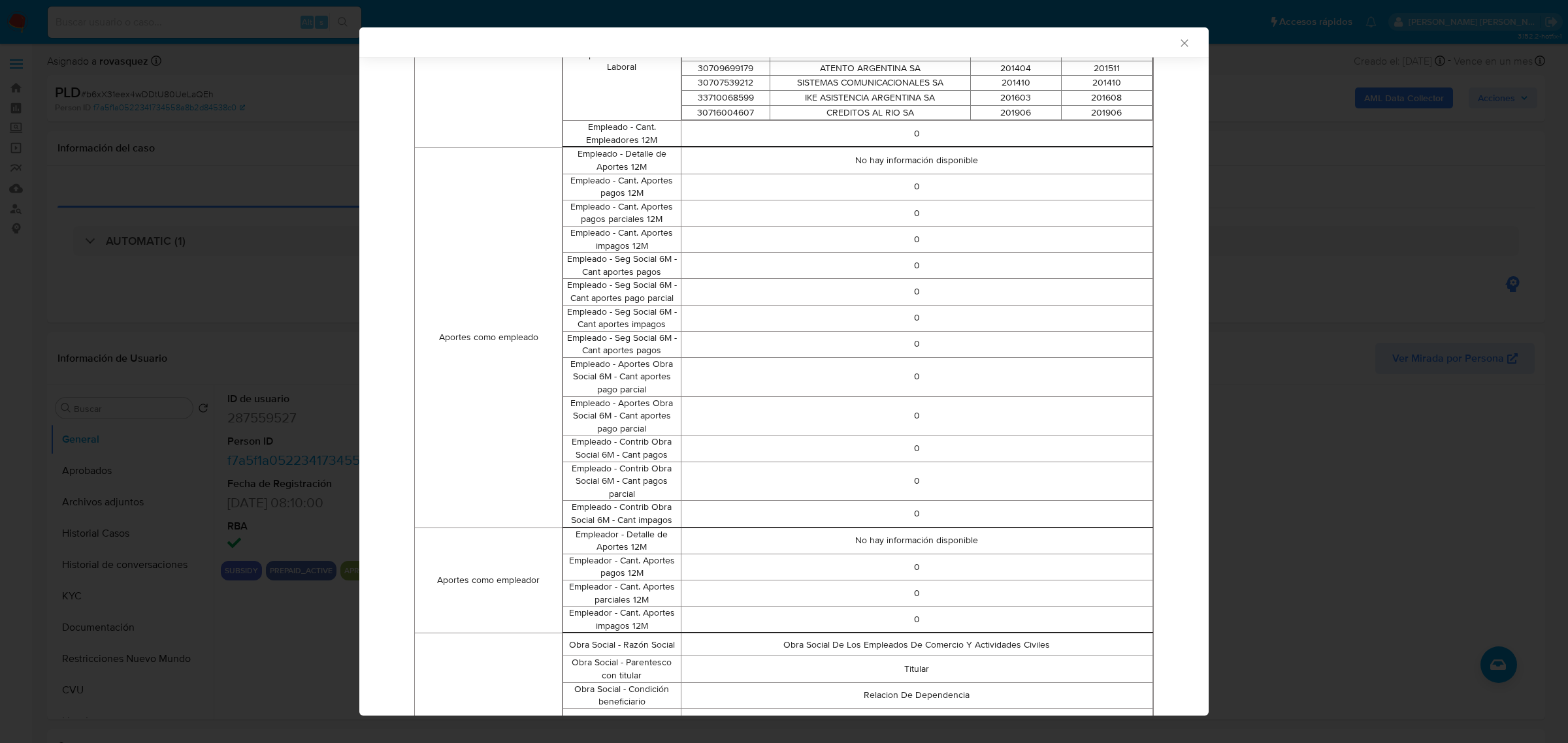
scroll to position [462, 0]
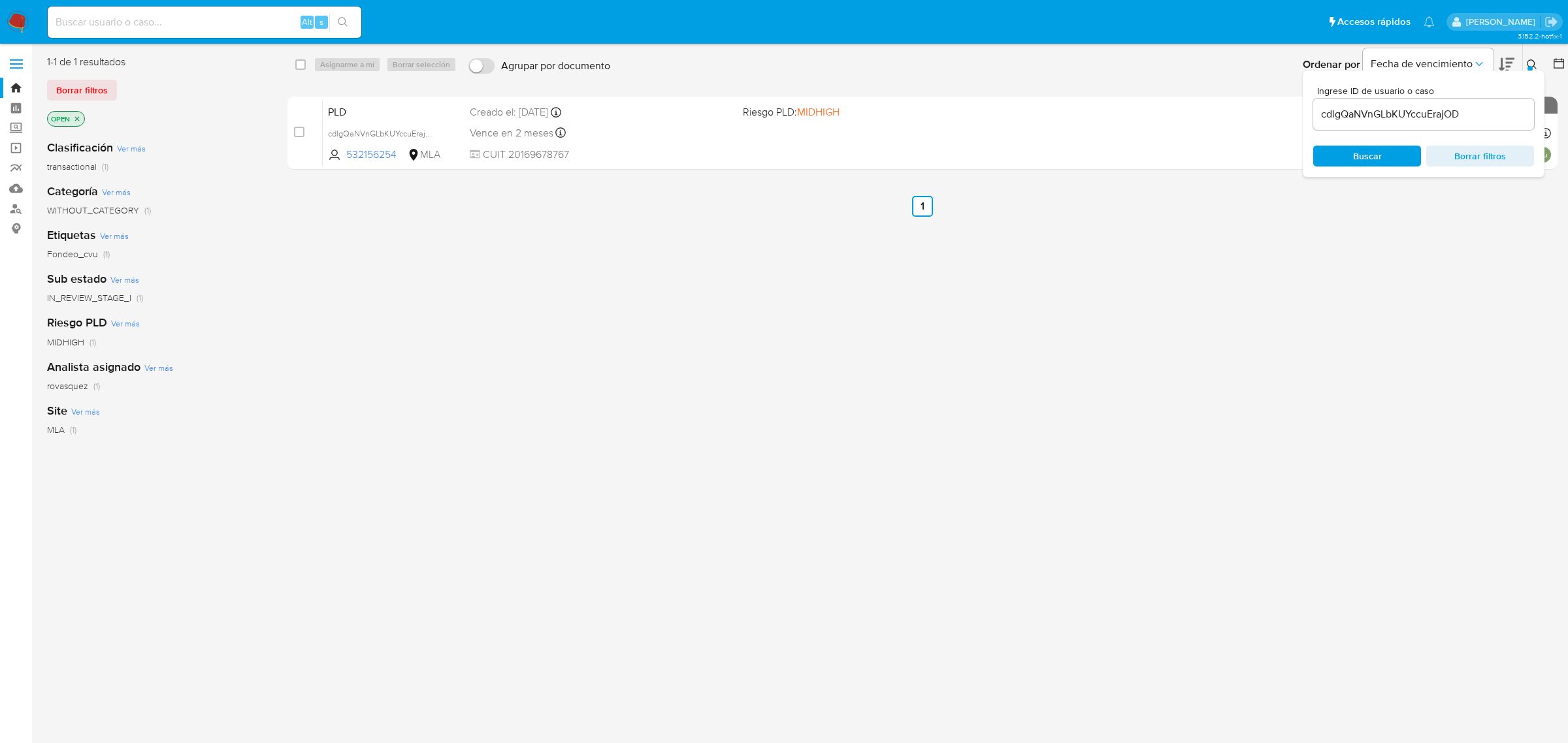
click at [1428, 106] on input "cdlgQaNVnGLbKUYccuErajOD" at bounding box center [1424, 114] width 221 height 17
paste input "b6xX31eex4wDDtU80UeLaQEh"
type input "b6xX31eex4wDDtU80UeLaQEh"
click at [1350, 165] on span "Buscar" at bounding box center [1368, 156] width 90 height 18
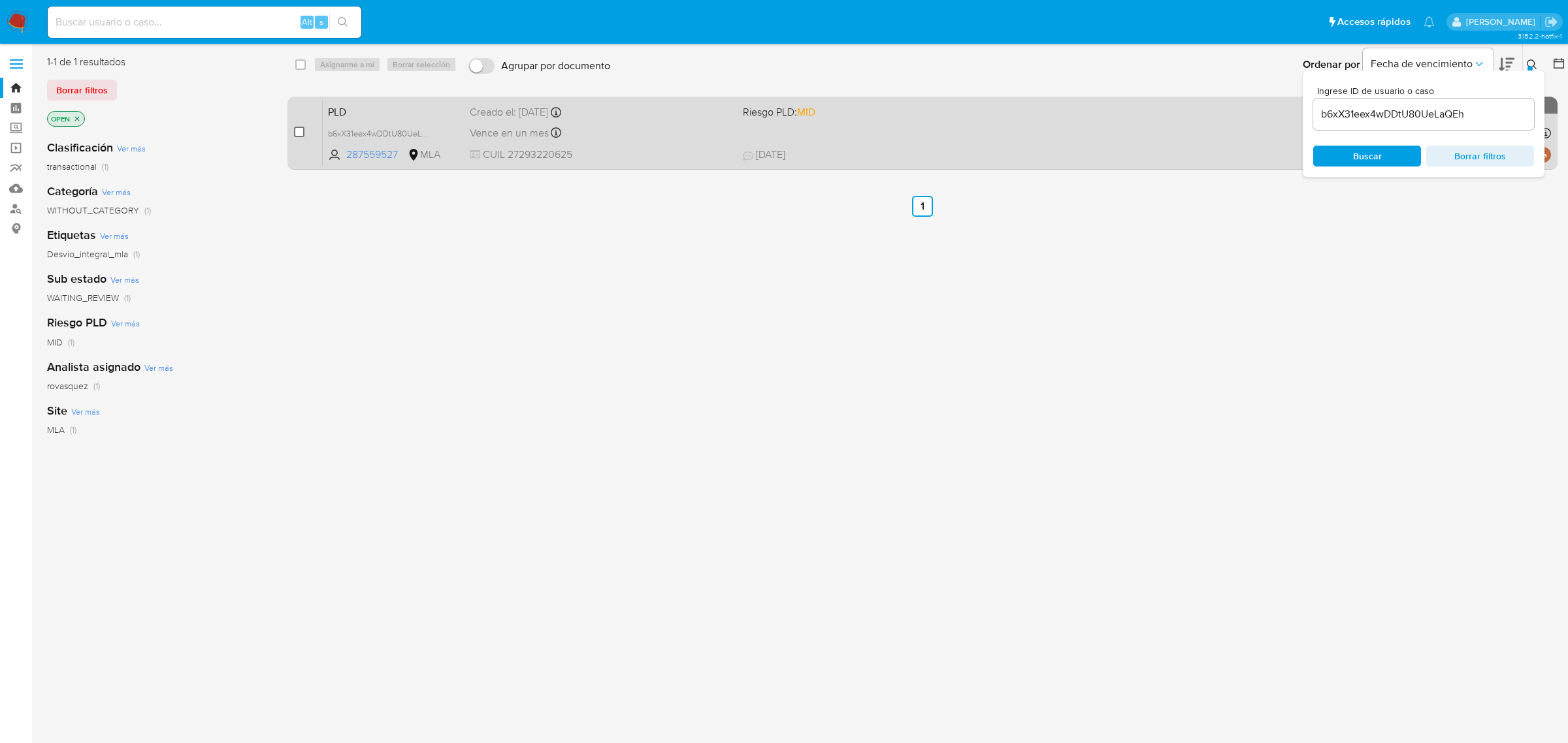
click at [298, 130] on input "checkbox" at bounding box center [299, 131] width 11 height 11
checkbox input "true"
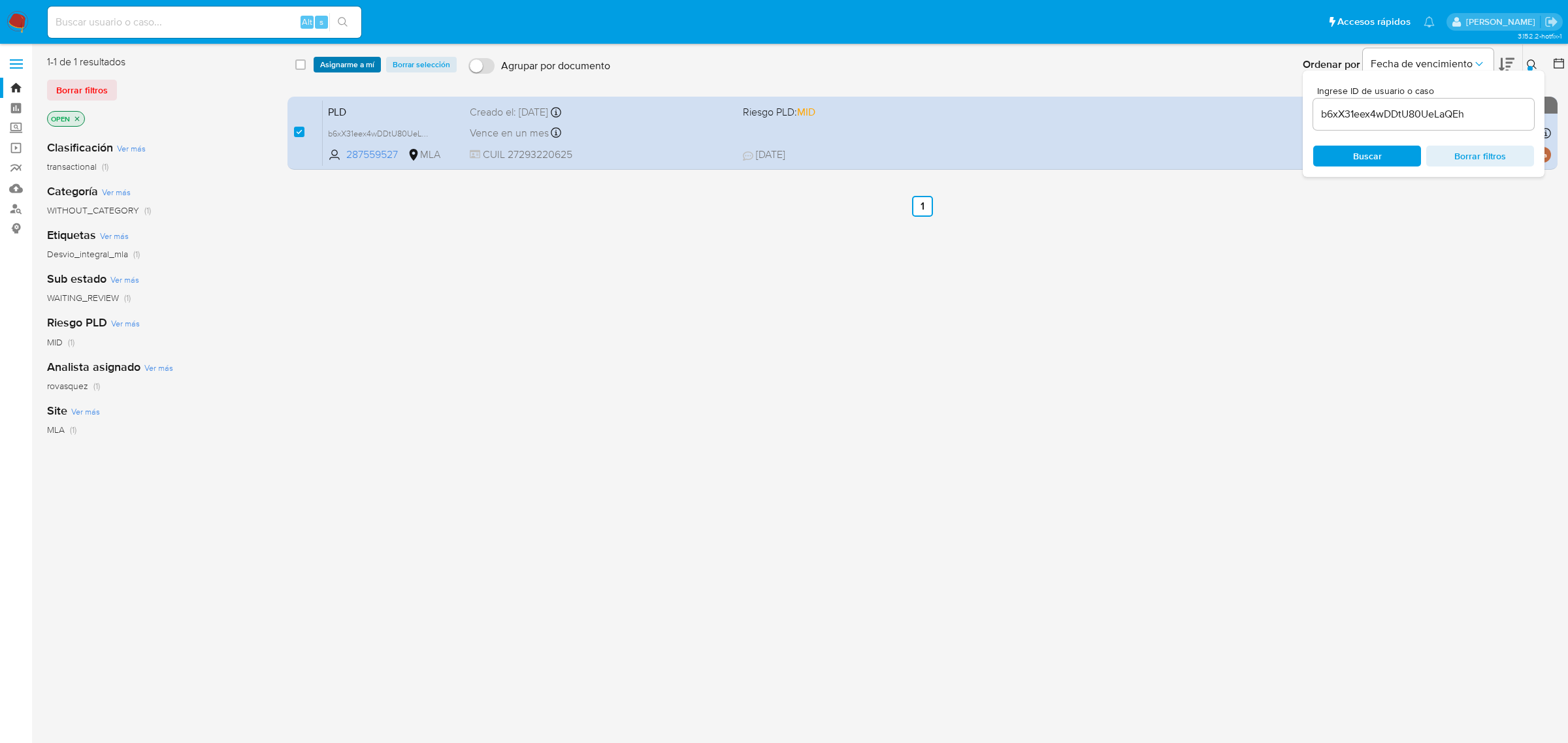
click at [332, 62] on span "Asignarme a mí" at bounding box center [347, 65] width 54 height 13
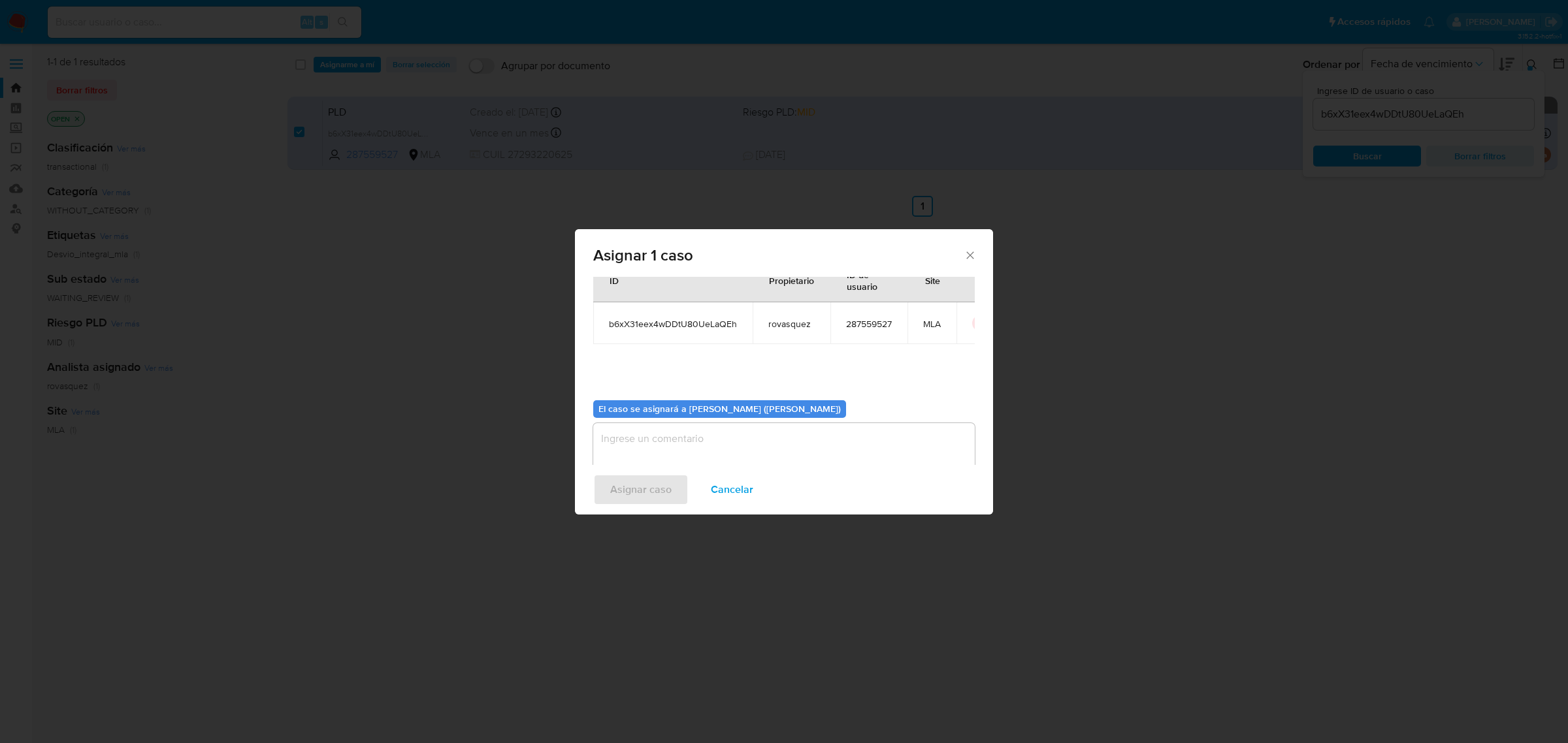
scroll to position [66, 0]
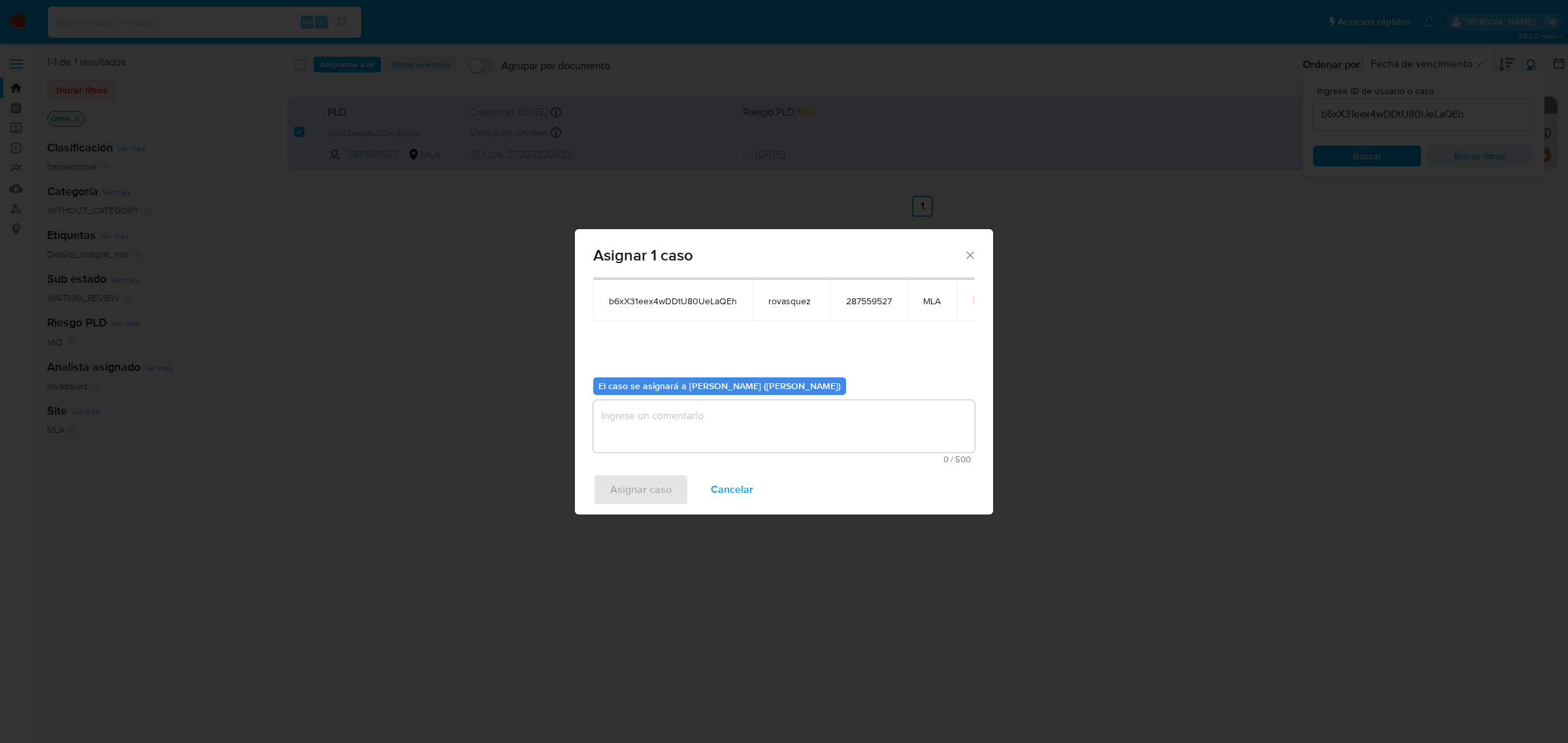
click at [660, 426] on textarea "assign-modal" at bounding box center [784, 426] width 382 height 52
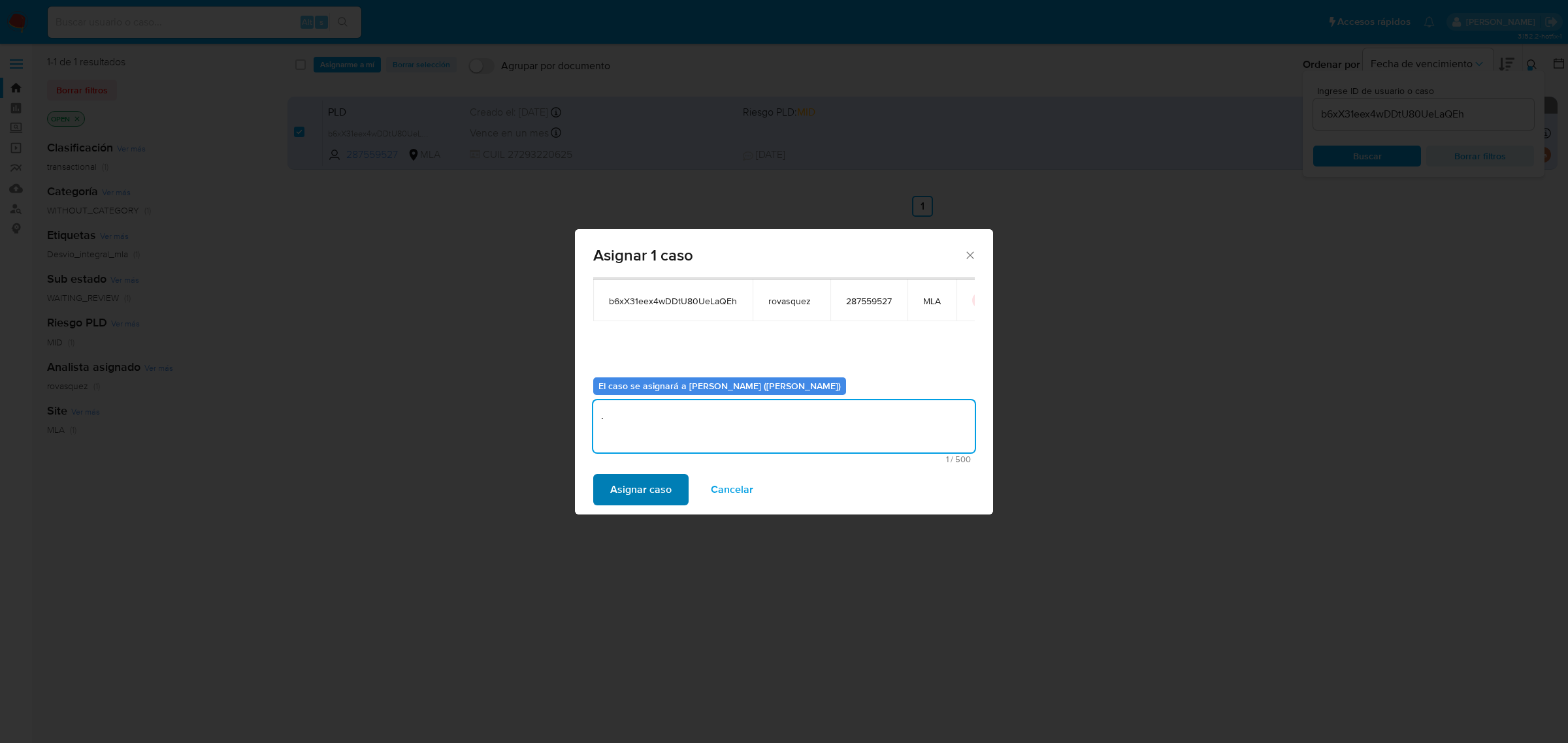
type textarea "."
click at [647, 487] on span "Asignar caso" at bounding box center [641, 490] width 62 height 29
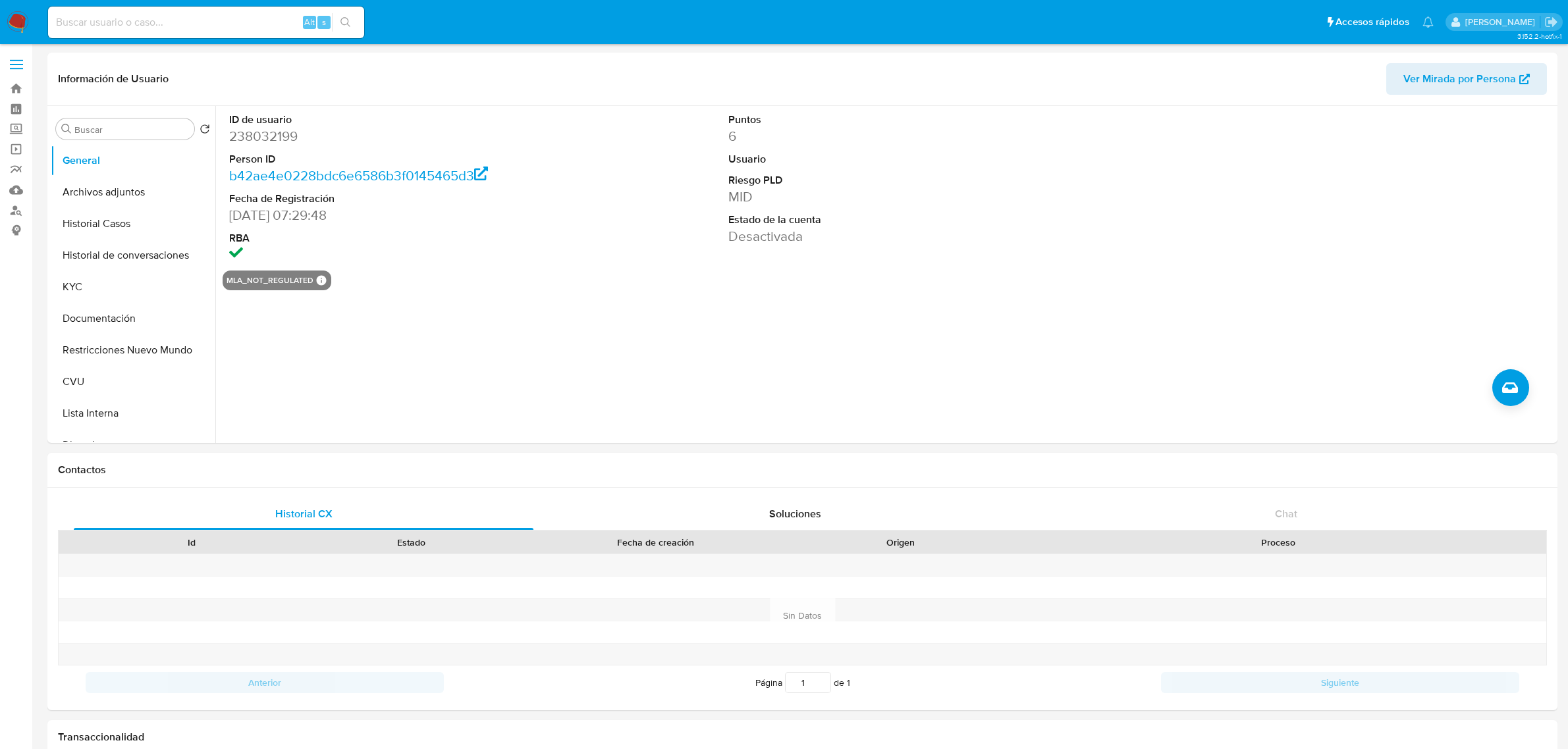
select select "10"
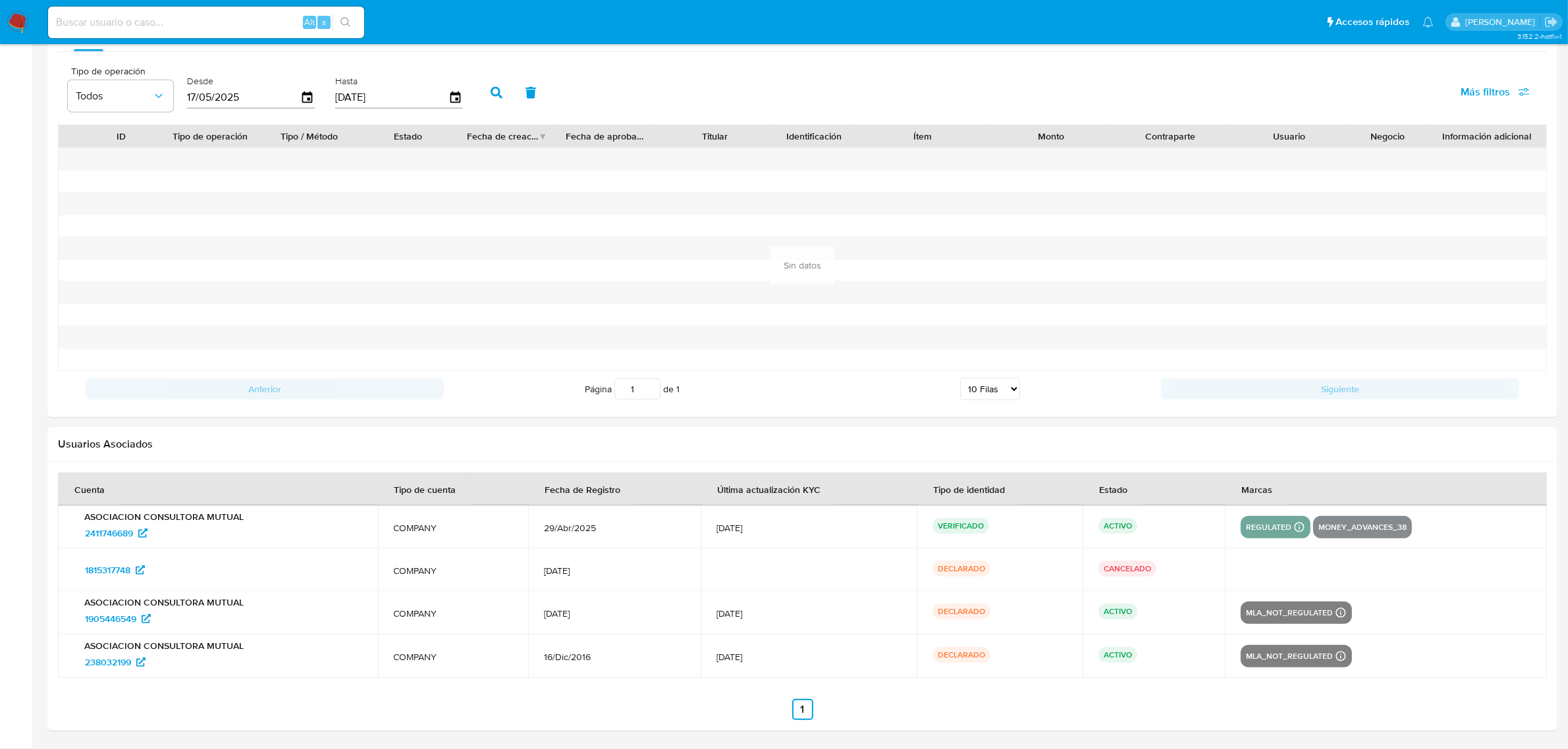
click at [194, 15] on input at bounding box center [205, 23] width 316 height 17
paste input "b6xX31eex4wDDtU80UeLaQEh"
type input "b6xX31eex4wDDtU80UeLaQEh"
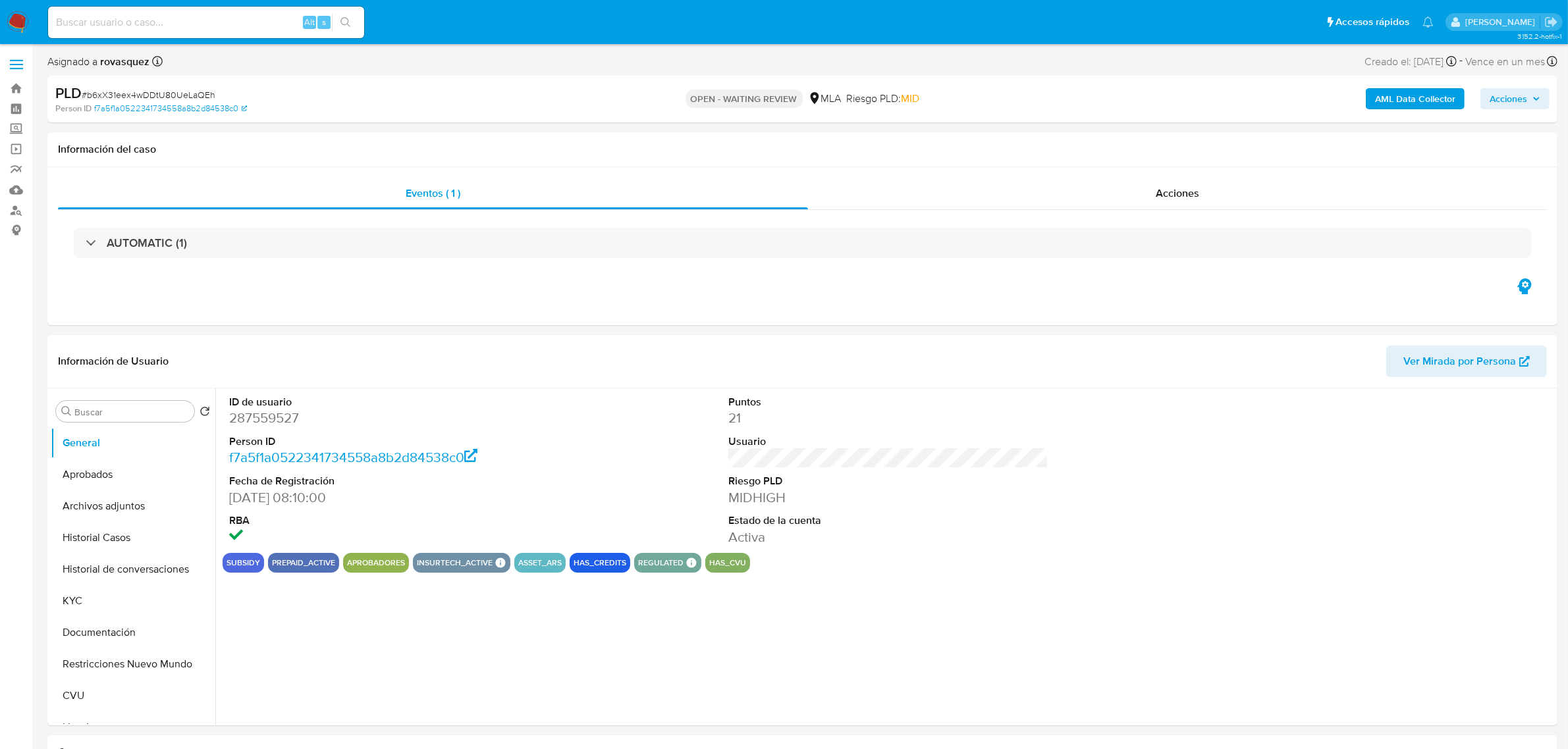
select select "10"
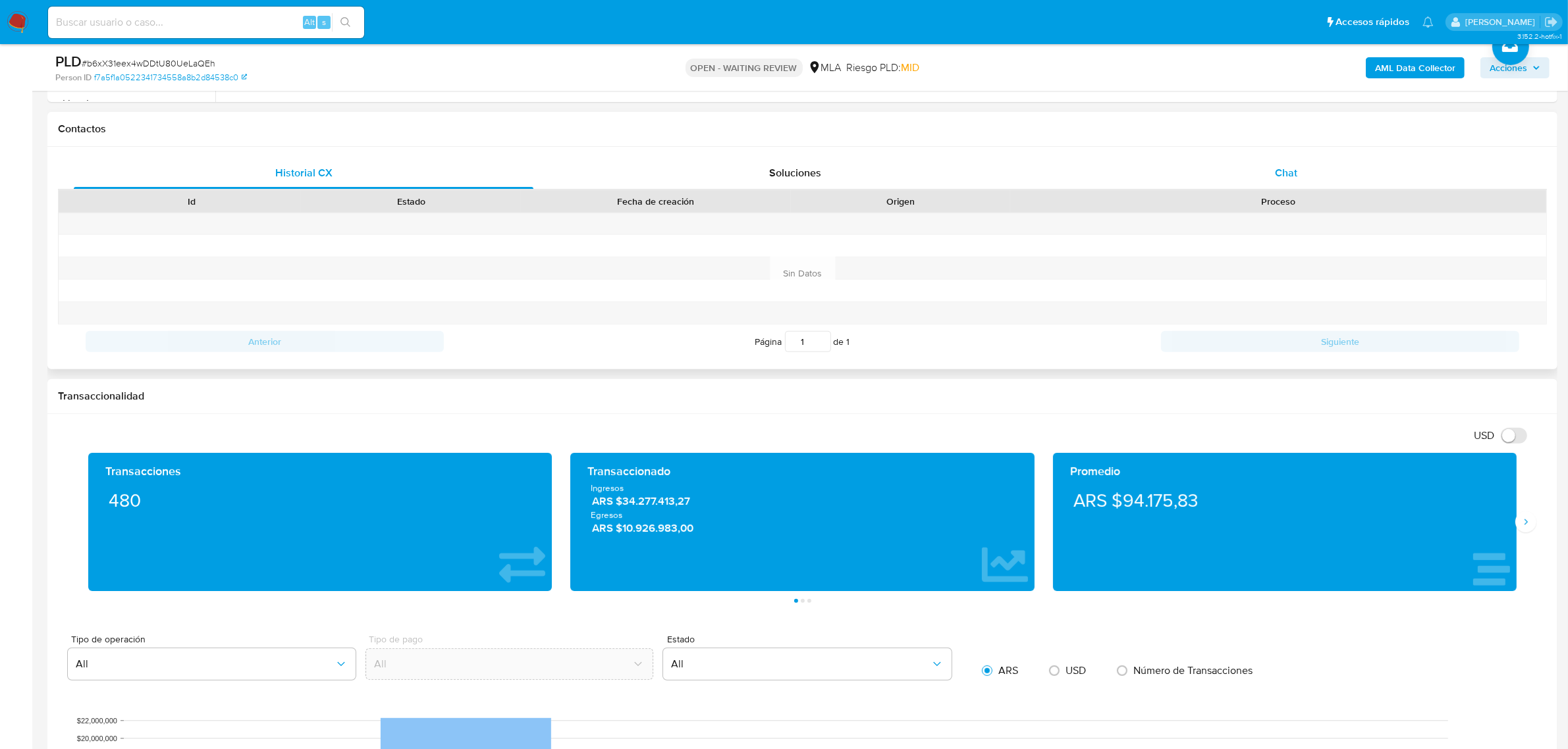
scroll to position [576, 0]
click at [1286, 184] on div "Chat" at bounding box center [1286, 174] width 460 height 32
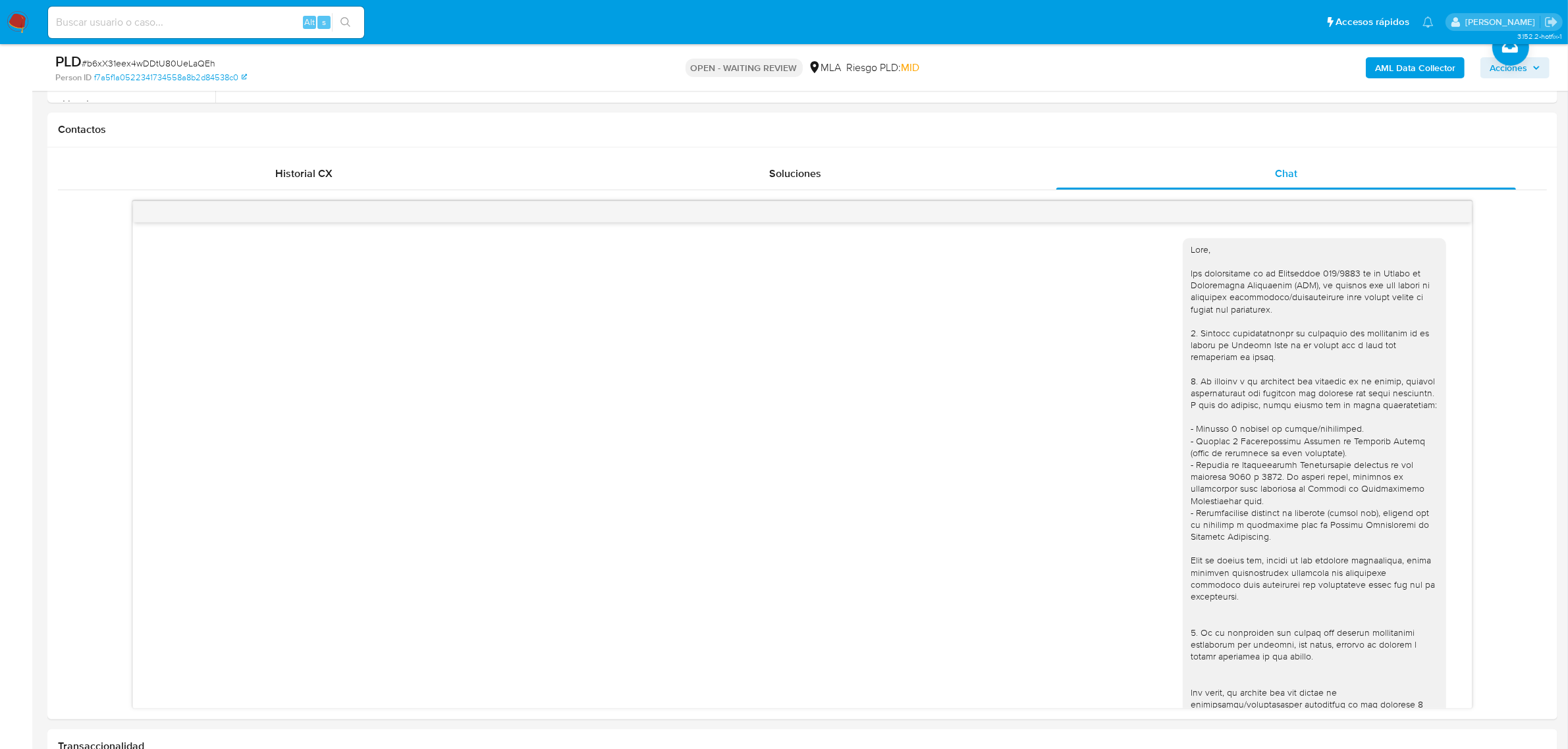
scroll to position [1406, 0]
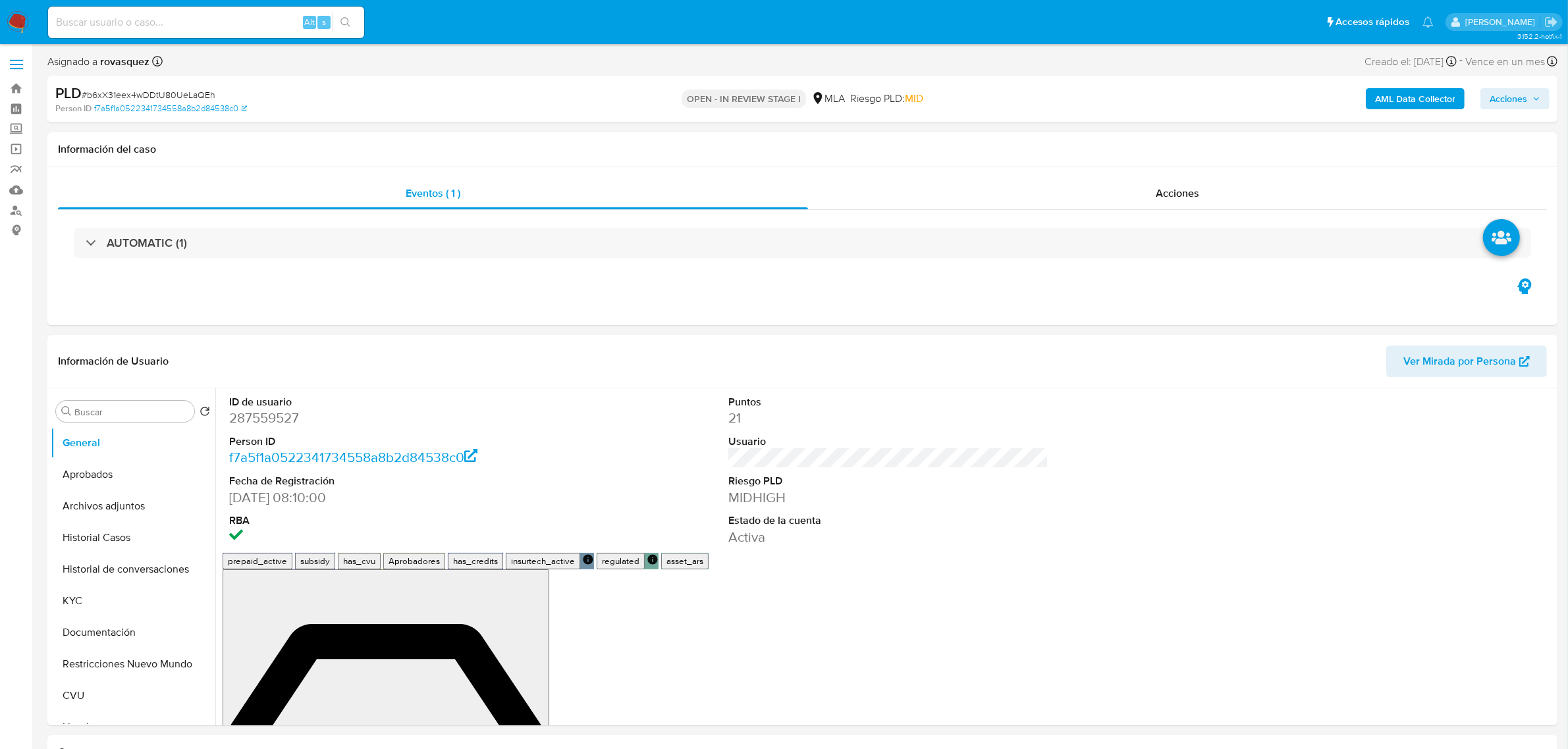
select select "10"
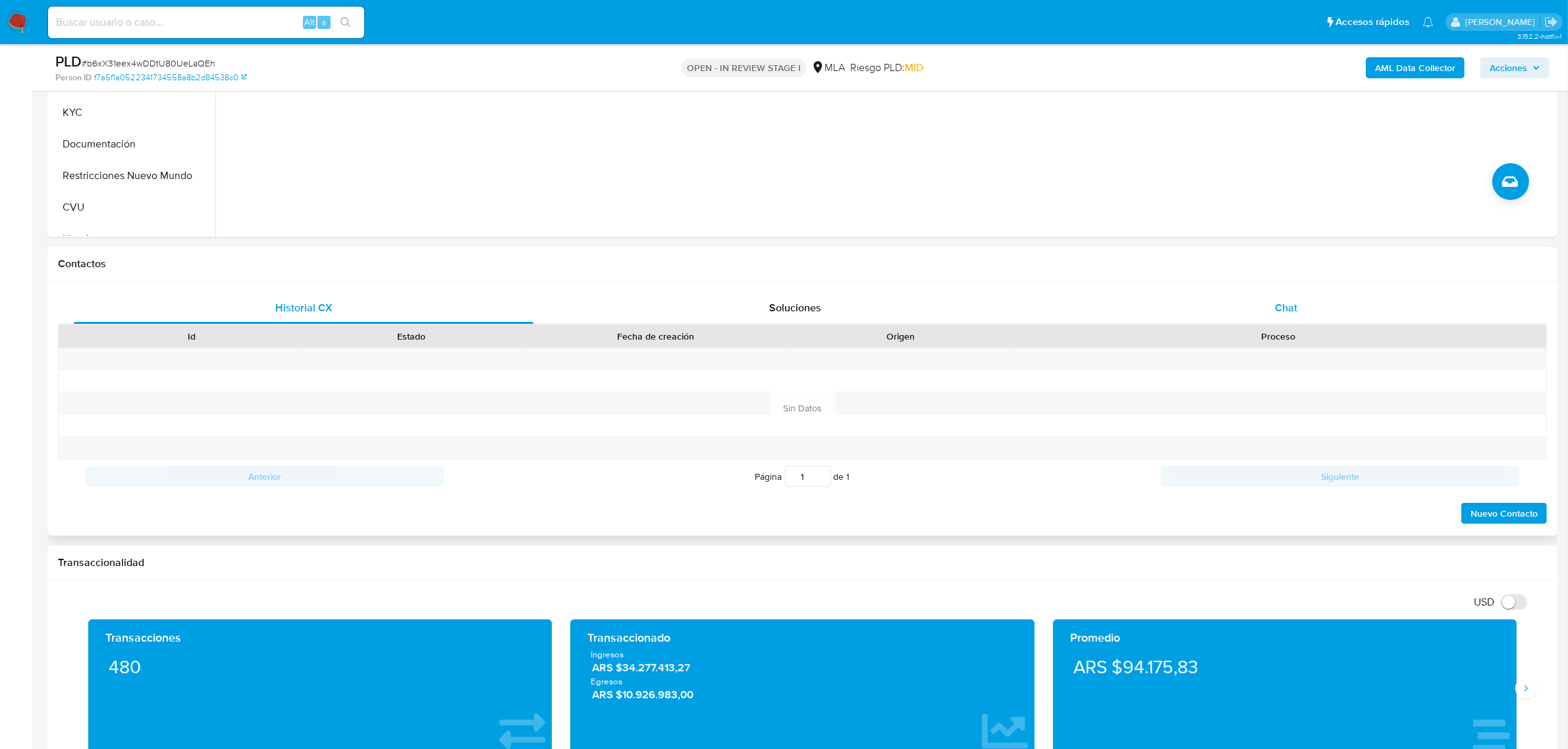
scroll to position [411, 0]
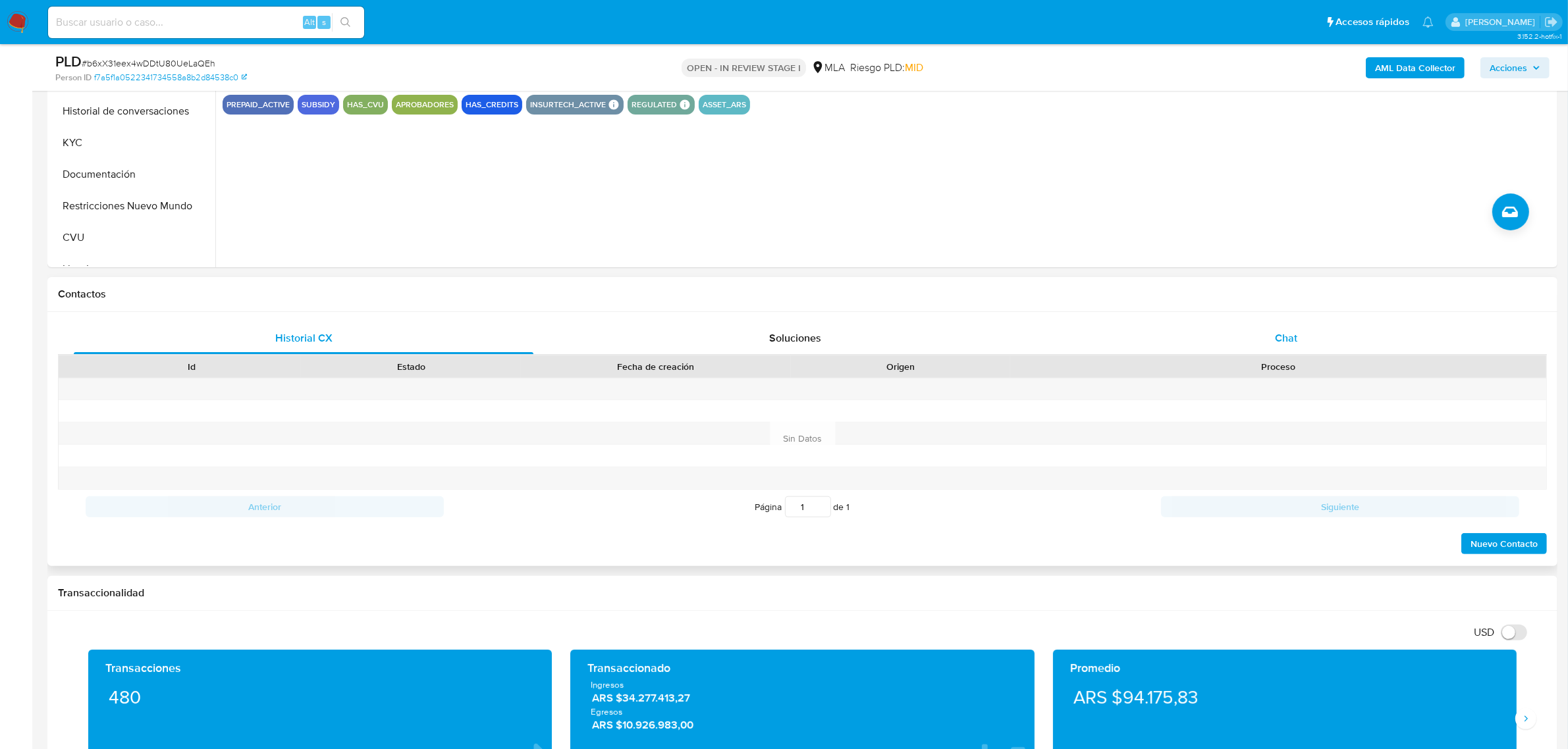
click at [1247, 343] on div "Chat" at bounding box center [1286, 338] width 460 height 32
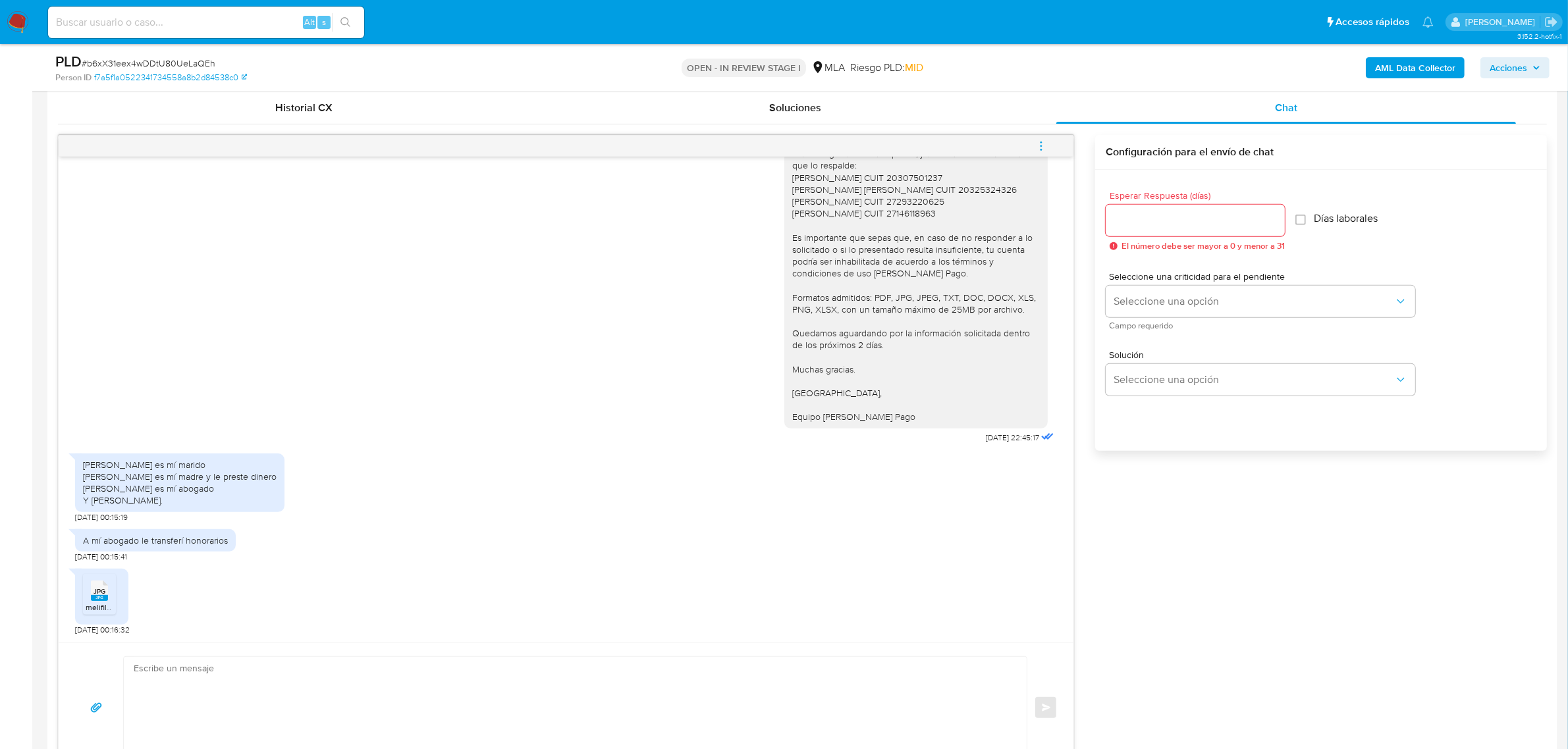
scroll to position [659, 0]
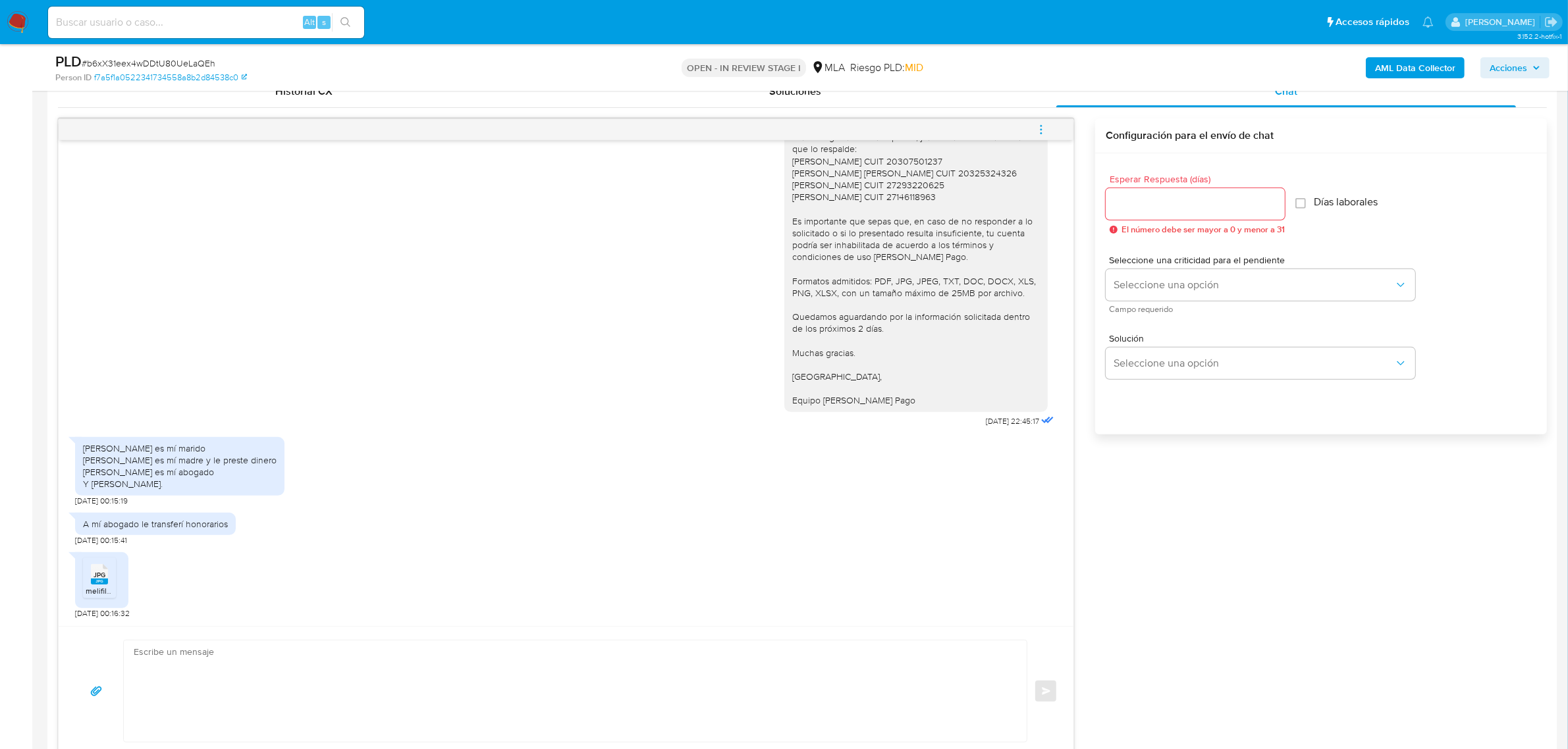
click at [205, 659] on textarea at bounding box center [572, 691] width 877 height 101
